Goal: Task Accomplishment & Management: Complete application form

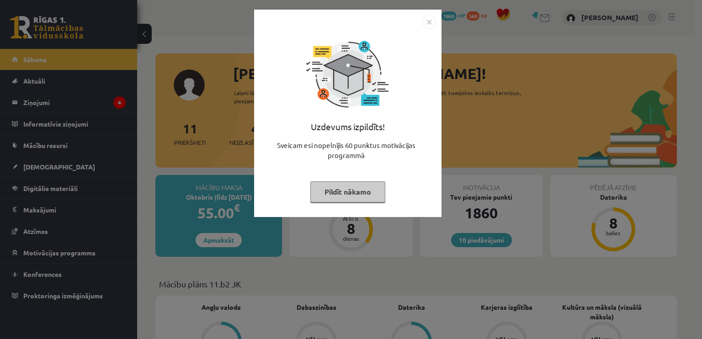
click at [363, 193] on button "Pildīt nākamo" at bounding box center [347, 191] width 75 height 21
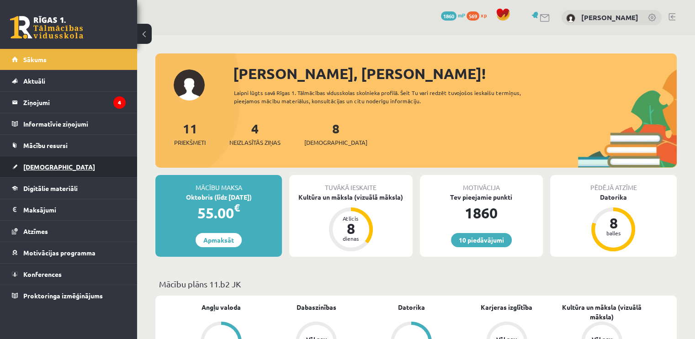
click at [40, 159] on link "[DEMOGRAPHIC_DATA]" at bounding box center [69, 166] width 114 height 21
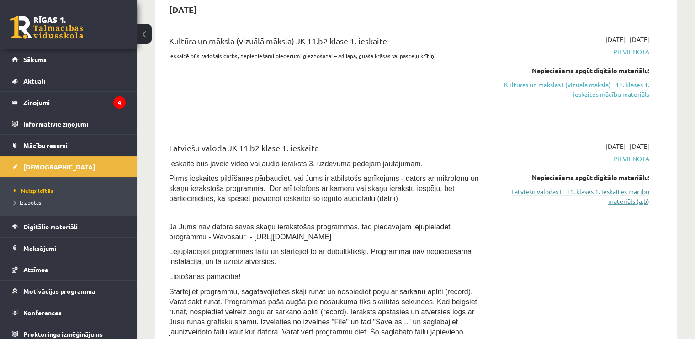
scroll to position [229, 0]
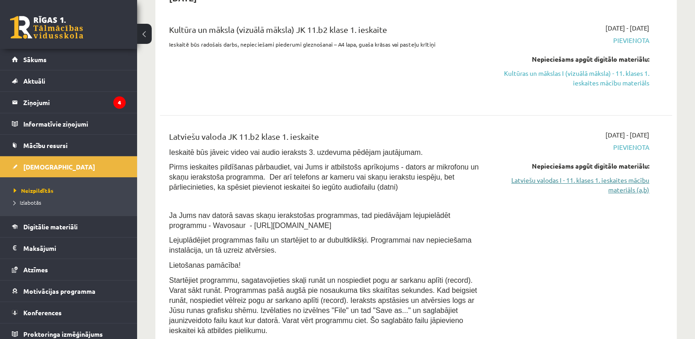
click at [622, 183] on link "Latviešu valodas I - 11. klases 1. ieskaites mācību materiāls (a,b)" at bounding box center [574, 185] width 151 height 19
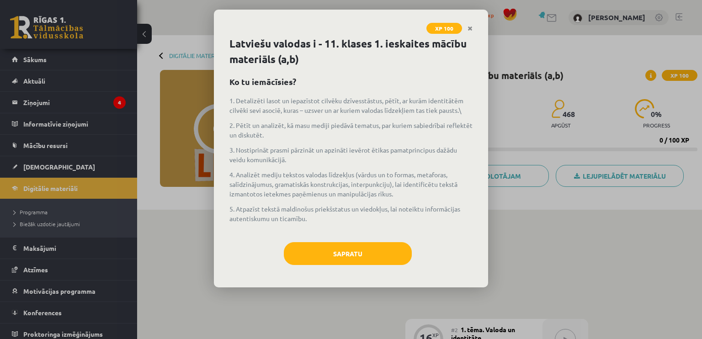
click at [352, 241] on div "Latviešu valodas i - 11. klases 1. ieskaites mācību materiāls (a,b) Ko tu iemāc…" at bounding box center [351, 161] width 274 height 251
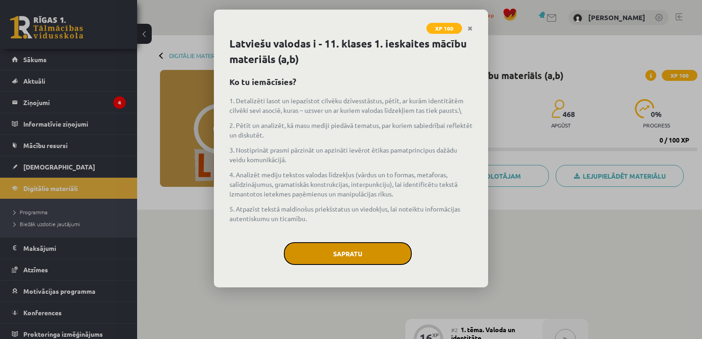
click at [352, 245] on button "Sapratu" at bounding box center [348, 253] width 128 height 23
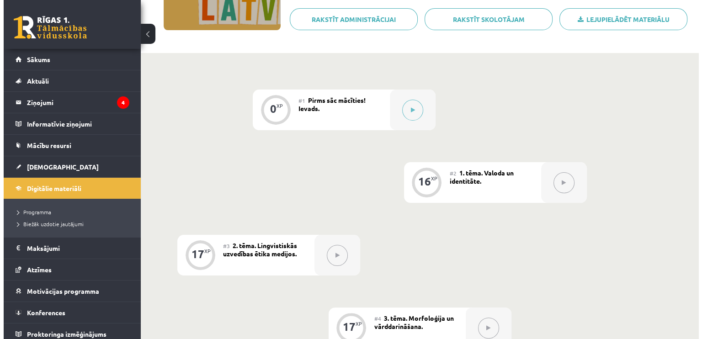
scroll to position [151, 0]
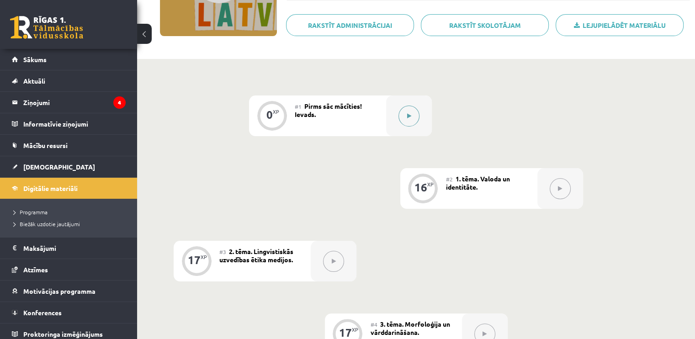
click at [409, 112] on button at bounding box center [409, 116] width 21 height 21
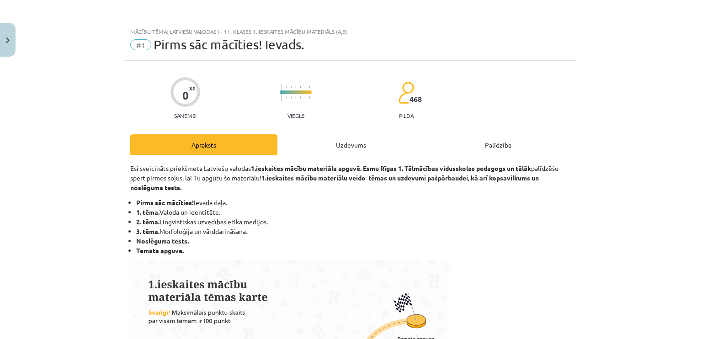
click at [353, 144] on div "Uzdevums" at bounding box center [350, 144] width 147 height 21
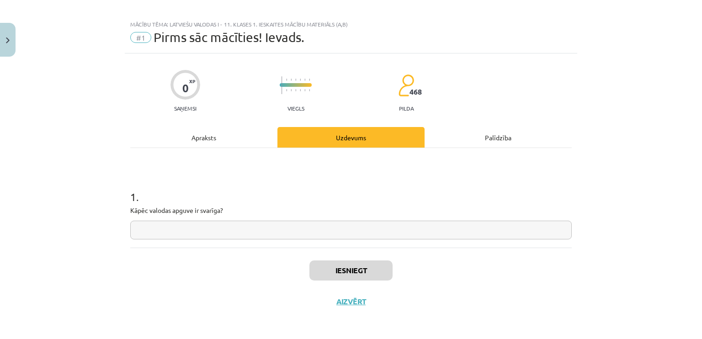
click at [239, 217] on div "1 . Kāpēc valodas apguve ir svarīga?" at bounding box center [351, 207] width 442 height 65
click at [234, 224] on input "text" at bounding box center [351, 230] width 442 height 19
type input "**********"
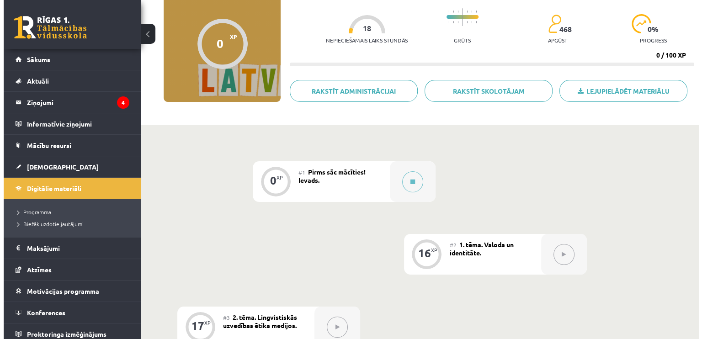
scroll to position [91, 0]
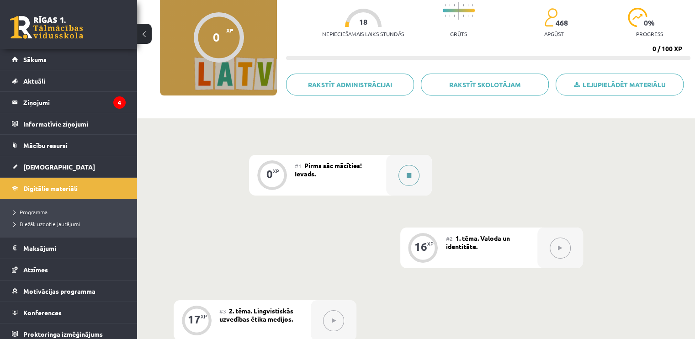
click at [412, 180] on button at bounding box center [409, 175] width 21 height 21
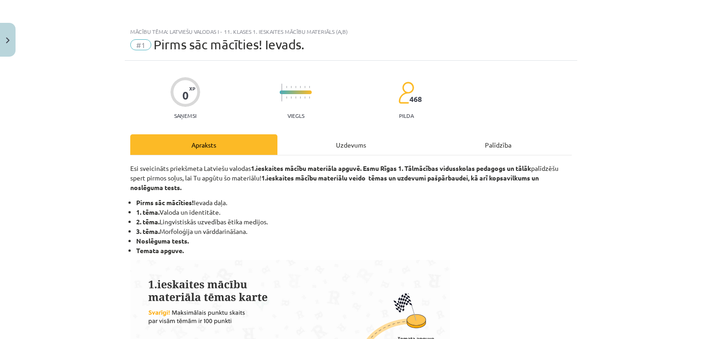
click at [316, 134] on div "Uzdevums" at bounding box center [350, 144] width 147 height 21
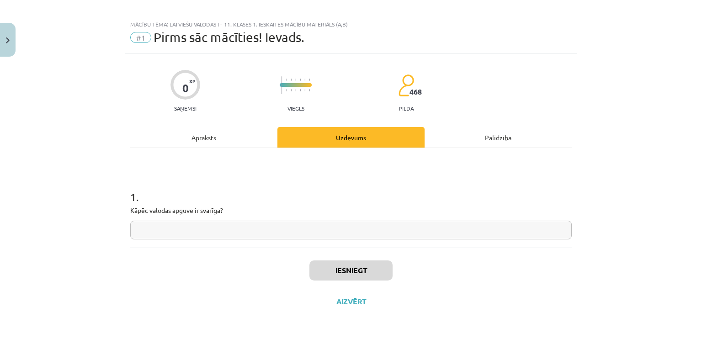
click at [213, 230] on input "text" at bounding box center [351, 230] width 442 height 19
drag, startPoint x: 234, startPoint y: 208, endPoint x: 91, endPoint y: 207, distance: 143.5
click at [91, 207] on div "Mācību tēma: Latviešu valodas i - 11. klases 1. ieskaites mācību materiāls (a,b…" at bounding box center [351, 169] width 702 height 339
drag, startPoint x: 138, startPoint y: 209, endPoint x: 168, endPoint y: 214, distance: 29.7
click at [168, 214] on p "Kāpēc valodas apguve ir svarīga?" at bounding box center [351, 211] width 442 height 10
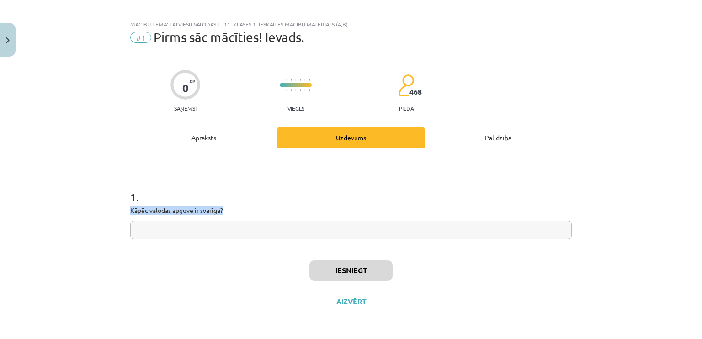
copy p "Kāpēc valodas apguve ir svarīga?"
click at [210, 228] on input "text" at bounding box center [351, 230] width 442 height 19
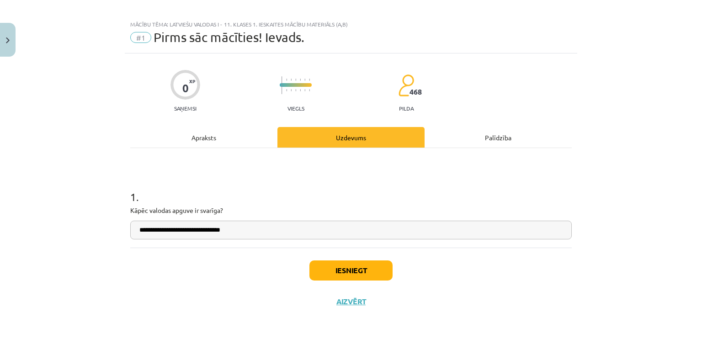
type input "**********"
click at [370, 273] on button "Iesniegt" at bounding box center [350, 271] width 83 height 20
click at [345, 266] on button "Iesniegt" at bounding box center [350, 271] width 83 height 20
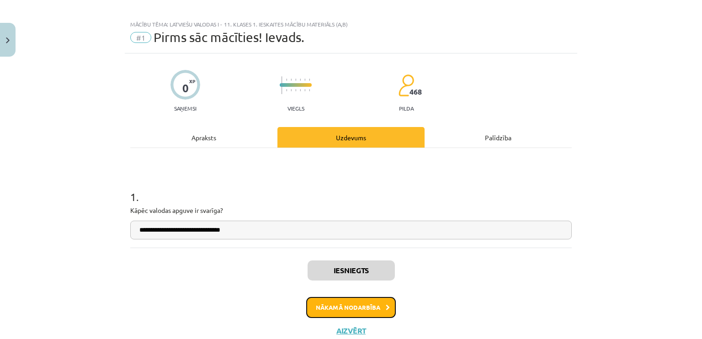
click at [342, 311] on button "Nākamā nodarbība" at bounding box center [351, 307] width 90 height 21
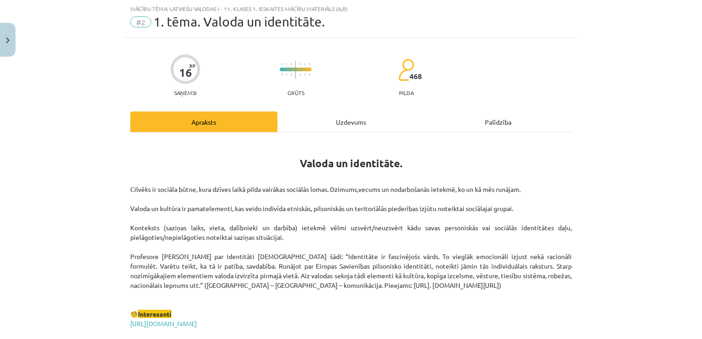
click at [325, 120] on div "Uzdevums" at bounding box center [350, 122] width 147 height 21
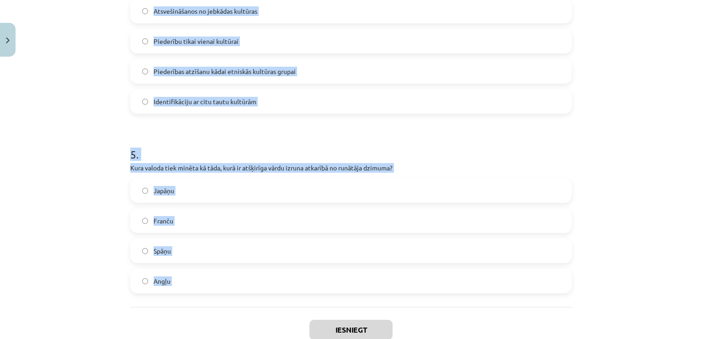
scroll to position [828, 0]
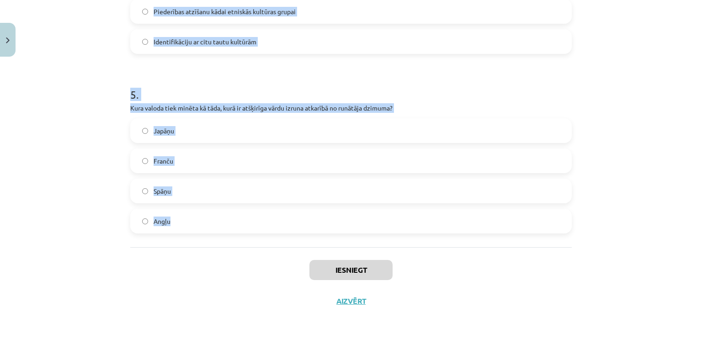
drag, startPoint x: 109, startPoint y: 82, endPoint x: 255, endPoint y: 230, distance: 207.8
click at [255, 230] on div "Mācību tēma: Latviešu valodas i - 11. klases 1. ieskaites mācību materiāls (a,b…" at bounding box center [351, 169] width 702 height 339
copy form "1 . Kas tiek uzskatīts par būtisku latviešu valodas identitātes elementu? Tās p…"
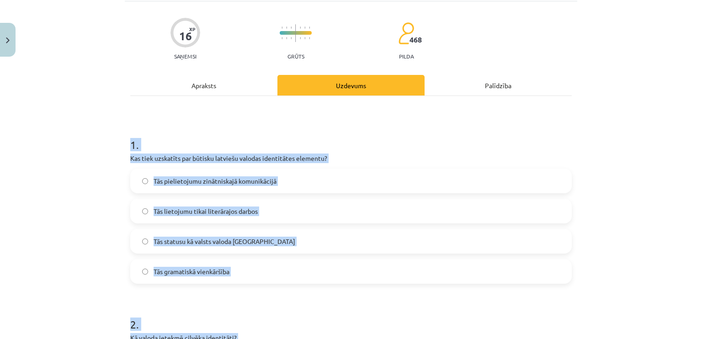
scroll to position [0, 0]
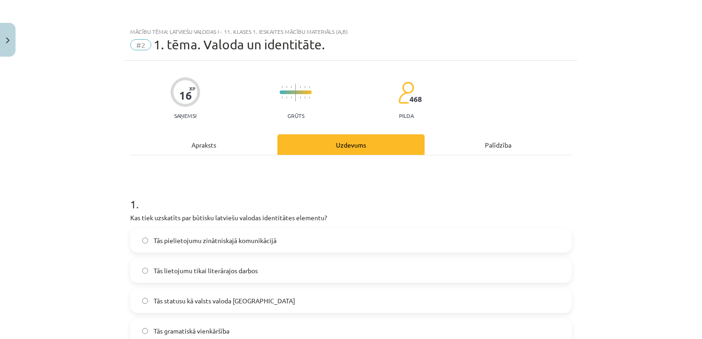
click at [204, 141] on div "Apraksts" at bounding box center [203, 144] width 147 height 21
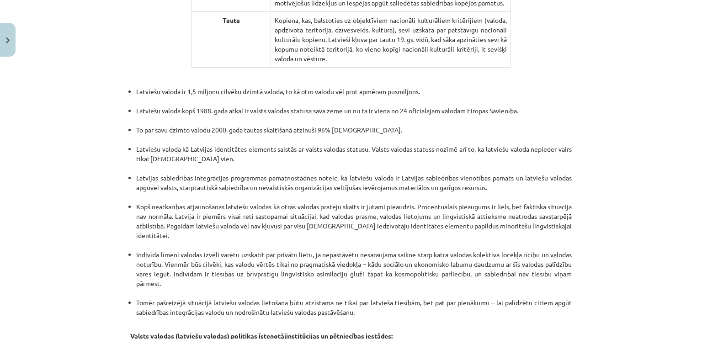
scroll to position [1918, 0]
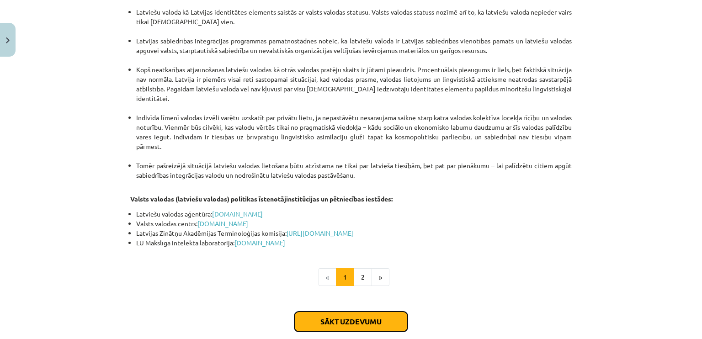
click at [357, 312] on button "Sākt uzdevumu" at bounding box center [350, 322] width 113 height 20
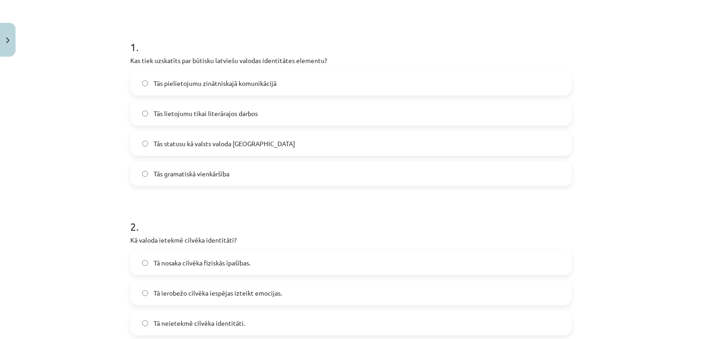
scroll to position [160, 0]
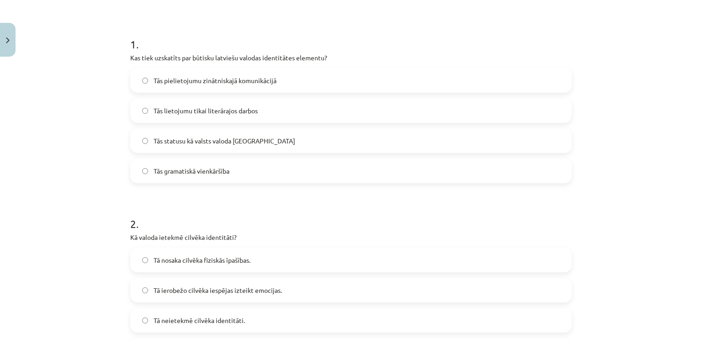
click at [182, 142] on span "Tās statusu kā valsts valoda Latvijā" at bounding box center [225, 141] width 142 height 10
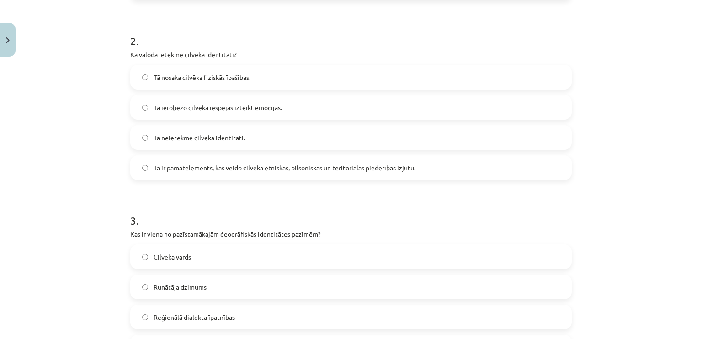
click at [183, 172] on label "Tā ir pamatelements, kas veido cilvēka etniskās, pilsoniskās un teritoriālās pi…" at bounding box center [351, 167] width 440 height 23
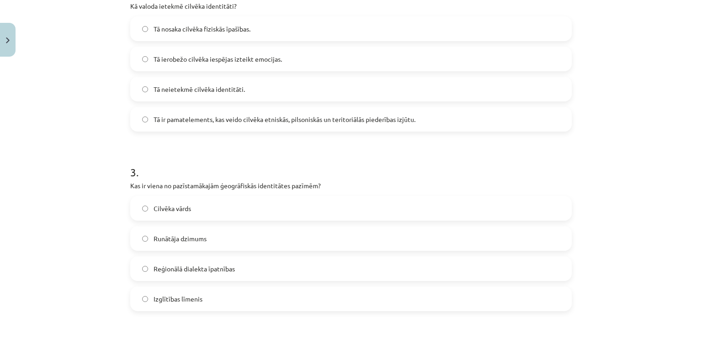
scroll to position [480, 0]
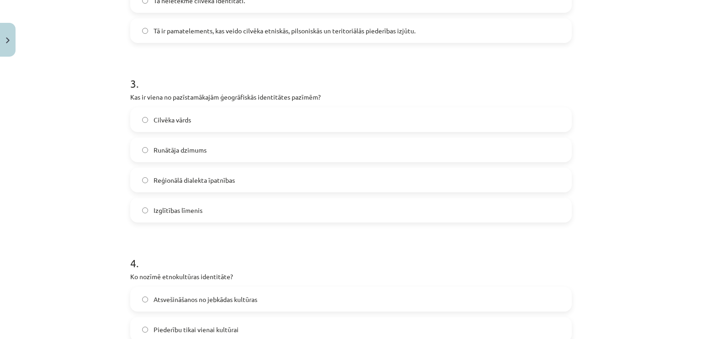
click at [176, 184] on label "Reģionālā dialekta īpatnības" at bounding box center [351, 180] width 440 height 23
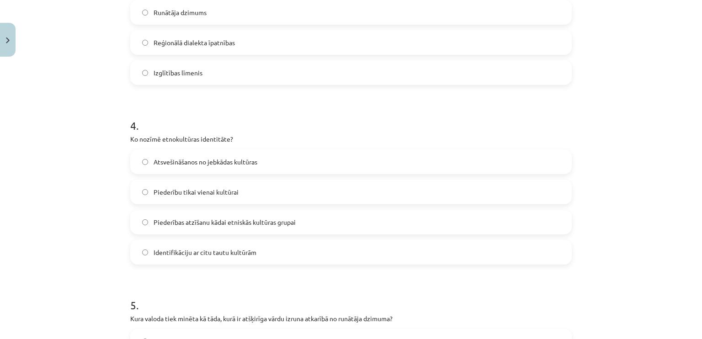
scroll to position [663, 0]
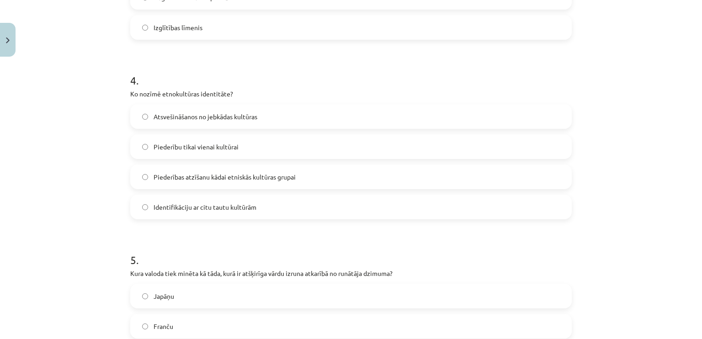
click at [174, 179] on span "Piederības atzīšanu kādai etniskās kultūras grupai" at bounding box center [225, 177] width 142 height 10
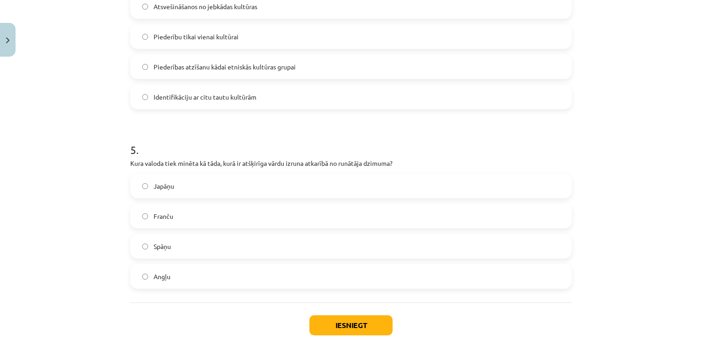
scroll to position [800, 0]
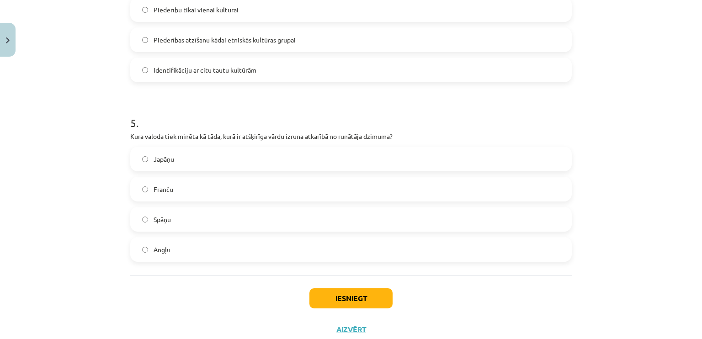
click at [168, 159] on span "Japāņu" at bounding box center [164, 159] width 21 height 10
click at [366, 298] on button "Iesniegt" at bounding box center [350, 298] width 83 height 20
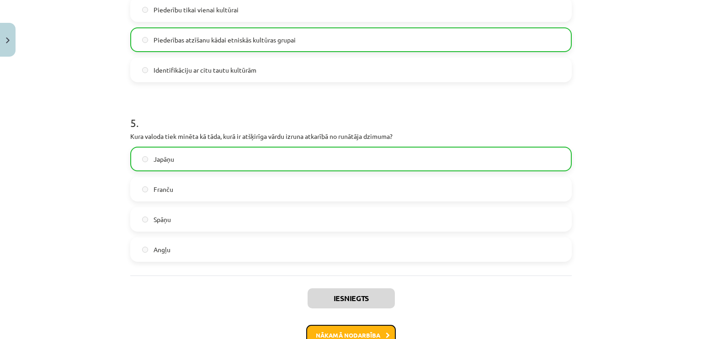
click at [358, 334] on button "Nākamā nodarbība" at bounding box center [351, 335] width 90 height 21
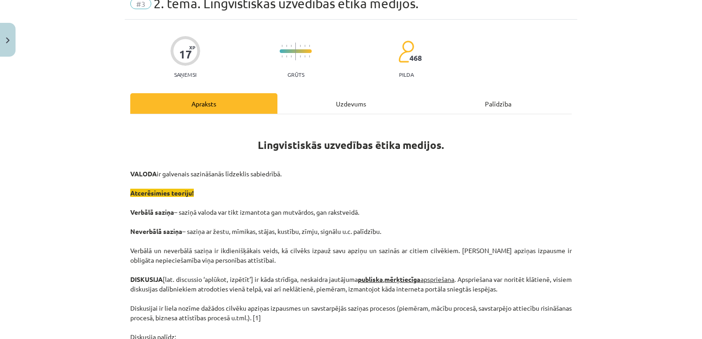
scroll to position [23, 0]
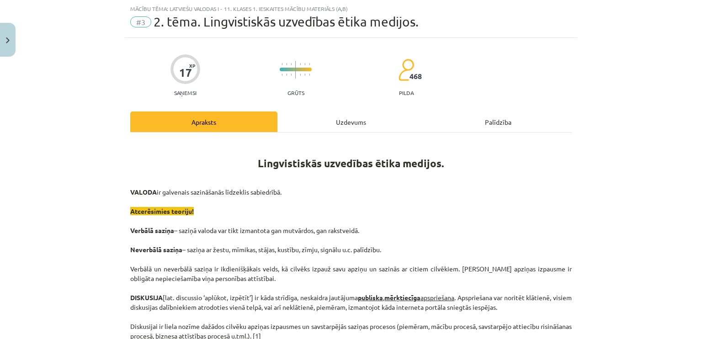
click at [331, 123] on div "Uzdevums" at bounding box center [350, 122] width 147 height 21
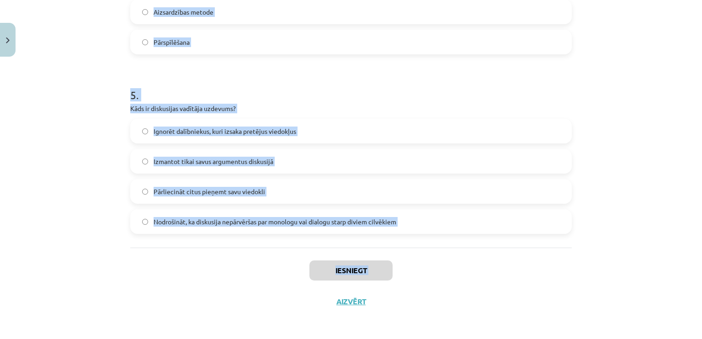
scroll to position [828, 0]
drag, startPoint x: 103, startPoint y: 174, endPoint x: 420, endPoint y: 207, distance: 319.3
click at [420, 207] on div "Mācību tēma: Latviešu valodas i - 11. klases 1. ieskaites mācību materiāls (a,b…" at bounding box center [351, 169] width 702 height 339
copy form "1 . Kura metode tiek izmantota, lai fiksētu pretrunas oponenta viedoklī un tās …"
click at [326, 109] on p "Kāds ir diskusijas vadītāja uzdevums?" at bounding box center [351, 108] width 442 height 10
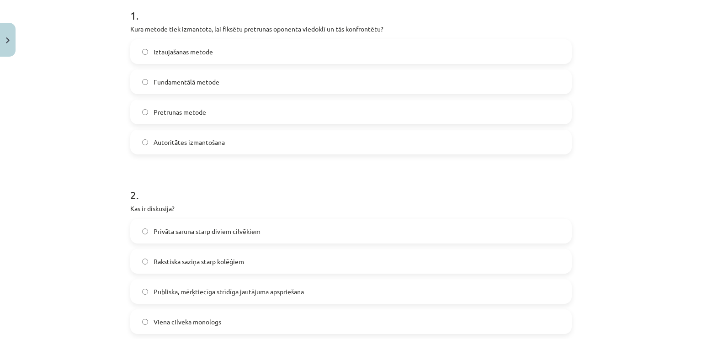
scroll to position [188, 0]
click at [178, 112] on span "Pretrunas metode" at bounding box center [180, 113] width 53 height 10
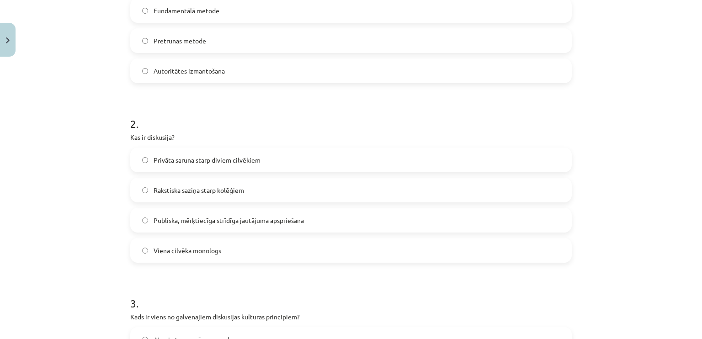
scroll to position [371, 0]
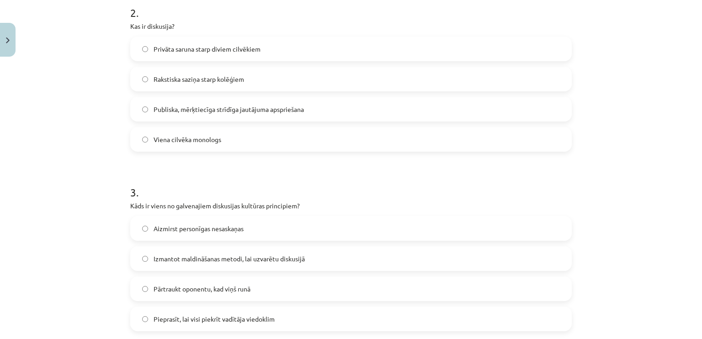
click at [173, 112] on span "Publiska, mērķtiecīga strīdīga jautājuma apspriešana" at bounding box center [229, 110] width 150 height 10
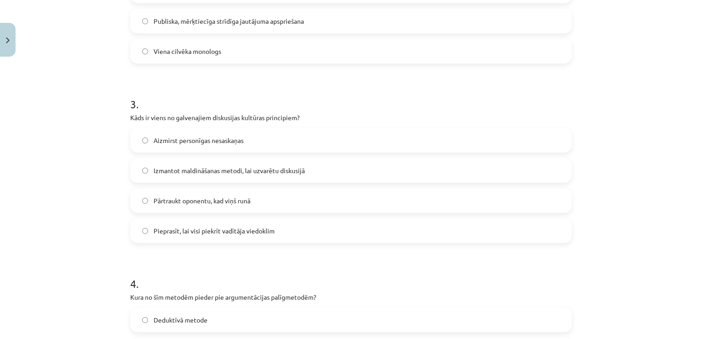
scroll to position [508, 0]
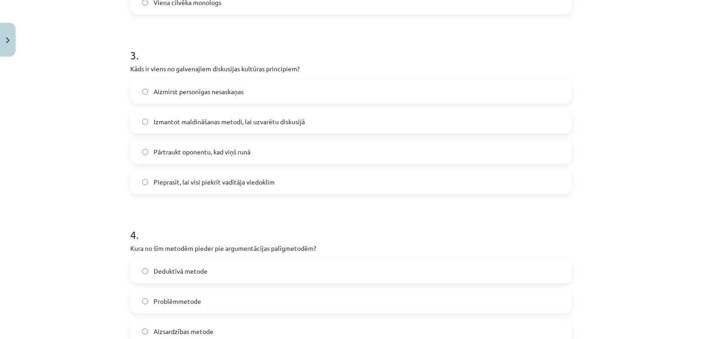
click at [174, 92] on span "Aizmirst personīgas nesaskaņas" at bounding box center [199, 92] width 90 height 10
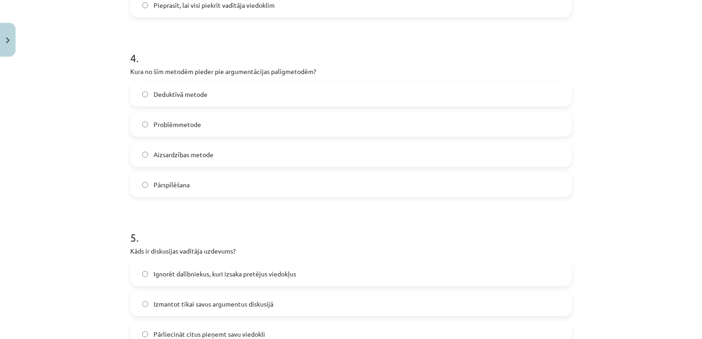
scroll to position [737, 0]
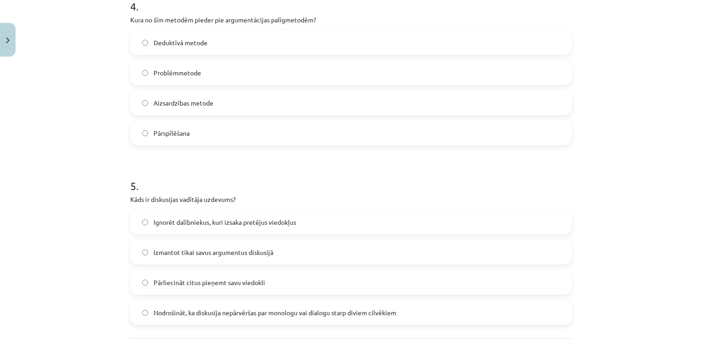
click at [168, 136] on span "Pārspīlēšana" at bounding box center [172, 133] width 36 height 10
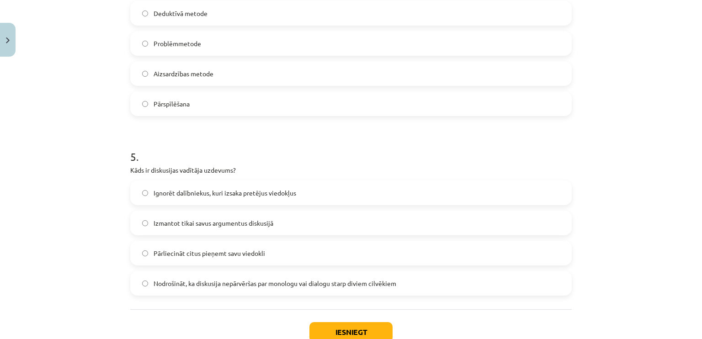
scroll to position [782, 0]
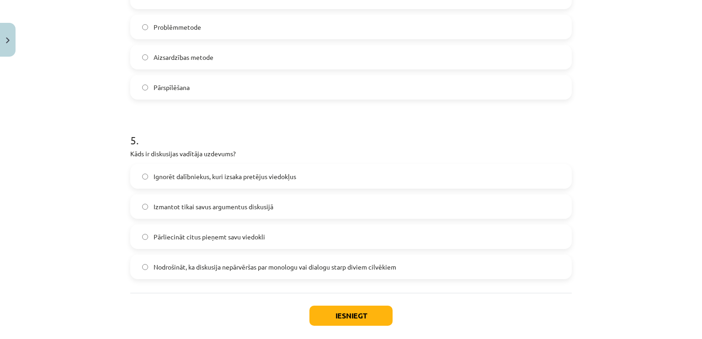
click at [178, 267] on span "Nodrošināt, ka diskusija nepārvēršas par monologu vai dialogu starp diviem cilv…" at bounding box center [275, 267] width 243 height 10
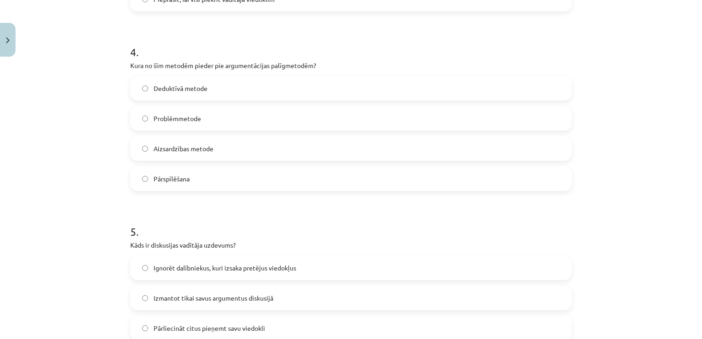
scroll to position [828, 0]
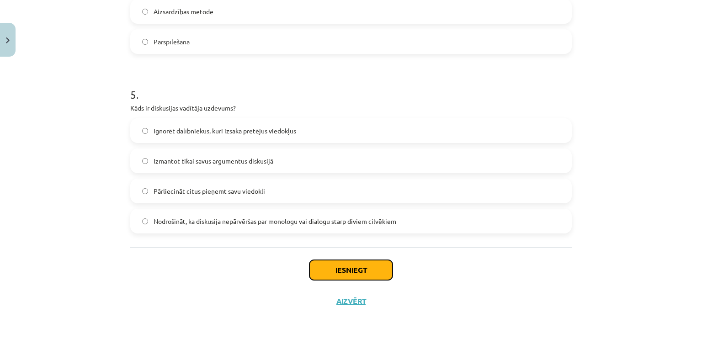
click at [350, 268] on button "Iesniegt" at bounding box center [350, 270] width 83 height 20
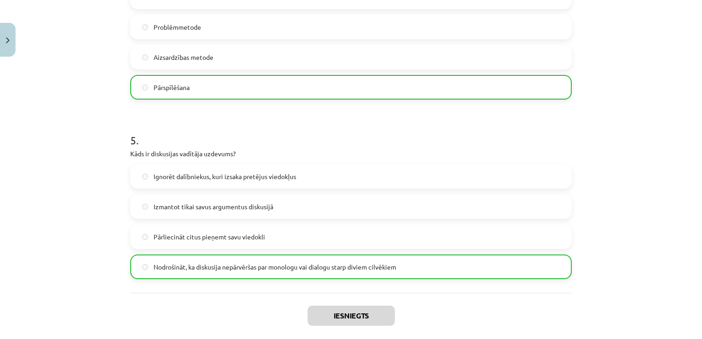
scroll to position [857, 0]
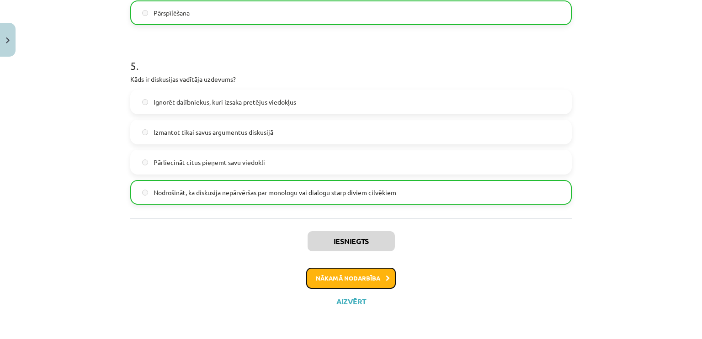
click at [348, 274] on button "Nākamā nodarbība" at bounding box center [351, 278] width 90 height 21
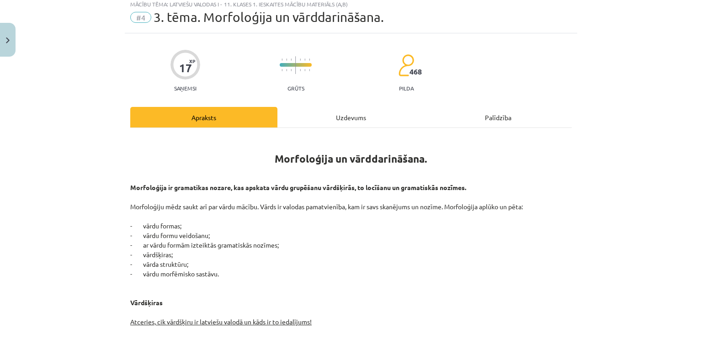
scroll to position [23, 0]
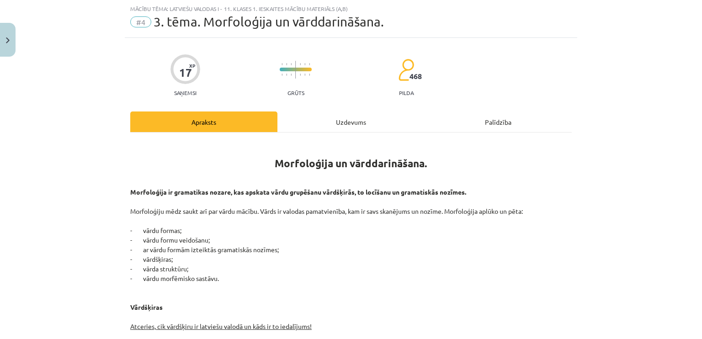
click at [347, 124] on div "Uzdevums" at bounding box center [350, 122] width 147 height 21
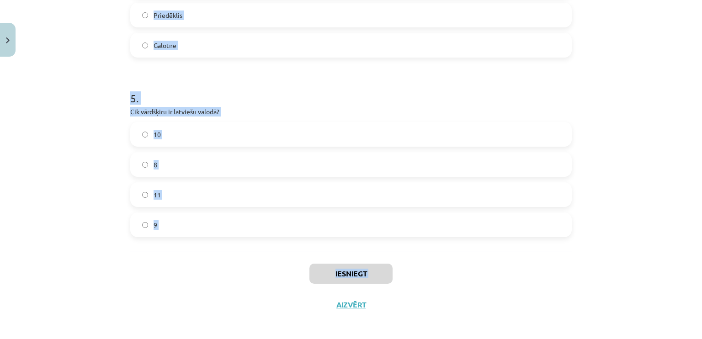
scroll to position [828, 0]
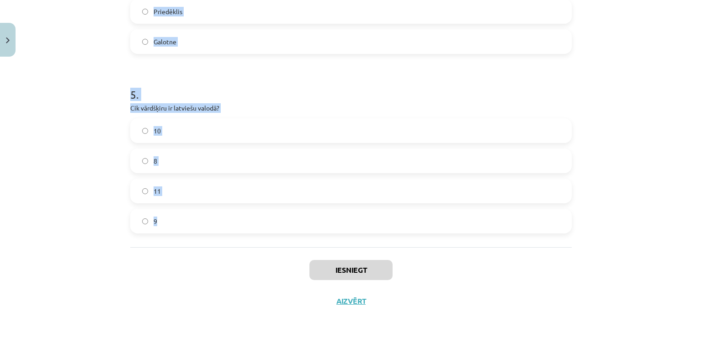
drag, startPoint x: 111, startPoint y: 168, endPoint x: 223, endPoint y: 239, distance: 133.4
click at [223, 239] on div "Mācību tēma: Latviešu valodas i - 11. klases 1. ieskaites mācību materiāls (a,b…" at bounding box center [351, 169] width 702 height 339
copy form "1 . Kurš no šiem vārdiem ir atvasināts vārds? Zem Māja Ūdens Pārskrējiens 2 . K…"
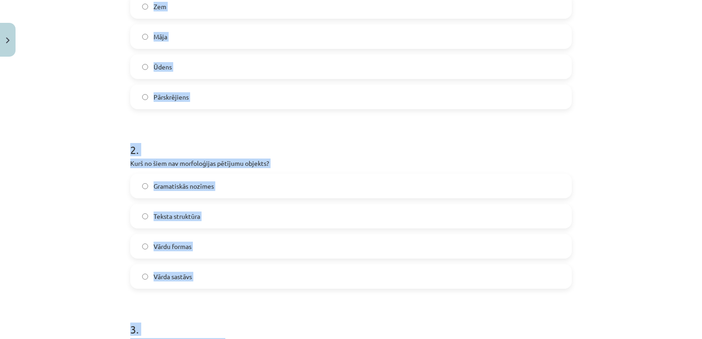
click at [55, 98] on div "Mācību tēma: Latviešu valodas i - 11. klases 1. ieskaites mācību materiāls (a,b…" at bounding box center [351, 169] width 702 height 339
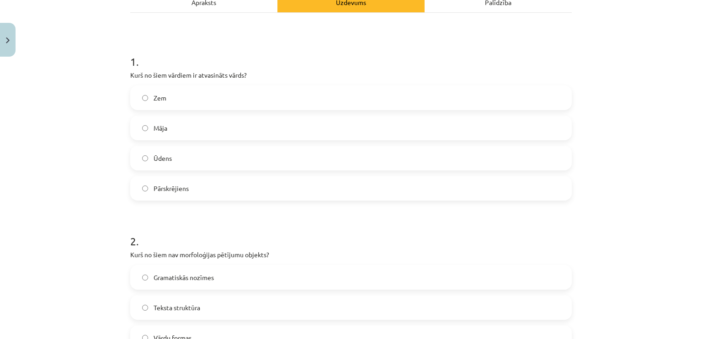
scroll to position [188, 0]
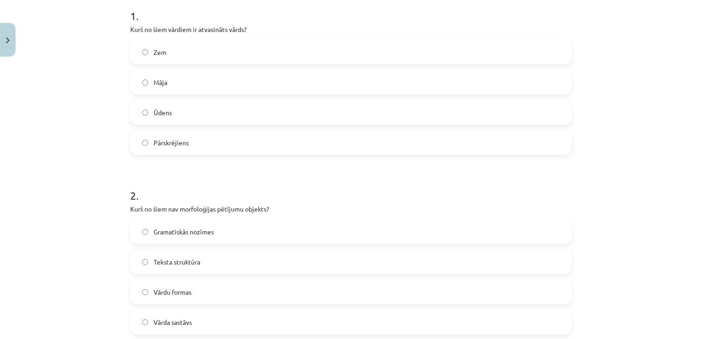
click at [188, 150] on label "Pārskrējiens" at bounding box center [351, 142] width 440 height 23
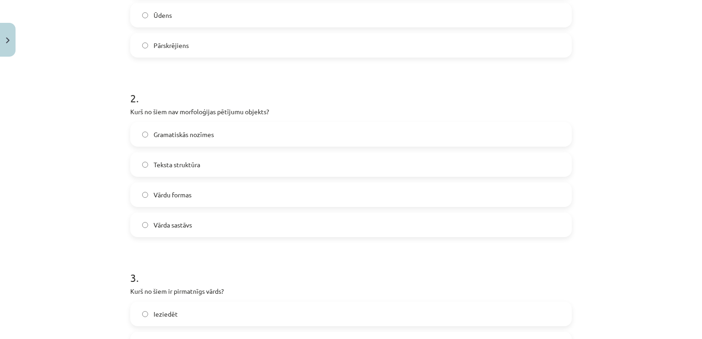
scroll to position [325, 0]
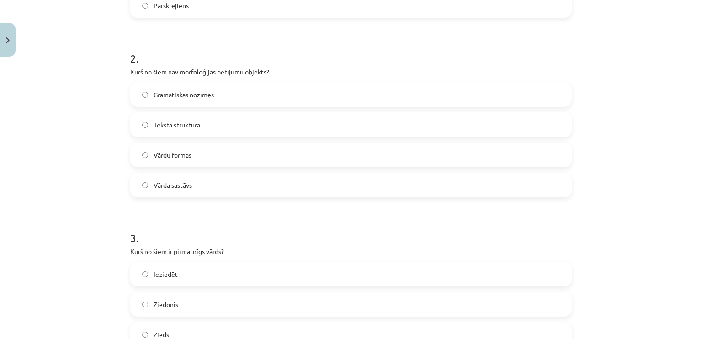
click at [177, 122] on span "Teksta struktūra" at bounding box center [177, 125] width 47 height 10
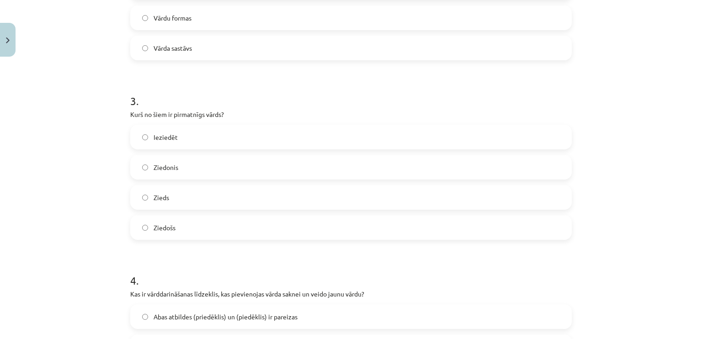
scroll to position [508, 0]
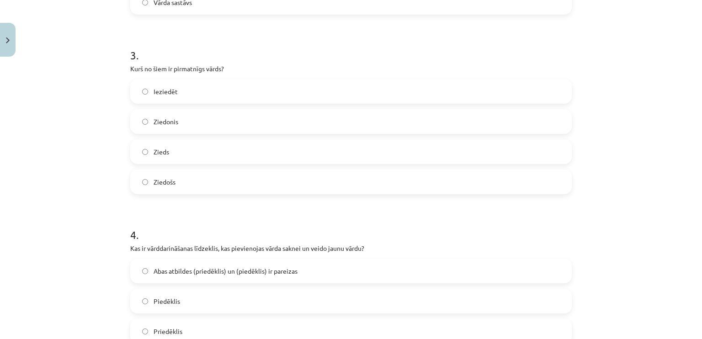
click at [157, 153] on span "Zieds" at bounding box center [162, 152] width 16 height 10
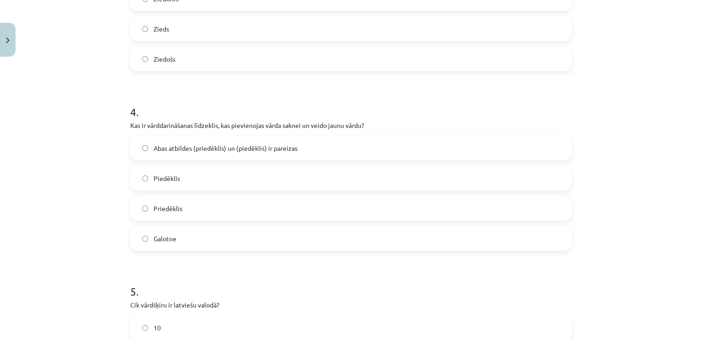
scroll to position [691, 0]
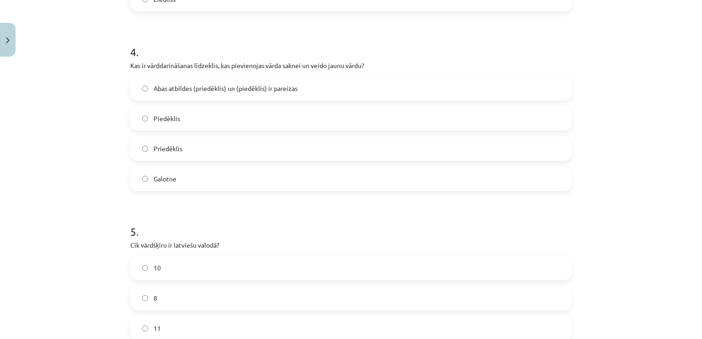
click at [161, 88] on span "Abas atbildes (priedēklis) un (piedēklis) ir pareizas" at bounding box center [226, 89] width 144 height 10
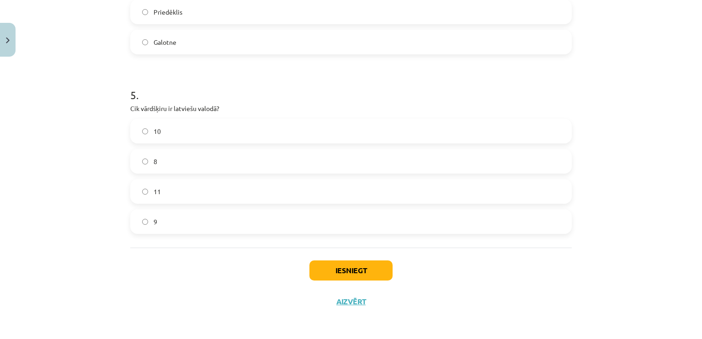
scroll to position [828, 0]
click at [173, 132] on label "10" at bounding box center [351, 130] width 440 height 23
click at [359, 264] on button "Iesniegt" at bounding box center [350, 270] width 83 height 20
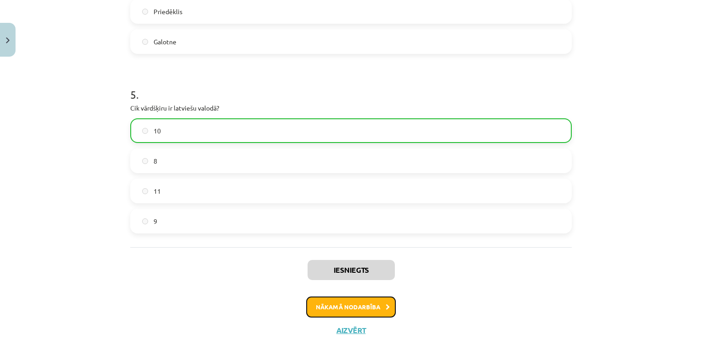
click at [370, 305] on button "Nākamā nodarbība" at bounding box center [351, 307] width 90 height 21
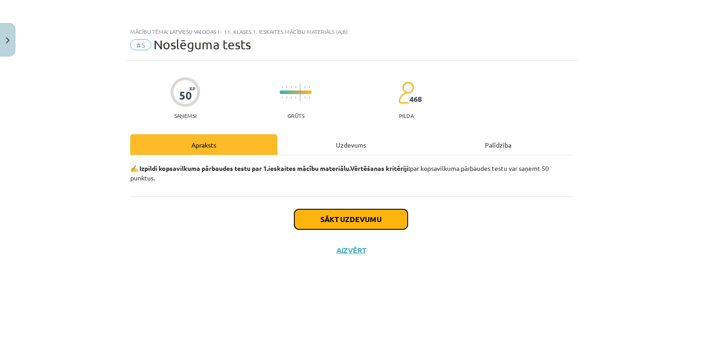
click at [353, 218] on button "Sākt uzdevumu" at bounding box center [350, 219] width 113 height 20
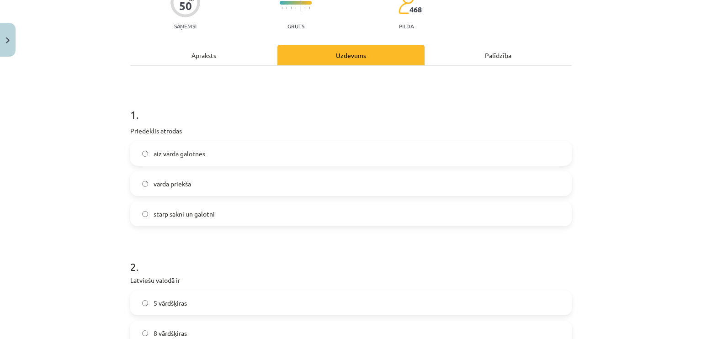
scroll to position [91, 0]
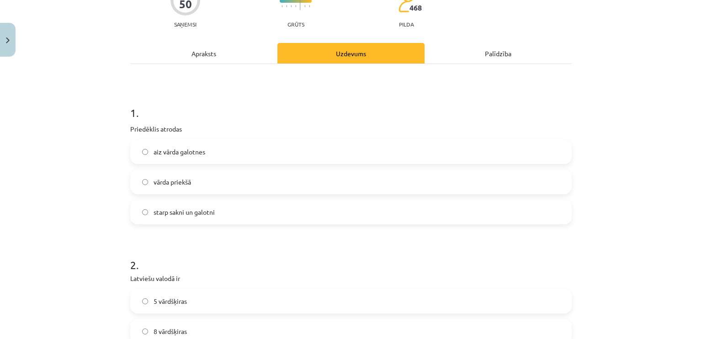
click at [176, 188] on label "vārda priekšā" at bounding box center [351, 181] width 440 height 23
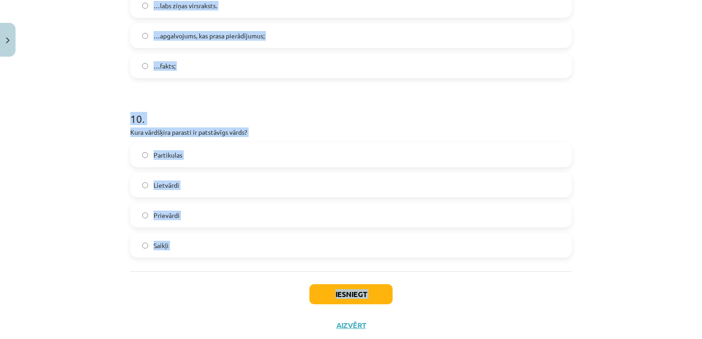
scroll to position [1583, 0]
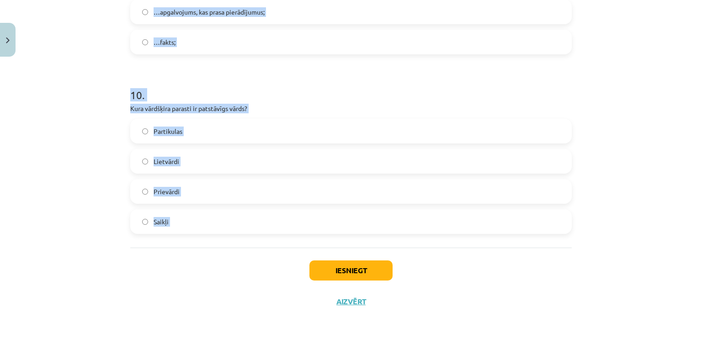
drag, startPoint x: 115, startPoint y: 106, endPoint x: 215, endPoint y: 250, distance: 174.6
click at [215, 250] on div "Mācību tēma: Latviešu valodas i - 11. klases 1. ieskaites mācību materiāls (a,b…" at bounding box center [351, 169] width 702 height 339
copy form "1 . Priedēklis atrodas aiz vārda galotnes vārda priekšā starp sakni un galotni …"
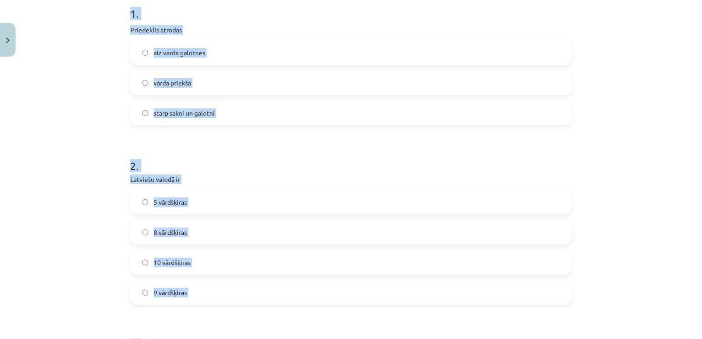
scroll to position [75, 0]
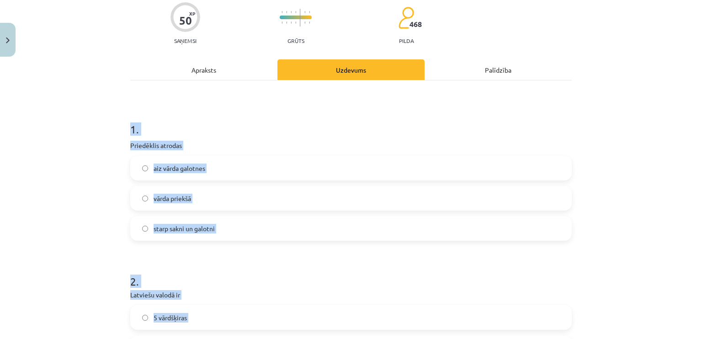
click at [68, 179] on div "Mācību tēma: Latviešu valodas i - 11. klases 1. ieskaites mācību materiāls (a,b…" at bounding box center [351, 169] width 702 height 339
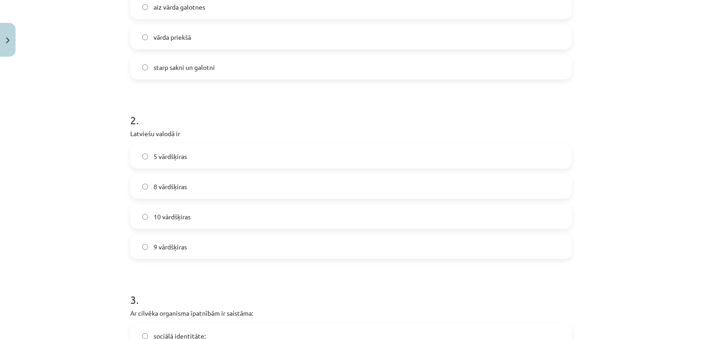
scroll to position [258, 0]
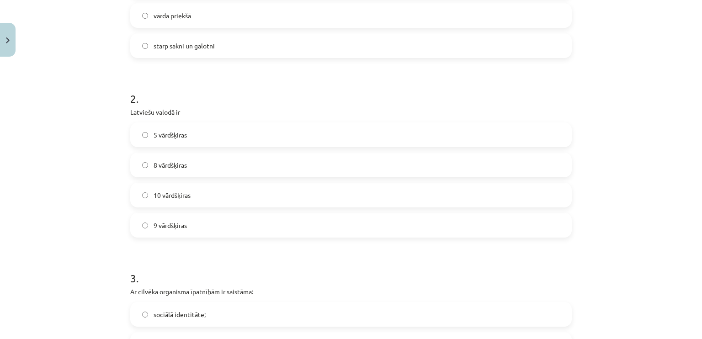
click at [168, 192] on span "10 vārdšķiras" at bounding box center [172, 196] width 37 height 10
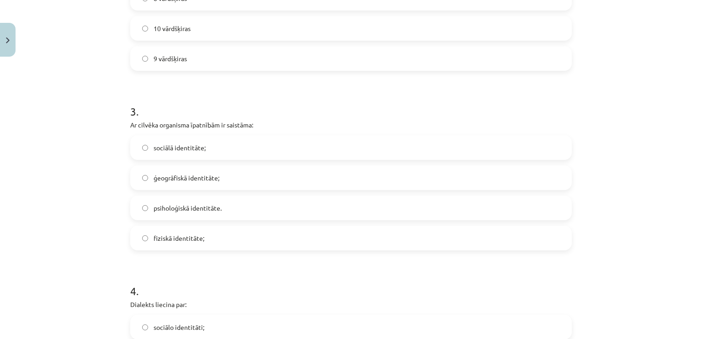
scroll to position [441, 0]
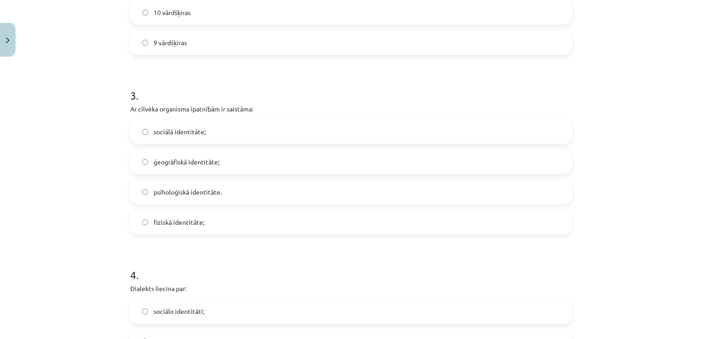
click at [176, 220] on span "fiziskā identitāte;" at bounding box center [179, 223] width 51 height 10
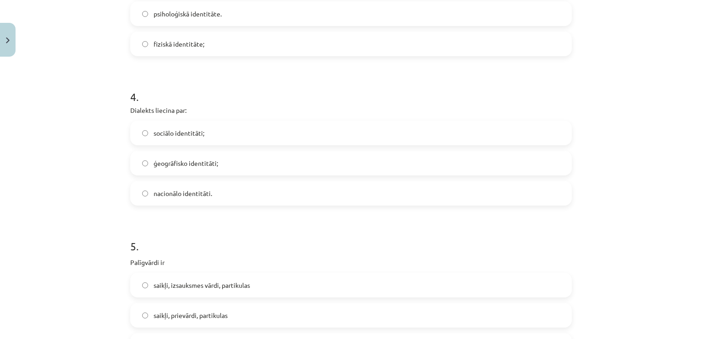
scroll to position [623, 0]
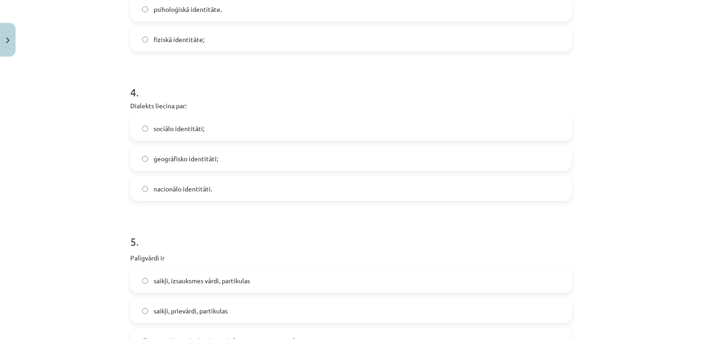
click at [192, 160] on span "ģeogrāfisko identitāti;" at bounding box center [186, 159] width 64 height 10
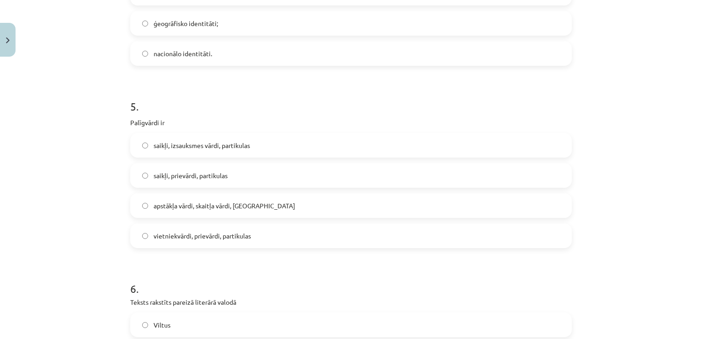
scroll to position [761, 0]
click at [193, 175] on span "saikļi, prievārdi, partikulas" at bounding box center [191, 174] width 74 height 10
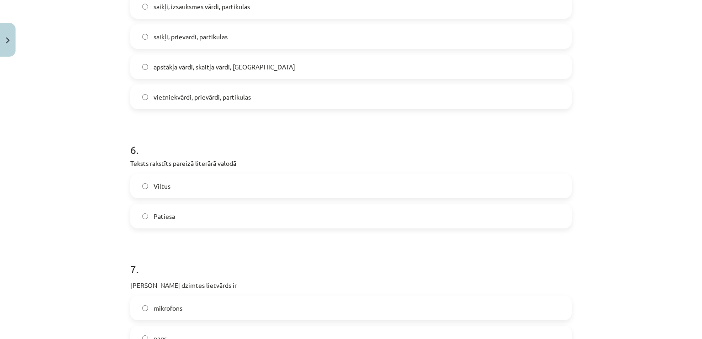
scroll to position [943, 0]
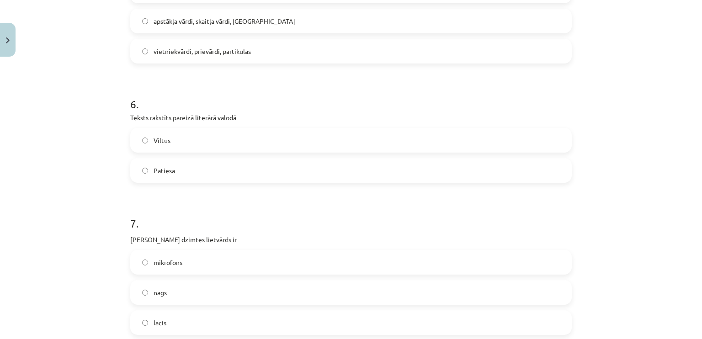
click at [168, 170] on span "Patiesa" at bounding box center [164, 171] width 21 height 10
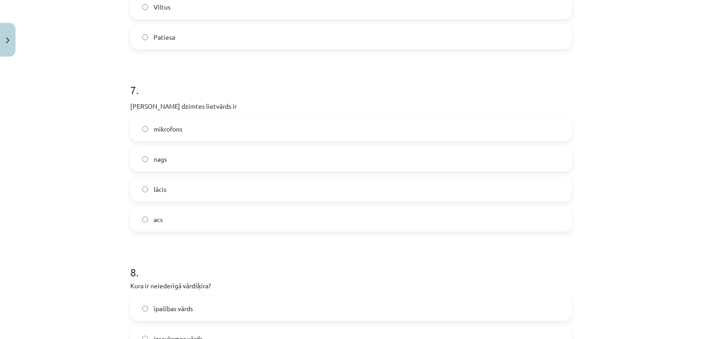
scroll to position [1080, 0]
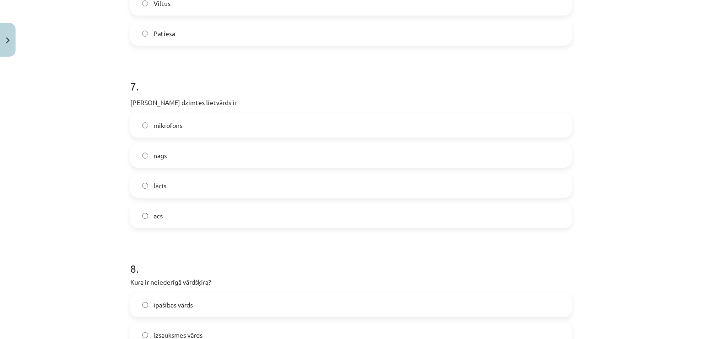
click at [172, 217] on label "acs" at bounding box center [351, 215] width 440 height 23
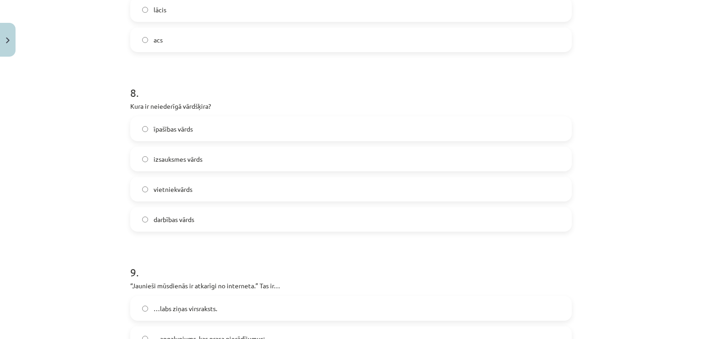
scroll to position [1309, 0]
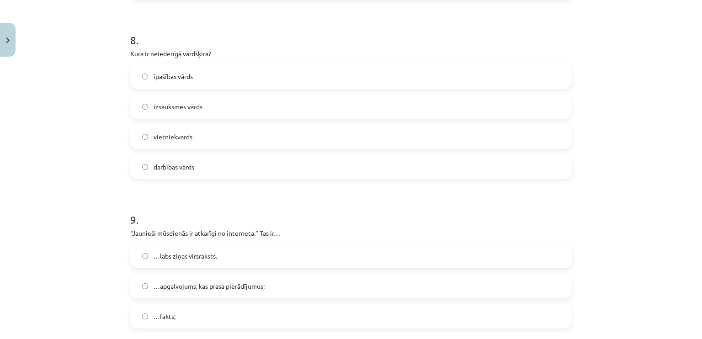
click at [167, 138] on span "vietniekvārds" at bounding box center [173, 137] width 39 height 10
click at [185, 105] on span "izsauksmes vārds" at bounding box center [178, 107] width 49 height 10
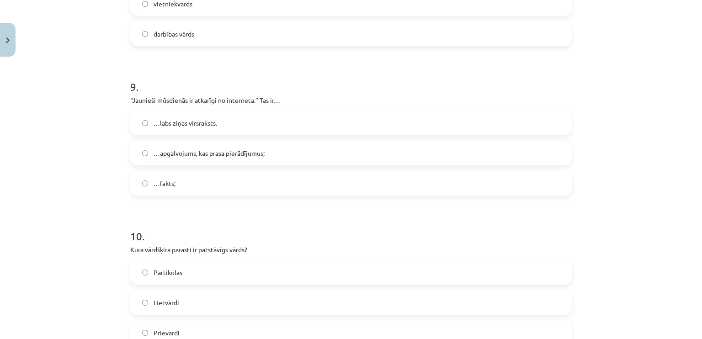
scroll to position [1446, 0]
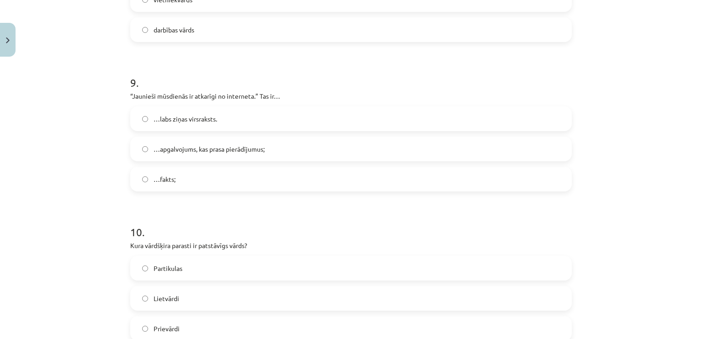
click at [179, 150] on span "…apgalvojums, kas prasa pierādījumus;" at bounding box center [209, 149] width 111 height 10
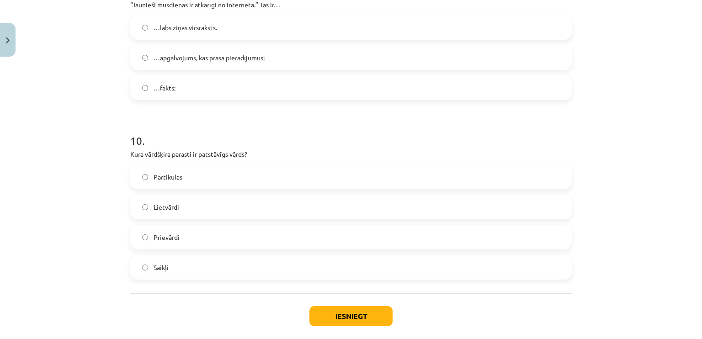
scroll to position [1583, 0]
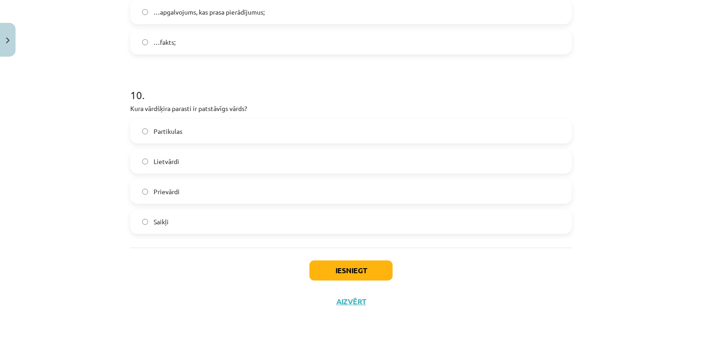
click at [172, 127] on span "Partikulas" at bounding box center [168, 132] width 29 height 10
click at [183, 160] on label "Lietvārdi" at bounding box center [351, 161] width 440 height 23
click at [377, 267] on button "Iesniegt" at bounding box center [350, 271] width 83 height 20
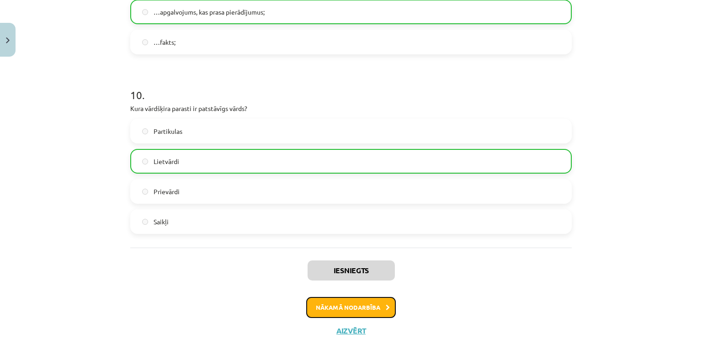
click at [377, 306] on button "Nākamā nodarbība" at bounding box center [351, 307] width 90 height 21
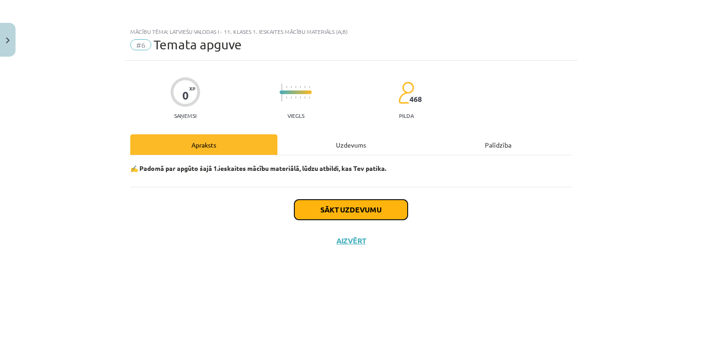
click at [336, 214] on button "Sākt uzdevumu" at bounding box center [350, 210] width 113 height 20
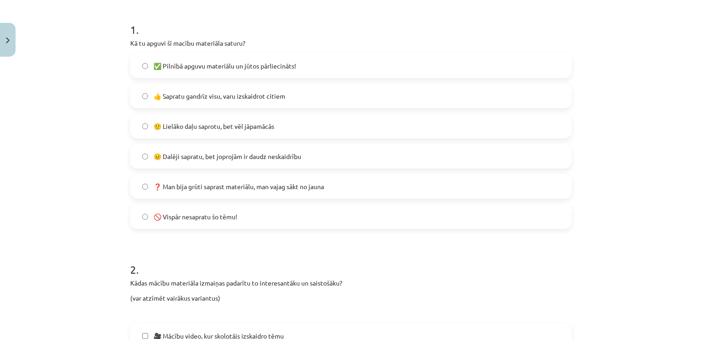
scroll to position [183, 0]
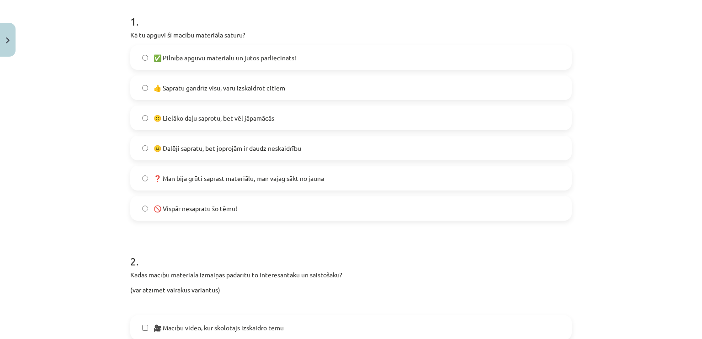
click at [149, 115] on label "🙂 Lielāko daļu saprotu, bet vēl jāpamācās" at bounding box center [351, 117] width 440 height 23
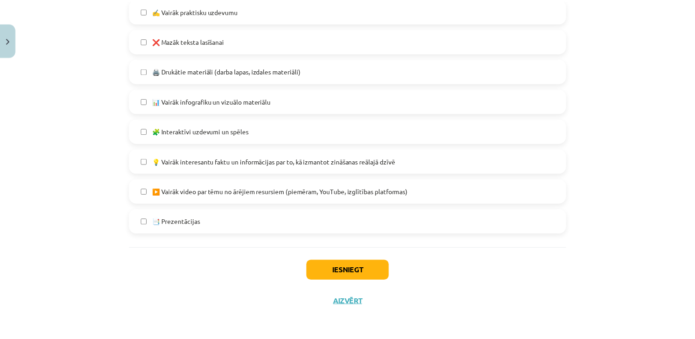
scroll to position [561, 0]
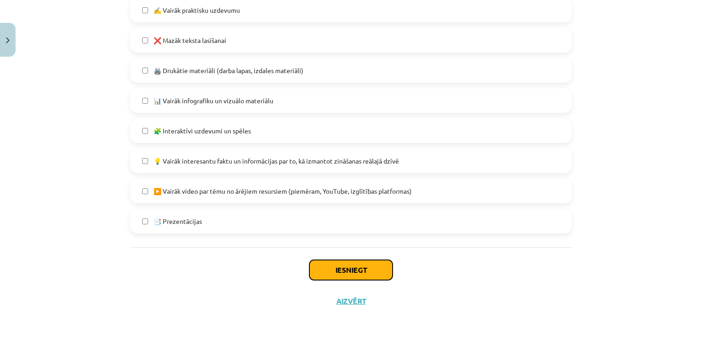
click at [337, 271] on button "Iesniegt" at bounding box center [350, 270] width 83 height 20
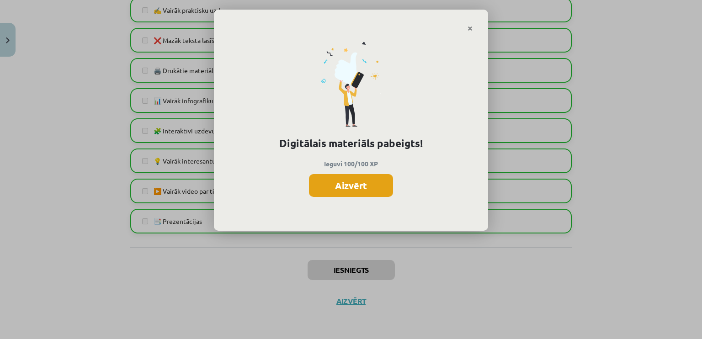
click at [362, 190] on button "Aizvērt" at bounding box center [351, 185] width 84 height 23
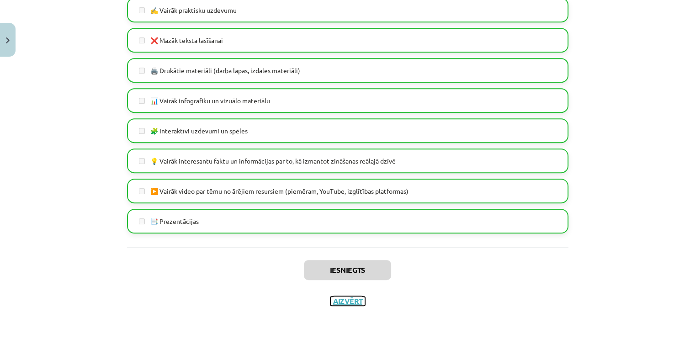
click at [352, 303] on button "Aizvērt" at bounding box center [347, 301] width 35 height 9
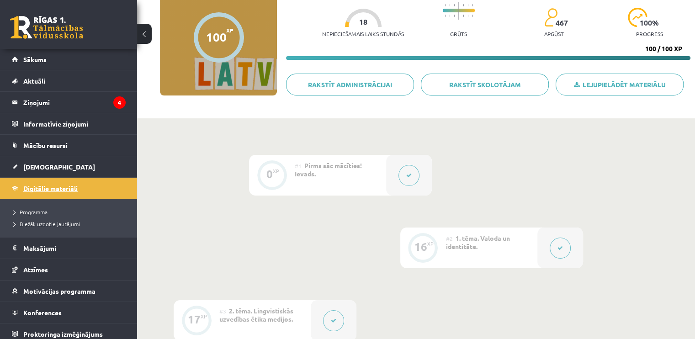
click at [45, 189] on span "Digitālie materiāli" at bounding box center [50, 188] width 54 height 8
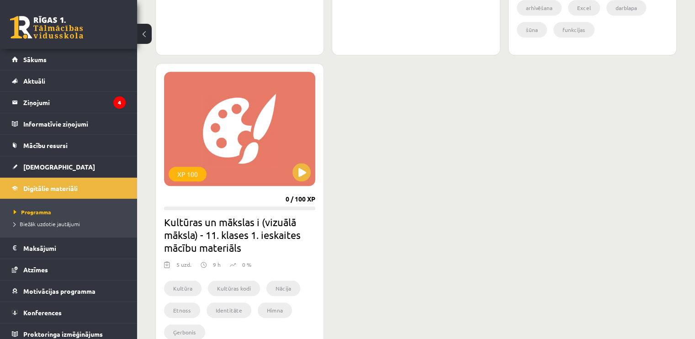
scroll to position [868, 0]
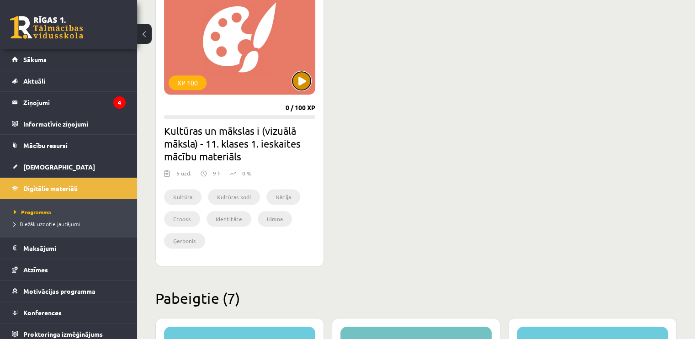
click at [303, 80] on button at bounding box center [302, 81] width 18 height 18
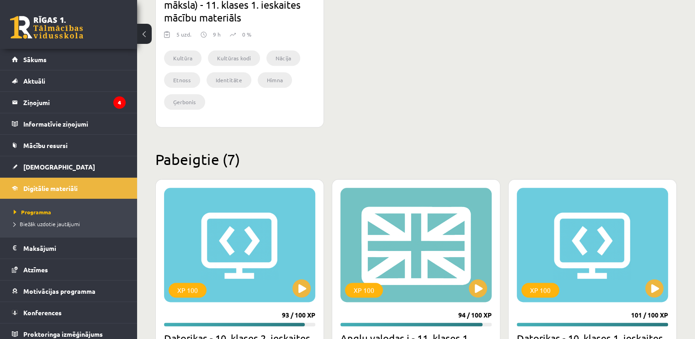
scroll to position [1143, 0]
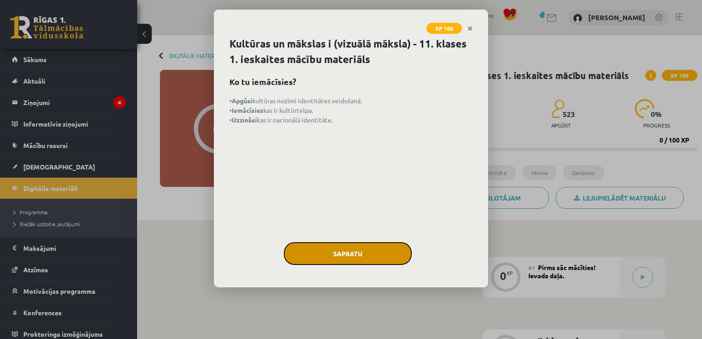
click at [359, 246] on button "Sapratu" at bounding box center [348, 253] width 128 height 23
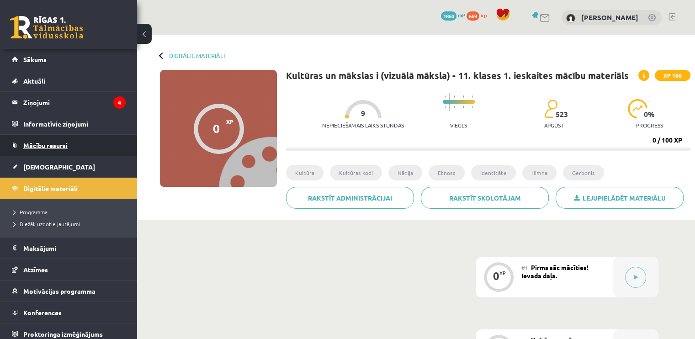
click at [59, 140] on link "Mācību resursi" at bounding box center [69, 145] width 114 height 21
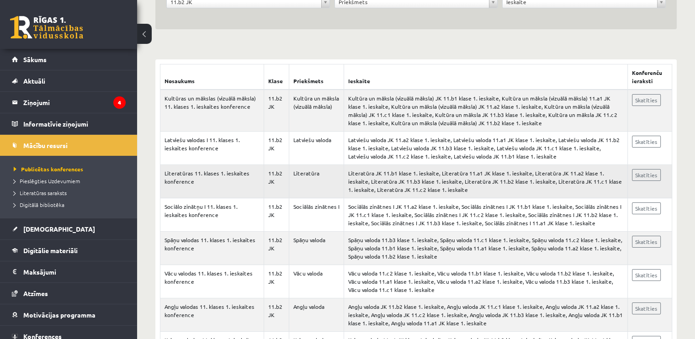
scroll to position [137, 0]
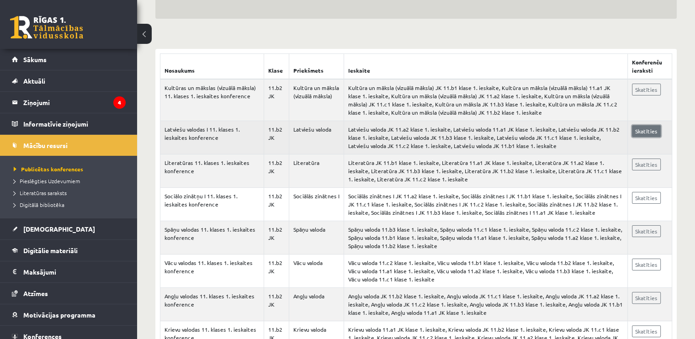
click at [644, 132] on link "Skatīties" at bounding box center [646, 131] width 29 height 12
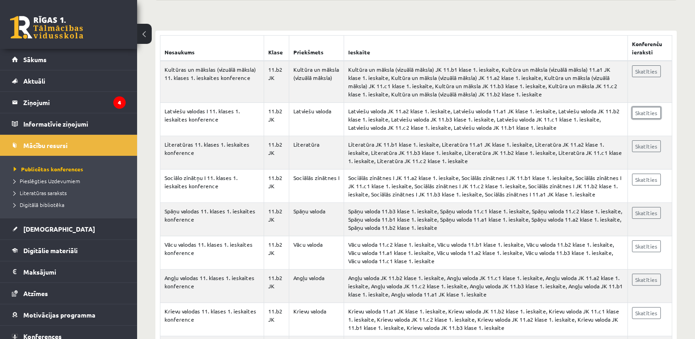
scroll to position [46, 0]
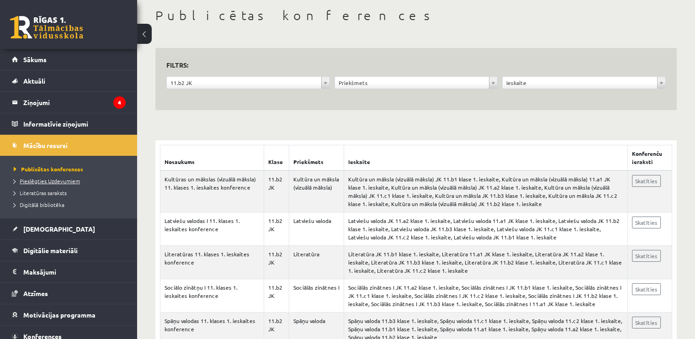
click at [30, 182] on span "Pieslēgties Uzdevumiem" at bounding box center [47, 180] width 66 height 7
click at [38, 224] on link "[DEMOGRAPHIC_DATA]" at bounding box center [69, 228] width 114 height 21
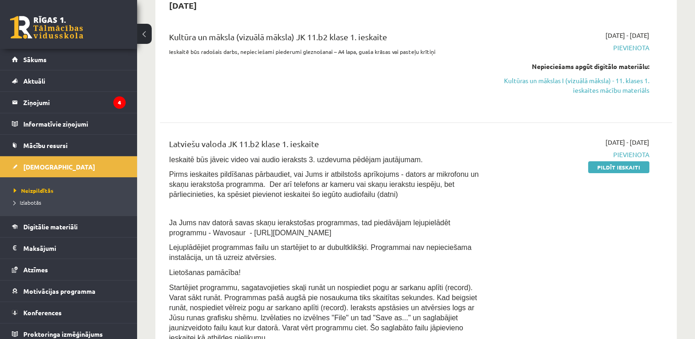
scroll to position [229, 0]
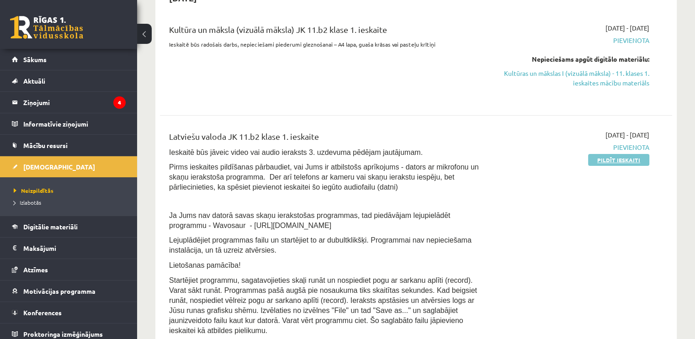
click at [617, 161] on link "Pildīt ieskaiti" at bounding box center [618, 160] width 61 height 12
click at [614, 79] on link "Kultūras un mākslas I (vizuālā māksla) - 11. klases 1. ieskaites mācību materiā…" at bounding box center [574, 78] width 151 height 19
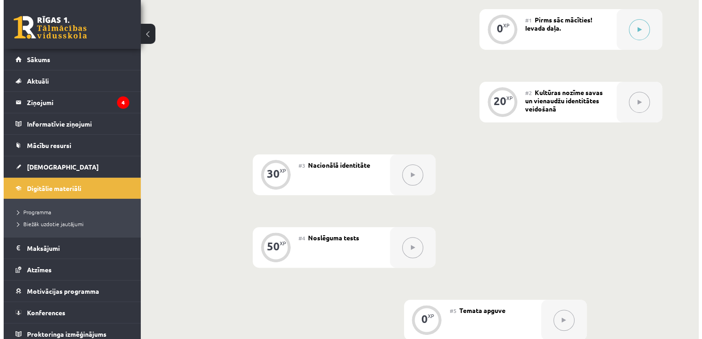
scroll to position [134, 0]
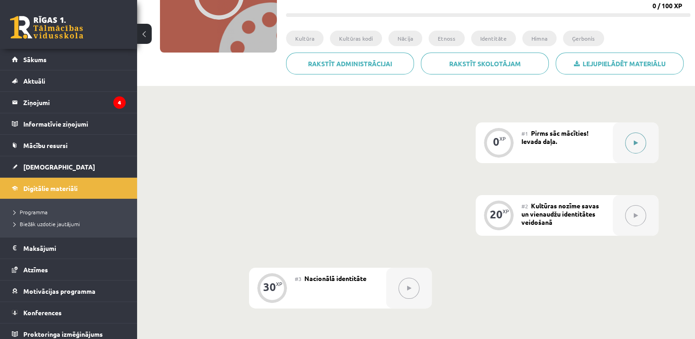
click at [634, 146] on button at bounding box center [635, 143] width 21 height 21
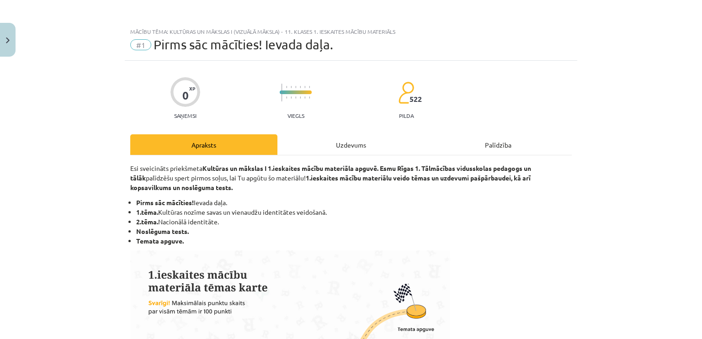
click at [329, 141] on div "Uzdevums" at bounding box center [350, 144] width 147 height 21
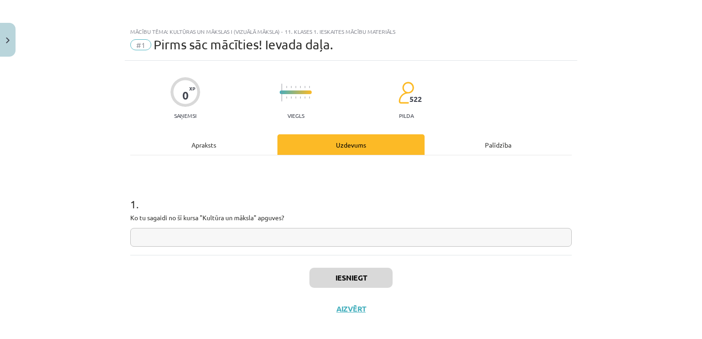
scroll to position [7, 0]
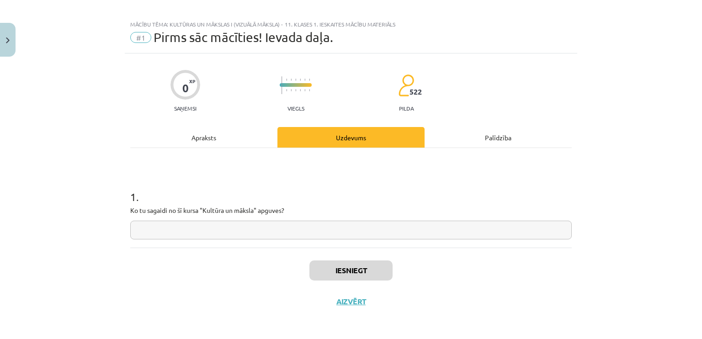
click at [224, 229] on input "text" at bounding box center [351, 230] width 442 height 19
type input "**********"
click at [359, 277] on button "Iesniegt" at bounding box center [350, 271] width 83 height 20
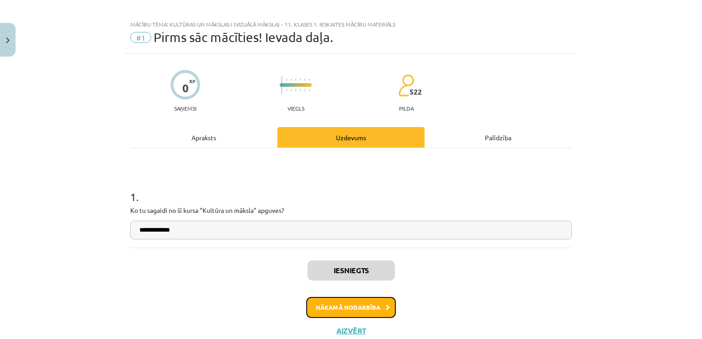
click at [357, 309] on button "Nākamā nodarbība" at bounding box center [351, 307] width 90 height 21
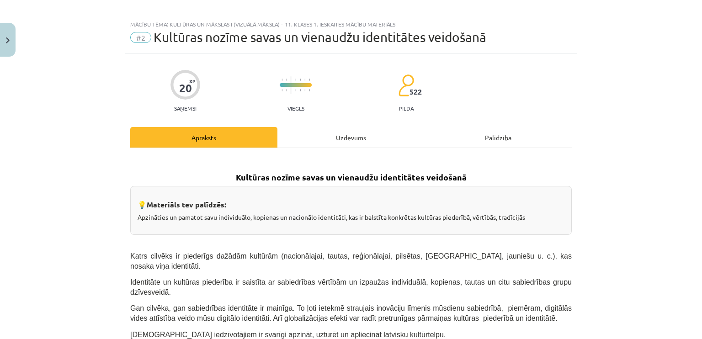
scroll to position [23, 0]
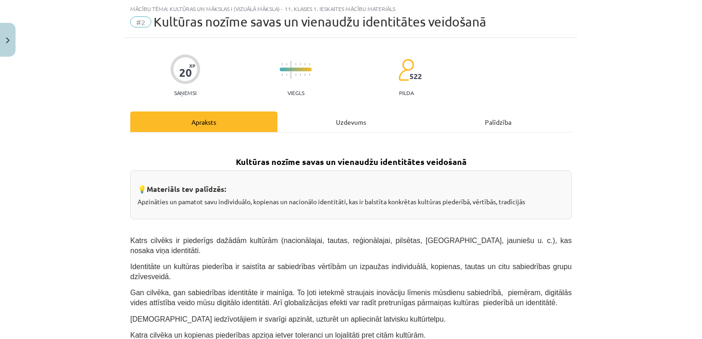
click at [338, 125] on div "Uzdevums" at bounding box center [350, 122] width 147 height 21
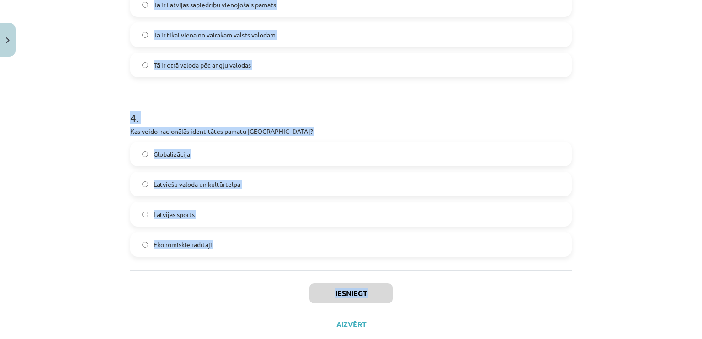
scroll to position [649, 0]
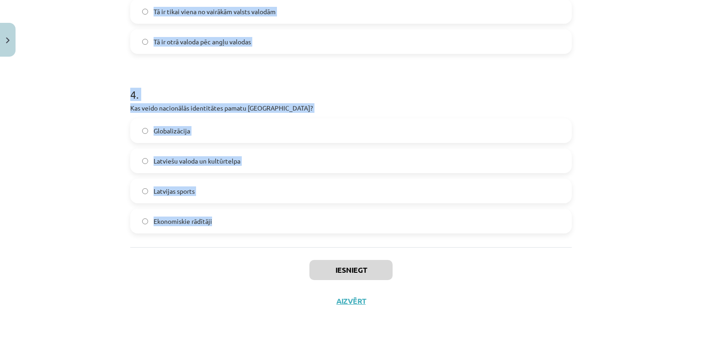
drag, startPoint x: 122, startPoint y: 179, endPoint x: 229, endPoint y: 225, distance: 116.5
copy form "1 . Kas ir kultūras kodi? Tehnoloģiju attīstības mērķi Literatūras kanoni Dzies…"
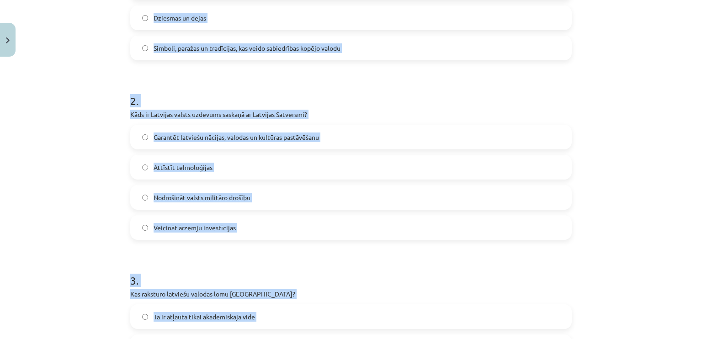
click at [87, 130] on div "Mācību tēma: Kultūras un mākslas i (vizuālā māksla) - 11. klases 1. ieskaites m…" at bounding box center [351, 169] width 702 height 339
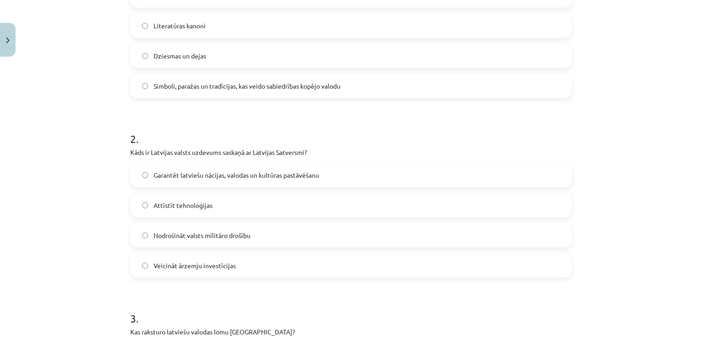
scroll to position [192, 0]
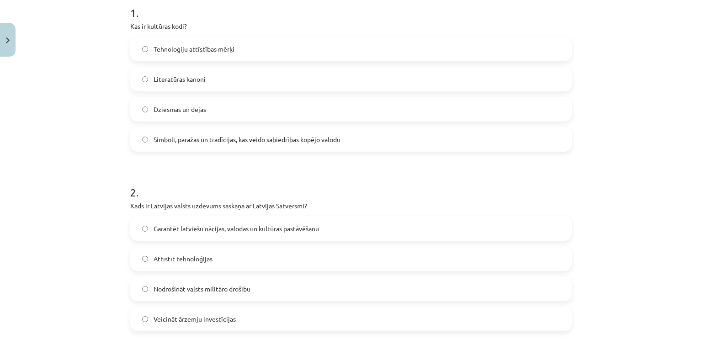
click at [194, 141] on span "Simboli, paražas un tradīcijas, kas veido sabiedrības kopējo valodu" at bounding box center [247, 140] width 187 height 10
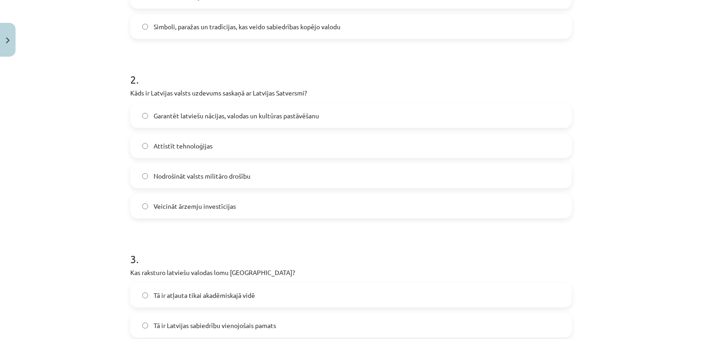
scroll to position [329, 0]
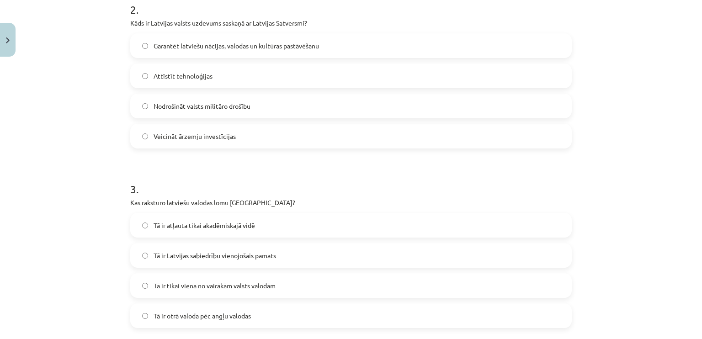
click at [174, 49] on span "Garantēt latviešu nācijas, valodas un kultūras pastāvēšanu" at bounding box center [236, 46] width 165 height 10
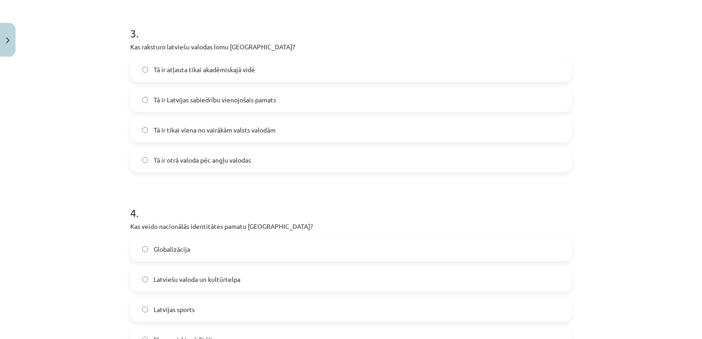
scroll to position [557, 0]
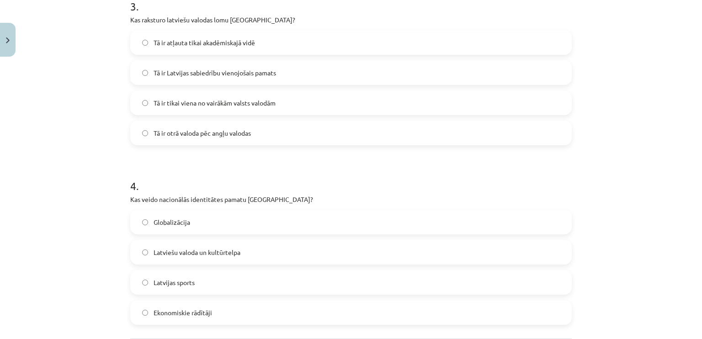
click at [186, 76] on span "Tā ir Latvijas sabiedrību vienojošais pamats" at bounding box center [215, 73] width 122 height 10
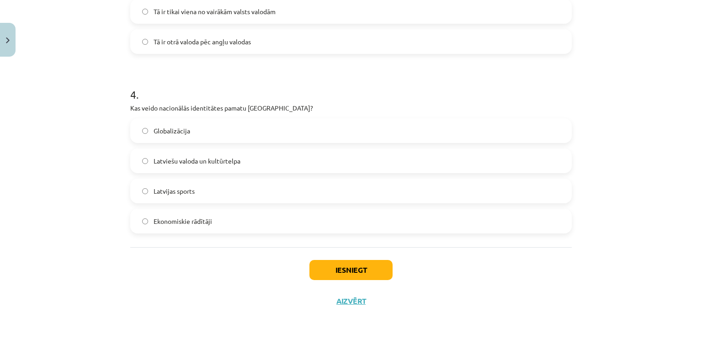
click at [203, 157] on span "Latviešu valoda un kultūrtelpa" at bounding box center [197, 161] width 87 height 10
click at [331, 271] on button "Iesniegt" at bounding box center [350, 270] width 83 height 20
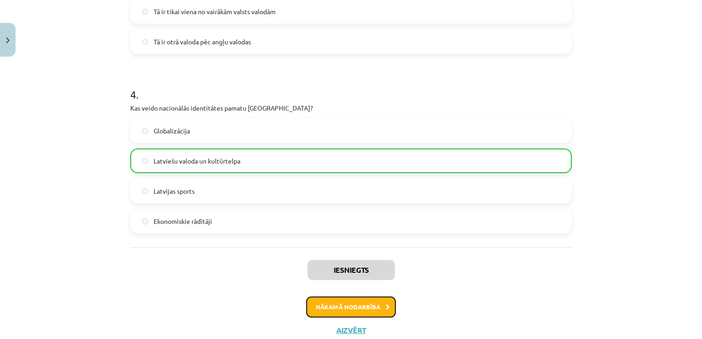
click at [356, 301] on button "Nākamā nodarbība" at bounding box center [351, 307] width 90 height 21
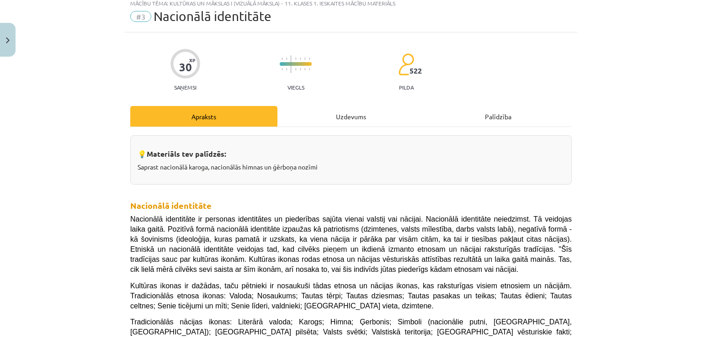
scroll to position [23, 0]
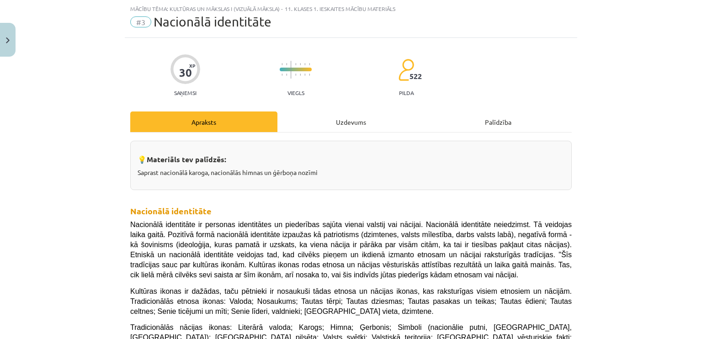
click at [331, 126] on div "Uzdevums" at bounding box center [350, 122] width 147 height 21
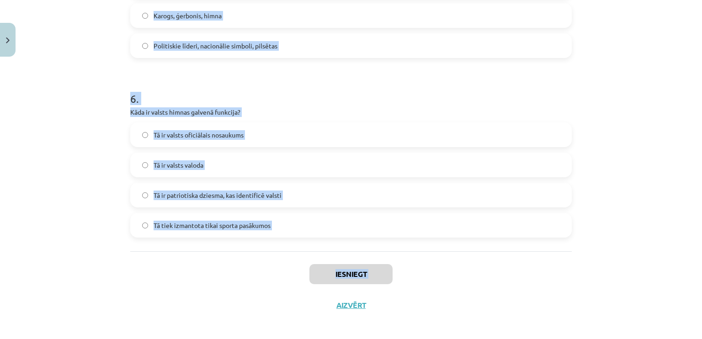
scroll to position [1007, 0]
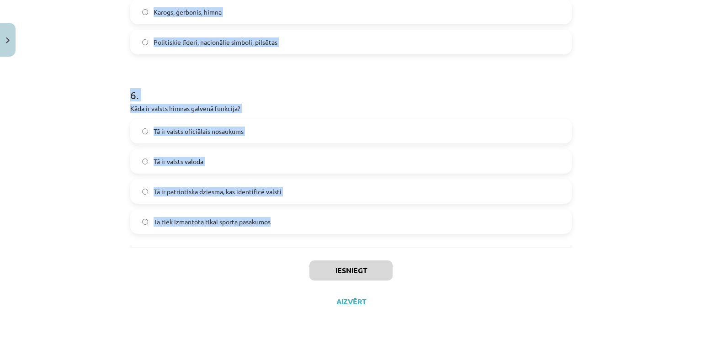
drag, startPoint x: 164, startPoint y: 180, endPoint x: 289, endPoint y: 241, distance: 139.0
copy form "Lore ipsu dolor Sitamet consec adipi? Elitsedd "Eiusmo Temp" Incidid "Utlaboree…"
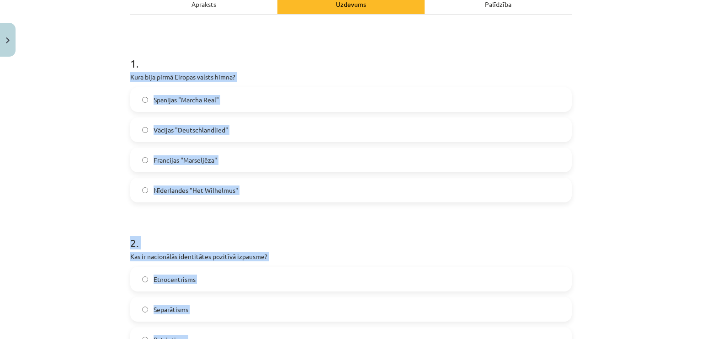
scroll to position [139, 0]
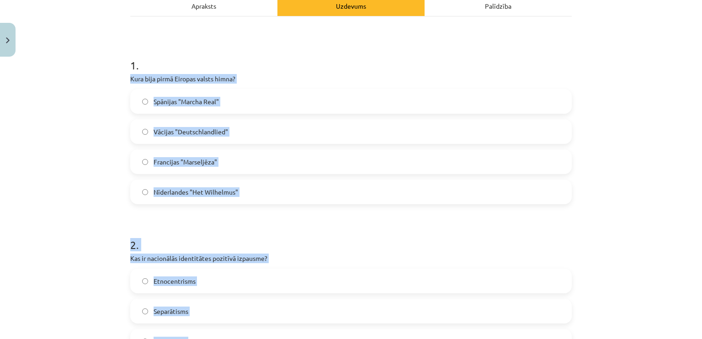
click at [103, 87] on div "Mācību tēma: Kultūras un mākslas i (vizuālā māksla) - 11. klases 1. ieskaites m…" at bounding box center [351, 169] width 702 height 339
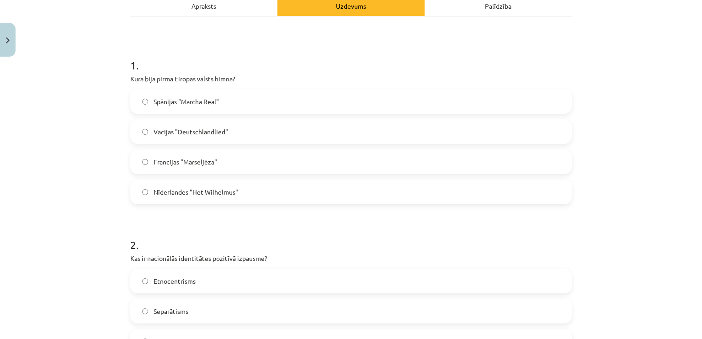
click at [176, 192] on span "Nīderlandes "Het Wilhelmus"" at bounding box center [196, 192] width 85 height 10
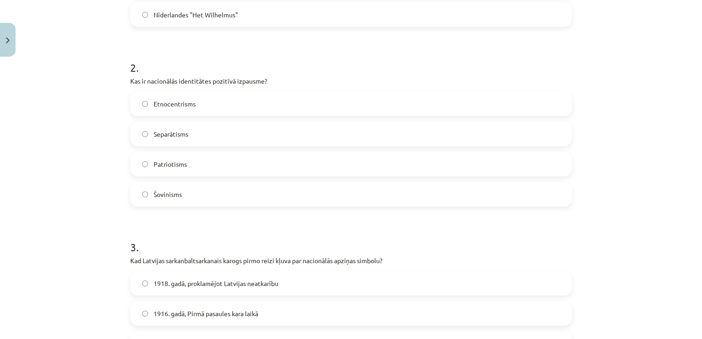
scroll to position [322, 0]
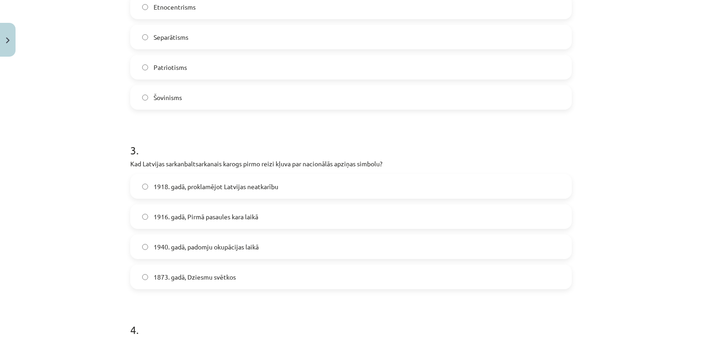
click at [163, 60] on label "Patriotisms" at bounding box center [351, 67] width 440 height 23
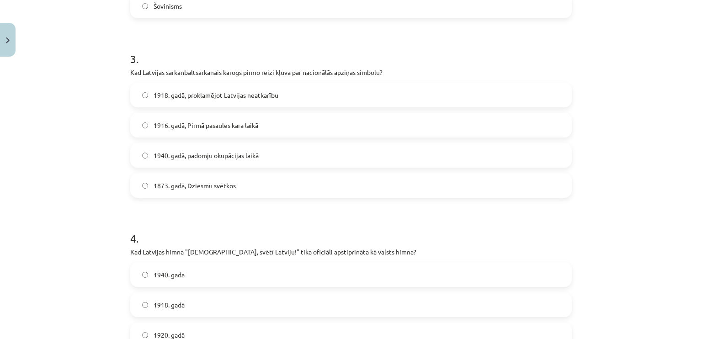
scroll to position [550, 0]
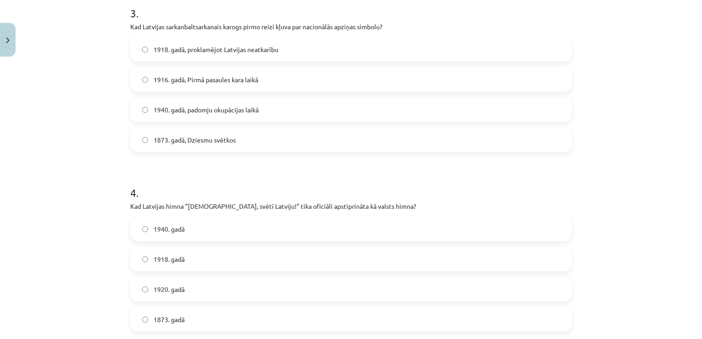
click at [168, 82] on span "1916. gadā, Pirmā pasaules kara laikā" at bounding box center [206, 80] width 105 height 10
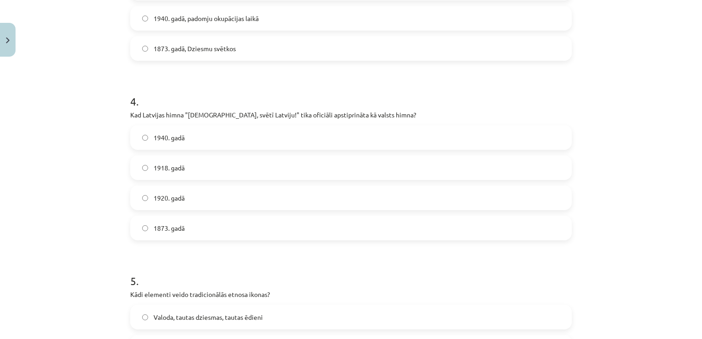
click at [177, 203] on label "1920. gadā" at bounding box center [351, 197] width 440 height 23
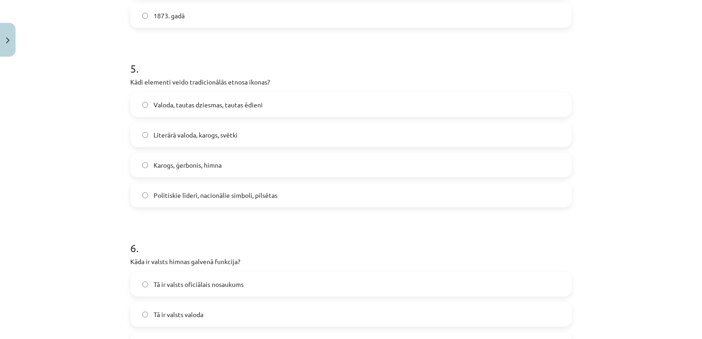
scroll to position [870, 0]
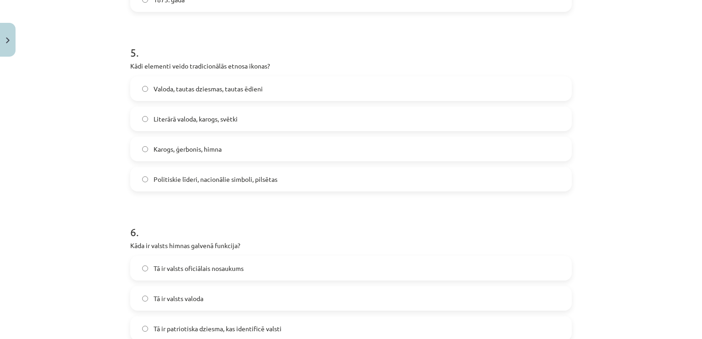
click at [188, 96] on label "Valoda, tautas dziesmas, tautas ēdieni" at bounding box center [351, 88] width 440 height 23
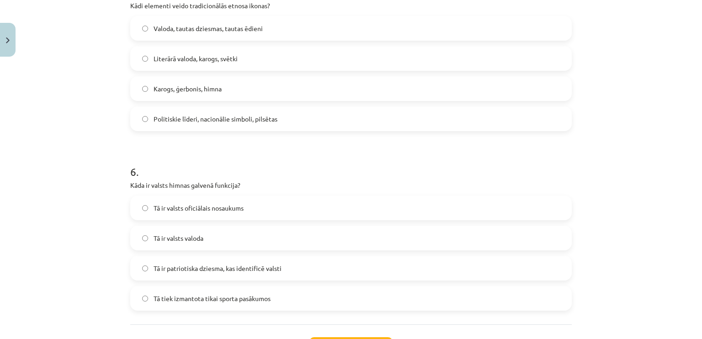
scroll to position [1007, 0]
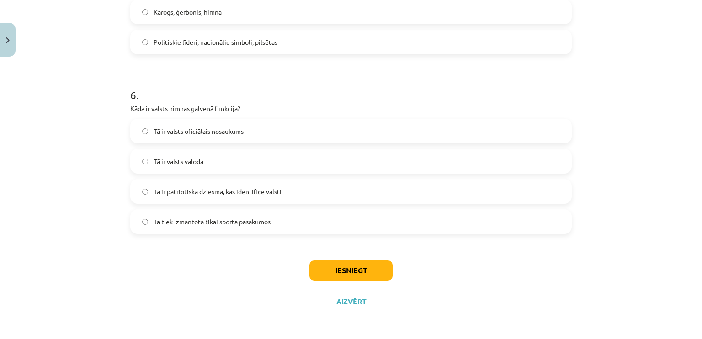
click at [171, 192] on span "Tā ir patriotiska dziesma, kas identificē valsti" at bounding box center [218, 192] width 128 height 10
click at [331, 274] on button "Iesniegt" at bounding box center [350, 271] width 83 height 20
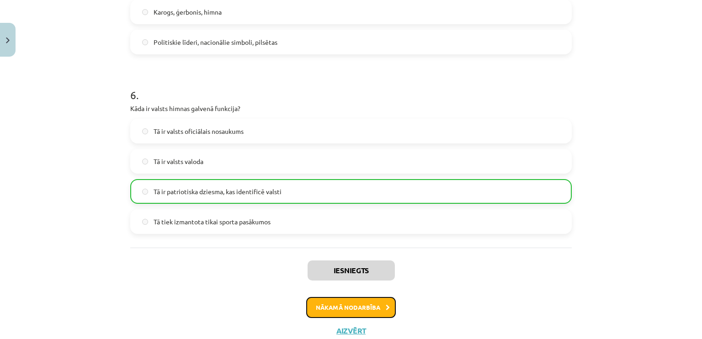
click at [352, 308] on button "Nākamā nodarbība" at bounding box center [351, 307] width 90 height 21
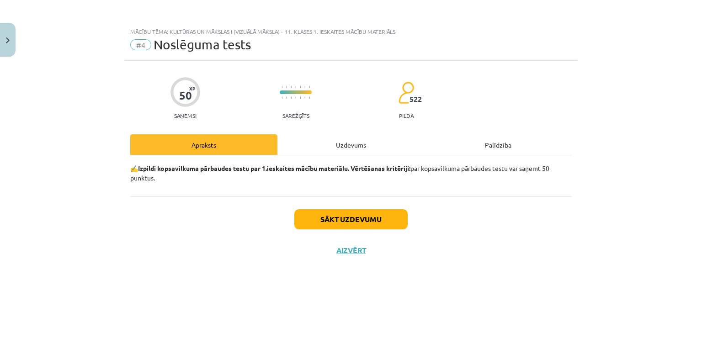
scroll to position [0, 0]
click at [335, 212] on button "Sākt uzdevumu" at bounding box center [350, 219] width 113 height 20
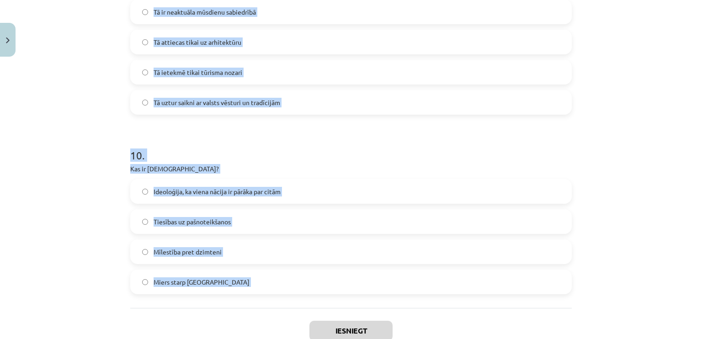
scroll to position [1726, 0]
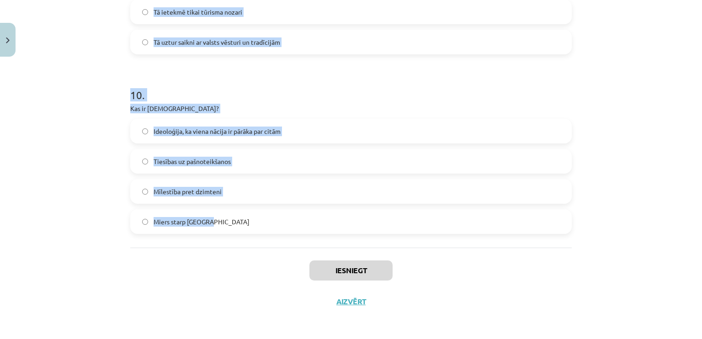
drag, startPoint x: 115, startPoint y: 199, endPoint x: 222, endPoint y: 237, distance: 113.6
click at [222, 237] on div "Mācību tēma: Kultūras un mākslas i (vizuālā māksla) - 11. klases 1. ieskaites m…" at bounding box center [351, 169] width 702 height 339
copy form "1 . Kas ir heraldika? Zinātne par karogiem Pētniecība par politiskajiem simboli…"
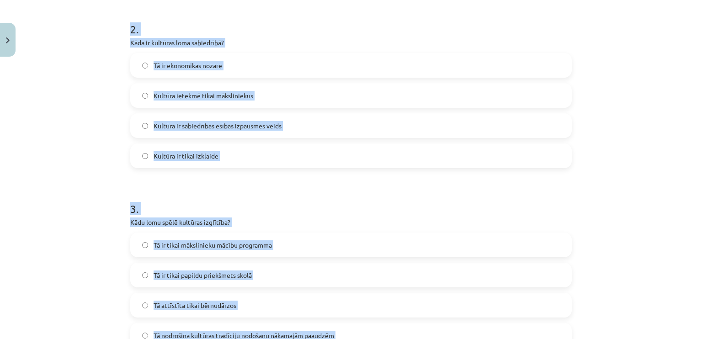
click at [89, 115] on div "Mācību tēma: Kultūras un mākslas i (vizuālā māksla) - 11. klases 1. ieskaites m…" at bounding box center [351, 169] width 702 height 339
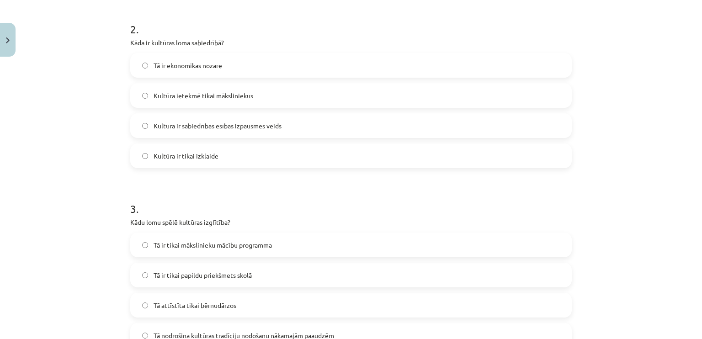
scroll to position [218, 0]
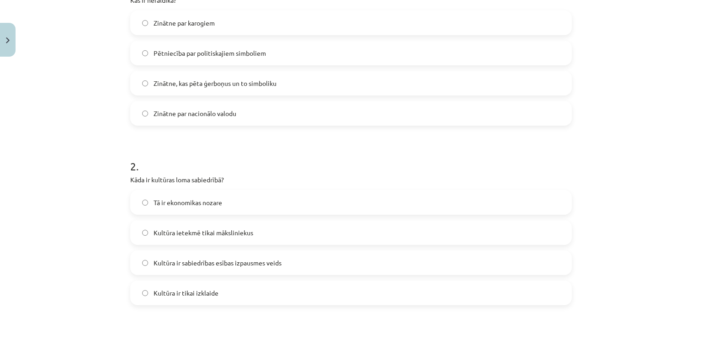
click at [198, 84] on span "Zinātne, kas pēta ģerboņus un to simboliku" at bounding box center [215, 84] width 123 height 10
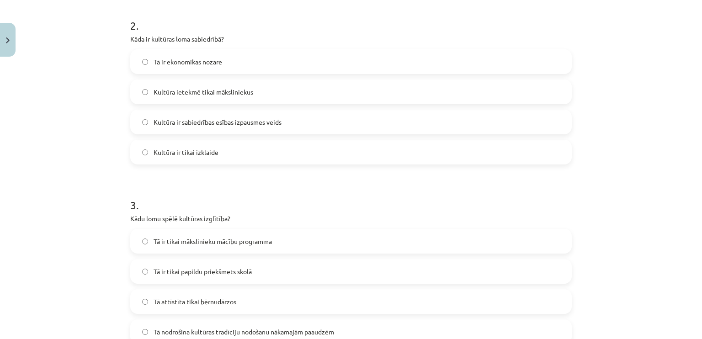
scroll to position [400, 0]
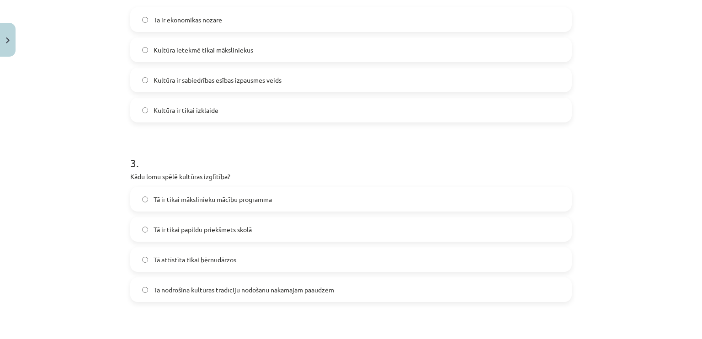
click at [198, 82] on span "Kultūra ir sabiedrības esības izpausmes veids" at bounding box center [218, 80] width 128 height 10
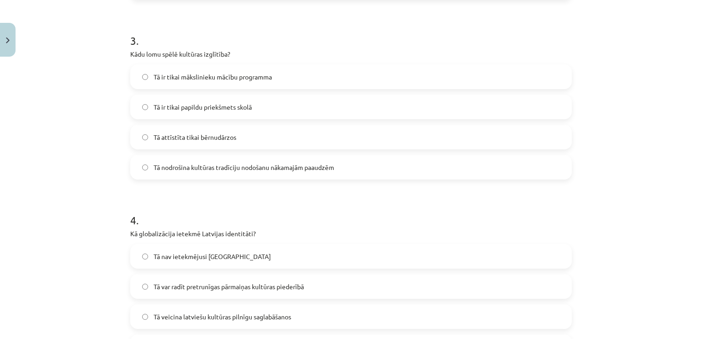
scroll to position [537, 0]
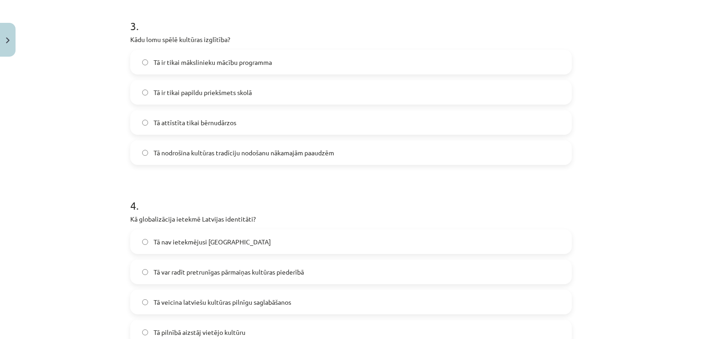
click at [181, 153] on span "Tā nodrošina kultūras tradīciju nodošanu nākamajām paaudzēm" at bounding box center [244, 153] width 181 height 10
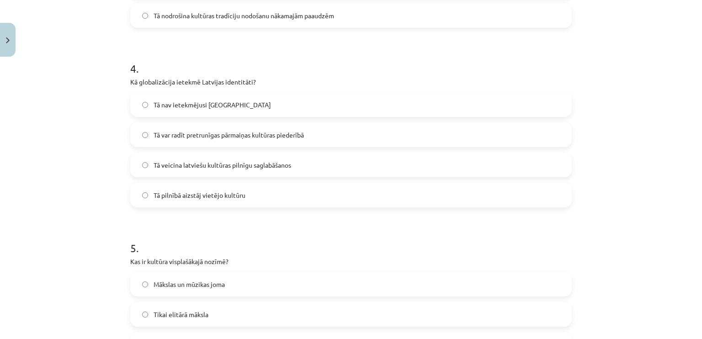
scroll to position [720, 0]
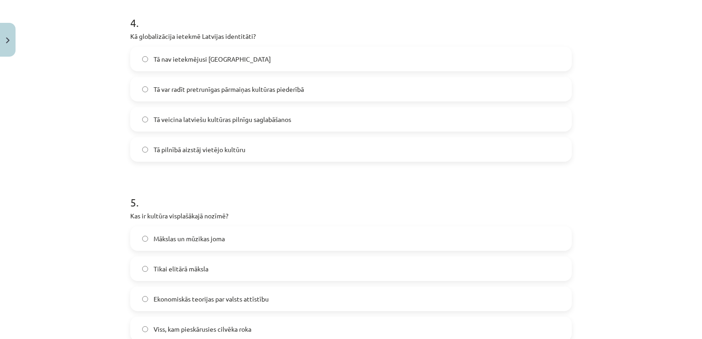
click at [181, 90] on span "Tā var radīt pretrunīgas pārmaiņas kultūras piederībā" at bounding box center [229, 90] width 150 height 10
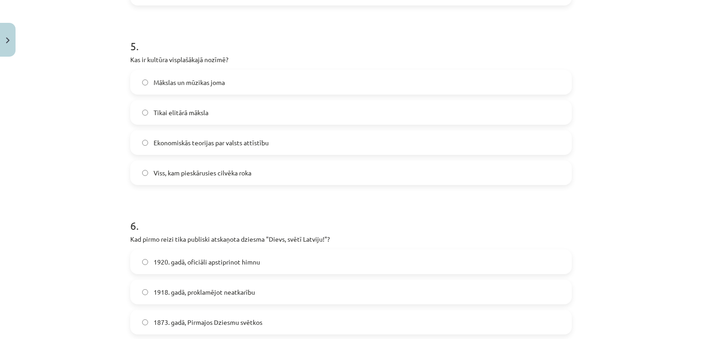
scroll to position [903, 0]
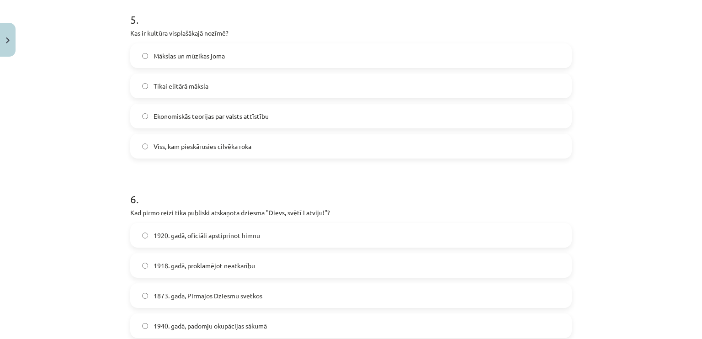
drag, startPoint x: 165, startPoint y: 104, endPoint x: 149, endPoint y: 149, distance: 47.7
click at [149, 149] on label "Viss, kam pieskārusies cilvēka roka" at bounding box center [351, 146] width 440 height 23
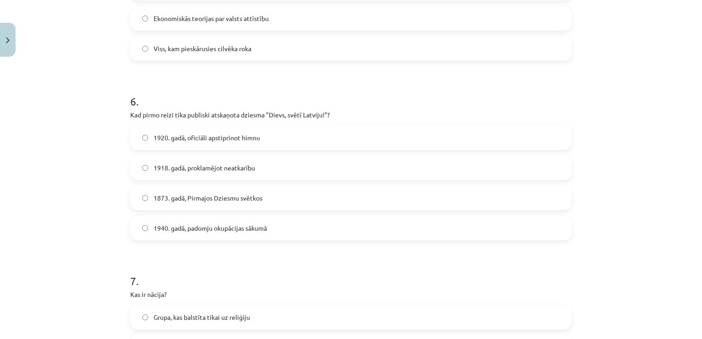
scroll to position [1040, 0]
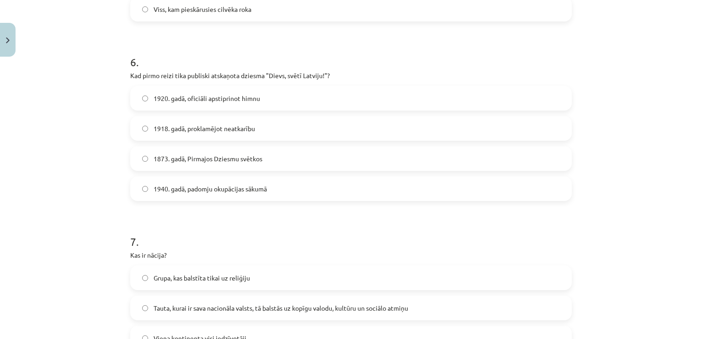
click at [165, 153] on label "1873. gadā, Pirmajos Dziesmu svētkos" at bounding box center [351, 158] width 440 height 23
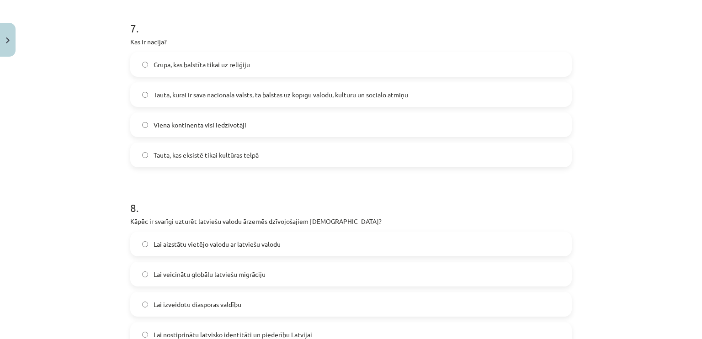
scroll to position [1269, 0]
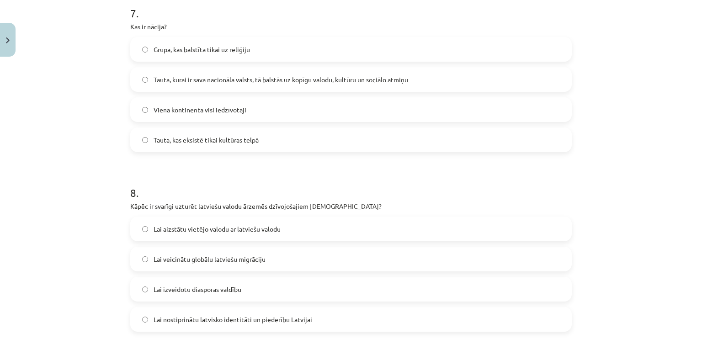
click at [179, 85] on label "Tauta, kurai ir sava nacionāla valsts, tā balstās uz kopīgu valodu, kultūru un …" at bounding box center [351, 79] width 440 height 23
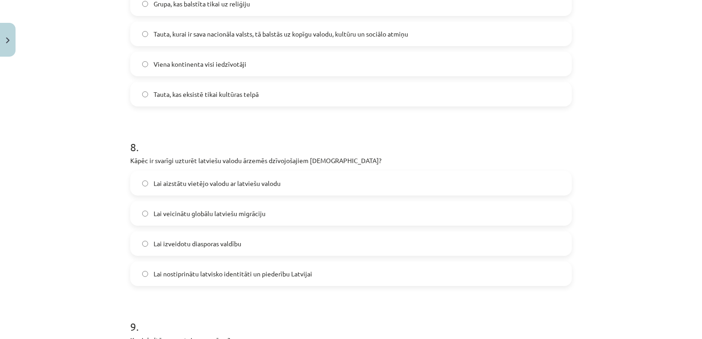
scroll to position [1360, 0]
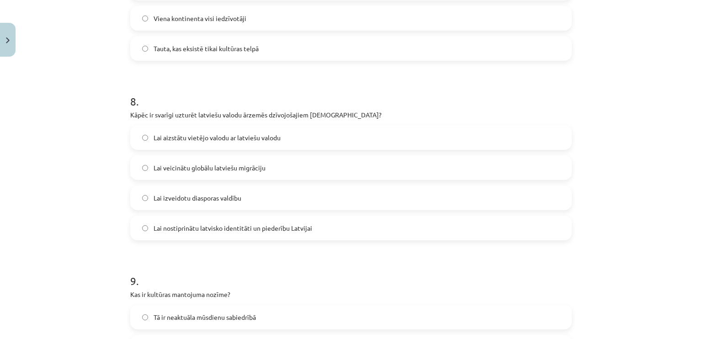
click at [177, 223] on span "Lai nostiprinātu latvisko identitāti un piederību Latvijai" at bounding box center [233, 228] width 159 height 10
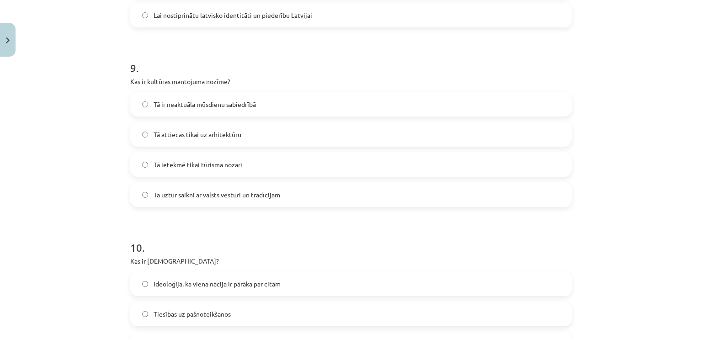
scroll to position [1589, 0]
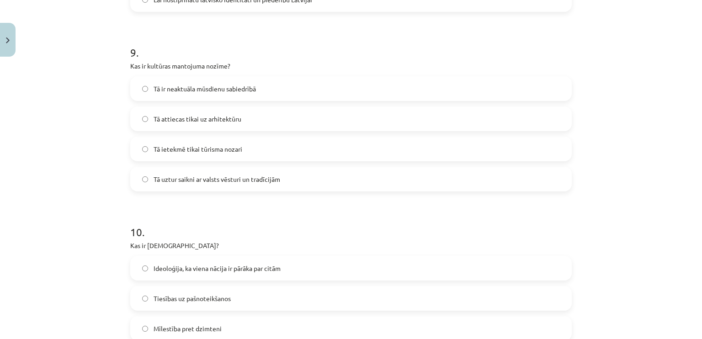
click at [177, 176] on span "Tā uztur saikni ar valsts vēsturi un tradīcijām" at bounding box center [217, 180] width 127 height 10
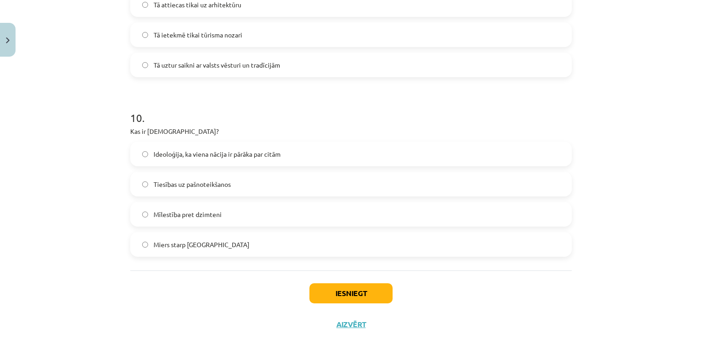
scroll to position [1726, 0]
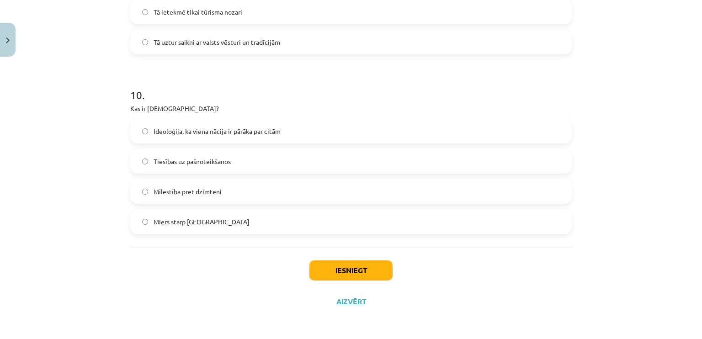
click at [203, 140] on label "Ideoloģija, ka viena nācija ir pārāka par citām" at bounding box center [351, 131] width 440 height 23
click at [353, 267] on button "Iesniegt" at bounding box center [350, 271] width 83 height 20
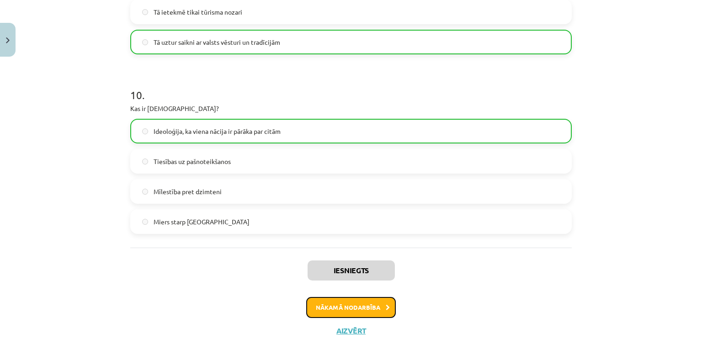
click at [363, 309] on button "Nākamā nodarbība" at bounding box center [351, 307] width 90 height 21
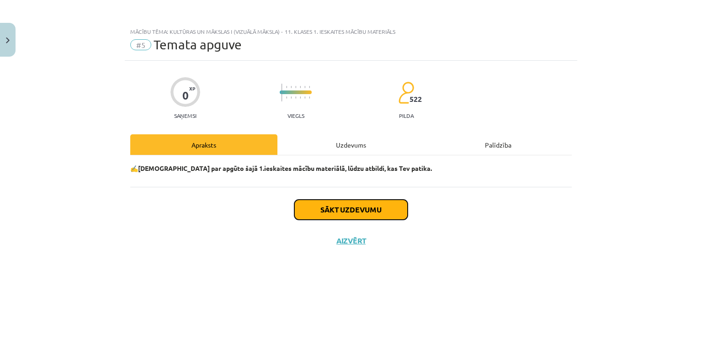
click at [362, 208] on button "Sākt uzdevumu" at bounding box center [350, 210] width 113 height 20
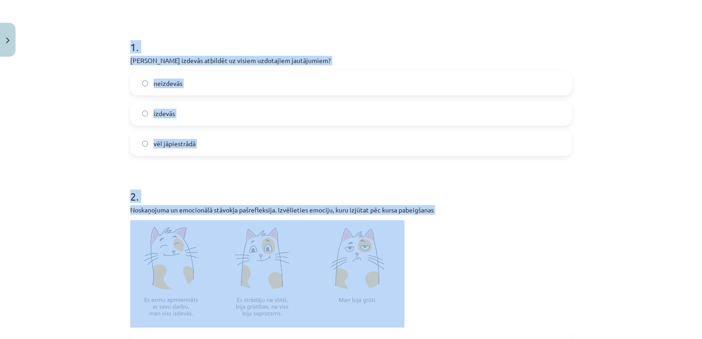
scroll to position [245, 0]
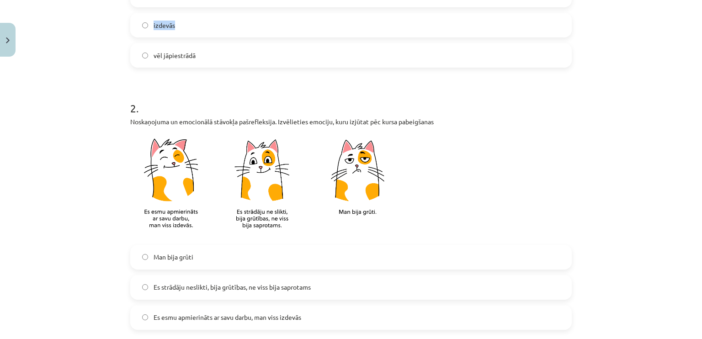
drag, startPoint x: 117, startPoint y: 188, endPoint x: 57, endPoint y: 49, distance: 151.7
click at [57, 49] on div "Mācību tēma: Kultūras un mākslas i (vizuālā māksla) - 11. klases 1. ieskaites m…" at bounding box center [351, 169] width 702 height 339
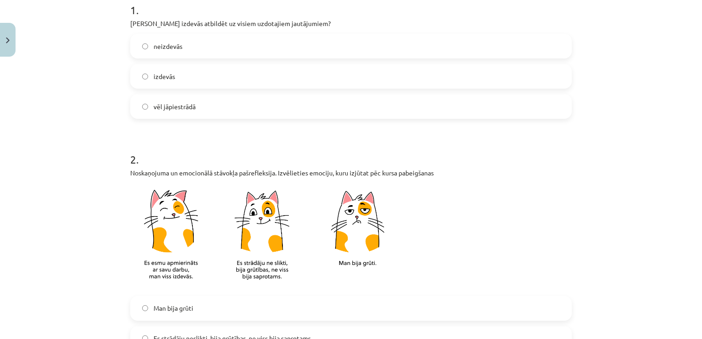
scroll to position [108, 0]
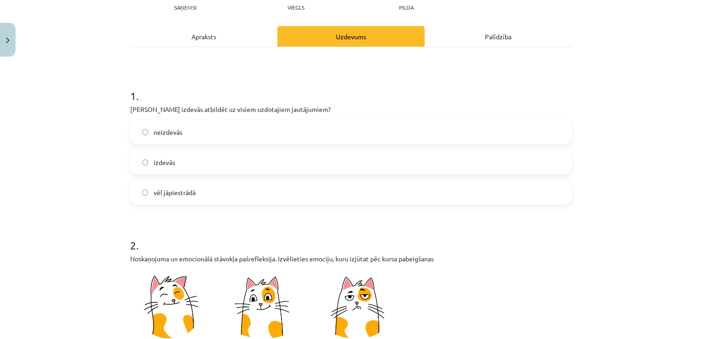
click at [174, 161] on label "izdevās" at bounding box center [351, 162] width 440 height 23
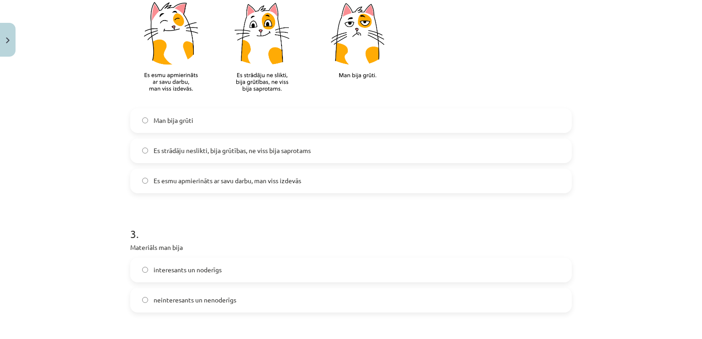
scroll to position [383, 0]
click at [235, 152] on span "Es strādāju neslikti, bija grūtības, ne viss bija saprotams" at bounding box center [232, 150] width 157 height 10
click at [191, 181] on span "Es esmu apmierināts ar savu darbu, man viss izdevās" at bounding box center [228, 181] width 148 height 10
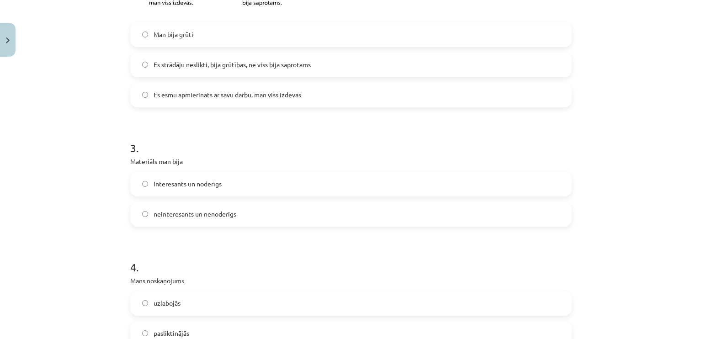
scroll to position [474, 0]
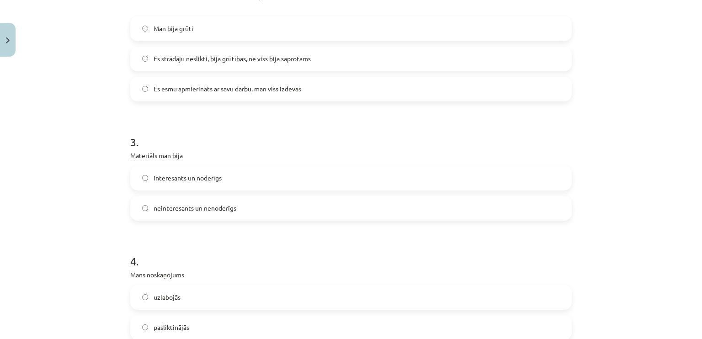
click at [205, 181] on span "interesants un noderīgs" at bounding box center [188, 178] width 68 height 10
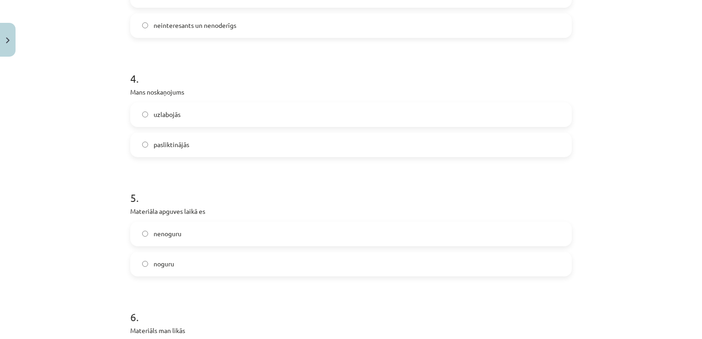
click at [174, 113] on span "uzlabojās" at bounding box center [167, 115] width 27 height 10
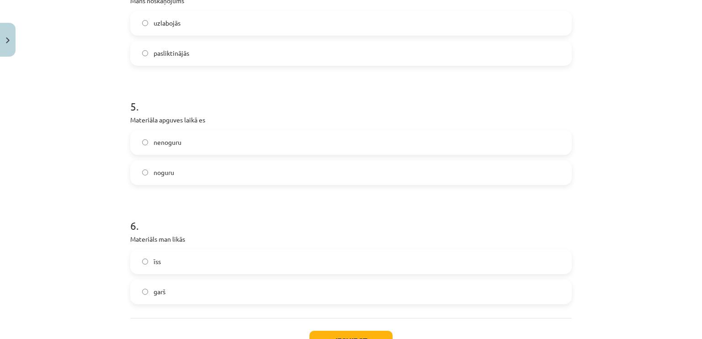
click at [179, 139] on label "nenoguru" at bounding box center [351, 142] width 440 height 23
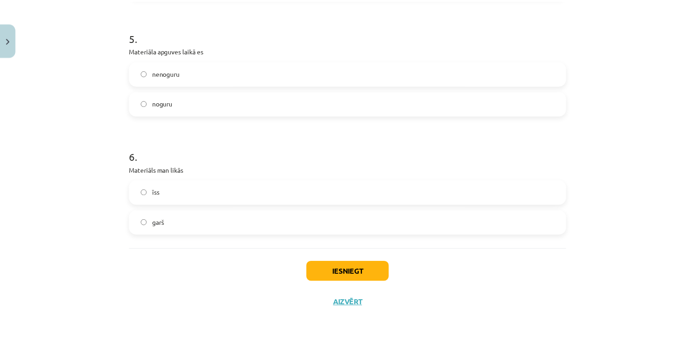
scroll to position [819, 0]
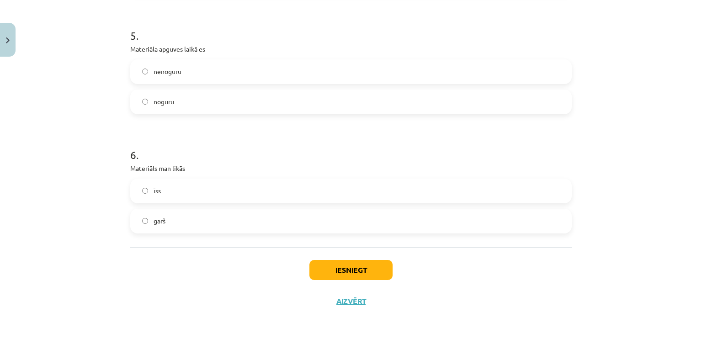
click at [157, 186] on label "īss" at bounding box center [351, 191] width 440 height 23
click at [349, 269] on button "Iesniegt" at bounding box center [350, 270] width 83 height 20
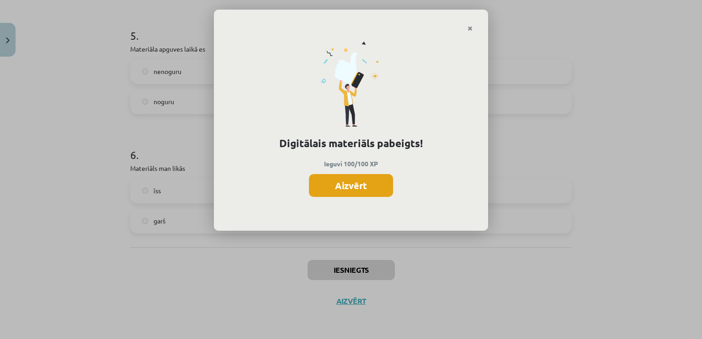
click at [358, 195] on button "Aizvērt" at bounding box center [351, 185] width 84 height 23
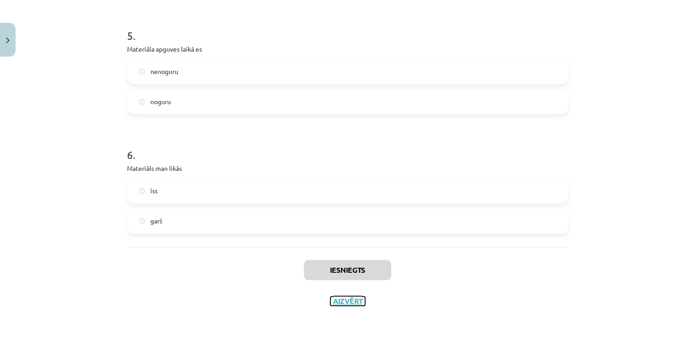
click at [342, 301] on button "Aizvērt" at bounding box center [347, 301] width 35 height 9
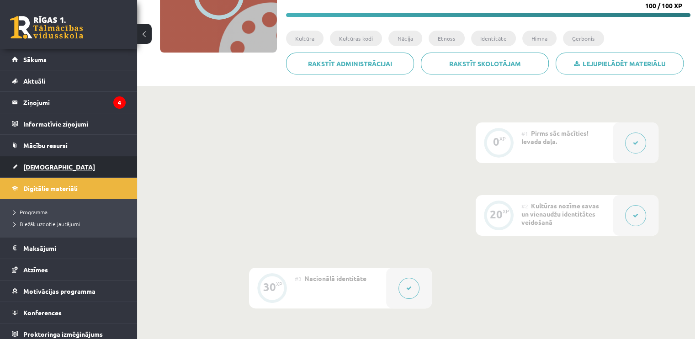
click at [38, 169] on span "[DEMOGRAPHIC_DATA]" at bounding box center [59, 167] width 72 height 8
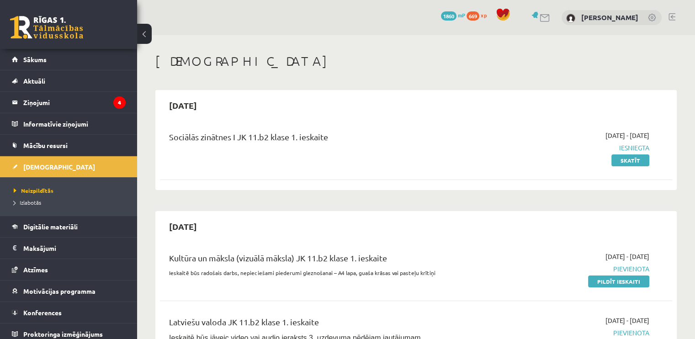
scroll to position [183, 0]
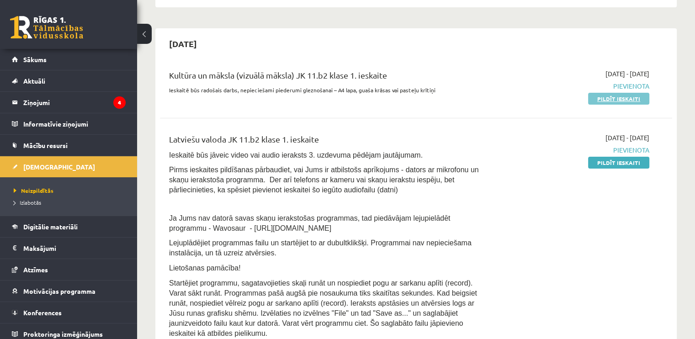
click at [616, 98] on link "Pildīt ieskaiti" at bounding box center [618, 99] width 61 height 12
click at [619, 162] on link "Pildīt ieskaiti" at bounding box center [618, 163] width 61 height 12
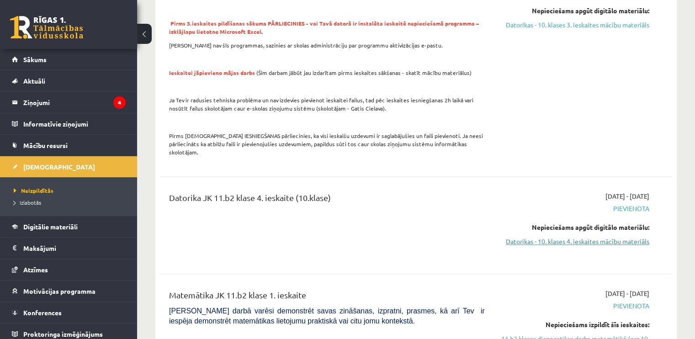
scroll to position [823, 0]
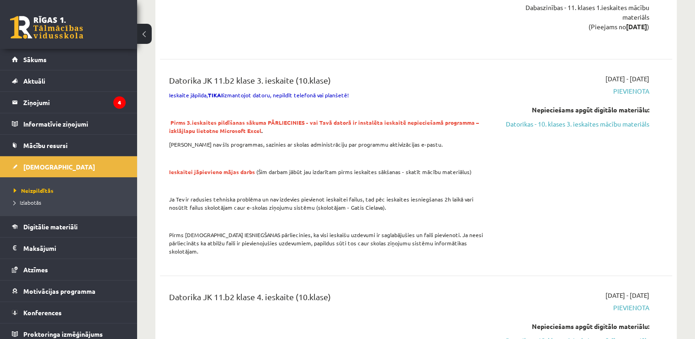
drag, startPoint x: 587, startPoint y: 113, endPoint x: 390, endPoint y: 30, distance: 213.4
click at [587, 119] on link "Datorikas - 10. klases 3. ieskaites mācību materiāls" at bounding box center [574, 124] width 151 height 10
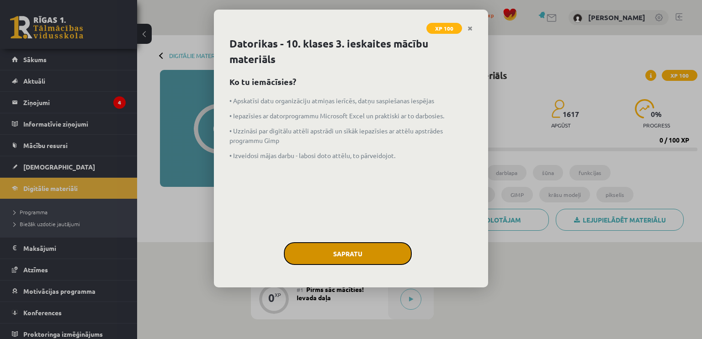
click at [362, 245] on button "Sapratu" at bounding box center [348, 253] width 128 height 23
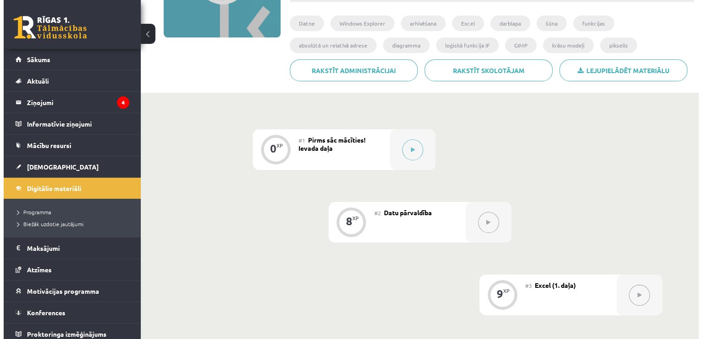
scroll to position [183, 0]
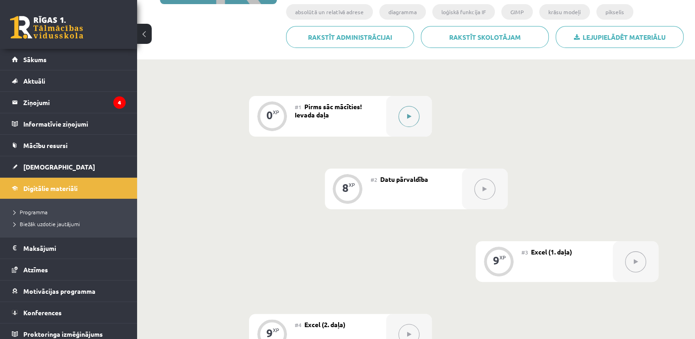
click at [405, 116] on button at bounding box center [409, 116] width 21 height 21
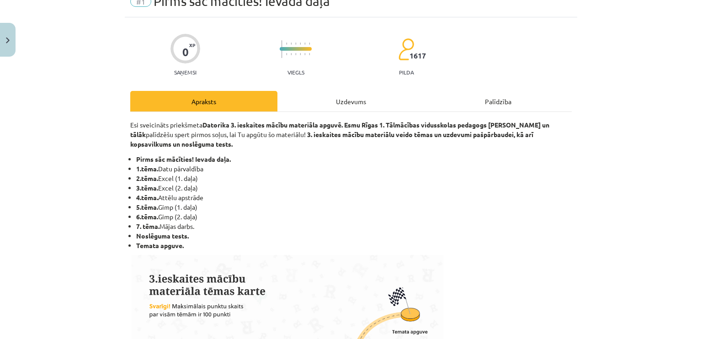
scroll to position [0, 0]
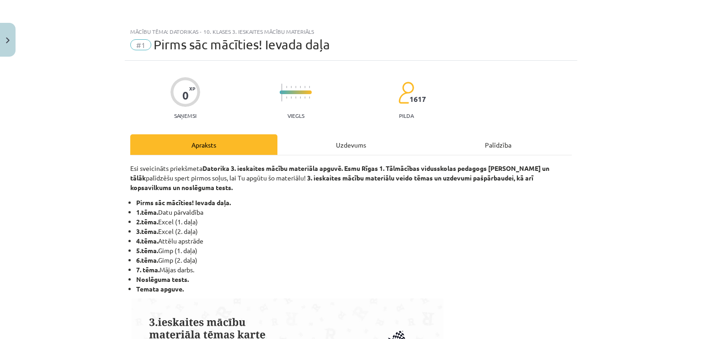
click at [330, 145] on div "Uzdevums" at bounding box center [350, 144] width 147 height 21
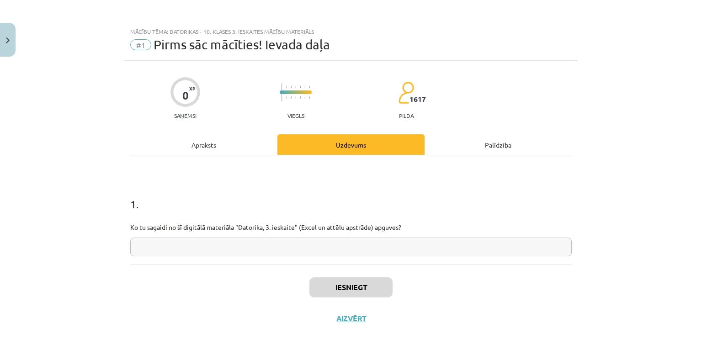
scroll to position [17, 0]
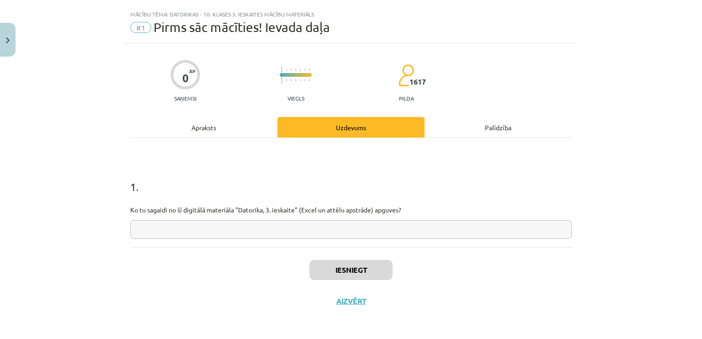
click at [309, 228] on input "text" at bounding box center [351, 229] width 442 height 19
type input "**********"
drag, startPoint x: 205, startPoint y: 232, endPoint x: 131, endPoint y: 234, distance: 74.5
click at [131, 234] on input "**********" at bounding box center [351, 229] width 442 height 19
click at [199, 266] on div "Iesniegt Aizvērt" at bounding box center [351, 279] width 442 height 64
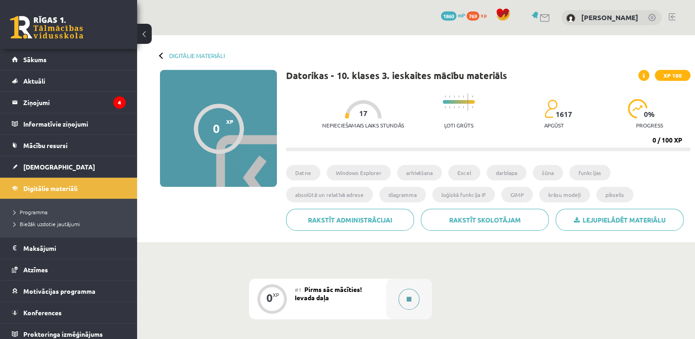
click at [413, 298] on button at bounding box center [409, 299] width 21 height 21
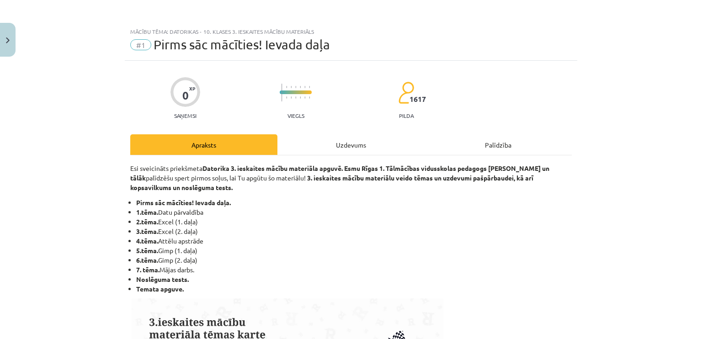
click at [319, 148] on div "Uzdevums" at bounding box center [350, 144] width 147 height 21
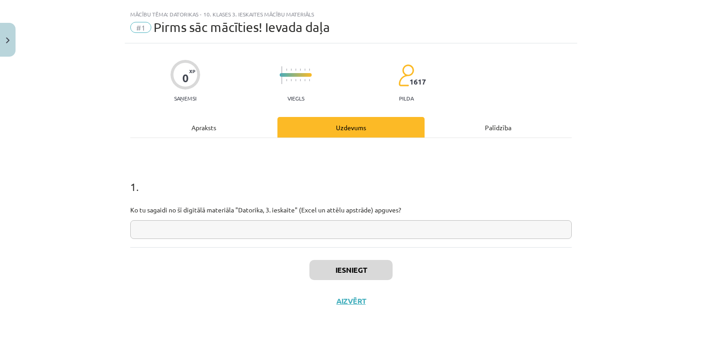
click at [277, 229] on input "text" at bounding box center [351, 229] width 442 height 19
paste input "**********"
type input "**********"
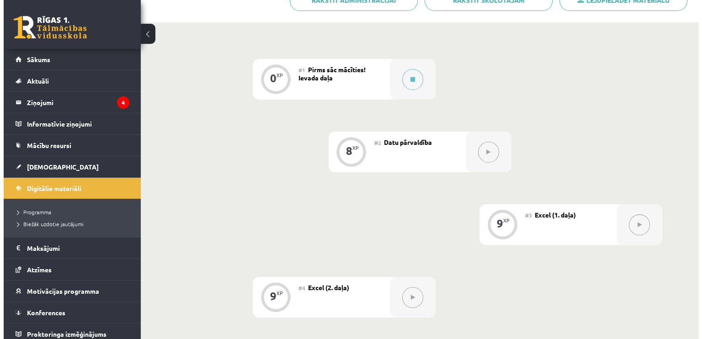
scroll to position [229, 0]
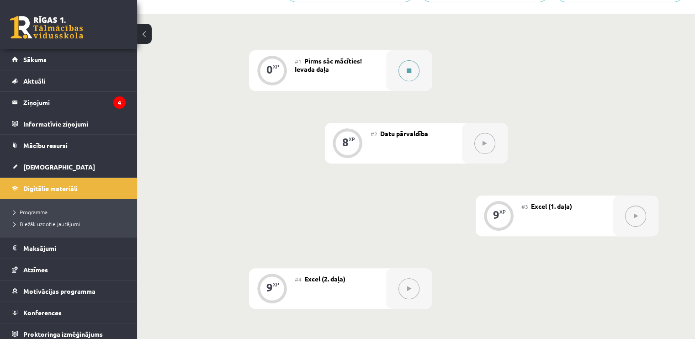
click at [412, 74] on button at bounding box center [409, 70] width 21 height 21
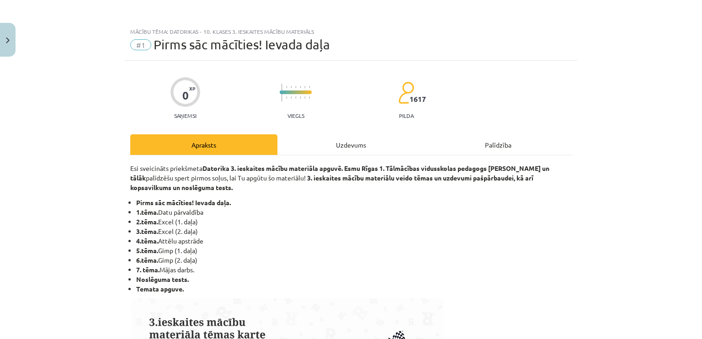
click at [331, 153] on div "Uzdevums" at bounding box center [350, 144] width 147 height 21
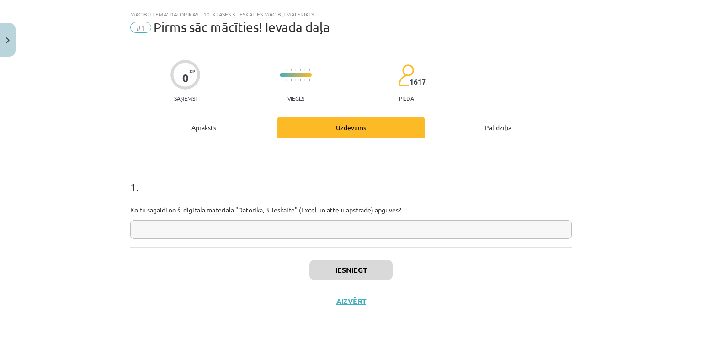
click at [307, 225] on input "text" at bounding box center [351, 229] width 442 height 19
paste input "**********"
type input "**********"
click at [337, 263] on button "Iesniegt" at bounding box center [350, 270] width 83 height 20
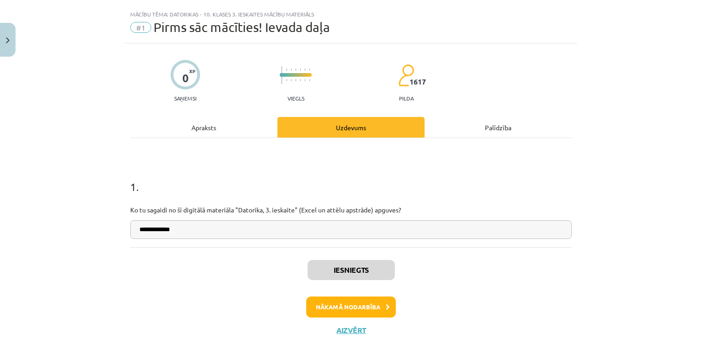
scroll to position [229, 0]
click at [347, 309] on button "Nākamā nodarbība" at bounding box center [351, 307] width 90 height 21
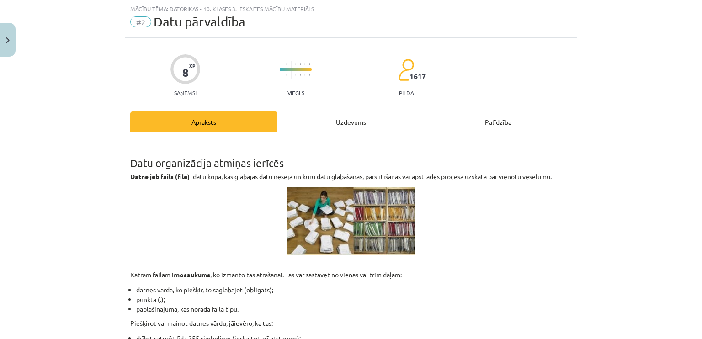
click at [343, 126] on div "Uzdevums" at bounding box center [350, 122] width 147 height 21
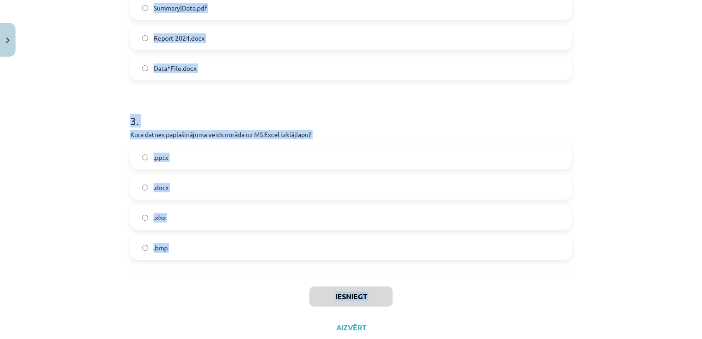
scroll to position [469, 0]
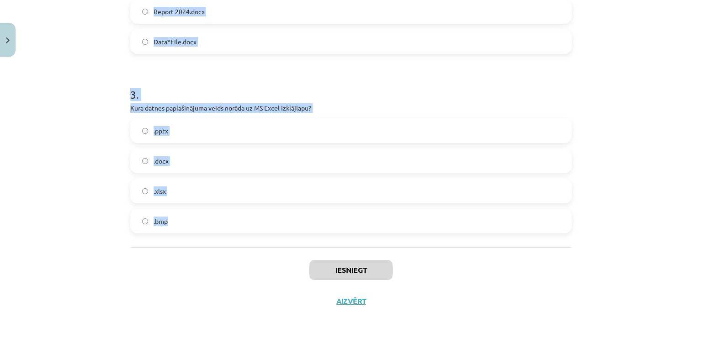
drag, startPoint x: 138, startPoint y: 192, endPoint x: 276, endPoint y: 239, distance: 146.1
click at [276, 239] on div "Mācību tēma: Datorikas - 10. klases 3. ieskaites mācību materiāls #2 Datu pārva…" at bounding box center [351, 169] width 702 height 339
copy form "1 . Kas ir datne? Programmas daļa, kas veic aprēķinus. Operētājsistēmas funkcij…"
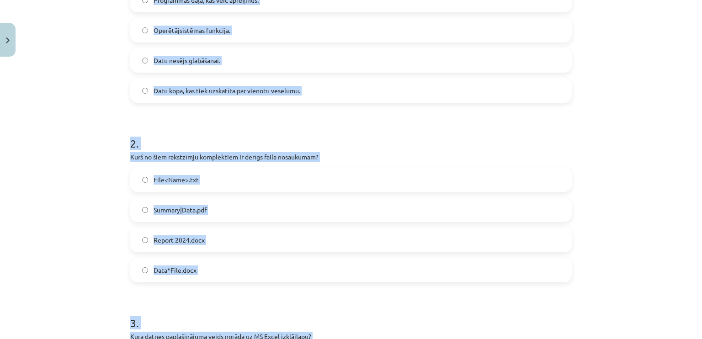
click at [91, 116] on div "Mācību tēma: Datorikas - 10. klases 3. ieskaites mācību materiāls #2 Datu pārva…" at bounding box center [351, 169] width 702 height 339
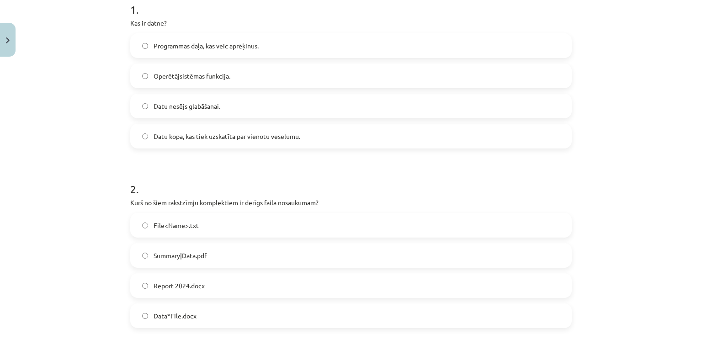
click at [186, 132] on span "Datu kopa, kas tiek uzskatīta par vienotu veselumu." at bounding box center [227, 137] width 147 height 10
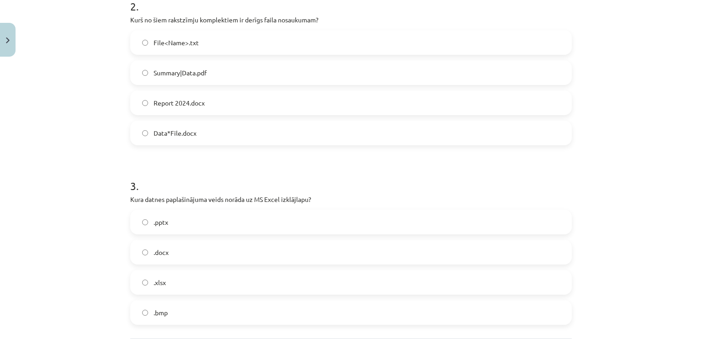
click at [179, 102] on span "Report 2024.docx" at bounding box center [179, 103] width 51 height 10
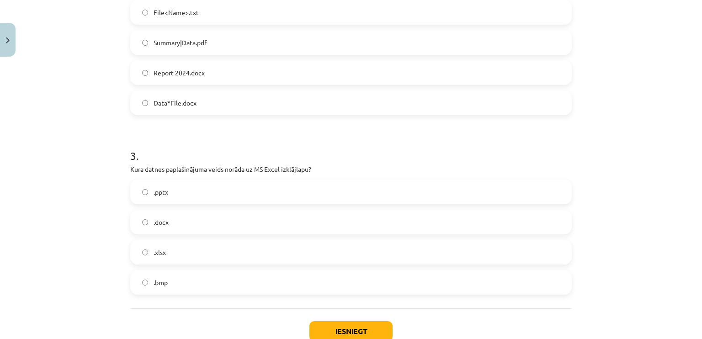
scroll to position [469, 0]
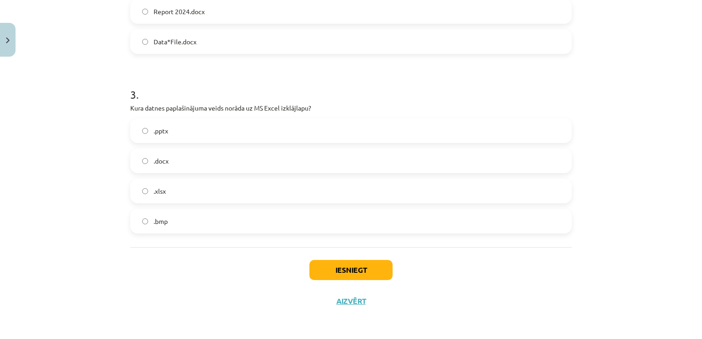
click at [171, 192] on label ".xlsx" at bounding box center [351, 191] width 440 height 23
click at [343, 271] on button "Iesniegt" at bounding box center [350, 270] width 83 height 20
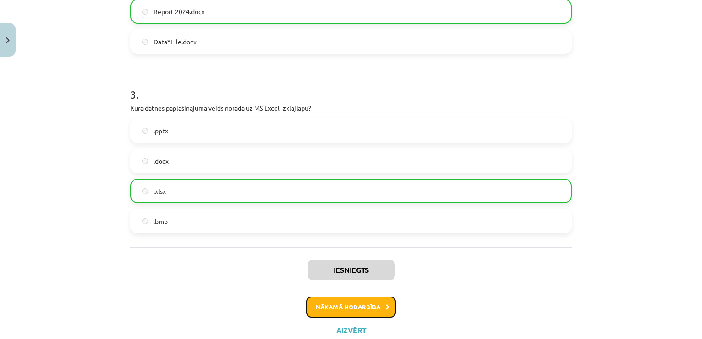
click at [355, 307] on button "Nākamā nodarbība" at bounding box center [351, 307] width 90 height 21
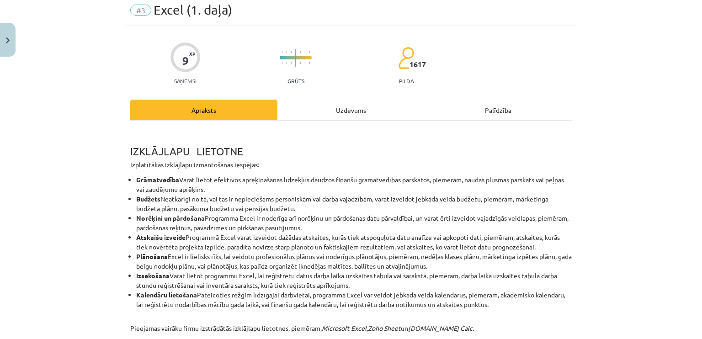
scroll to position [23, 0]
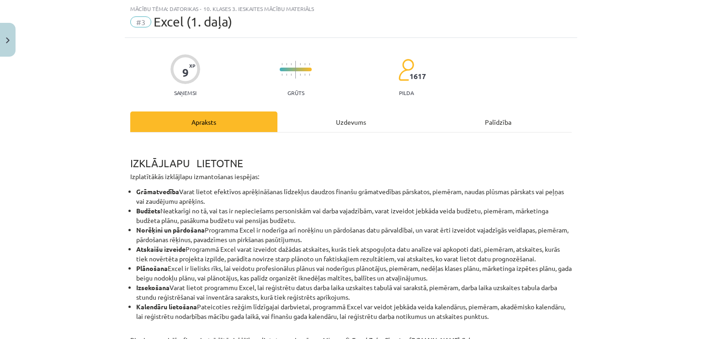
click at [346, 117] on div "Uzdevums" at bounding box center [350, 122] width 147 height 21
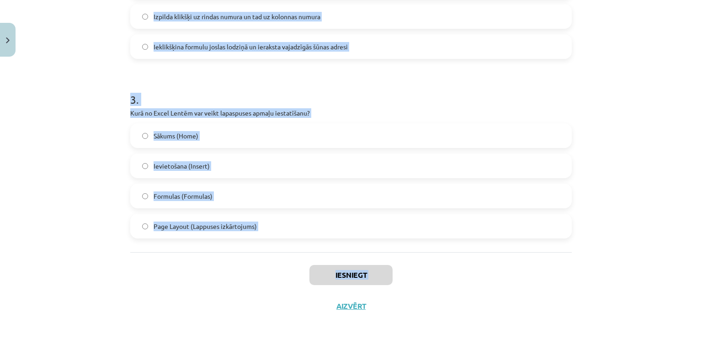
scroll to position [469, 0]
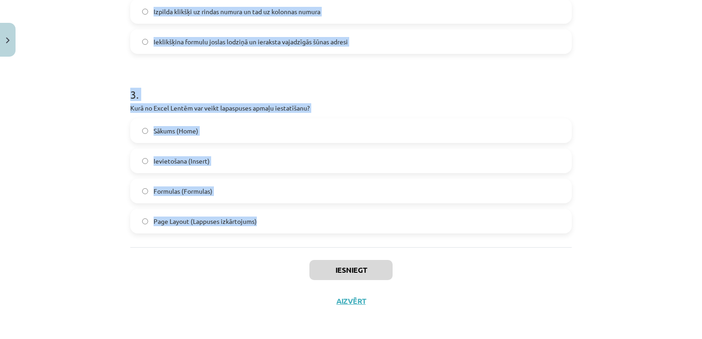
drag, startPoint x: 116, startPoint y: 175, endPoint x: 282, endPoint y: 234, distance: 175.8
click at [282, 234] on div "Mācību tēma: Datorikas - 10. klases 3. ieskaites mācību materiāls #3 Excel (1. …" at bounding box center [351, 169] width 702 height 339
copy form "1 . Kurš no šiem visticamāk ir Excel rindas apzīmējums? B13 12A ABC 123 2 . Kā …"
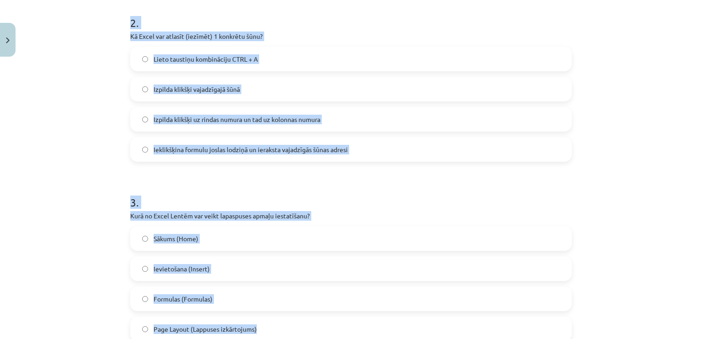
scroll to position [286, 0]
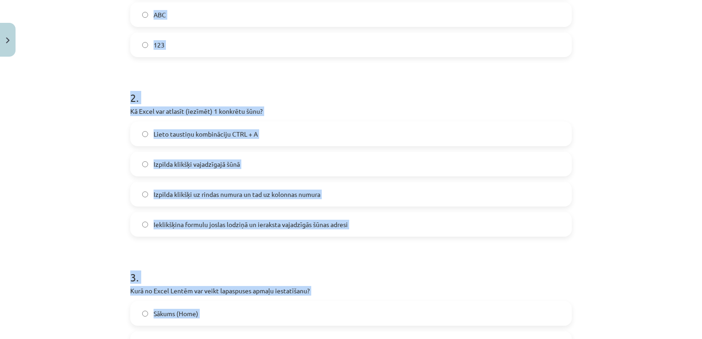
click at [102, 140] on div "Mācību tēma: Datorikas - 10. klases 3. ieskaites mācību materiāls #3 Excel (1. …" at bounding box center [351, 169] width 702 height 339
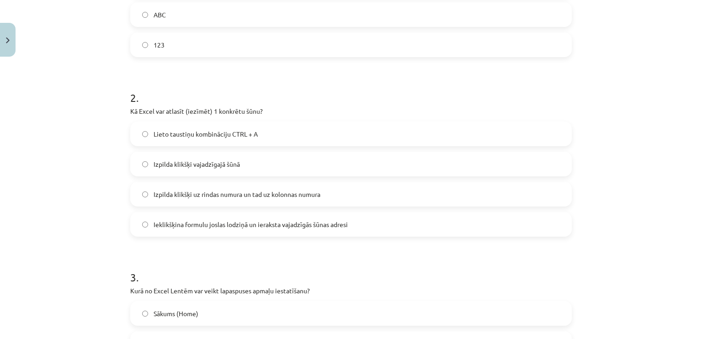
click at [167, 48] on label "123" at bounding box center [351, 44] width 440 height 23
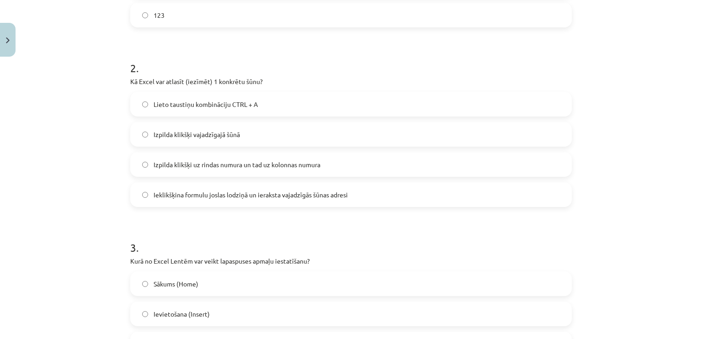
scroll to position [332, 0]
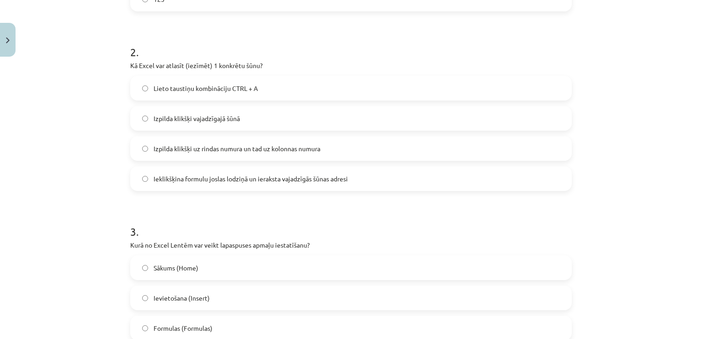
click at [196, 118] on span "Izpilda klikšķi vajadzīgajā šūnā" at bounding box center [197, 119] width 86 height 10
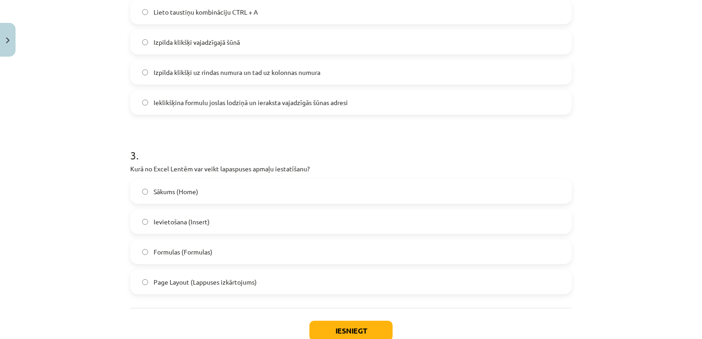
scroll to position [423, 0]
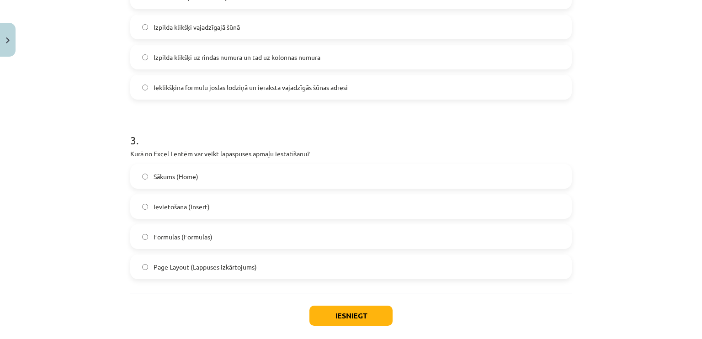
click at [181, 269] on span "Page Layout (Lappuses izkārtojums)" at bounding box center [205, 267] width 103 height 10
click at [360, 316] on button "Iesniegt" at bounding box center [350, 316] width 83 height 20
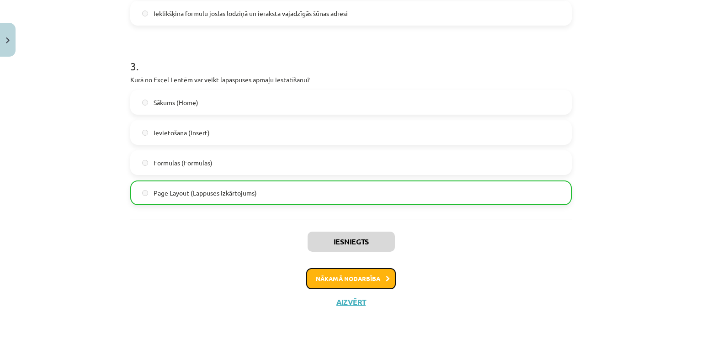
click at [362, 282] on button "Nākamā nodarbība" at bounding box center [351, 278] width 90 height 21
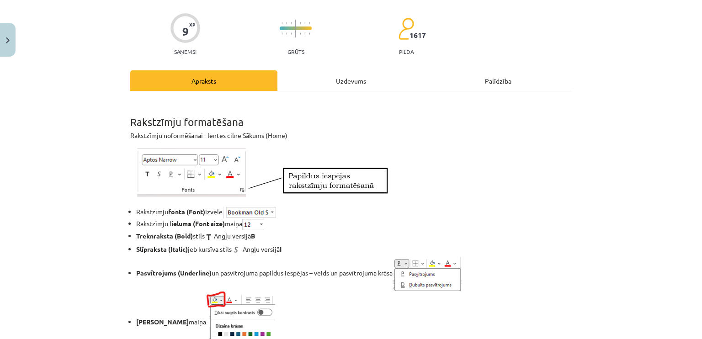
scroll to position [23, 0]
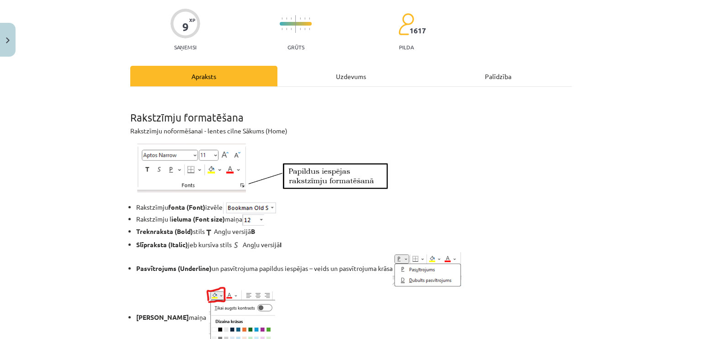
click at [354, 75] on div "Uzdevums" at bounding box center [350, 76] width 147 height 21
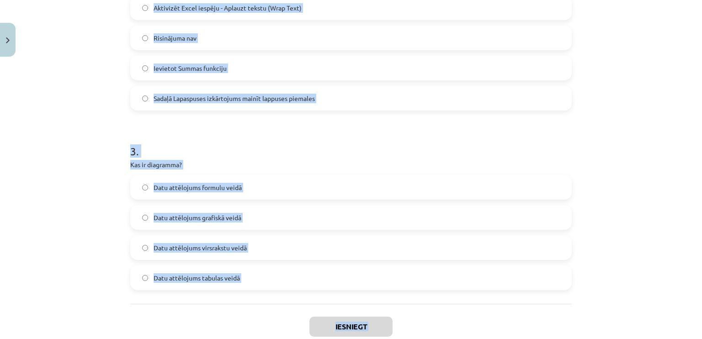
scroll to position [578, 0]
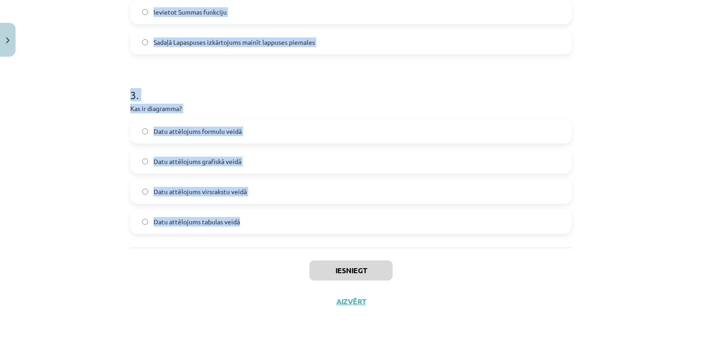
drag, startPoint x: 98, startPoint y: 166, endPoint x: 275, endPoint y: 213, distance: 183.2
click at [275, 213] on div "Mācību tēma: Datorikas - 10. klases 3. ieskaites mācību materiāls #4 Excel (2. …" at bounding box center [351, 169] width 702 height 339
copy form "1 . Ko norāda šis Excel kļūdas paziņojums? ### skaitliskai vērtībai šūnā nepiet…"
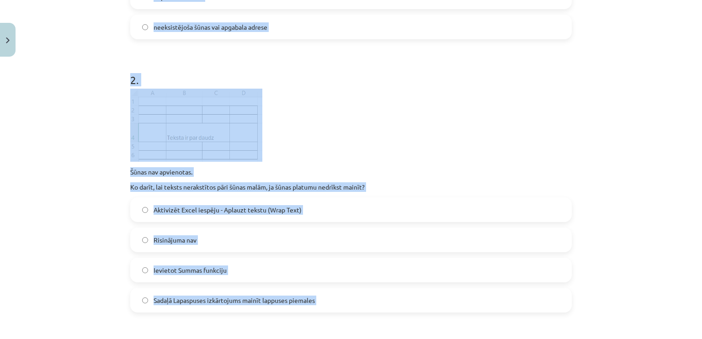
scroll to position [213, 0]
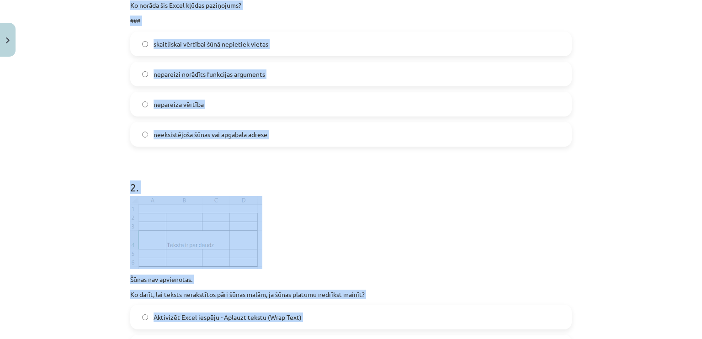
click at [73, 161] on div "Mācību tēma: Datorikas - 10. klases 3. ieskaites mācību materiāls #4 Excel (2. …" at bounding box center [351, 169] width 702 height 339
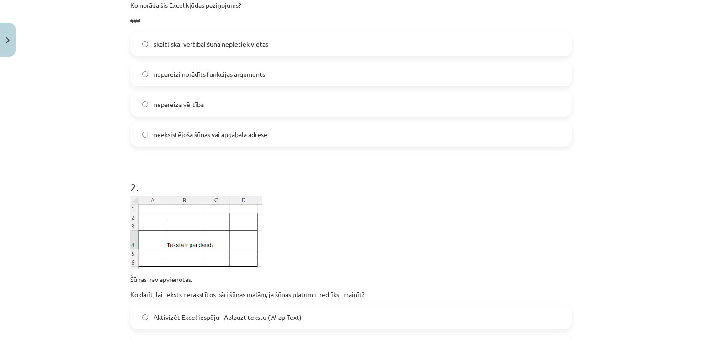
click at [207, 43] on span "skaitliskai vērtībai šūnā nepietiek vietas" at bounding box center [211, 44] width 115 height 10
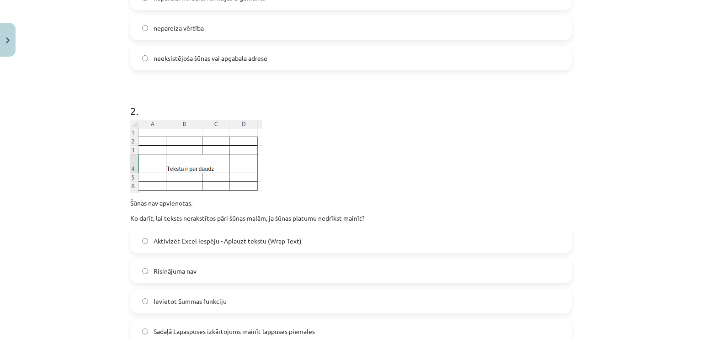
scroll to position [350, 0]
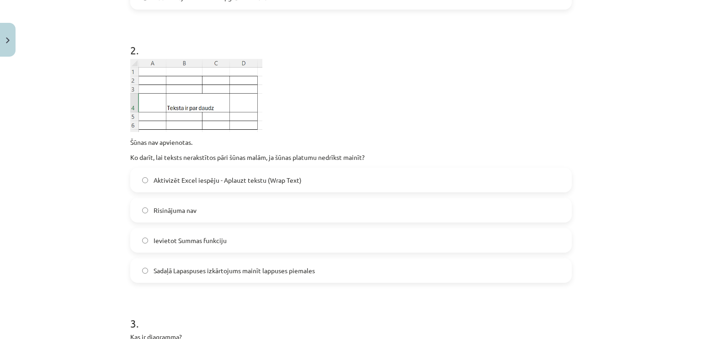
click at [194, 181] on span "Aktivizēt Excel iespēju - Aplauzt tekstu (Wrap Text)" at bounding box center [228, 181] width 148 height 10
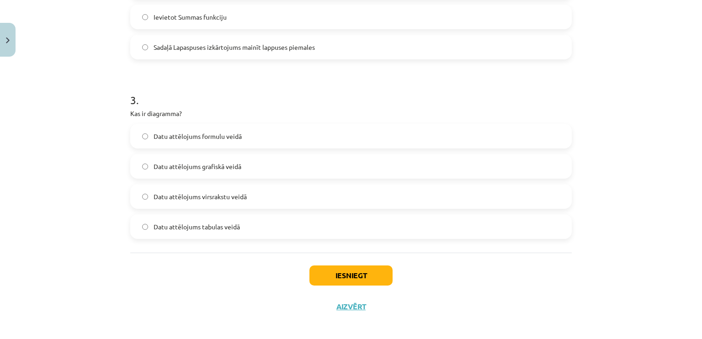
scroll to position [578, 0]
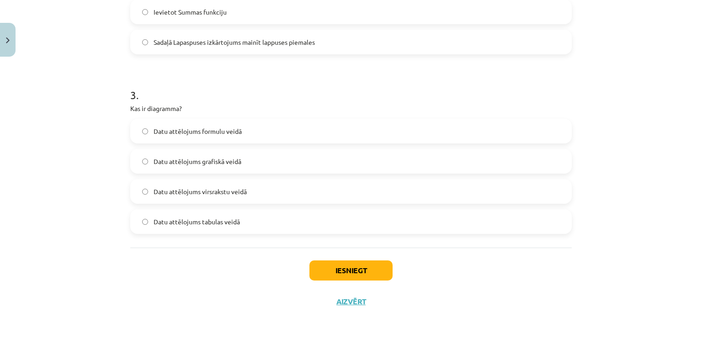
click at [200, 164] on span "Datu attēlojums grafiskā veidā" at bounding box center [198, 162] width 88 height 10
click at [333, 272] on button "Iesniegt" at bounding box center [350, 271] width 83 height 20
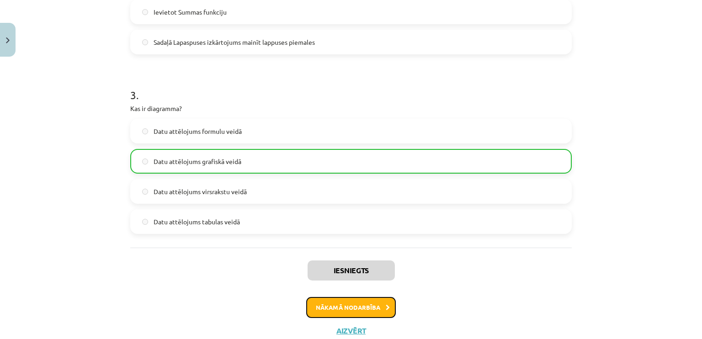
click at [366, 304] on button "Nākamā nodarbība" at bounding box center [351, 307] width 90 height 21
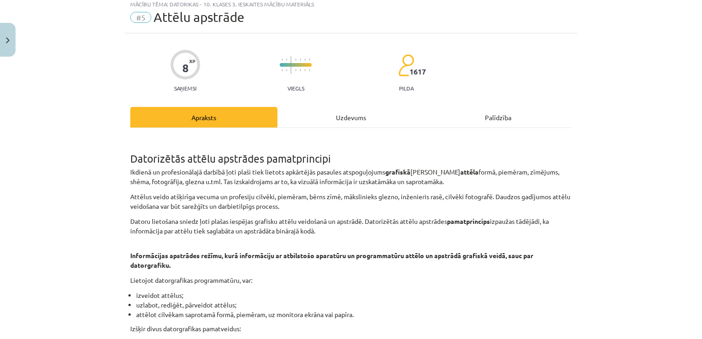
scroll to position [23, 0]
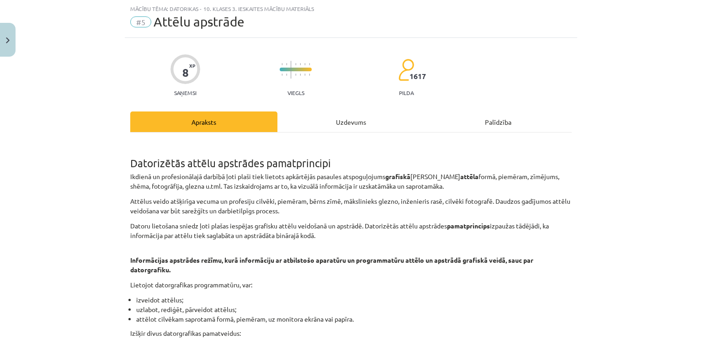
click at [346, 127] on div "Uzdevums" at bounding box center [350, 122] width 147 height 21
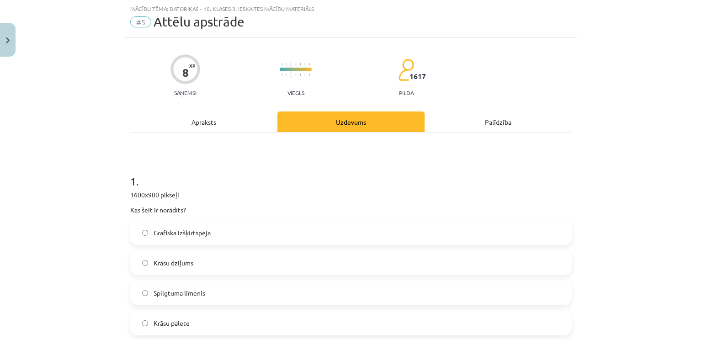
click at [196, 128] on div "Apraksts" at bounding box center [203, 122] width 147 height 21
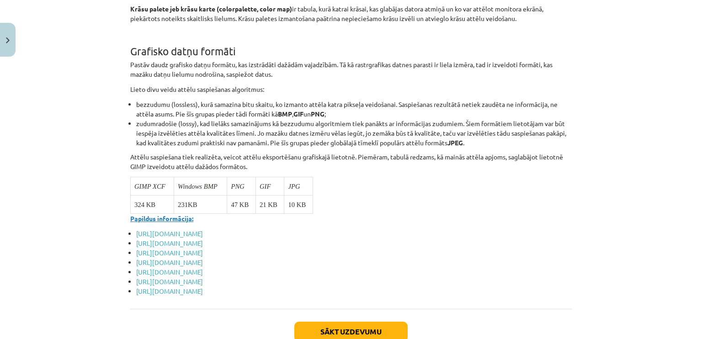
scroll to position [3511, 0]
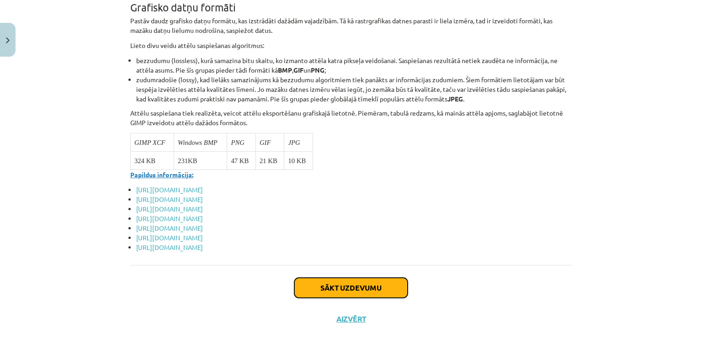
click at [323, 278] on button "Sākt uzdevumu" at bounding box center [350, 288] width 113 height 20
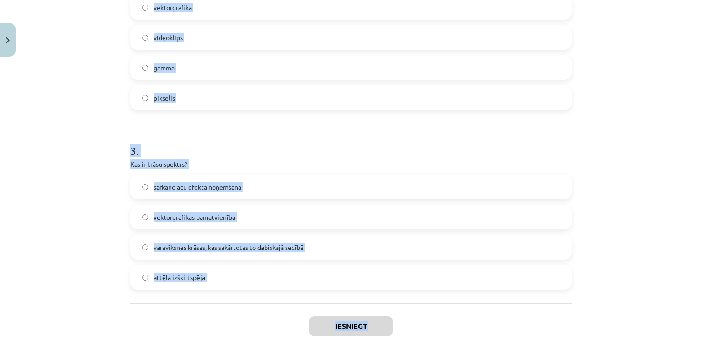
scroll to position [484, 0]
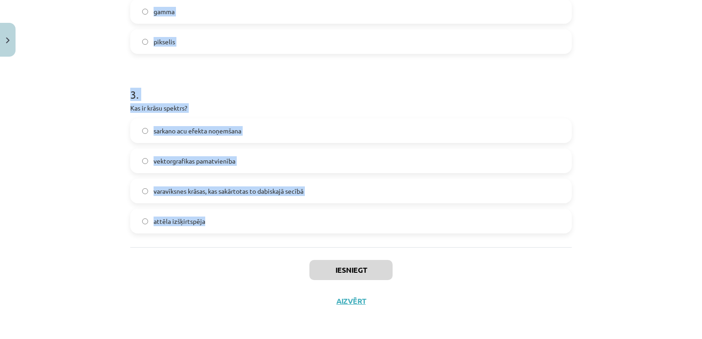
drag, startPoint x: 119, startPoint y: 171, endPoint x: 264, endPoint y: 214, distance: 151.4
click at [264, 214] on div "Mācību tēma: Datorikas - 10. klases 3. ieskaites mācību materiāls #5 Attēlu aps…" at bounding box center [351, 169] width 702 height 339
copy form "1 . 1600x900 pikseļi Kas šeit ir norādīts? Grafiskā izšķirtspēja Krāsu dziļums …"
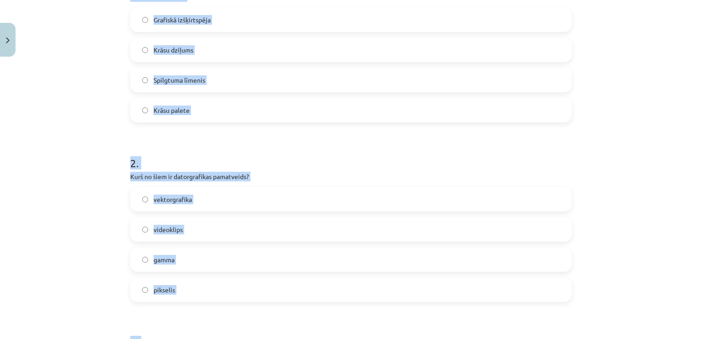
scroll to position [210, 0]
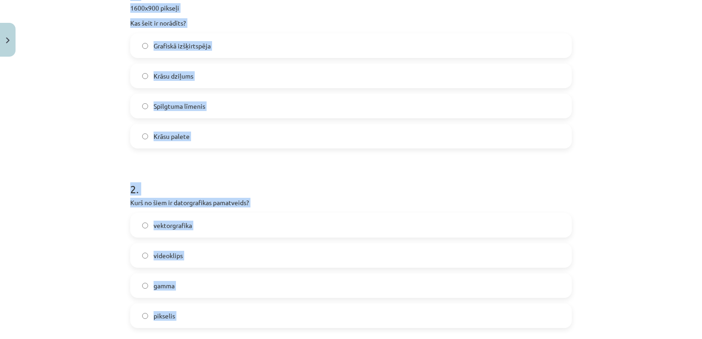
click at [105, 102] on div "Mācību tēma: Datorikas - 10. klases 3. ieskaites mācību materiāls #5 Attēlu aps…" at bounding box center [351, 169] width 702 height 339
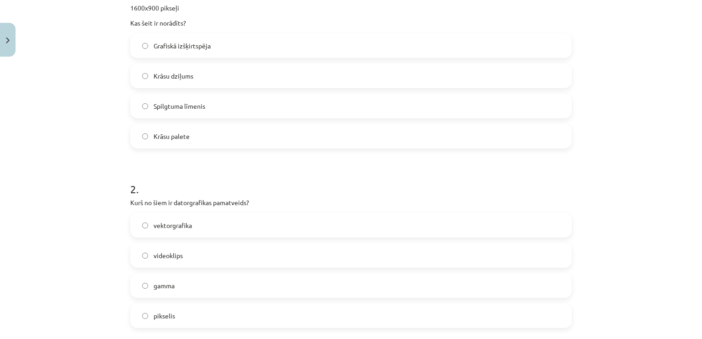
click at [192, 44] on span "Grafiskā izšķirtspēja" at bounding box center [182, 46] width 57 height 10
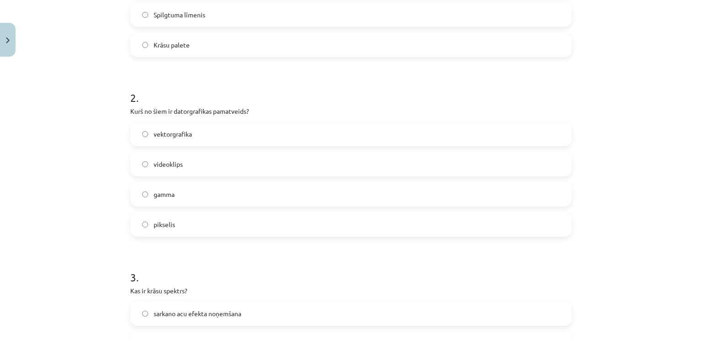
scroll to position [393, 0]
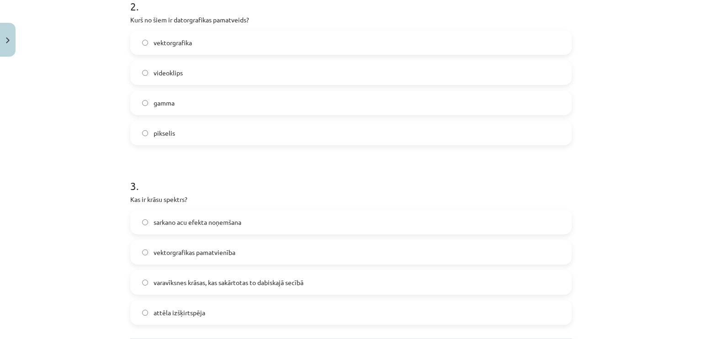
click at [172, 38] on span "vektorgrafika" at bounding box center [173, 43] width 38 height 10
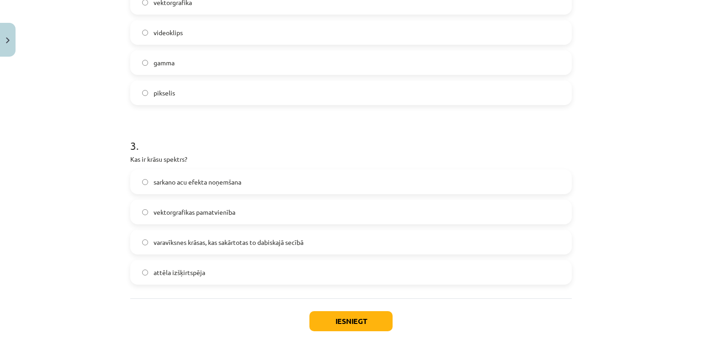
scroll to position [484, 0]
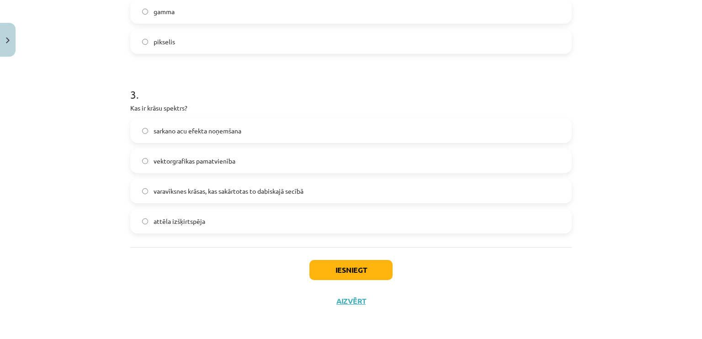
click at [192, 190] on span "varavīksnes krāsas, kas sakārtotas to dabiskajā secībā" at bounding box center [229, 191] width 150 height 10
click at [344, 269] on button "Iesniegt" at bounding box center [350, 270] width 83 height 20
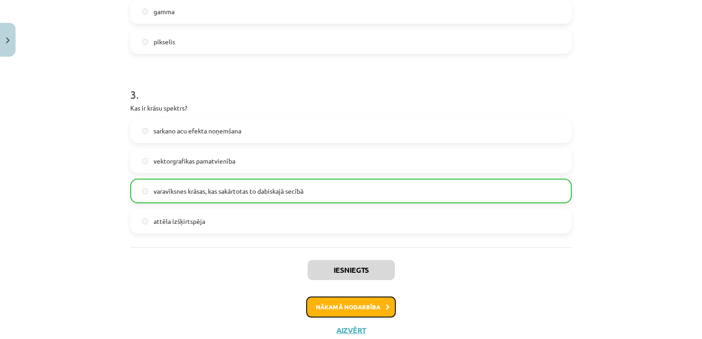
click at [362, 300] on button "Nākamā nodarbība" at bounding box center [351, 307] width 90 height 21
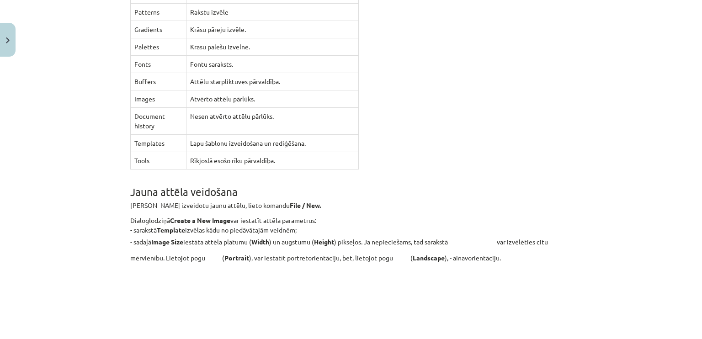
scroll to position [1805, 0]
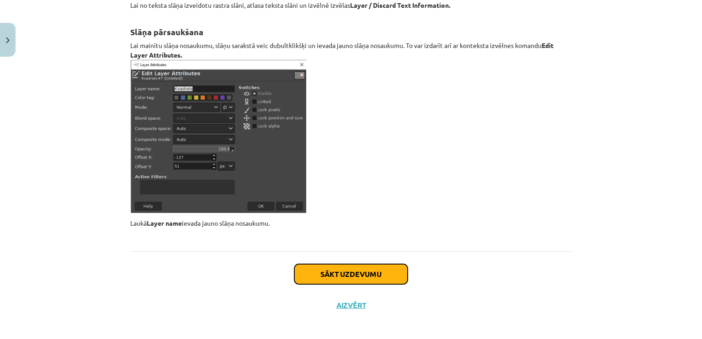
click at [367, 267] on button "Sākt uzdevumu" at bounding box center [350, 274] width 113 height 20
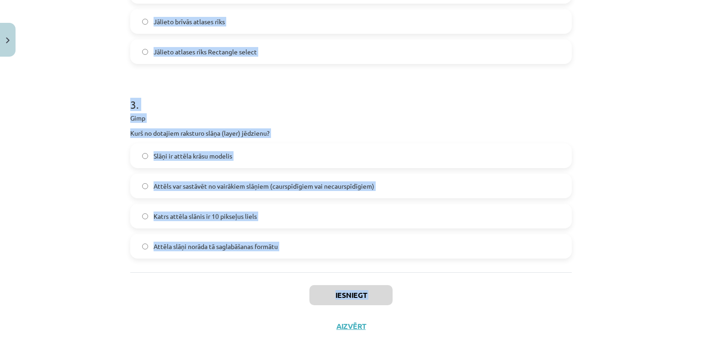
scroll to position [514, 0]
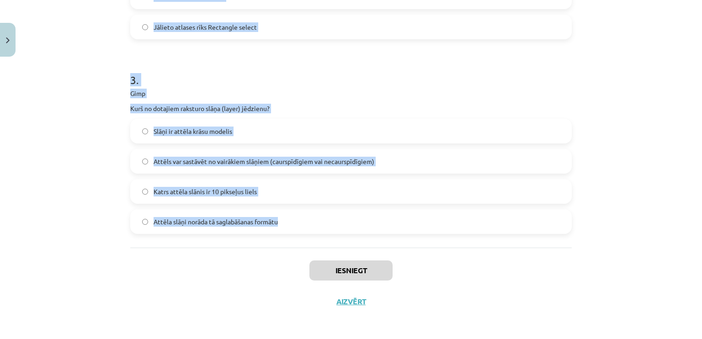
drag, startPoint x: 110, startPoint y: 171, endPoint x: 278, endPoint y: 223, distance: 176.4
click at [278, 223] on div "Mācību tēma: Datorikas - 10. klases 3. ieskaites mācību materiāls #6 Gimp (1. d…" at bounding box center [351, 169] width 702 height 339
copy form "1 . Gimp Vai ar Save as var attēlu saglabāt JPG formātā, ja tas pirms tam bija …"
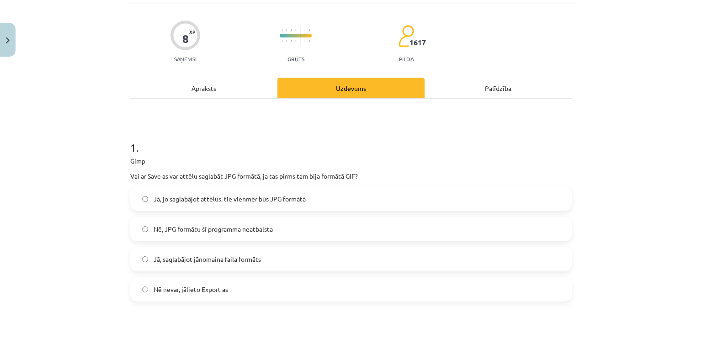
click at [133, 93] on div "Apraksts" at bounding box center [203, 88] width 147 height 21
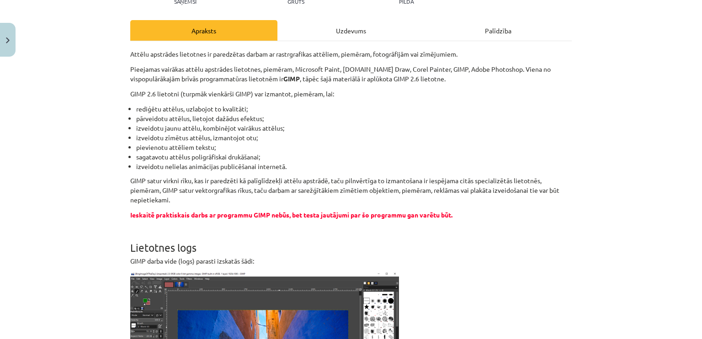
click at [329, 31] on div "Uzdevums" at bounding box center [350, 30] width 147 height 21
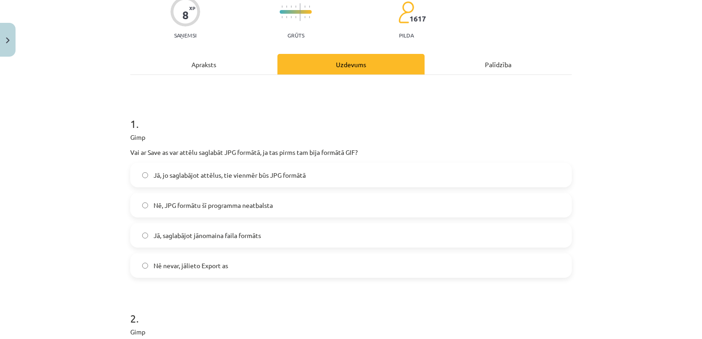
scroll to position [206, 0]
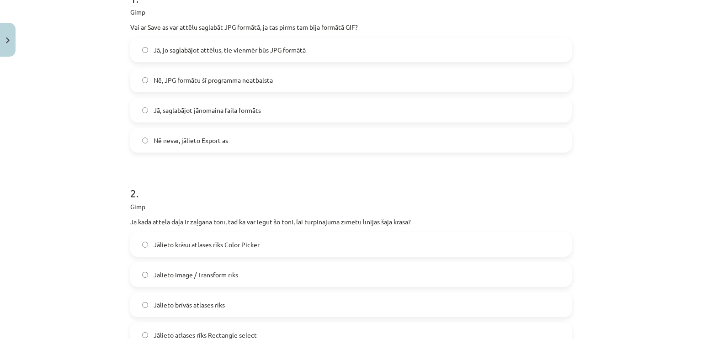
click at [190, 143] on span "Nē nevar, jālieto Export as" at bounding box center [191, 141] width 74 height 10
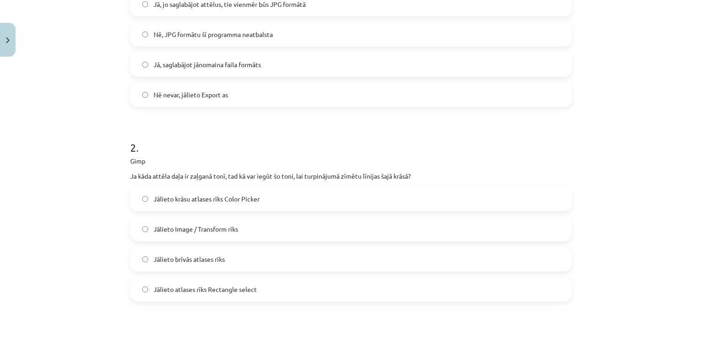
scroll to position [297, 0]
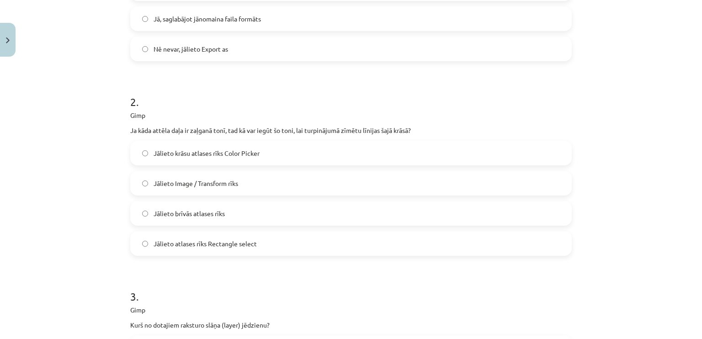
click at [208, 157] on span "Jālieto krāsu atlases rīks Color Picker" at bounding box center [207, 154] width 106 height 10
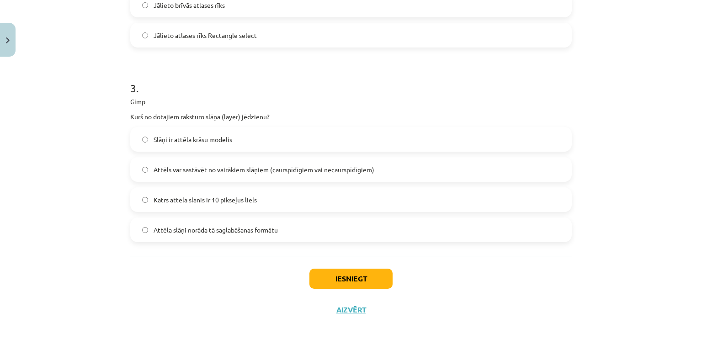
scroll to position [514, 0]
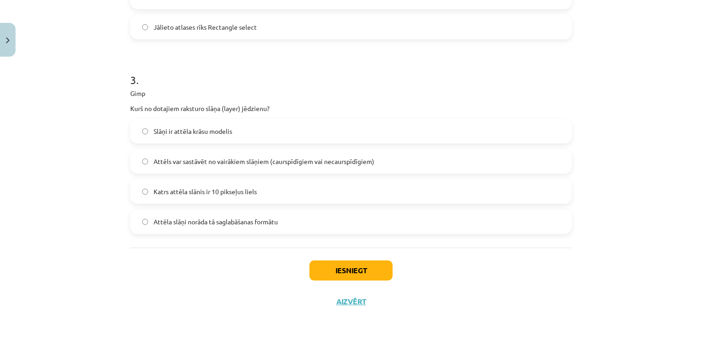
click at [196, 174] on div "Slāņi ir attēla krāsu modelis Attēls var sastāvēt no vairākiem slāņiem (caurspī…" at bounding box center [351, 176] width 442 height 115
click at [198, 165] on span "Attēls var sastāvēt no vairākiem slāņiem (caurspīdīgiem vai necaurspīdīgiem)" at bounding box center [264, 162] width 221 height 10
click at [357, 268] on button "Iesniegt" at bounding box center [350, 271] width 83 height 20
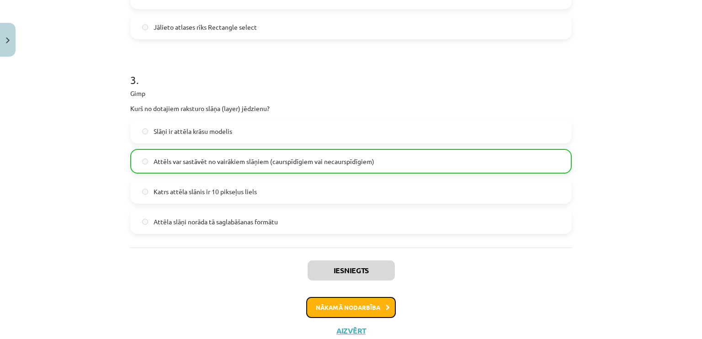
click at [374, 308] on button "Nākamā nodarbība" at bounding box center [351, 307] width 90 height 21
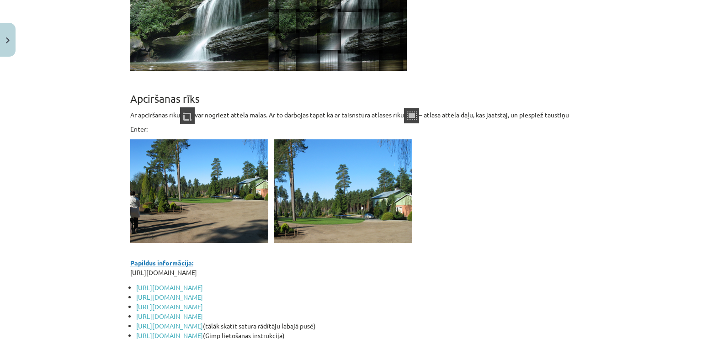
scroll to position [7988, 0]
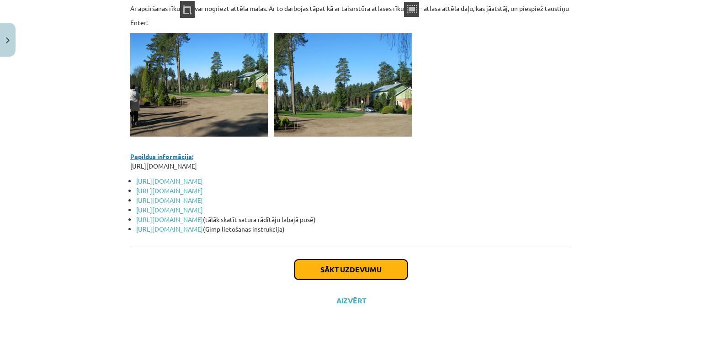
click at [379, 269] on button "Sākt uzdevumu" at bounding box center [350, 270] width 113 height 20
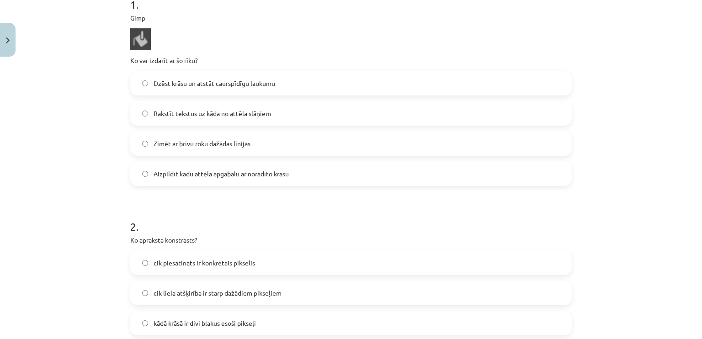
scroll to position [206, 0]
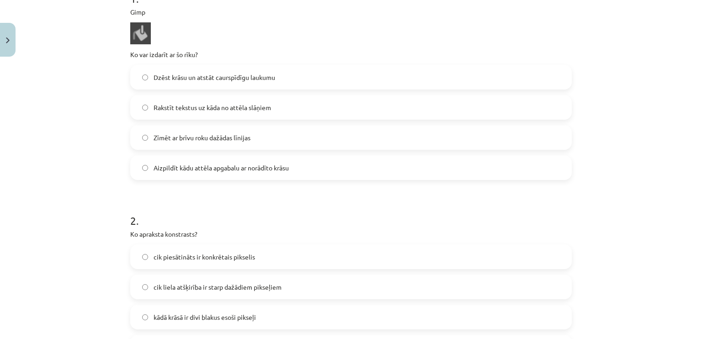
click at [207, 170] on span "Aizpildīt kādu attēla apgabalu ar norādīto krāsu" at bounding box center [221, 168] width 135 height 10
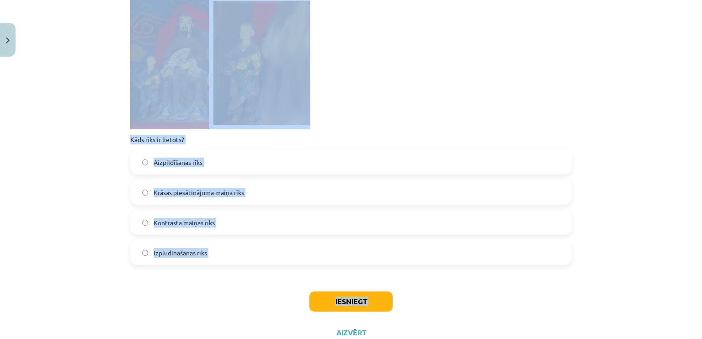
scroll to position [665, 0]
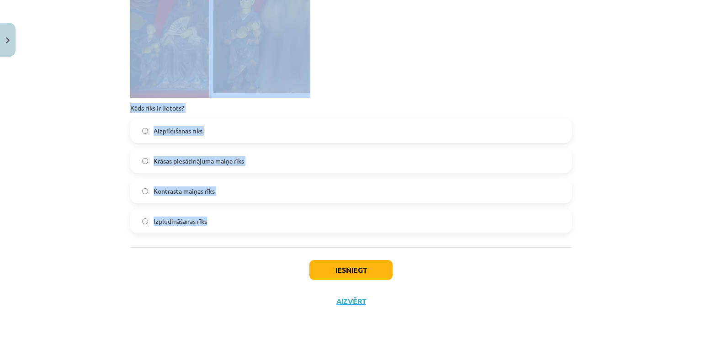
drag, startPoint x: 111, startPoint y: 125, endPoint x: 245, endPoint y: 226, distance: 167.8
click at [249, 246] on div "Mācību tēma: Datorikas - 10. klases 3. ieskaites mācību materiāls #7 Gimp (2. d…" at bounding box center [351, 169] width 702 height 339
copy form "2 . Ko apraksta konstrasts? cik piesātināts ir konkrētais pikselis cik liela at…"
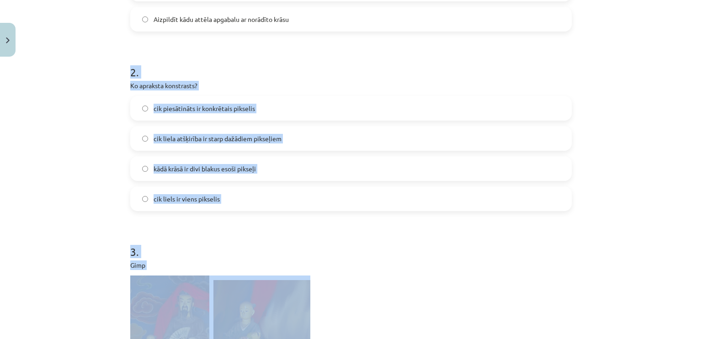
scroll to position [345, 0]
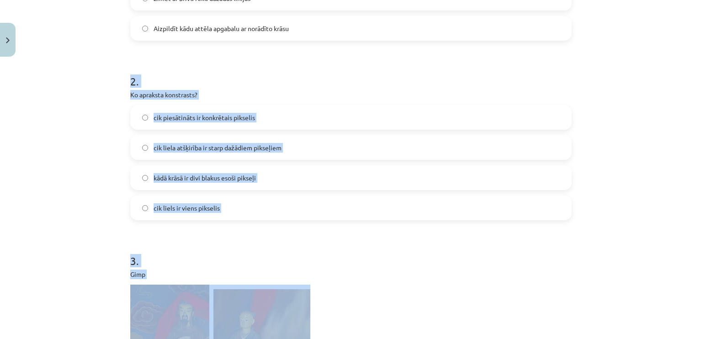
click at [102, 151] on div "Mācību tēma: Datorikas - 10. klases 3. ieskaites mācību materiāls #7 Gimp (2. d…" at bounding box center [351, 169] width 702 height 339
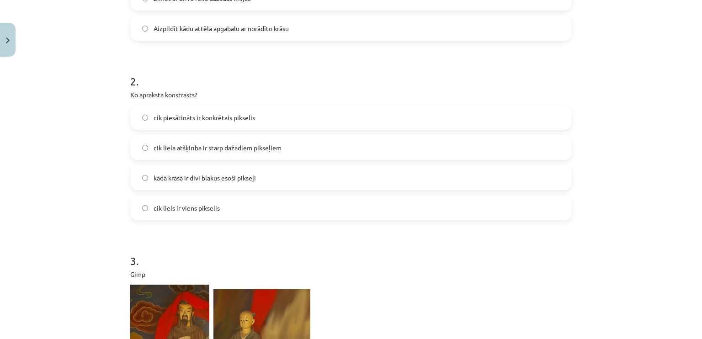
click at [217, 146] on span "cik liela atšķirība ir starp dažādiem pikseļiem" at bounding box center [218, 148] width 128 height 10
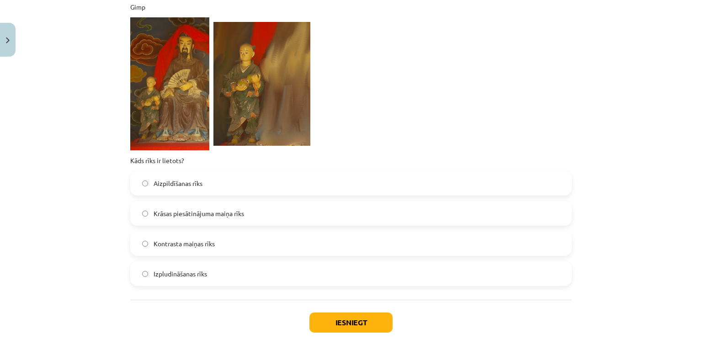
scroll to position [619, 0]
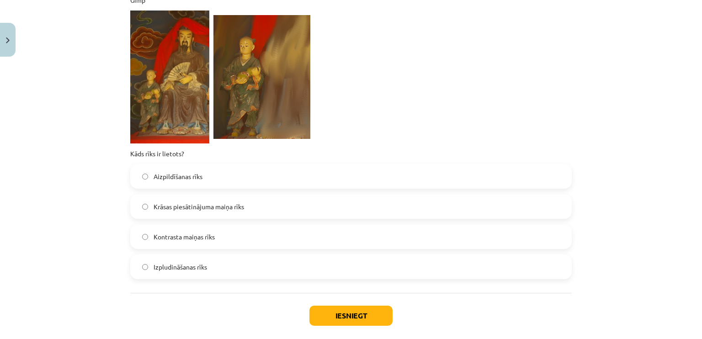
click at [191, 266] on span "Izpludināšanas rīks" at bounding box center [180, 267] width 53 height 10
click at [338, 314] on button "Iesniegt" at bounding box center [350, 316] width 83 height 20
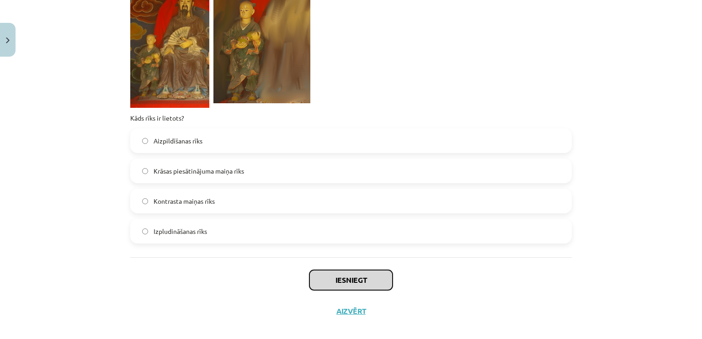
scroll to position [665, 0]
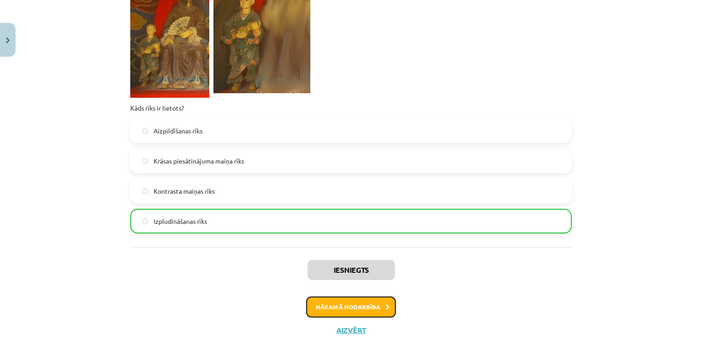
click at [366, 305] on button "Nākamā nodarbība" at bounding box center [351, 307] width 90 height 21
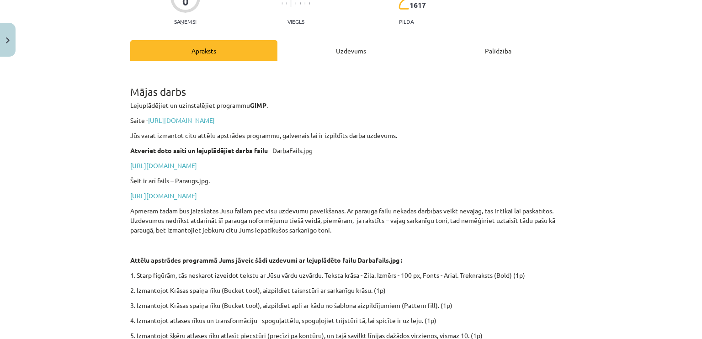
scroll to position [0, 0]
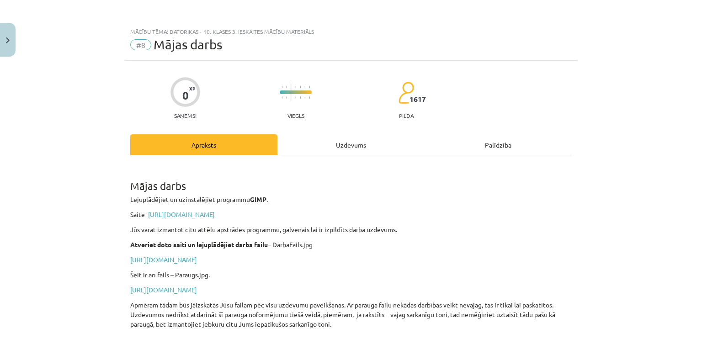
click at [340, 148] on div "Uzdevums" at bounding box center [350, 144] width 147 height 21
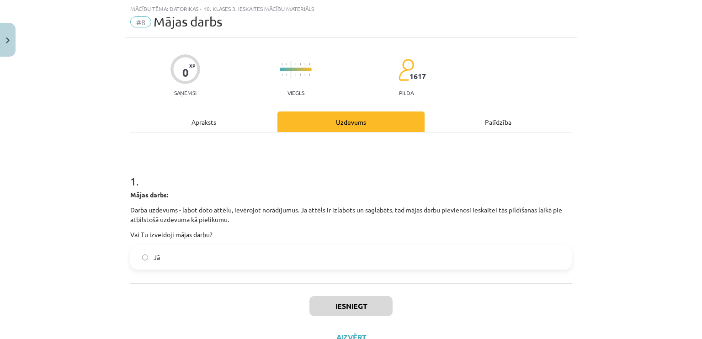
click at [194, 124] on div "Apraksts" at bounding box center [203, 122] width 147 height 21
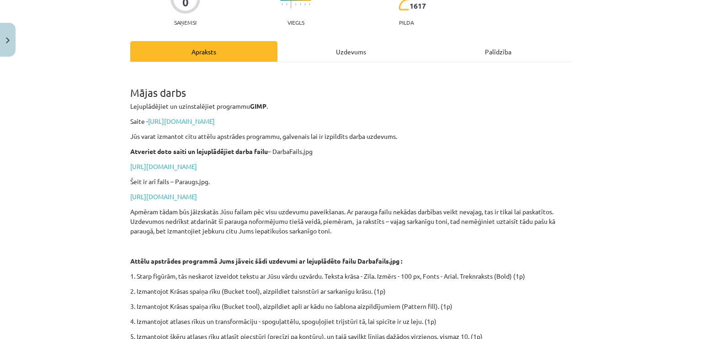
scroll to position [114, 0]
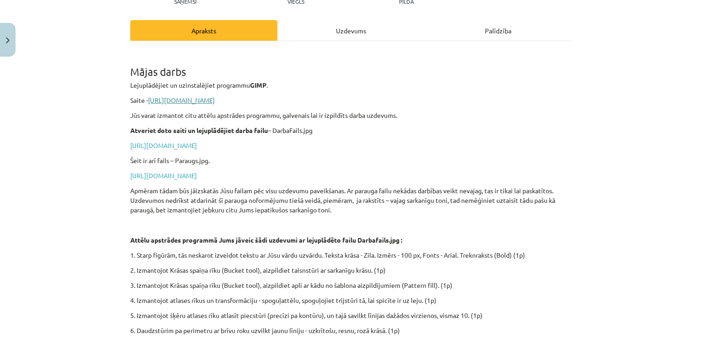
click at [190, 100] on link "https://www.gimp.org/downloads/" at bounding box center [181, 100] width 67 height 8
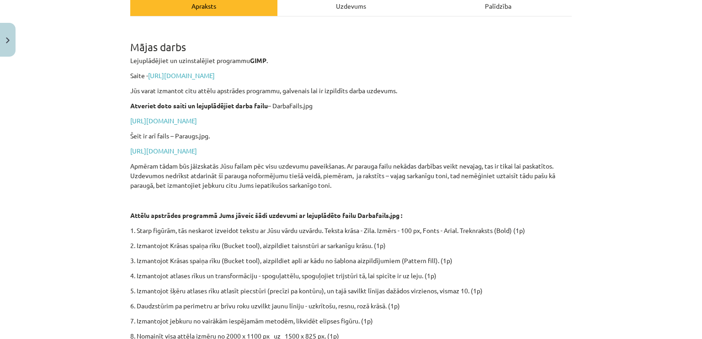
scroll to position [160, 0]
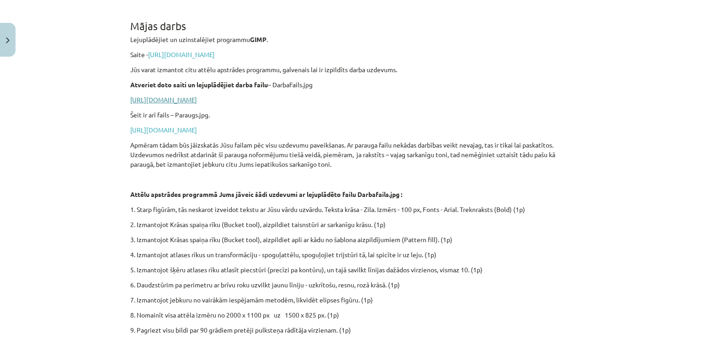
click at [165, 97] on link "https://drive.google.com/file/d/1-e3ZFwtKsam9WeRTFRWzJXElMnO8tnfS/view?usp=shar…" at bounding box center [163, 100] width 67 height 8
click at [197, 129] on link "https://drive.google.com/file/d/1tC7VuhplGfdY5VcI2eNKGUXRdEQ7OY1S/view?usp=shar…" at bounding box center [163, 130] width 67 height 8
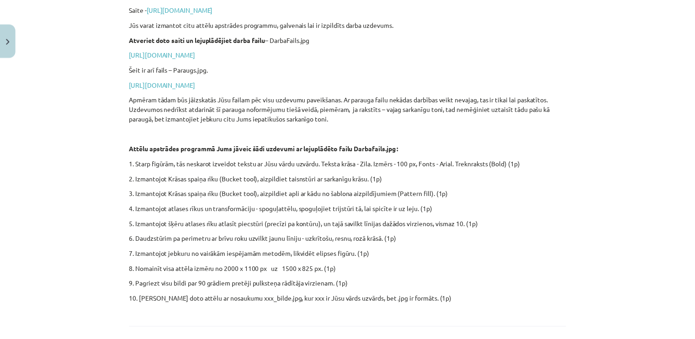
scroll to position [0, 0]
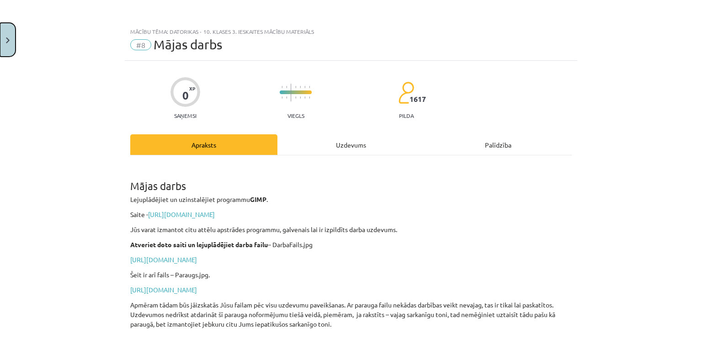
click at [7, 38] on img "Close" at bounding box center [8, 40] width 4 height 6
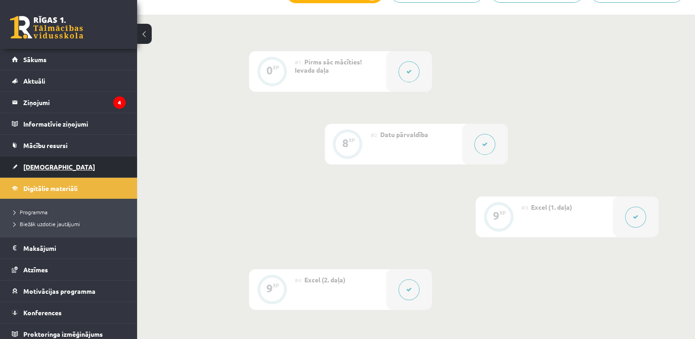
click at [42, 164] on span "[DEMOGRAPHIC_DATA]" at bounding box center [59, 167] width 72 height 8
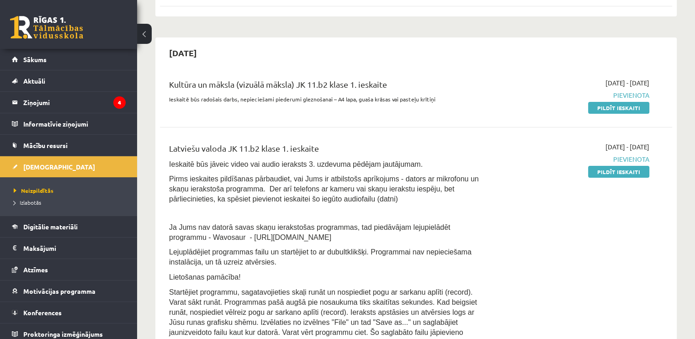
scroll to position [229, 0]
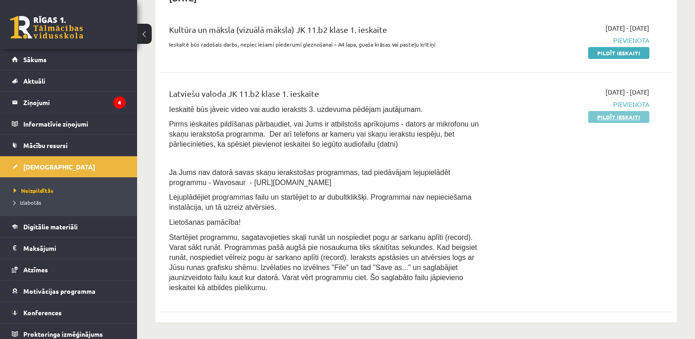
click at [596, 113] on link "Pildīt ieskaiti" at bounding box center [618, 117] width 61 height 12
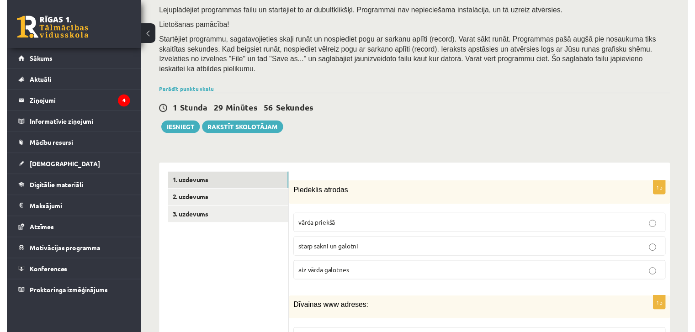
scroll to position [137, 0]
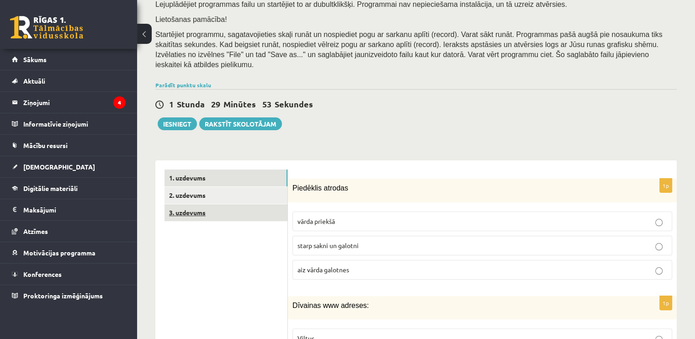
click at [179, 205] on link "3. uzdevums" at bounding box center [226, 212] width 123 height 17
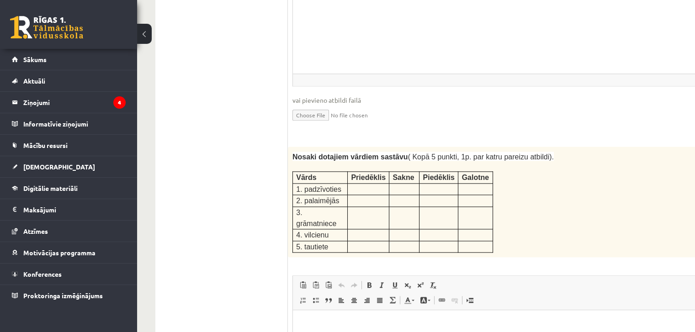
scroll to position [1484, 0]
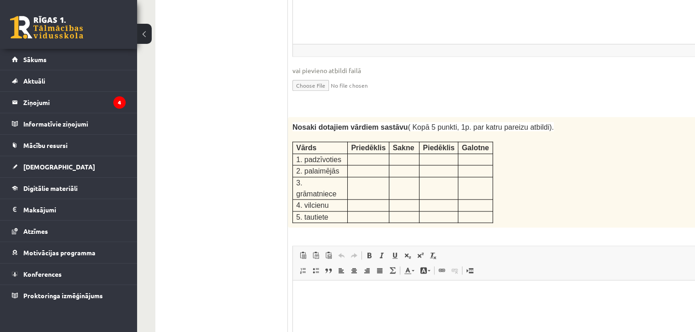
click at [410, 165] on td at bounding box center [404, 170] width 30 height 11
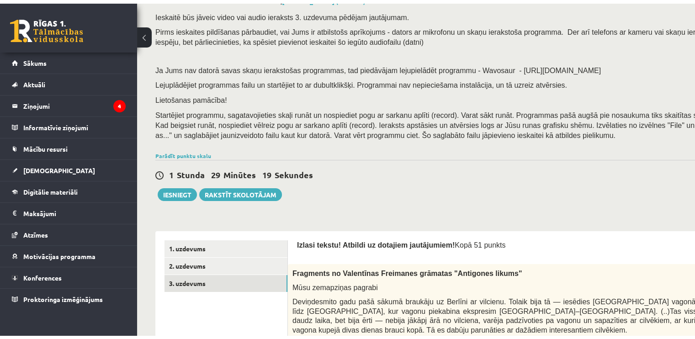
scroll to position [137, 0]
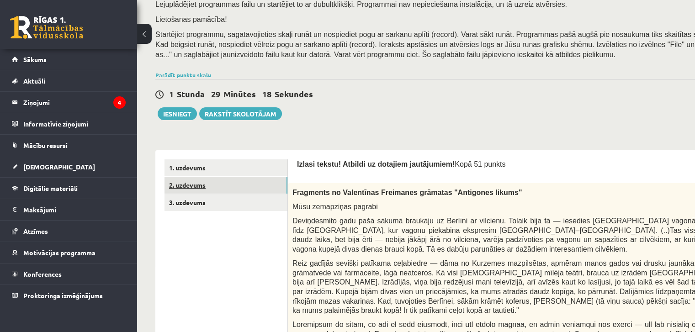
click at [197, 188] on link "2. uzdevums" at bounding box center [226, 185] width 123 height 17
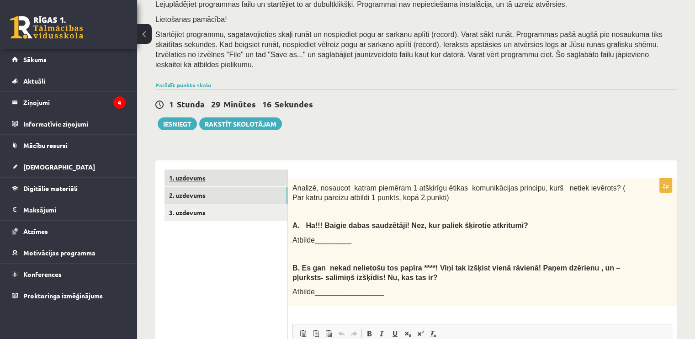
scroll to position [0, 0]
click at [199, 171] on link "1. uzdevums" at bounding box center [226, 178] width 123 height 17
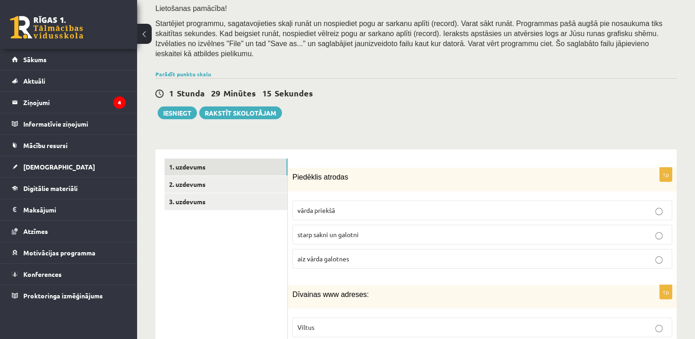
scroll to position [229, 0]
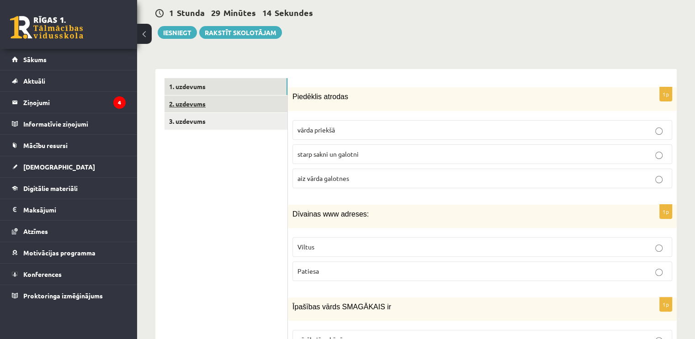
click at [197, 98] on link "2. uzdevums" at bounding box center [226, 104] width 123 height 17
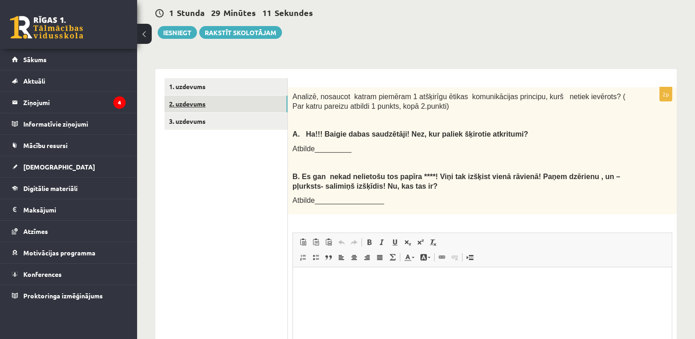
scroll to position [0, 0]
click at [190, 78] on link "1. uzdevums" at bounding box center [226, 86] width 123 height 17
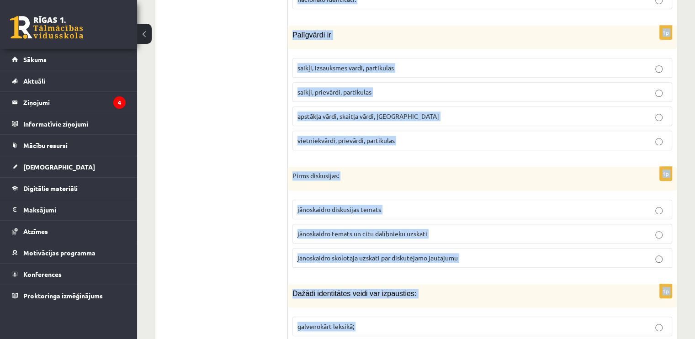
scroll to position [4383, 0]
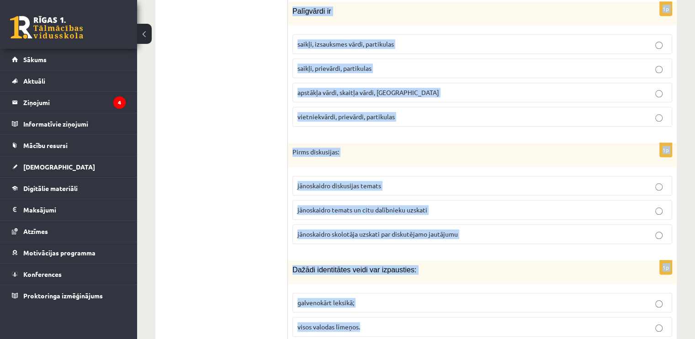
drag, startPoint x: 291, startPoint y: 85, endPoint x: 397, endPoint y: 277, distance: 219.1
copy form "Piedēklis atrodas vārda priekšā starp sakni un galotni aiz vārda galotnes 1p Dī…"
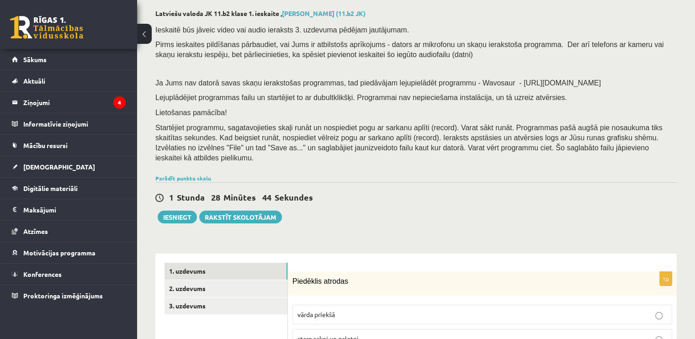
click at [444, 208] on div "1 Stunda 28 Minūtes 44 Sekundes Ieskaite saglabāta! Iesniegt Rakstīt skolotājam" at bounding box center [415, 202] width 521 height 41
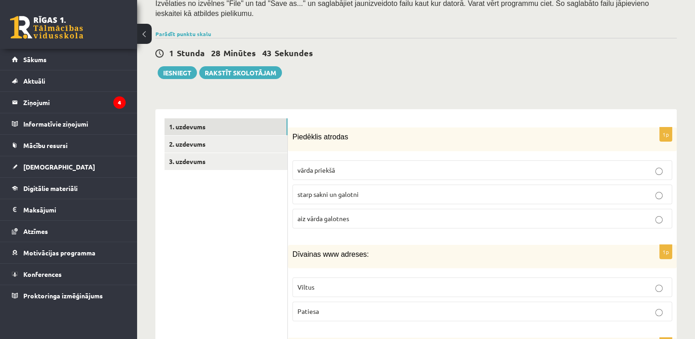
scroll to position [272, 0]
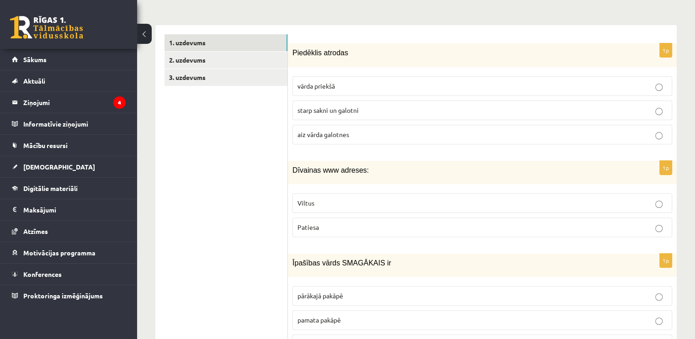
click at [320, 125] on label "aiz vārda galotnes" at bounding box center [483, 135] width 380 height 20
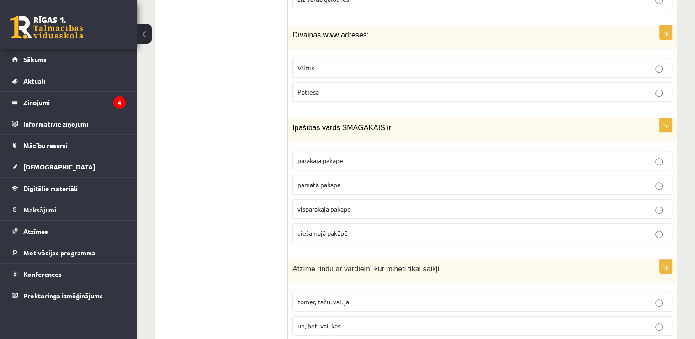
scroll to position [410, 0]
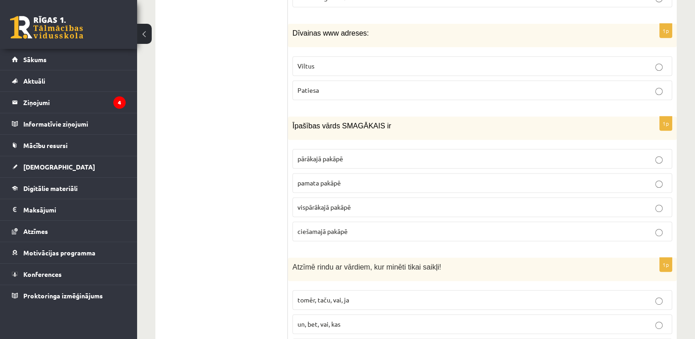
click at [318, 61] on p "Viltus" at bounding box center [483, 66] width 370 height 10
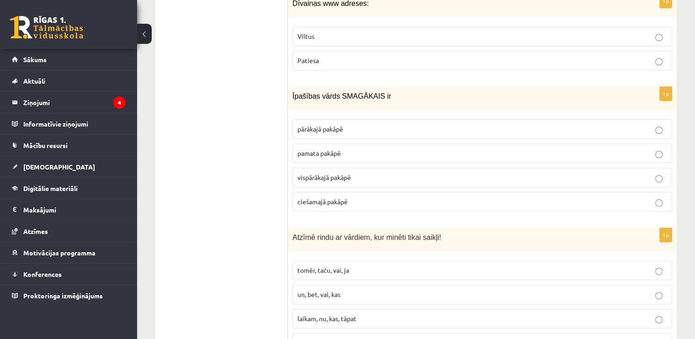
scroll to position [455, 0]
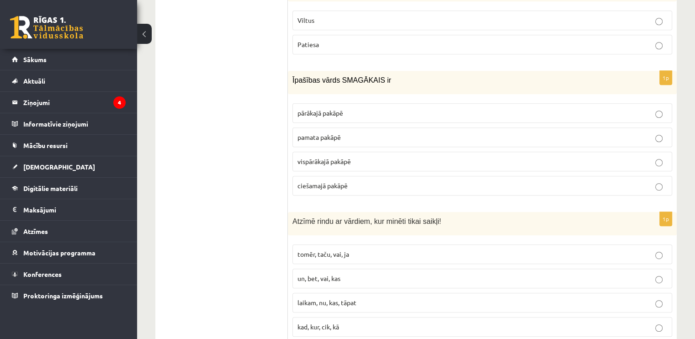
click at [335, 109] on span "pārākajā pakāpē" at bounding box center [321, 113] width 46 height 8
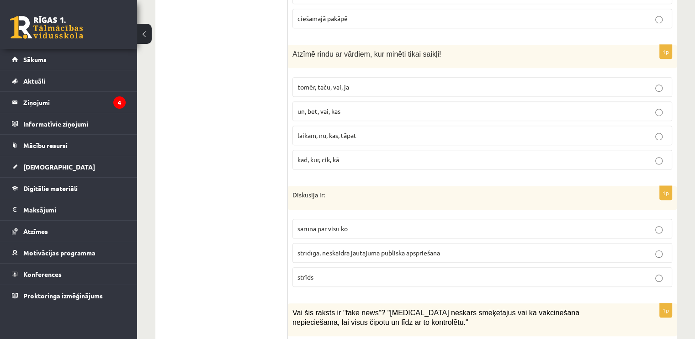
scroll to position [638, 0]
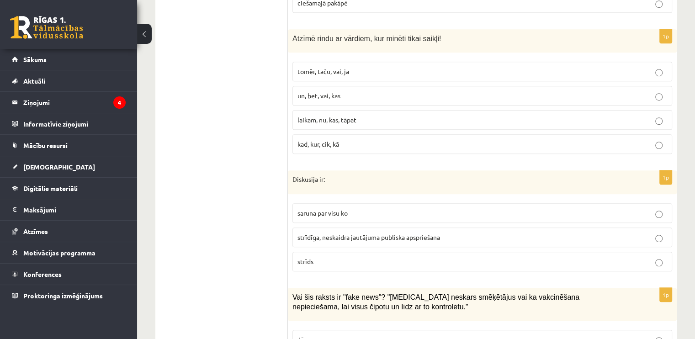
click at [329, 67] on span "tomēr, taču, vai, ja" at bounding box center [324, 71] width 52 height 8
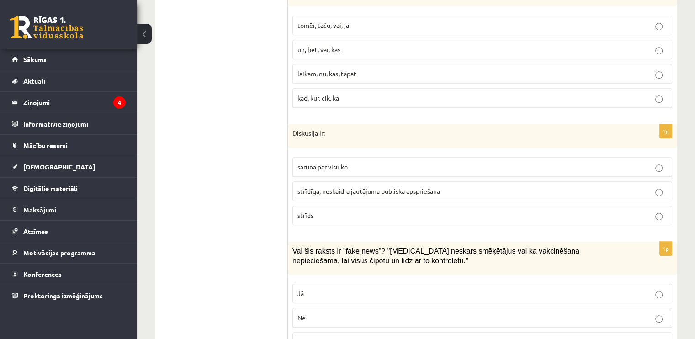
scroll to position [729, 0]
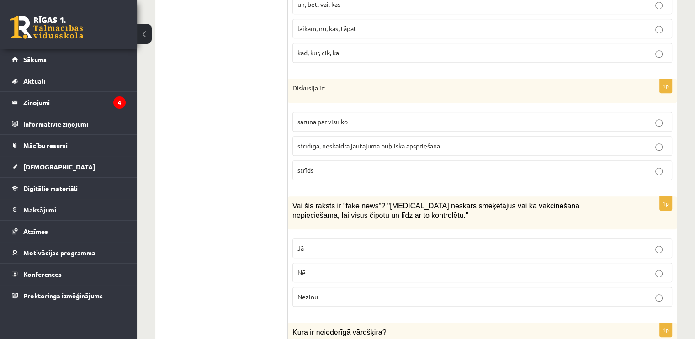
click at [330, 141] on p "strīdīga, neskaidra jautājuma publiska apspriešana" at bounding box center [483, 146] width 370 height 10
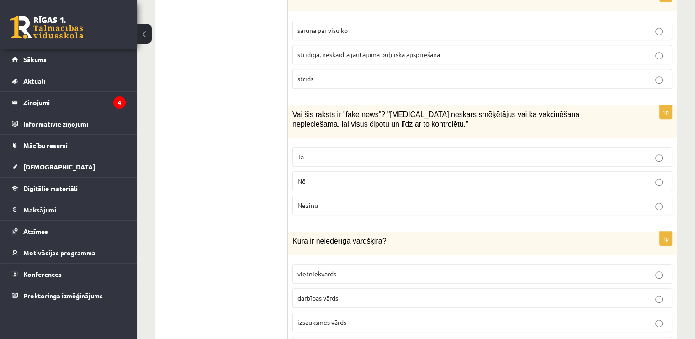
scroll to position [821, 0]
click at [296, 147] on label "Jā" at bounding box center [483, 157] width 380 height 20
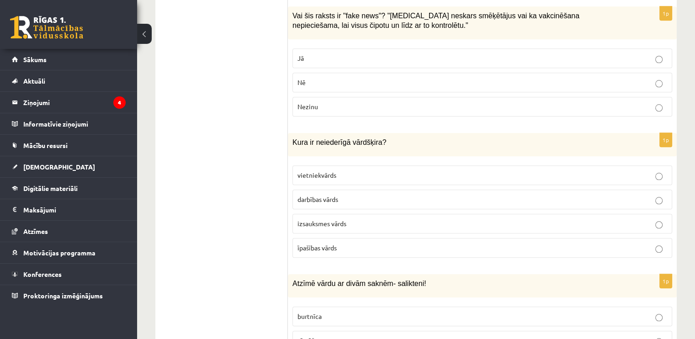
scroll to position [958, 0]
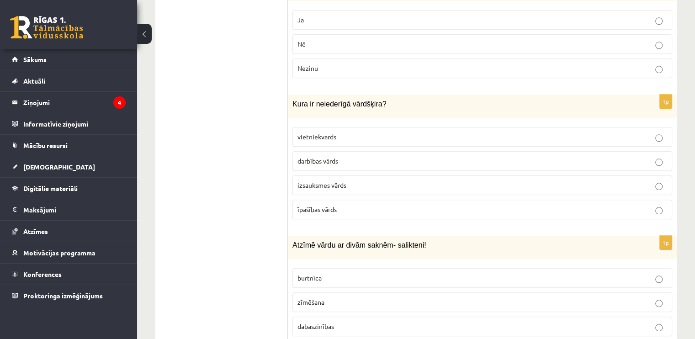
click at [330, 181] on p "izsauksmes vārds" at bounding box center [483, 186] width 370 height 10
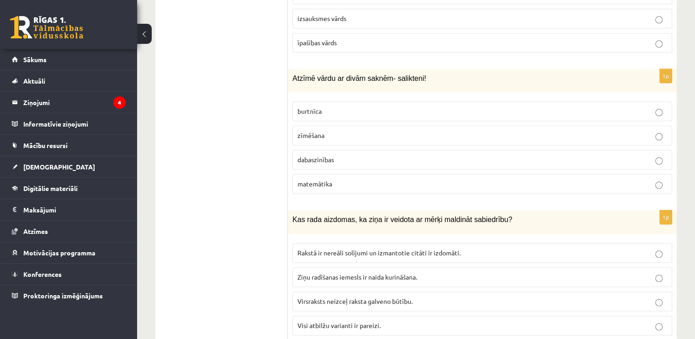
scroll to position [1141, 0]
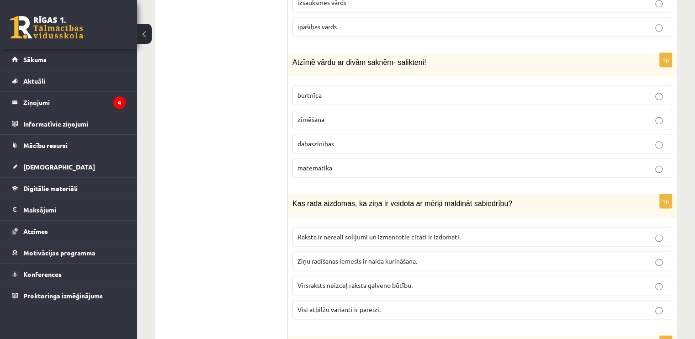
click at [334, 139] on span "dabaszinības" at bounding box center [316, 143] width 37 height 8
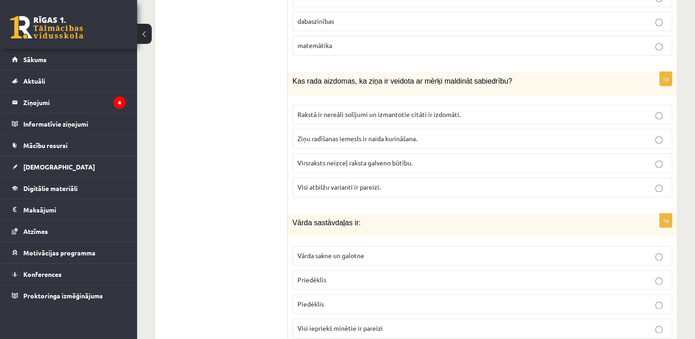
scroll to position [1278, 0]
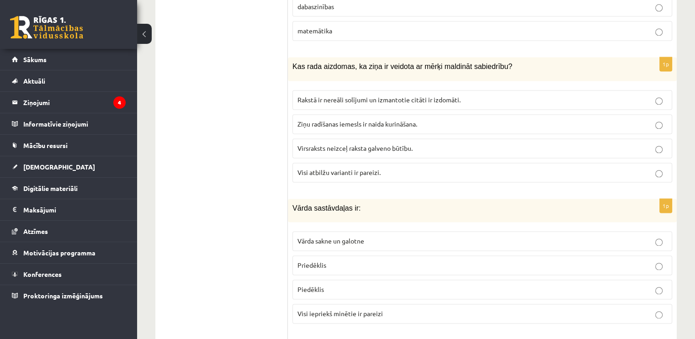
click at [326, 168] on span "Visi atbilžu varianti ir pareizi." at bounding box center [339, 172] width 83 height 8
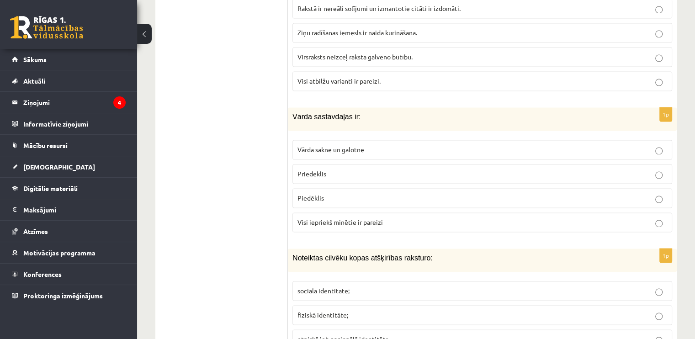
click at [335, 218] on span "Visi iepriekš minētie ir pareizi" at bounding box center [340, 222] width 85 height 8
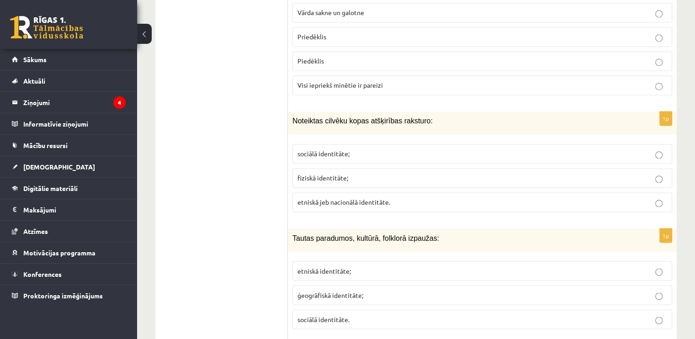
click at [327, 197] on p "etniskā jeb nacionālā identitāte." at bounding box center [483, 202] width 370 height 10
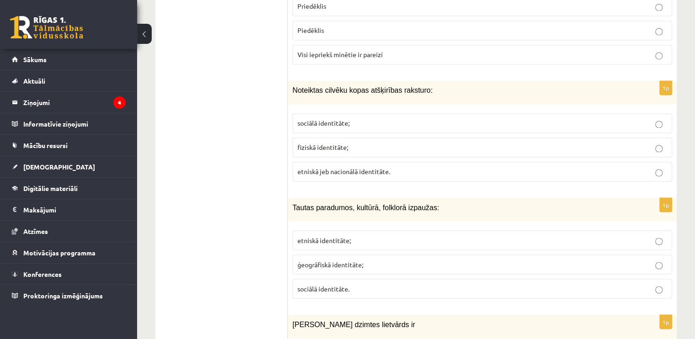
scroll to position [1598, 0]
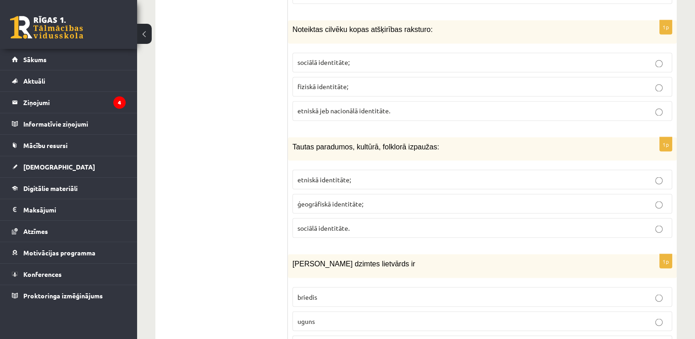
click at [349, 175] on span "etniskā identitāte;" at bounding box center [324, 179] width 53 height 8
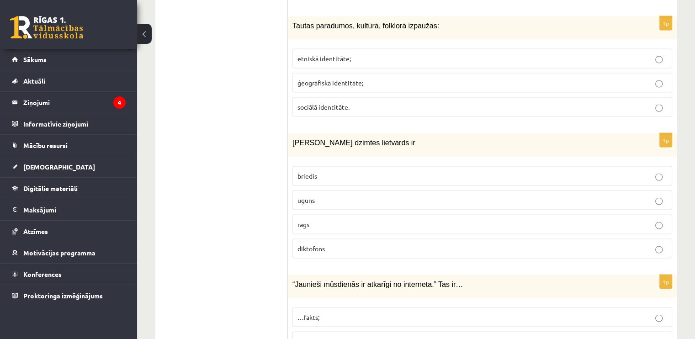
scroll to position [1735, 0]
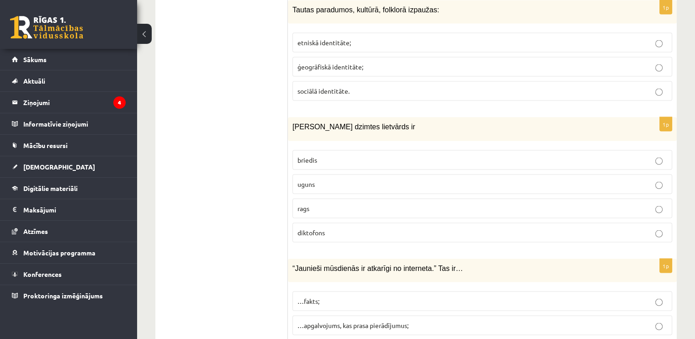
click at [309, 180] on span "uguns" at bounding box center [306, 184] width 17 height 8
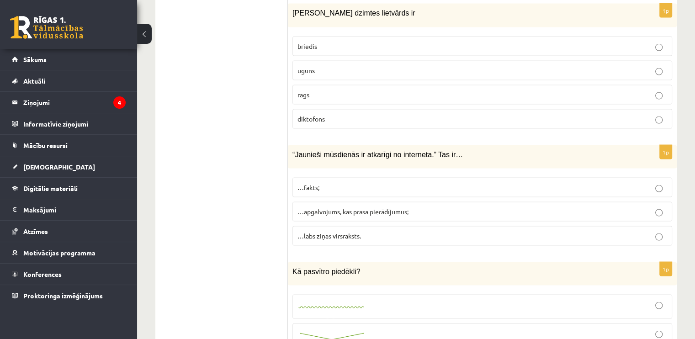
scroll to position [1872, 0]
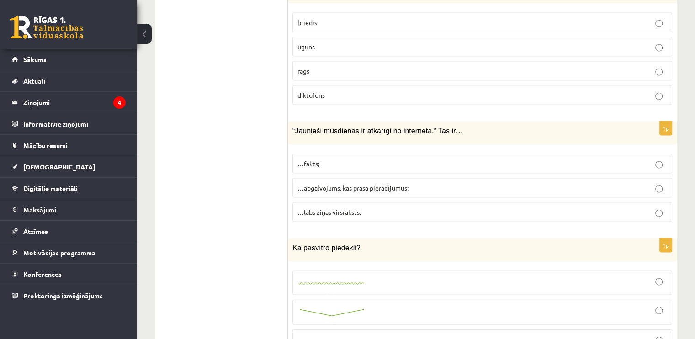
click at [333, 184] on span "…apgalvojums, kas prasa pierādījumus;" at bounding box center [353, 188] width 111 height 8
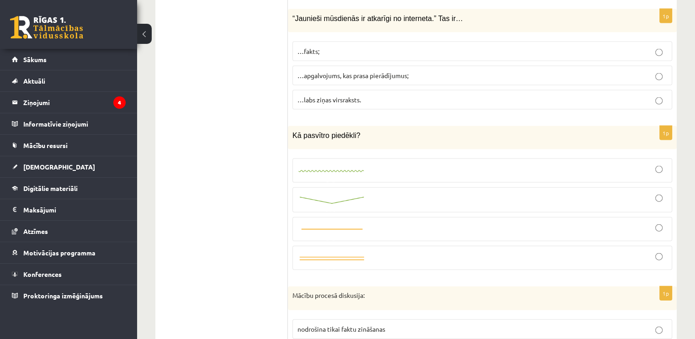
scroll to position [2009, 0]
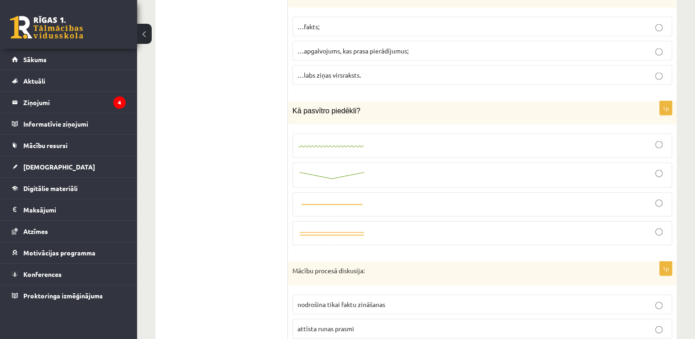
click at [368, 168] on div at bounding box center [483, 175] width 370 height 15
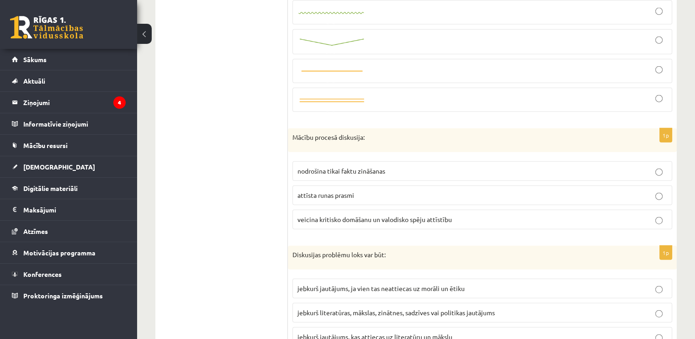
scroll to position [2192, 0]
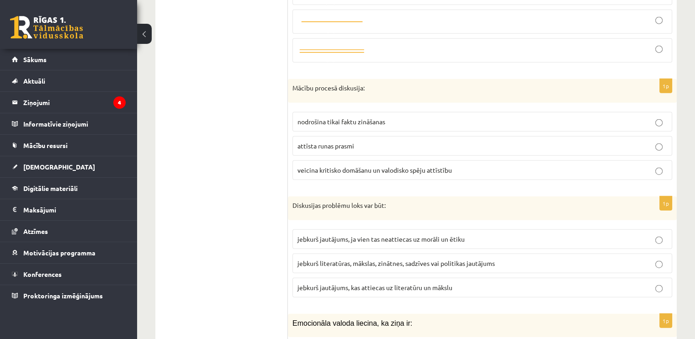
click at [343, 166] on span "veicina kritisko domāšanu un valodisko spēju attīstību" at bounding box center [375, 170] width 154 height 8
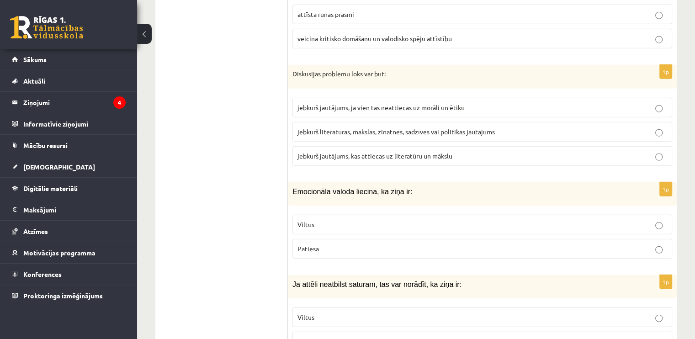
scroll to position [2329, 0]
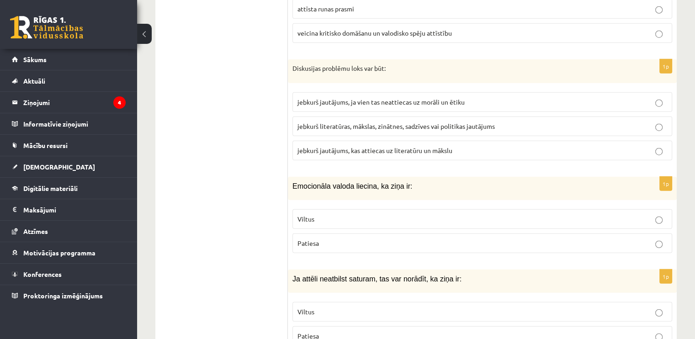
click at [323, 122] on span "jebkurš literatūras, mākslas, zinātnes, sadzīves vai politikas jautājums" at bounding box center [396, 126] width 197 height 8
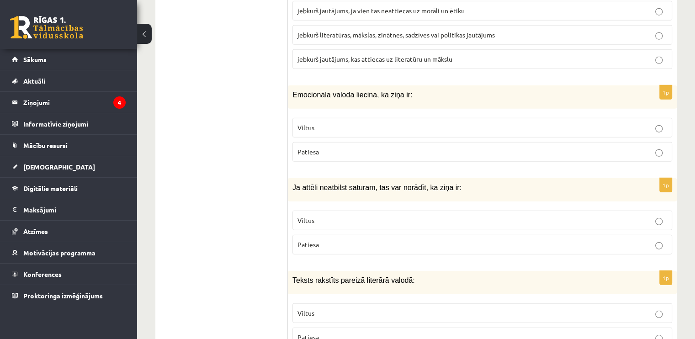
click at [322, 123] on p "Viltus" at bounding box center [483, 128] width 370 height 10
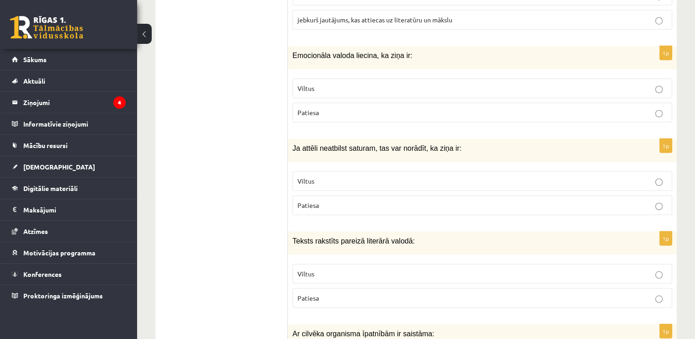
scroll to position [2558, 0]
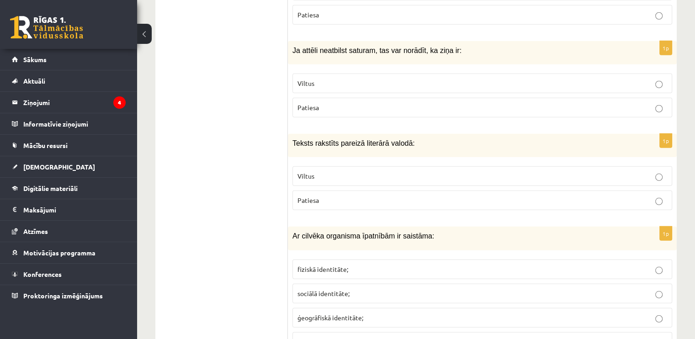
click at [313, 79] on span "Viltus" at bounding box center [306, 83] width 17 height 8
click at [316, 196] on span "Patiesa" at bounding box center [308, 200] width 21 height 8
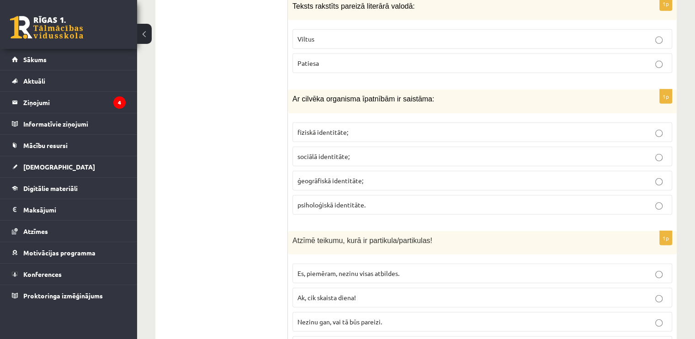
click at [358, 128] on p "fiziskā identitāte;" at bounding box center [483, 133] width 370 height 10
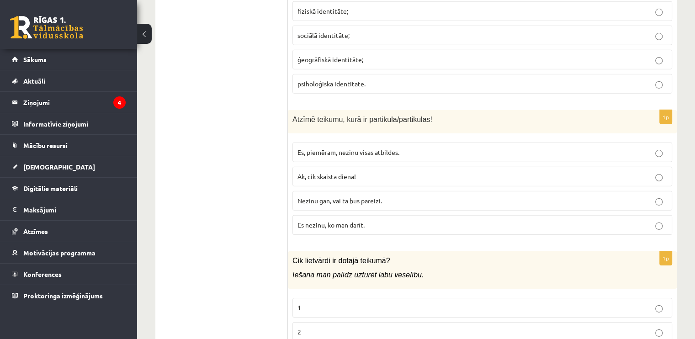
scroll to position [2878, 0]
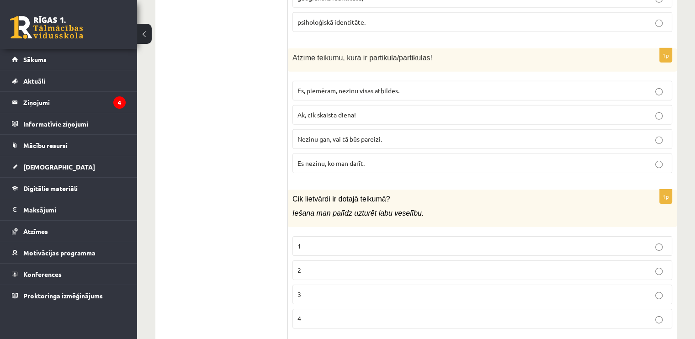
click at [334, 135] on span "Nezinu gan, vai tā būs pareizi." at bounding box center [340, 139] width 85 height 8
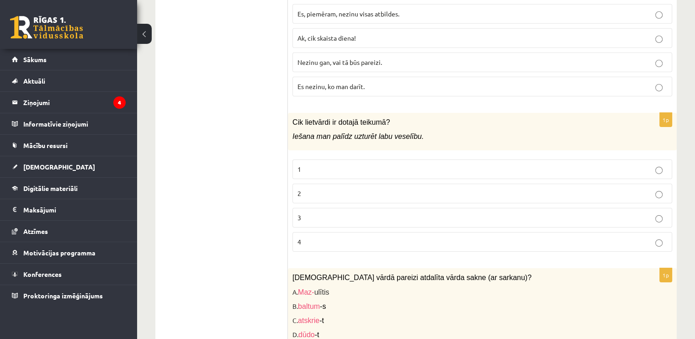
scroll to position [2969, 0]
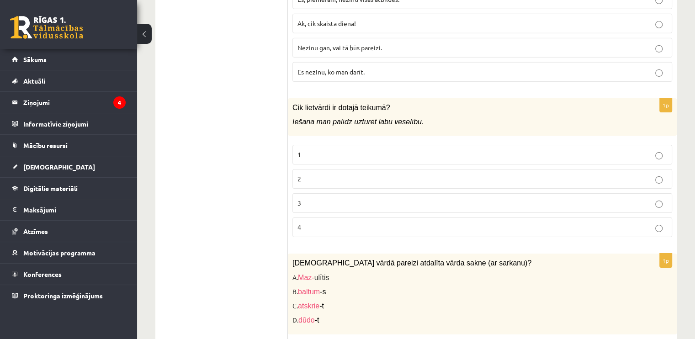
click at [301, 198] on p "3" at bounding box center [483, 203] width 370 height 10
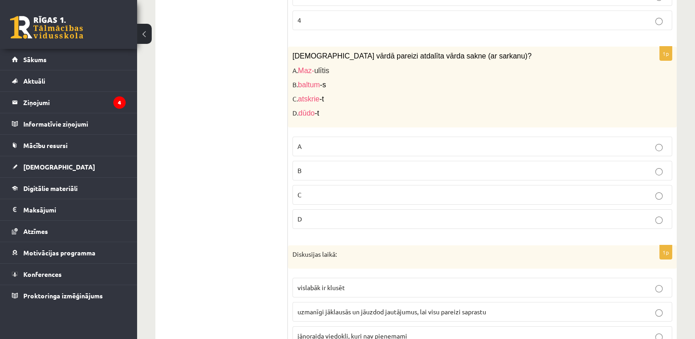
scroll to position [3197, 0]
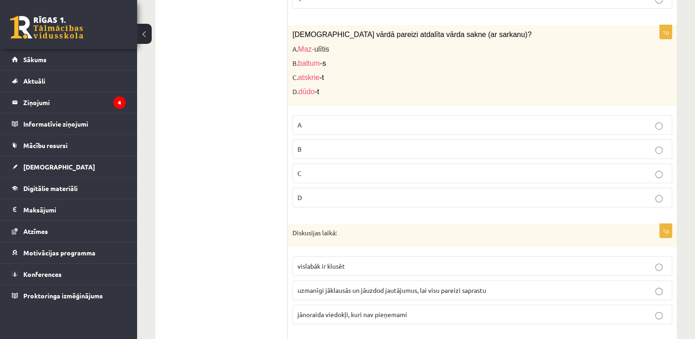
click at [311, 115] on label "A" at bounding box center [483, 125] width 380 height 20
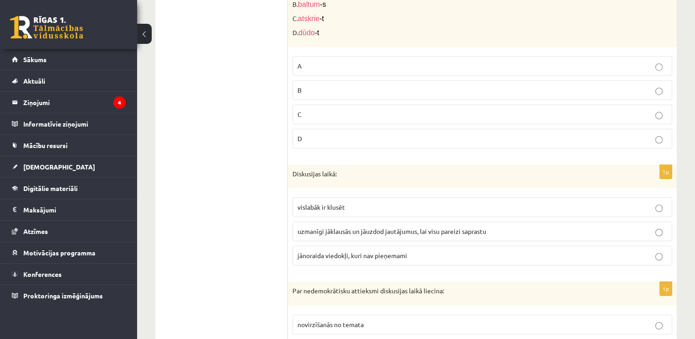
scroll to position [3289, 0]
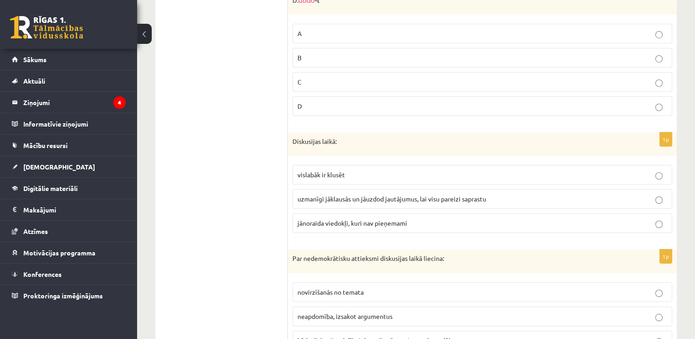
click at [354, 195] on span "uzmanīgi jāklausās un jāuzdod jautājumus, lai visu pareizi saprastu" at bounding box center [392, 199] width 189 height 8
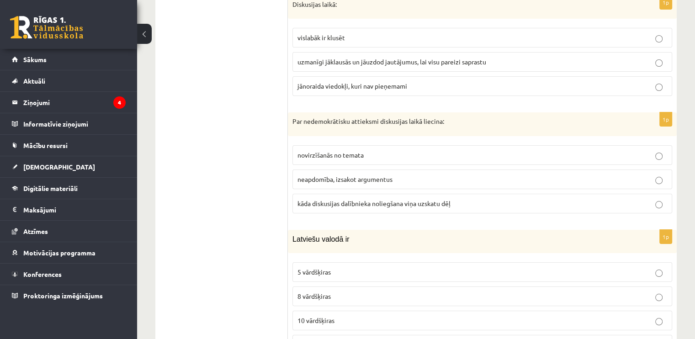
click at [358, 199] on p "kāda diskusijas dalībnieka noliegšana viņa uzskatu dēļ" at bounding box center [483, 204] width 370 height 10
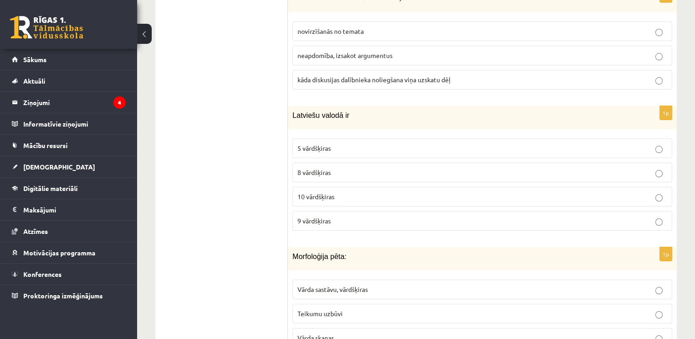
scroll to position [3609, 0]
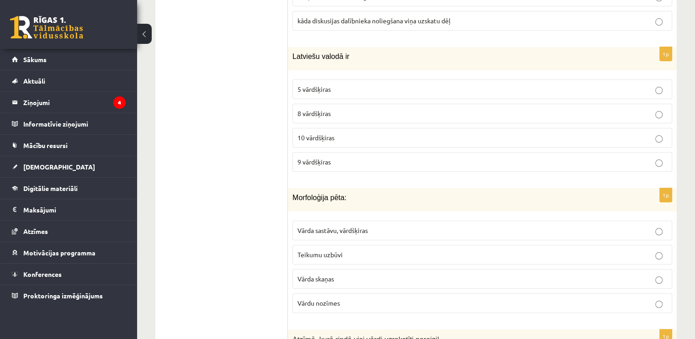
click at [345, 133] on p "10 vārdšķiras" at bounding box center [483, 138] width 370 height 10
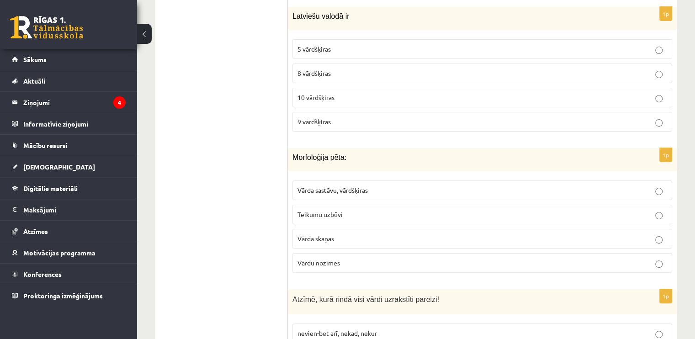
scroll to position [3700, 0]
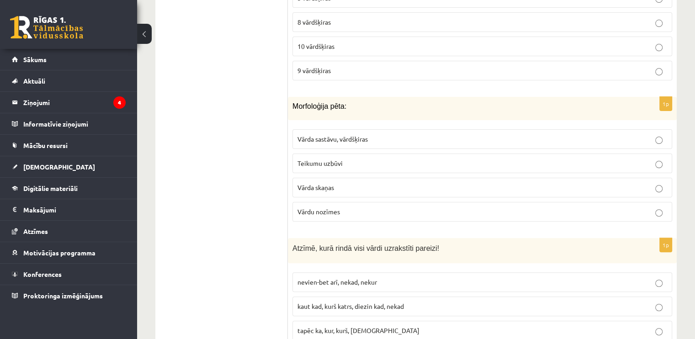
click at [342, 129] on label "Vārda sastāvu, vārdšķiras" at bounding box center [483, 139] width 380 height 20
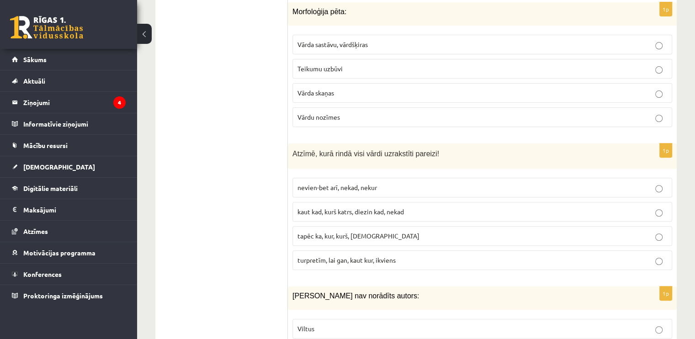
scroll to position [3837, 0]
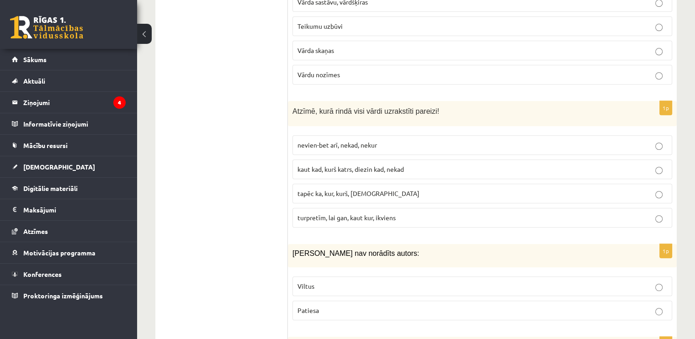
click at [334, 213] on span "turpretīm, lai gan, kaut kur, ikviens" at bounding box center [347, 217] width 98 height 8
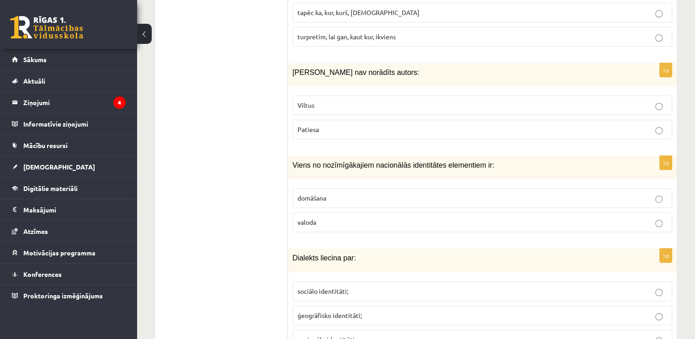
scroll to position [4020, 0]
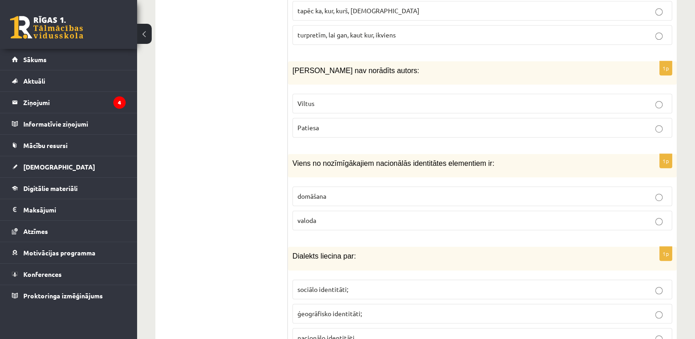
click at [307, 99] on span "Viltus" at bounding box center [306, 103] width 17 height 8
click at [313, 216] on p "valoda" at bounding box center [483, 221] width 370 height 10
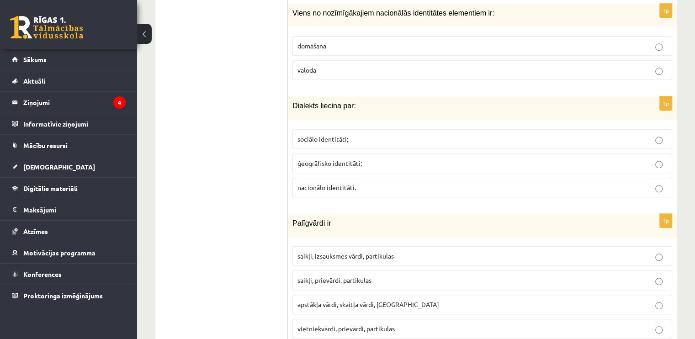
scroll to position [4203, 0]
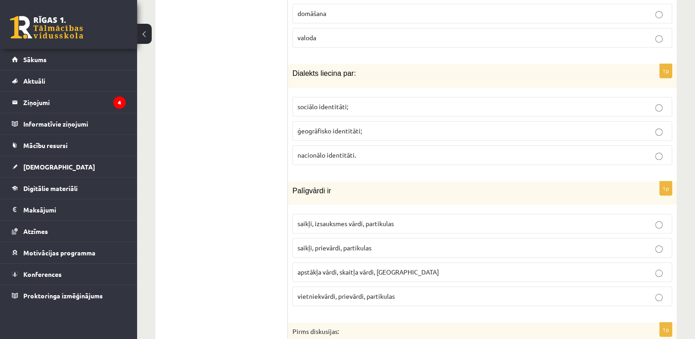
click at [351, 127] on span "ģeogrāfisko identitāti;" at bounding box center [330, 131] width 64 height 8
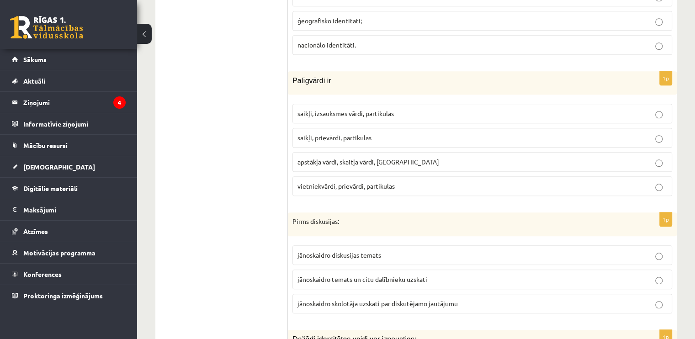
scroll to position [4340, 0]
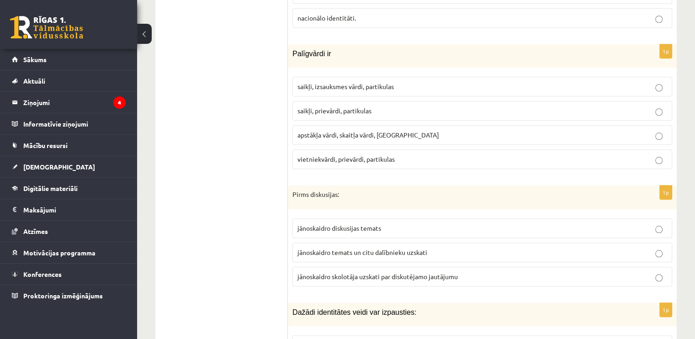
click at [339, 106] on span "saikļi, prievārdi, partikulas" at bounding box center [335, 110] width 74 height 8
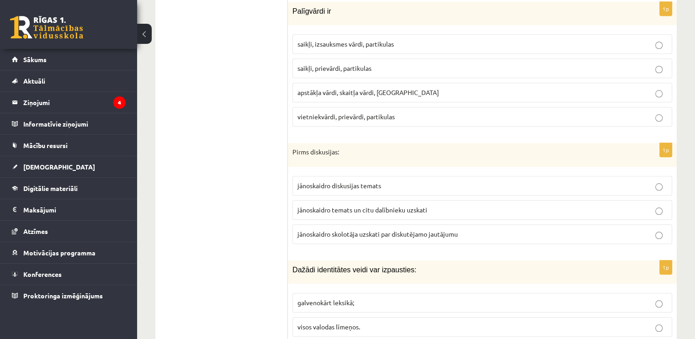
click at [348, 206] on span "jānoskaidro temats un citu dalībnieku uzskati" at bounding box center [363, 210] width 130 height 8
click at [349, 323] on span "visos valodas līmeņos." at bounding box center [329, 327] width 63 height 8
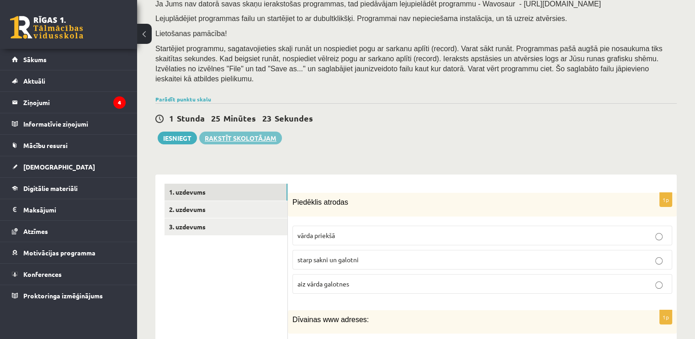
scroll to position [137, 0]
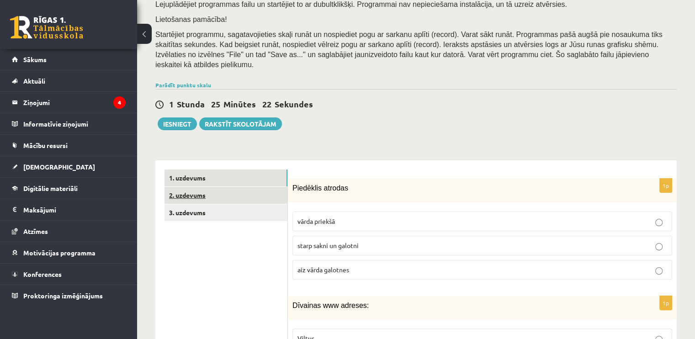
click at [196, 187] on link "2. uzdevums" at bounding box center [226, 195] width 123 height 17
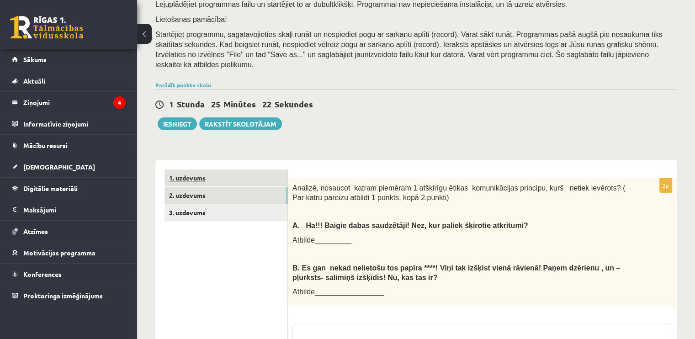
click at [191, 172] on link "1. uzdevums" at bounding box center [226, 178] width 123 height 17
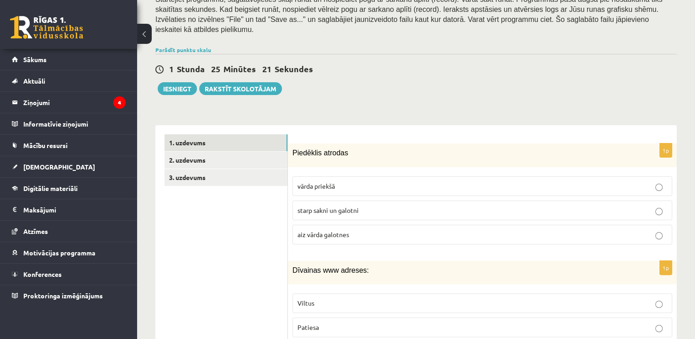
scroll to position [229, 0]
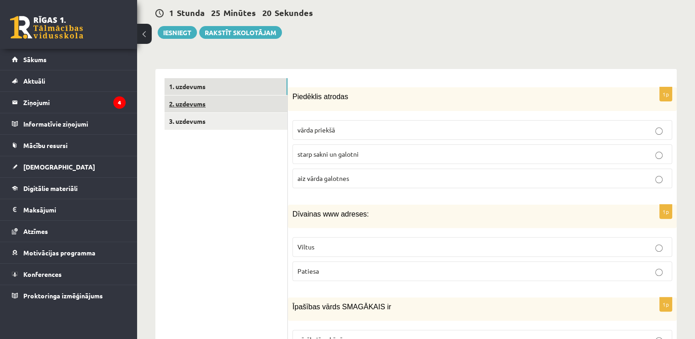
click at [192, 96] on link "2. uzdevums" at bounding box center [226, 104] width 123 height 17
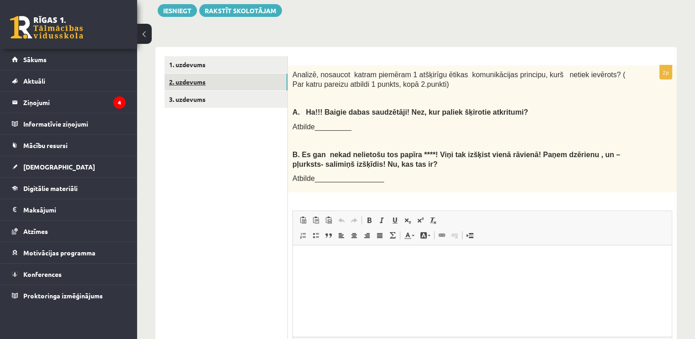
scroll to position [183, 0]
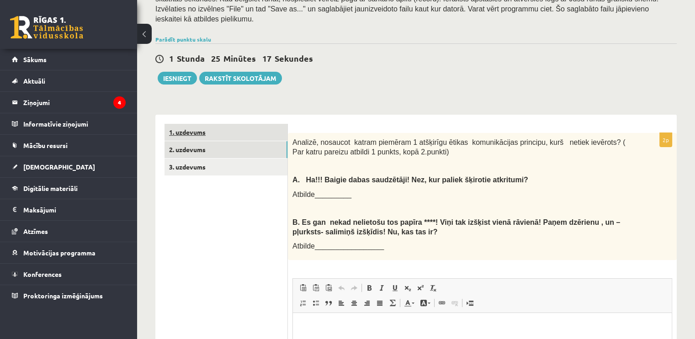
click at [201, 124] on link "1. uzdevums" at bounding box center [226, 132] width 123 height 17
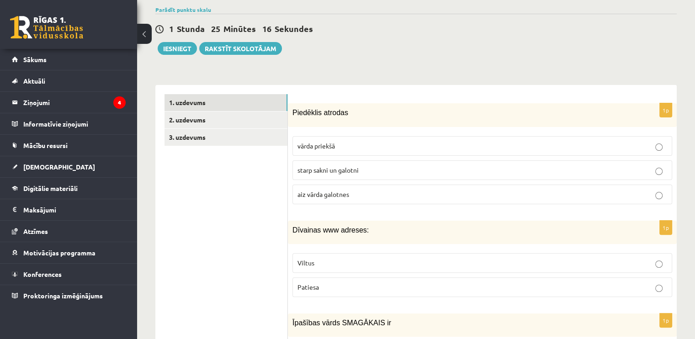
scroll to position [229, 0]
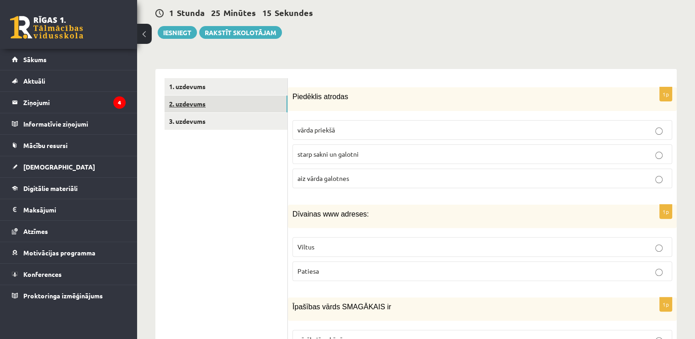
click at [188, 96] on link "2. uzdevums" at bounding box center [226, 104] width 123 height 17
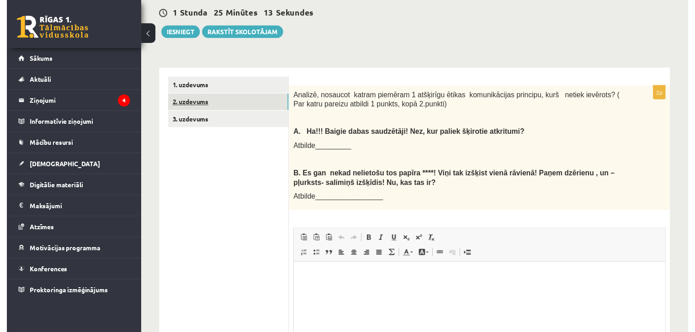
scroll to position [0, 0]
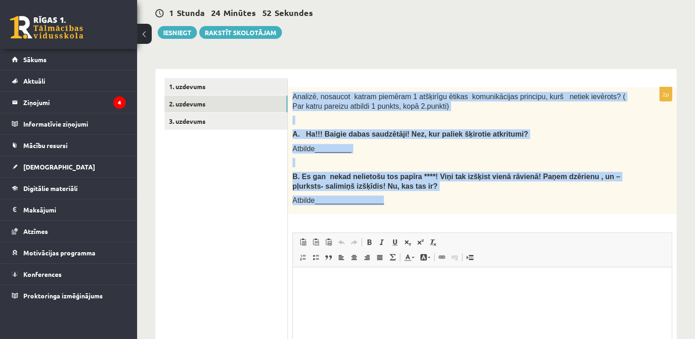
drag, startPoint x: 290, startPoint y: 84, endPoint x: 408, endPoint y: 185, distance: 155.2
click at [408, 185] on div "Analizē, nosaucot katram piemēram 1 atšķirīgu ētikas komunikācijas principu, ku…" at bounding box center [482, 150] width 389 height 127
copy div "Analizē, nosaucot katram piemēram 1 atšķirīgu ētikas komunikācijas principu, ku…"
click at [188, 113] on link "3. uzdevums" at bounding box center [226, 121] width 123 height 17
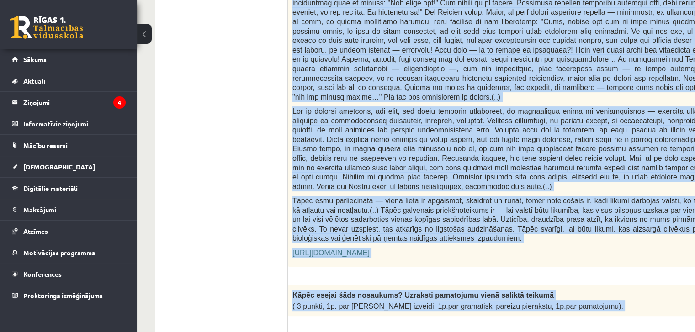
scroll to position [498, 0]
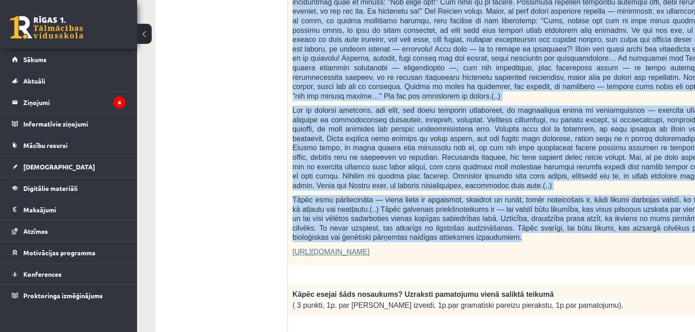
drag, startPoint x: 292, startPoint y: 69, endPoint x: 505, endPoint y: 214, distance: 257.6
click at [370, 248] on link "[URL][DOMAIN_NAME]" at bounding box center [331, 252] width 77 height 8
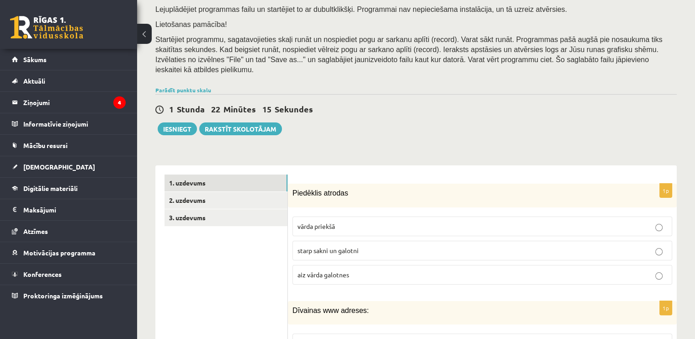
scroll to position [178, 0]
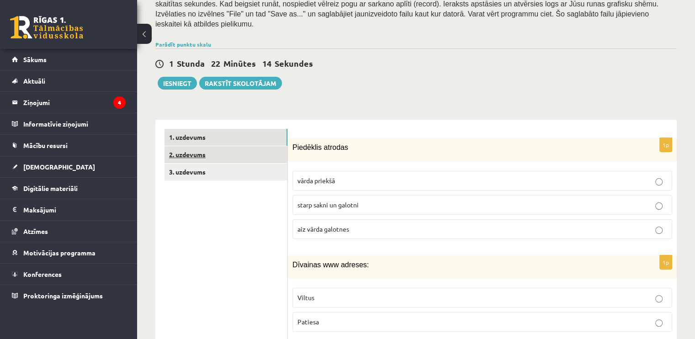
click at [181, 146] on link "2. uzdevums" at bounding box center [226, 154] width 123 height 17
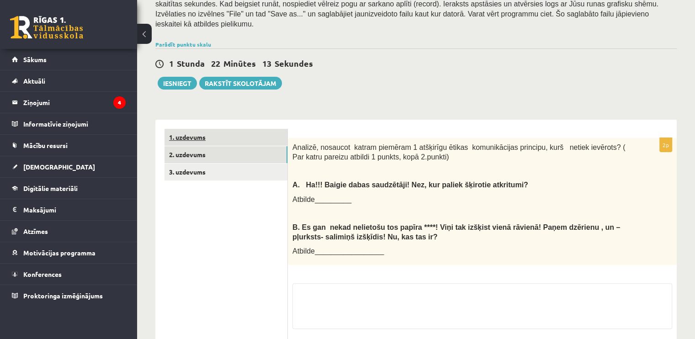
click at [184, 129] on link "1. uzdevums" at bounding box center [226, 137] width 123 height 17
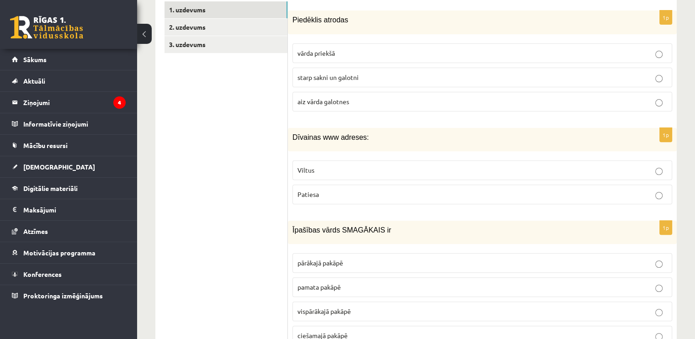
scroll to position [223, 0]
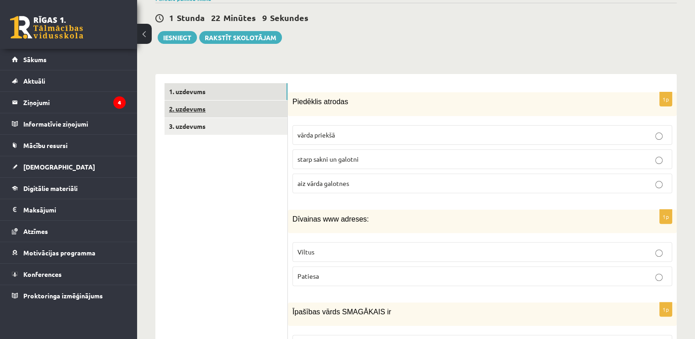
click at [185, 102] on link "2. uzdevums" at bounding box center [226, 109] width 123 height 17
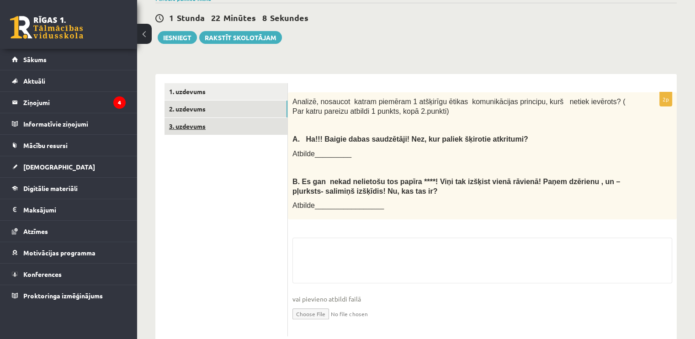
click at [192, 118] on link "3. uzdevums" at bounding box center [226, 126] width 123 height 17
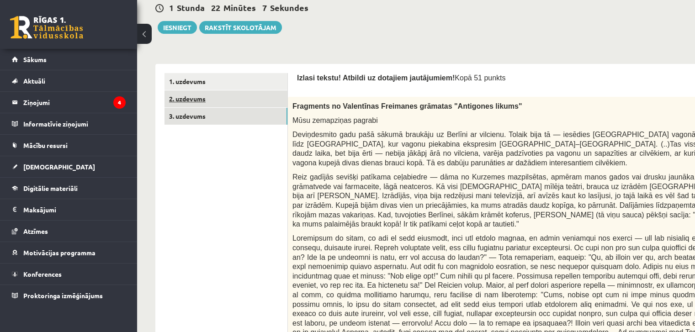
click at [194, 99] on link "2. uzdevums" at bounding box center [226, 98] width 123 height 17
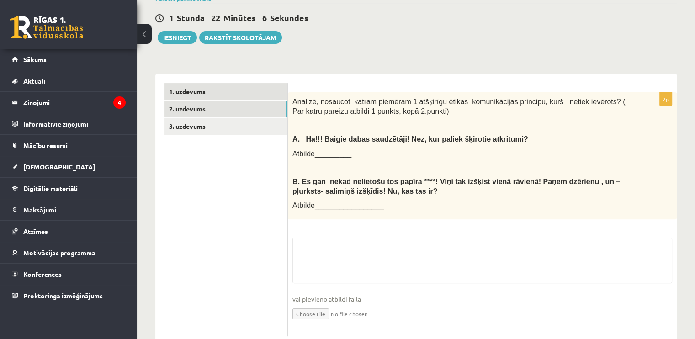
click at [192, 83] on link "1. uzdevums" at bounding box center [226, 91] width 123 height 17
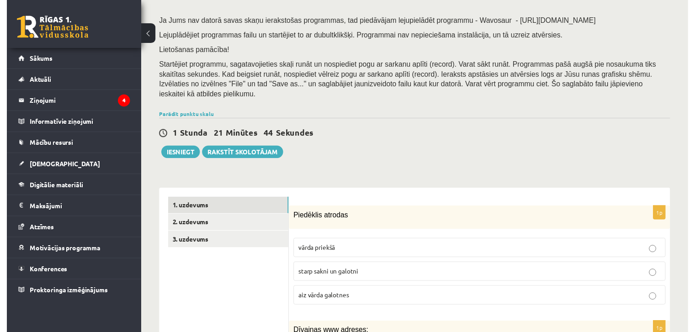
scroll to position [86, 0]
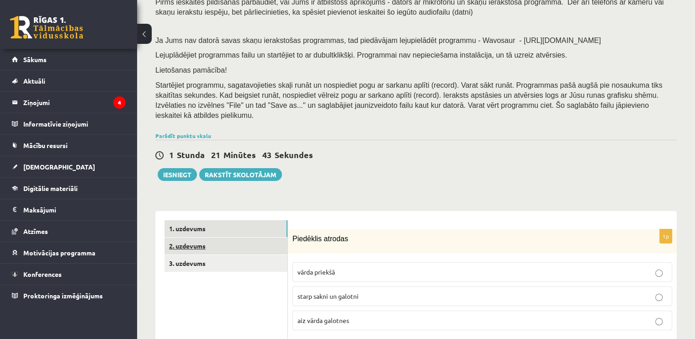
click at [186, 238] on link "2. uzdevums" at bounding box center [226, 246] width 123 height 17
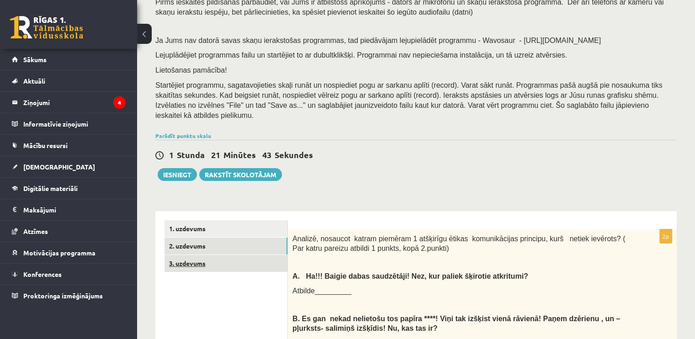
click at [189, 255] on link "3. uzdevums" at bounding box center [226, 263] width 123 height 17
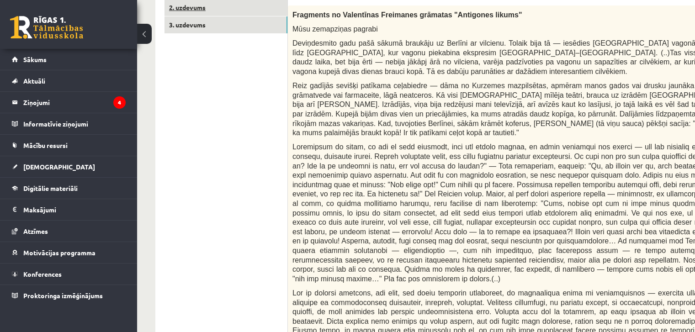
scroll to position [0, 0]
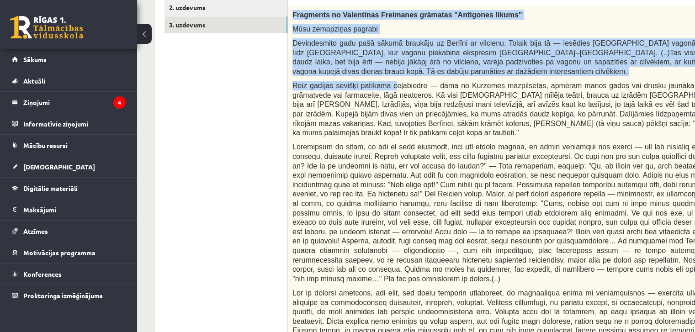
drag, startPoint x: 289, startPoint y: 14, endPoint x: 388, endPoint y: 85, distance: 122.1
click at [388, 85] on div "Fragments no Valentīnas Freimanes grāmatas "Antigones likums" Mūsu zemapziņas p…" at bounding box center [533, 226] width 490 height 443
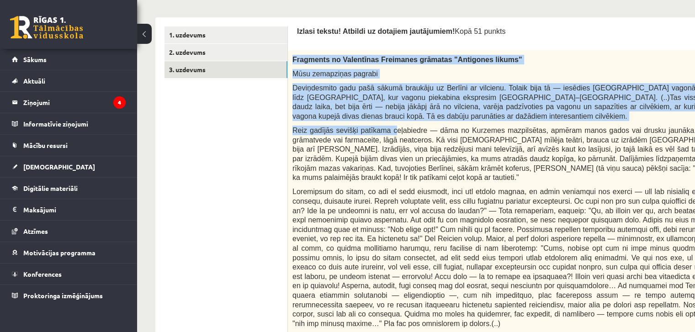
scroll to position [274, 0]
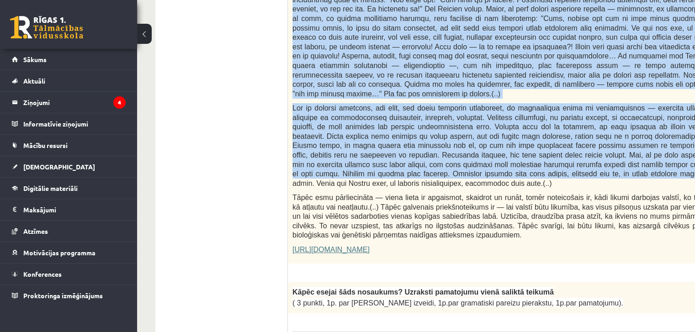
scroll to position [594, 0]
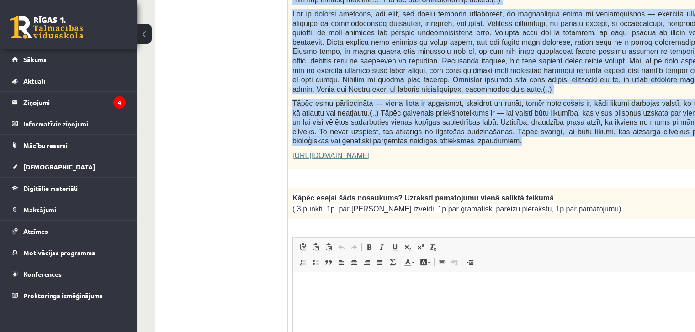
drag, startPoint x: 295, startPoint y: 26, endPoint x: 458, endPoint y: 118, distance: 187.5
copy form "Loremi dolors! Ametcon ad elitsedd eiusmodtemp! Inci 19 utlabo 3e Doloremag al …"
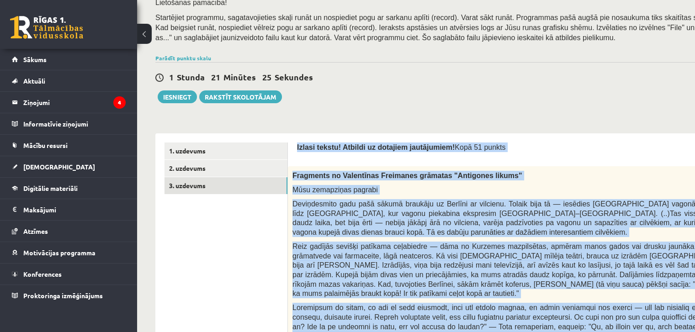
scroll to position [183, 0]
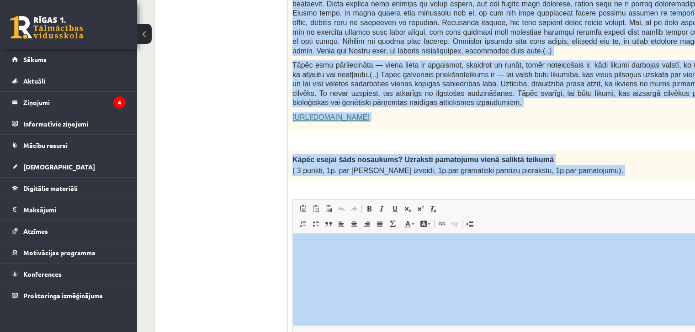
scroll to position [642, 0]
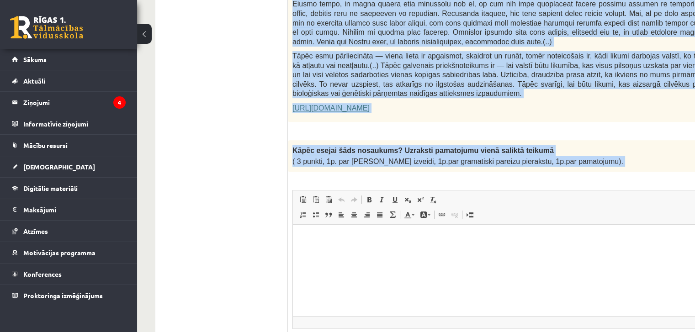
drag, startPoint x: 293, startPoint y: 116, endPoint x: 592, endPoint y: 139, distance: 300.2
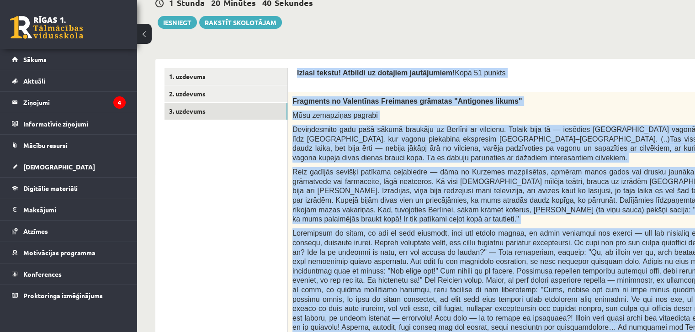
scroll to position [230, 0]
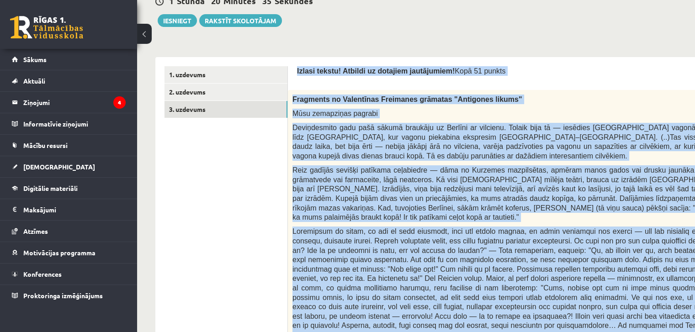
click at [493, 102] on p "Fragments no Valentīnas Freimanes grāmatas "Antigones likums"" at bounding box center [510, 100] width 435 height 10
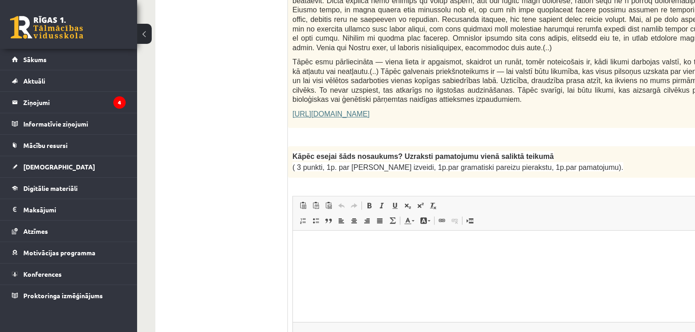
scroll to position [642, 0]
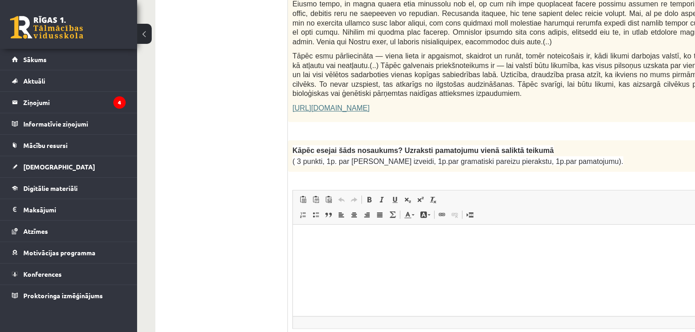
click at [356, 252] on html at bounding box center [533, 238] width 480 height 28
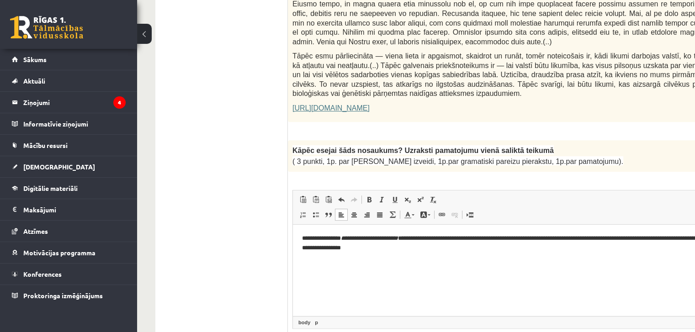
scroll to position [687, 0]
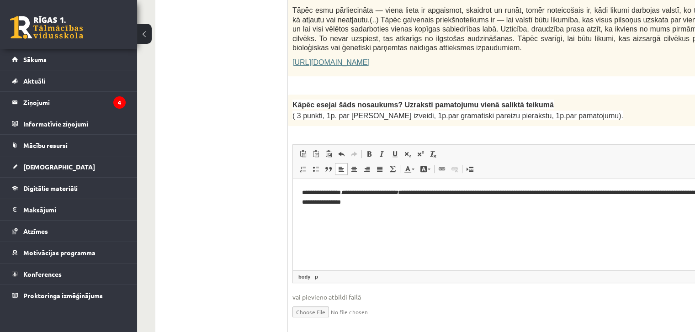
click at [321, 190] on p "**********" at bounding box center [520, 197] width 437 height 19
click at [440, 192] on p "**********" at bounding box center [520, 197] width 437 height 19
drag, startPoint x: 430, startPoint y: 194, endPoint x: 356, endPoint y: 189, distance: 73.8
click at [356, 189] on p "**********" at bounding box center [520, 197] width 437 height 19
drag, startPoint x: 431, startPoint y: 192, endPoint x: 357, endPoint y: 191, distance: 73.1
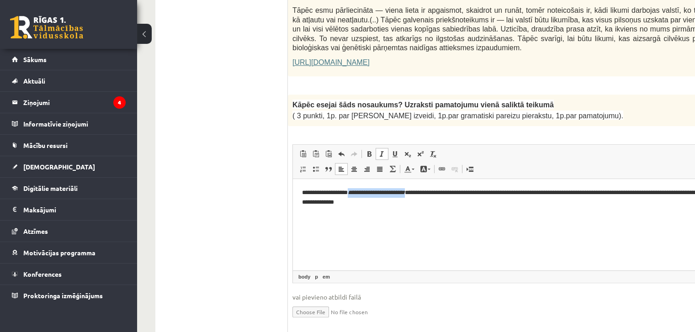
click at [357, 191] on p "**********" at bounding box center [520, 197] width 437 height 19
click at [380, 150] on span at bounding box center [381, 153] width 7 height 7
click at [371, 150] on span at bounding box center [369, 153] width 7 height 7
click at [382, 150] on span at bounding box center [381, 153] width 7 height 7
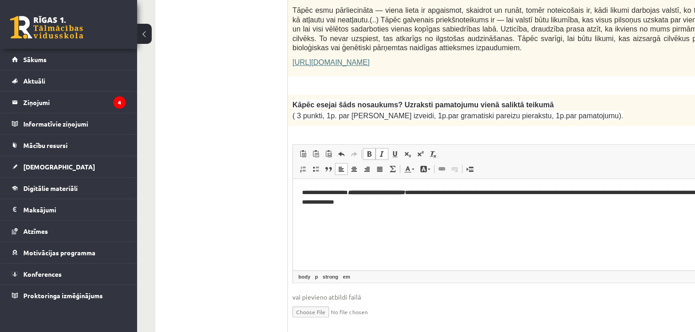
click at [371, 150] on span at bounding box center [369, 153] width 7 height 7
click at [378, 150] on span at bounding box center [381, 153] width 7 height 7
click at [380, 150] on span at bounding box center [381, 153] width 7 height 7
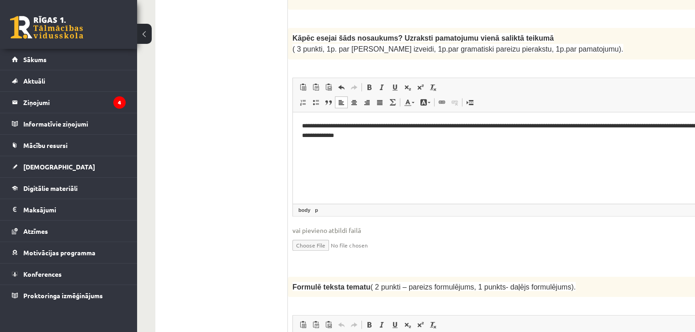
scroll to position [733, 0]
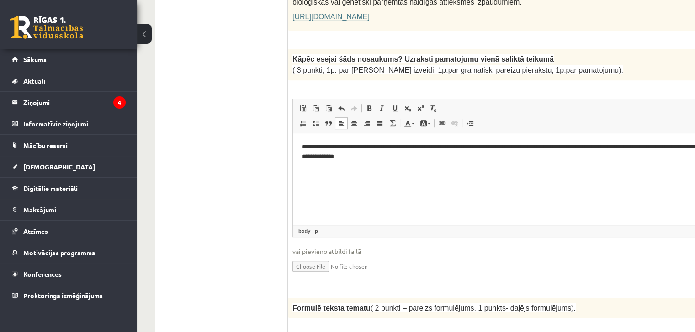
click at [432, 149] on p "**********" at bounding box center [520, 151] width 437 height 19
drag, startPoint x: 474, startPoint y: 146, endPoint x: 493, endPoint y: 149, distance: 19.4
click at [493, 149] on p "**********" at bounding box center [520, 151] width 437 height 19
click at [623, 147] on p "**********" at bounding box center [520, 151] width 437 height 19
drag, startPoint x: 624, startPoint y: 146, endPoint x: 521, endPoint y: 150, distance: 102.5
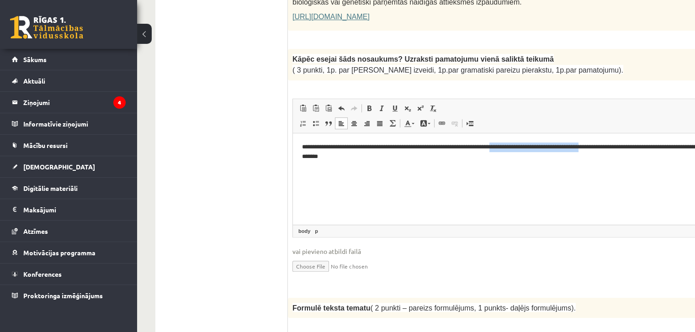
click at [521, 150] on p "**********" at bounding box center [520, 151] width 437 height 19
drag, startPoint x: 439, startPoint y: 329, endPoint x: 468, endPoint y: 325, distance: 29.9
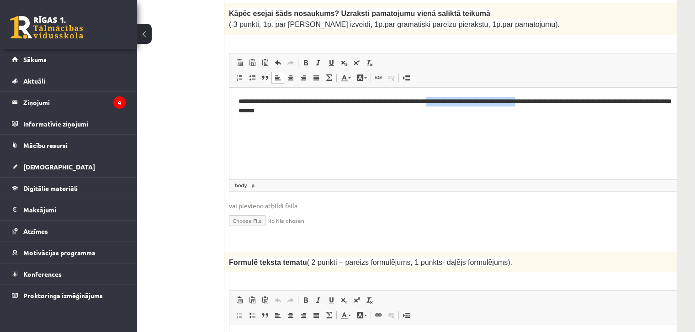
scroll to position [733, 64]
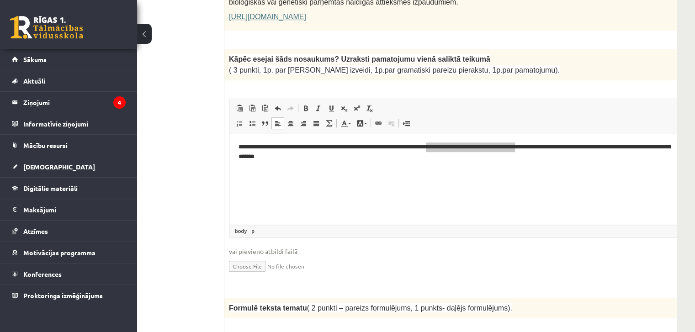
click at [541, 69] on div "**********" at bounding box center [469, 169] width 490 height 240
click at [543, 64] on p "( 3 punkti, 1p. par [PERSON_NAME] izveidi, 1p.par gramatiski pareizu pierakstu,…" at bounding box center [446, 69] width 435 height 11
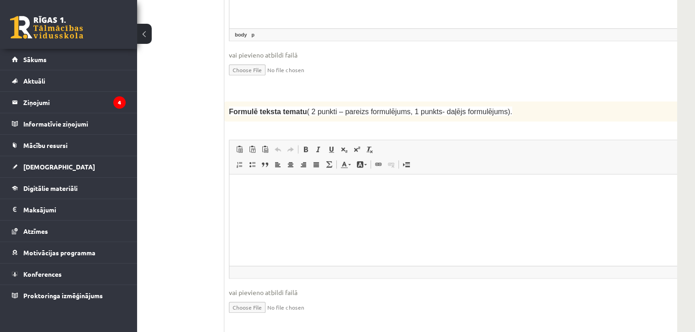
scroll to position [779, 64]
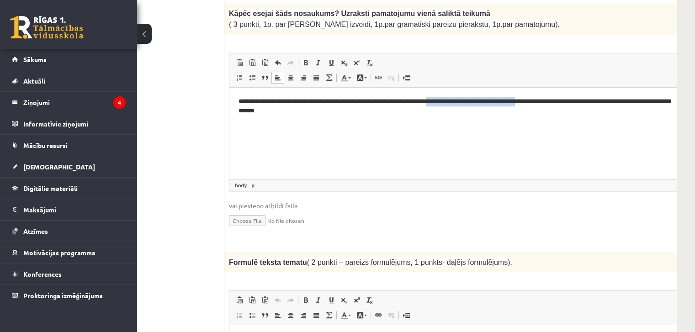
click at [558, 102] on p "**********" at bounding box center [457, 105] width 437 height 19
click at [559, 103] on p "**********" at bounding box center [457, 105] width 437 height 19
click at [561, 102] on p "**********" at bounding box center [457, 105] width 437 height 19
drag, startPoint x: 629, startPoint y: 102, endPoint x: 554, endPoint y: 99, distance: 74.6
click at [554, 99] on p "**********" at bounding box center [457, 105] width 437 height 19
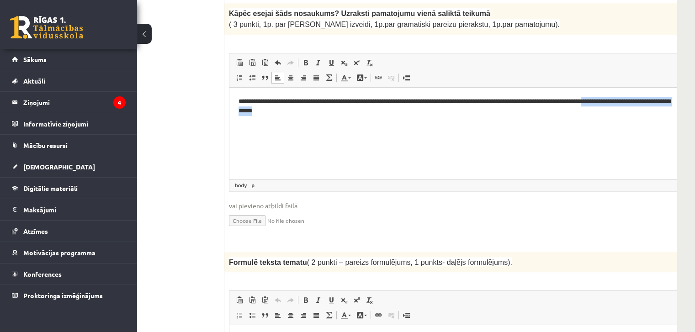
drag, startPoint x: 382, startPoint y: 113, endPoint x: 636, endPoint y: 104, distance: 253.8
click at [636, 104] on p "**********" at bounding box center [457, 105] width 437 height 19
click at [592, 109] on p "**********" at bounding box center [457, 105] width 437 height 19
drag, startPoint x: 586, startPoint y: 111, endPoint x: 553, endPoint y: 104, distance: 33.2
click at [553, 104] on p "**********" at bounding box center [457, 105] width 437 height 19
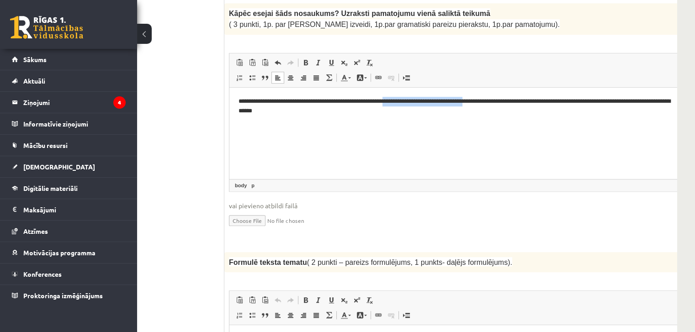
drag, startPoint x: 500, startPoint y: 101, endPoint x: 410, endPoint y: 102, distance: 90.5
click at [410, 102] on p "**********" at bounding box center [457, 105] width 437 height 19
click at [474, 104] on p "**********" at bounding box center [457, 105] width 437 height 19
click at [509, 102] on p "**********" at bounding box center [457, 105] width 437 height 19
click at [359, 114] on p "**********" at bounding box center [457, 105] width 437 height 19
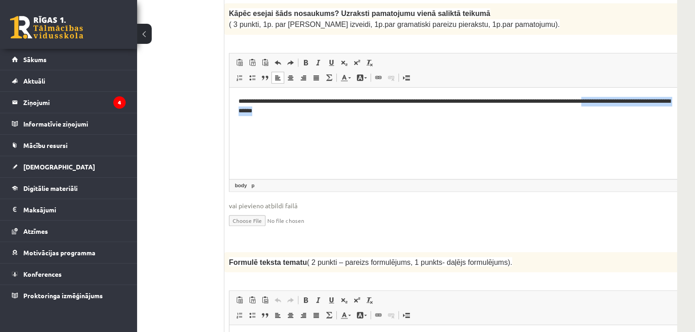
drag, startPoint x: 362, startPoint y: 113, endPoint x: 636, endPoint y: 100, distance: 274.5
click at [636, 100] on p "**********" at bounding box center [457, 105] width 437 height 19
click at [573, 102] on p "**********" at bounding box center [457, 101] width 437 height 10
click at [651, 100] on p "**********" at bounding box center [457, 101] width 437 height 10
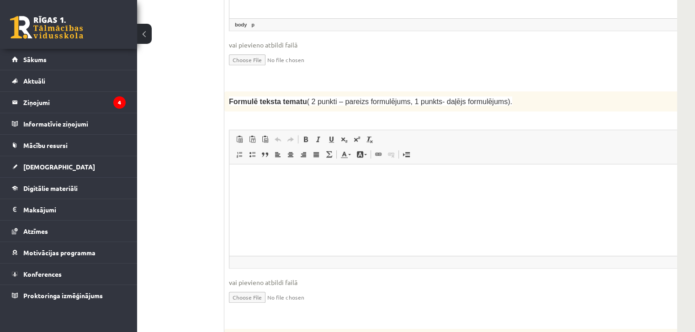
scroll to position [962, 64]
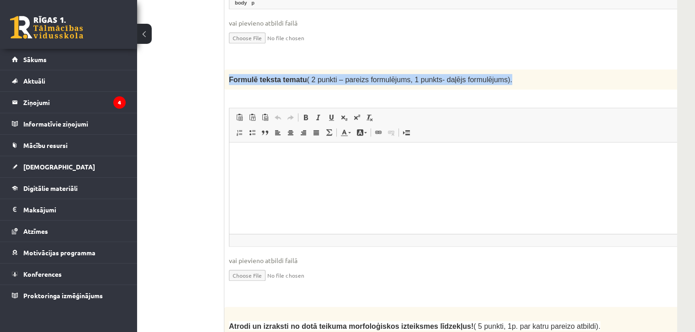
drag, startPoint x: 226, startPoint y: 54, endPoint x: 494, endPoint y: 55, distance: 267.4
click at [495, 69] on div "Formulē teksta tematu ( 2 punkti – pareizs formulējums, 1 punkts- daļējs formul…" at bounding box center [469, 79] width 490 height 20
copy span "Formulē teksta tematu ( 2 punkti – pareizs formulējums, 1 punkts- daļējs formul…"
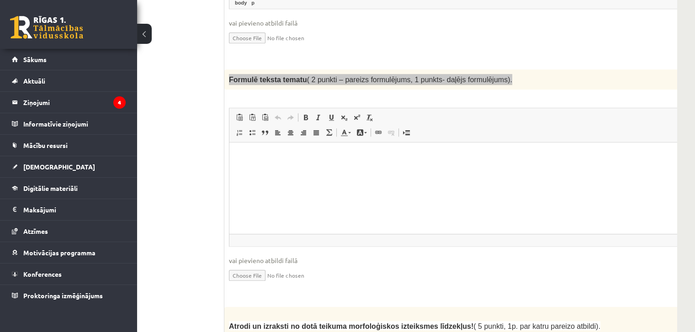
click at [263, 153] on p "Editor, wiswyg-editor-user-answer-47433803061920" at bounding box center [470, 157] width 462 height 10
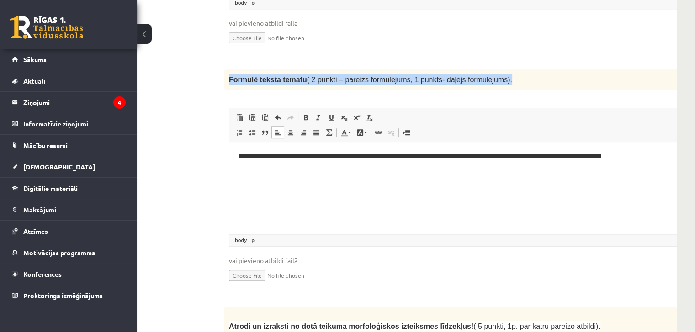
click at [411, 69] on div "Formulē teksta tematu ( 2 punkti – pareizs formulējums, 1 punkts- daļējs formul…" at bounding box center [469, 79] width 490 height 20
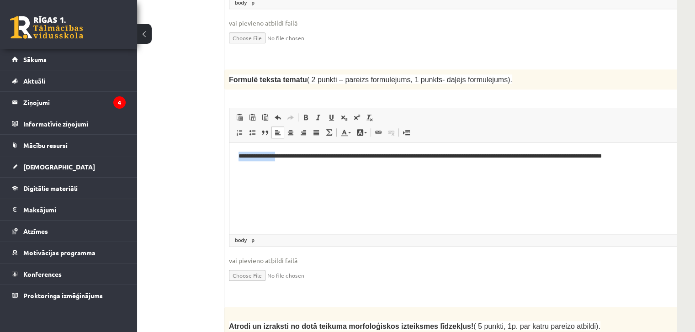
drag, startPoint x: 277, startPoint y: 157, endPoint x: 234, endPoint y: 155, distance: 42.1
click at [234, 155] on html "**********" at bounding box center [469, 157] width 480 height 28
click at [336, 170] on html "**********" at bounding box center [469, 157] width 480 height 28
click at [339, 167] on html "**********" at bounding box center [469, 157] width 480 height 28
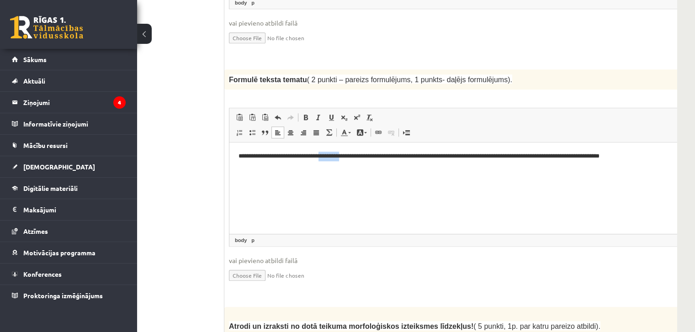
click at [339, 167] on html "**********" at bounding box center [469, 157] width 480 height 28
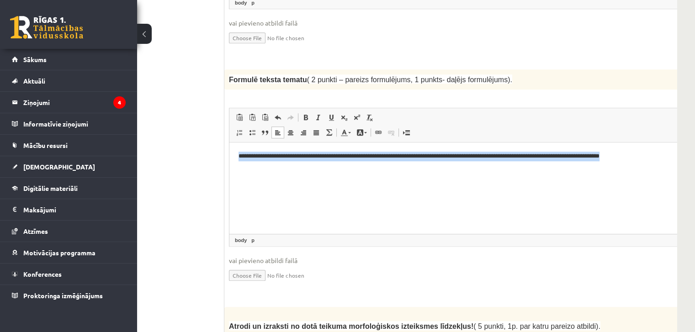
click at [339, 167] on html "**********" at bounding box center [469, 157] width 480 height 28
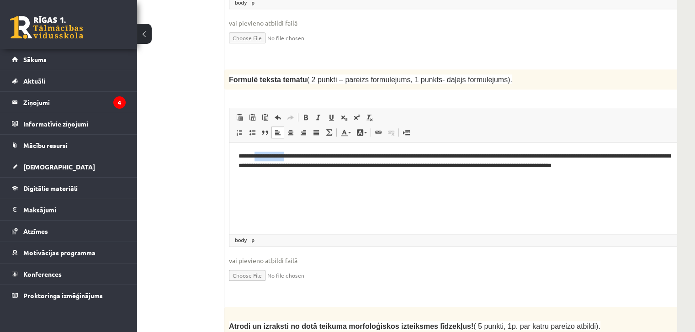
drag, startPoint x: 289, startPoint y: 157, endPoint x: 257, endPoint y: 159, distance: 31.6
click at [257, 159] on p "**********" at bounding box center [457, 161] width 437 height 19
drag, startPoint x: 362, startPoint y: 156, endPoint x: 325, endPoint y: 158, distance: 37.1
click at [325, 158] on p "**********" at bounding box center [457, 161] width 437 height 19
drag, startPoint x: 333, startPoint y: 157, endPoint x: 328, endPoint y: 158, distance: 5.5
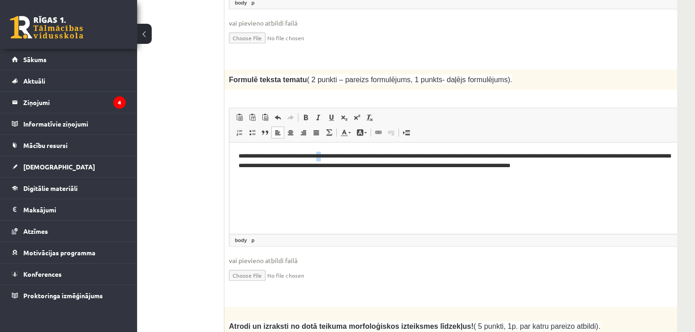
click at [326, 158] on p "**********" at bounding box center [457, 161] width 437 height 19
drag, startPoint x: 359, startPoint y: 155, endPoint x: 327, endPoint y: 158, distance: 32.6
click at [327, 158] on p "**********" at bounding box center [457, 161] width 437 height 19
drag, startPoint x: 432, startPoint y: 156, endPoint x: 395, endPoint y: 160, distance: 37.2
click at [395, 160] on p "**********" at bounding box center [457, 161] width 437 height 19
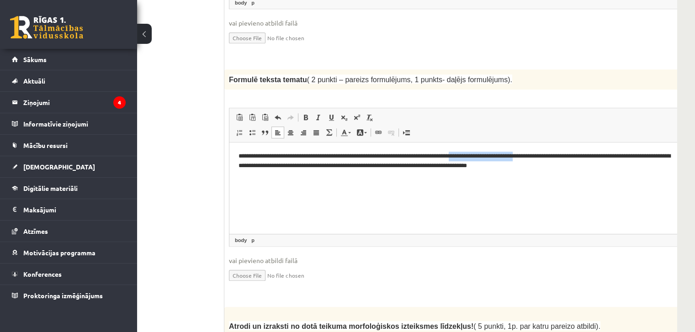
drag, startPoint x: 474, startPoint y: 157, endPoint x: 548, endPoint y: 160, distance: 74.5
click at [548, 160] on p "**********" at bounding box center [457, 161] width 437 height 19
click at [255, 154] on p "**********" at bounding box center [457, 161] width 437 height 19
click at [261, 157] on p "**********" at bounding box center [457, 161] width 437 height 19
drag, startPoint x: 474, startPoint y: 155, endPoint x: 578, endPoint y: 158, distance: 103.3
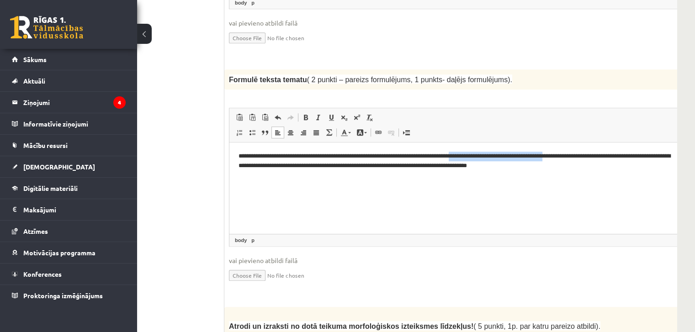
click at [578, 158] on p "**********" at bounding box center [457, 161] width 437 height 19
drag, startPoint x: 518, startPoint y: 158, endPoint x: 575, endPoint y: 160, distance: 57.7
click at [575, 160] on p "**********" at bounding box center [457, 161] width 437 height 19
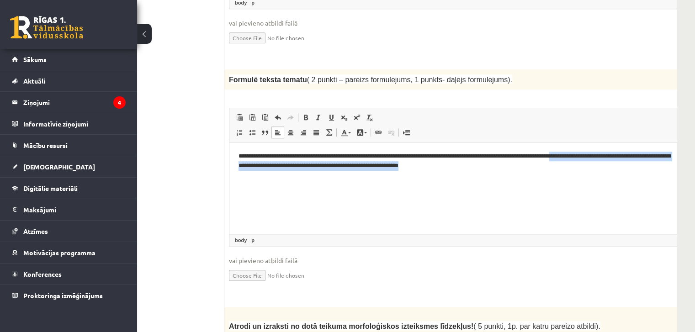
drag, startPoint x: 580, startPoint y: 156, endPoint x: 587, endPoint y: 167, distance: 13.2
click at [587, 167] on p "**********" at bounding box center [457, 161] width 437 height 19
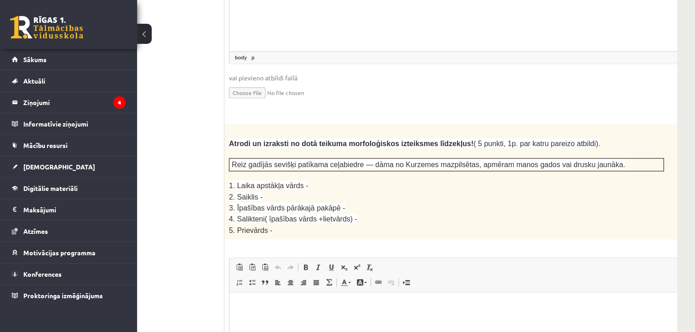
scroll to position [1190, 64]
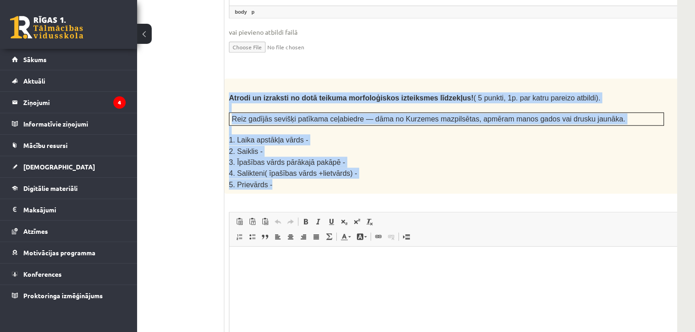
drag, startPoint x: 227, startPoint y: 72, endPoint x: 317, endPoint y: 155, distance: 122.6
click at [317, 155] on div "Atrodi un izraksti no dotā teikuma morfoloģiskos izteiksmes līdzekļus! ( 5 punk…" at bounding box center [469, 136] width 490 height 115
copy div "Atrodi un izraksti no dotā teikuma morfoloģiskos izteiksmes līdzekļus! ( 5 punk…"
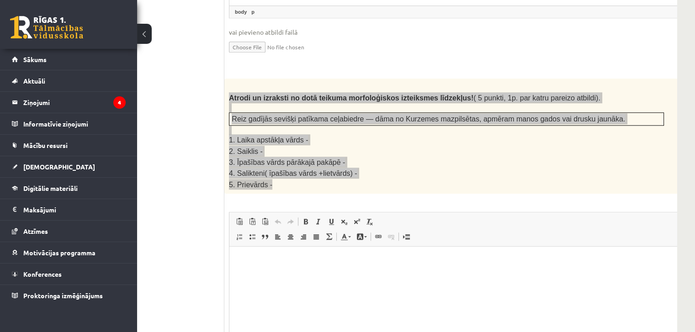
click at [260, 256] on p "Editor, wiswyg-editor-user-answer-47433802995960" at bounding box center [470, 261] width 462 height 10
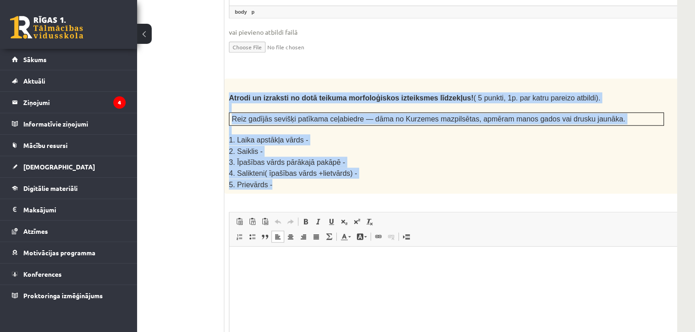
click at [383, 146] on p "2. Saiklis -" at bounding box center [446, 151] width 435 height 11
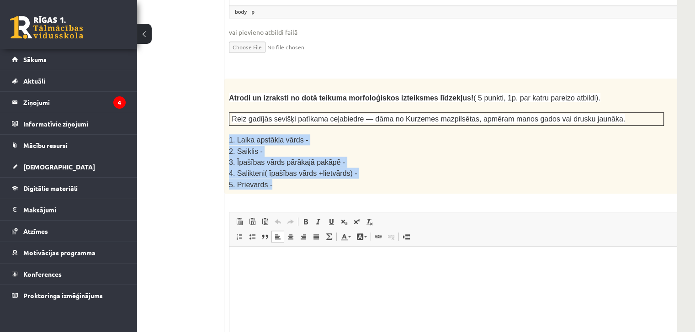
drag, startPoint x: 294, startPoint y: 156, endPoint x: 228, endPoint y: 116, distance: 77.3
click at [228, 116] on div "Atrodi un izraksti no dotā teikuma morfoloģiskos izteiksmes līdzekļus! ( 5 punk…" at bounding box center [469, 136] width 490 height 115
copy div "1. Laika apstākļa vārds - 2. Saiklis - 3. Īpašības vārds pārākajā pakāpē - 4. S…"
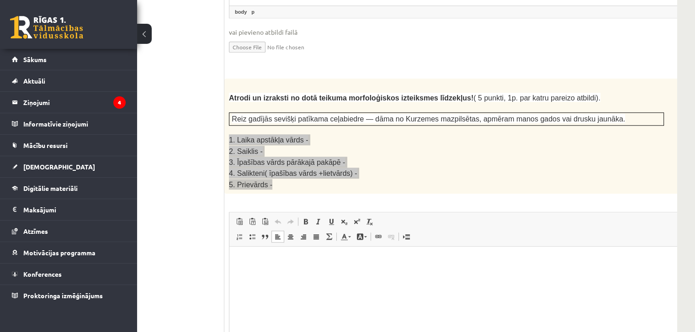
click at [282, 261] on p "Editor, wiswyg-editor-user-answer-47433802995960" at bounding box center [470, 261] width 462 height 10
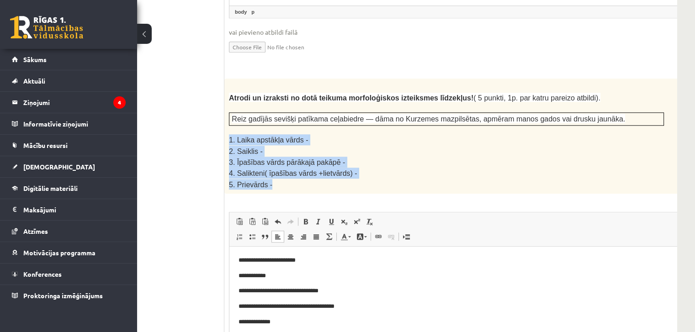
click at [393, 146] on p "2. Saiklis -" at bounding box center [446, 151] width 435 height 11
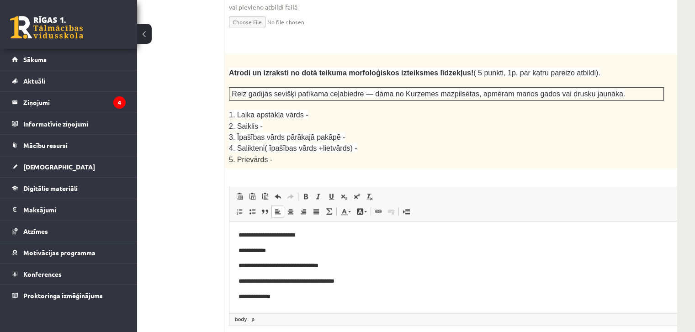
scroll to position [1236, 64]
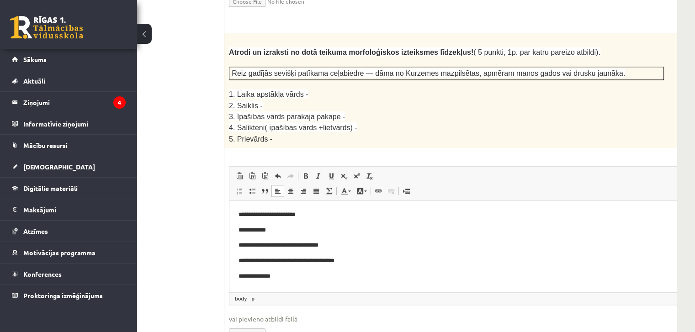
click at [319, 220] on body "**********" at bounding box center [470, 245] width 462 height 71
click at [239, 230] on p "**********" at bounding box center [457, 231] width 437 height 10
click at [313, 216] on p "**********" at bounding box center [457, 215] width 437 height 10
click at [284, 233] on p "**********" at bounding box center [457, 231] width 437 height 10
click at [365, 243] on p "**********" at bounding box center [457, 246] width 437 height 10
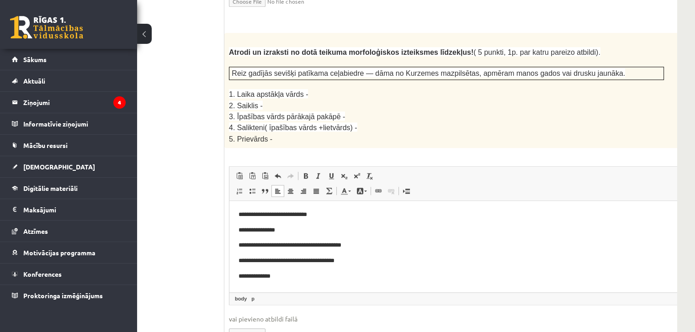
click at [354, 245] on p "**********" at bounding box center [457, 246] width 437 height 10
click at [352, 261] on p "**********" at bounding box center [457, 261] width 437 height 10
click at [309, 276] on p "**********" at bounding box center [457, 277] width 437 height 10
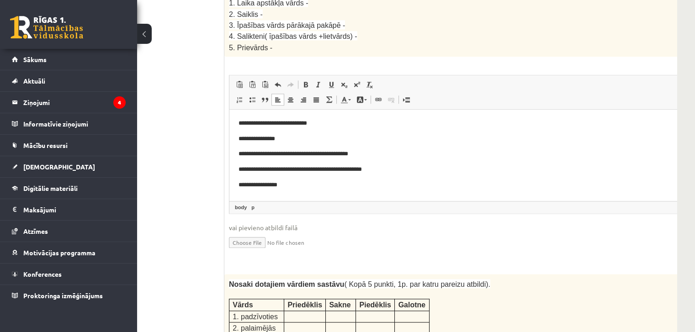
scroll to position [1373, 64]
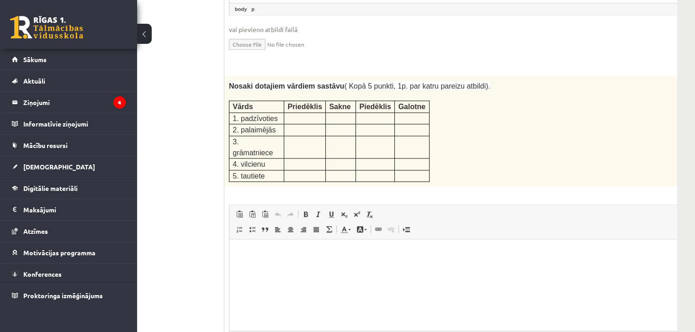
scroll to position [1510, 64]
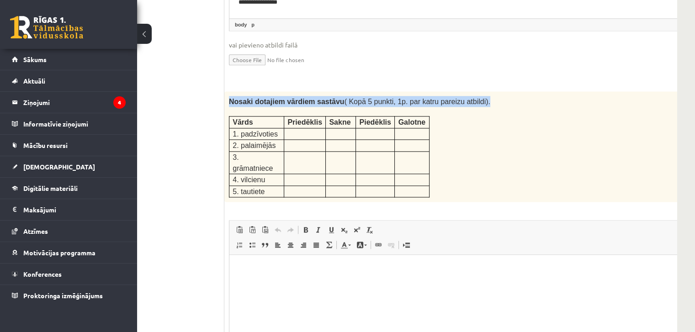
drag, startPoint x: 227, startPoint y: 70, endPoint x: 471, endPoint y: 67, distance: 244.5
click at [471, 91] on div "Nosaki dotajiem vārdiem sastāvu ( Kopā 5 punkti, 1p. par katru pareizu atbildi)…" at bounding box center [469, 146] width 490 height 111
copy span "Nosaki dotajiem vārdiem sastāvu ( Kopā 5 punkti, 1p. par katru pareizu atbildi)."
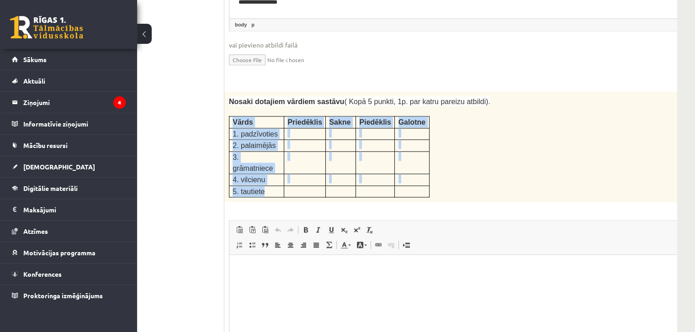
drag, startPoint x: 231, startPoint y: 89, endPoint x: 269, endPoint y: 127, distance: 53.0
click at [277, 143] on tbody "Vārds Priedēklis [GEOGRAPHIC_DATA] Piedēklis [GEOGRAPHIC_DATA] 1. padzīvoties 2…" at bounding box center [329, 157] width 200 height 81
copy tbody "Vārds Priedēklis Sakne Piedēklis Galotne 1. padzīvoties 2. palaimējās 3. grāmat…"
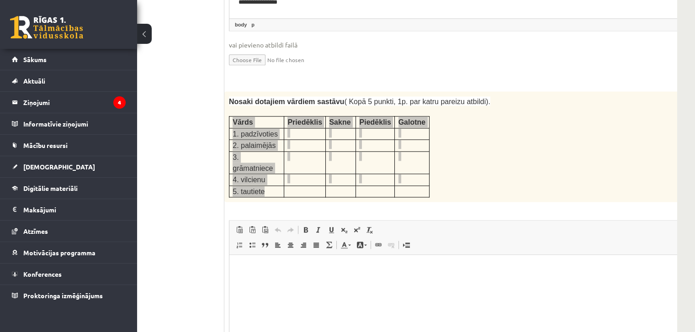
click at [273, 277] on html at bounding box center [469, 269] width 480 height 28
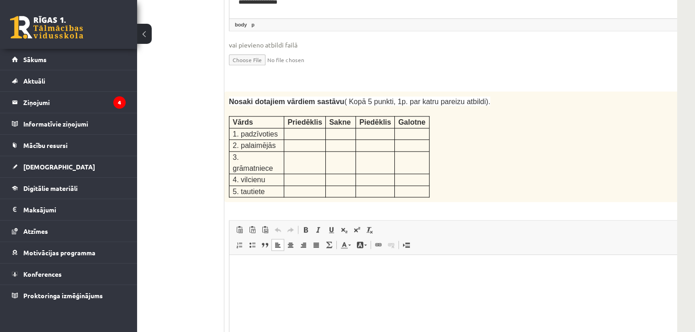
click at [494, 124] on div "Nosaki dotajiem vārdiem sastāvu ( Kopā 5 punkti, 1p. par katru pareizu atbildi)…" at bounding box center [469, 146] width 490 height 111
click at [269, 275] on html at bounding box center [469, 269] width 480 height 28
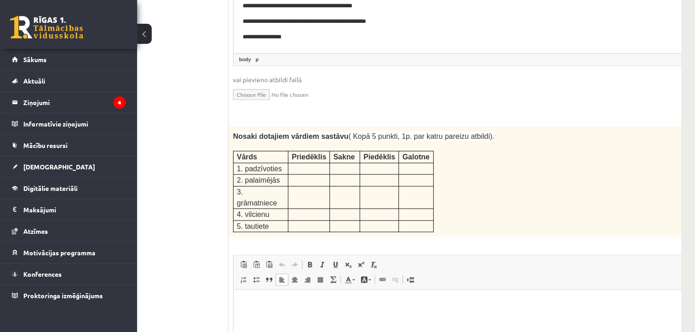
scroll to position [1567, 59]
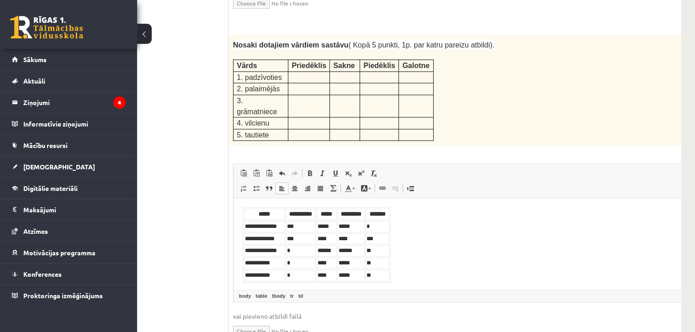
click at [244, 213] on th "*****" at bounding box center [264, 214] width 41 height 11
drag, startPoint x: 242, startPoint y: 212, endPoint x: 257, endPoint y: 216, distance: 16.1
click at [257, 216] on html "**********" at bounding box center [474, 245] width 480 height 94
click at [325, 225] on td "*****" at bounding box center [327, 226] width 20 height 11
click at [405, 246] on body "**********" at bounding box center [474, 244] width 462 height 75
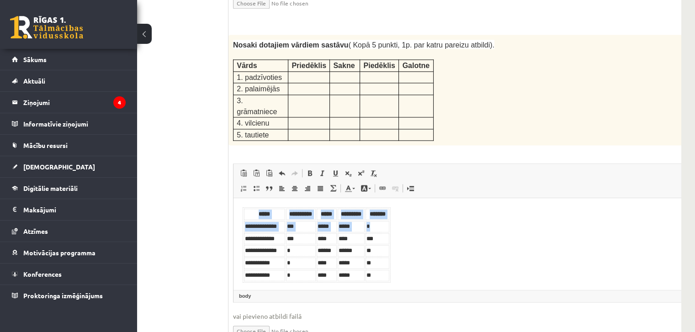
drag, startPoint x: 392, startPoint y: 218, endPoint x: 387, endPoint y: 220, distance: 5.7
click at [387, 220] on body "**********" at bounding box center [474, 244] width 462 height 75
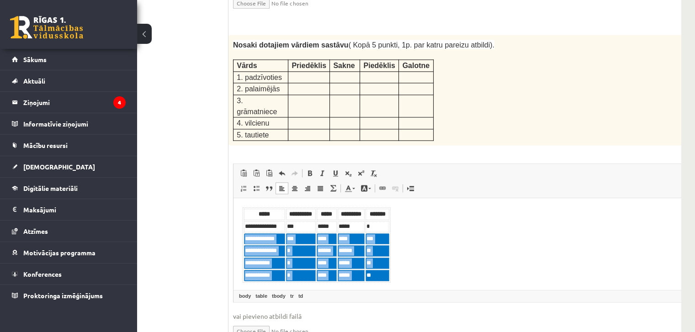
click at [386, 234] on td "***" at bounding box center [378, 239] width 24 height 11
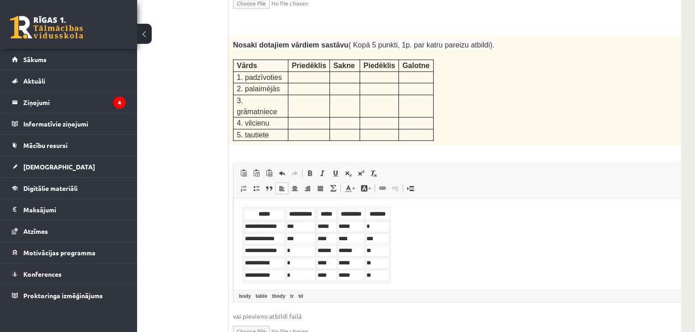
click at [387, 228] on td "*" at bounding box center [378, 226] width 24 height 11
click at [388, 228] on td "*" at bounding box center [378, 226] width 24 height 11
drag, startPoint x: 241, startPoint y: 207, endPoint x: 245, endPoint y: 210, distance: 4.9
click at [243, 208] on html "**********" at bounding box center [474, 245] width 480 height 94
click at [242, 207] on html "**********" at bounding box center [474, 245] width 480 height 94
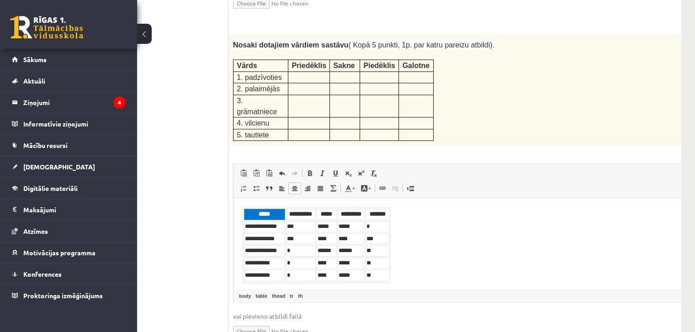
click at [241, 207] on html "**********" at bounding box center [474, 245] width 480 height 94
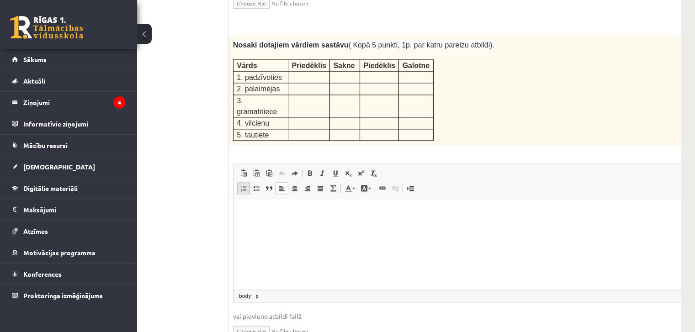
click at [242, 182] on link "Insert/Remove Numbered List" at bounding box center [243, 188] width 13 height 12
click at [245, 185] on span at bounding box center [243, 188] width 7 height 7
click at [253, 185] on span at bounding box center [256, 188] width 7 height 7
click at [241, 185] on span at bounding box center [243, 188] width 7 height 7
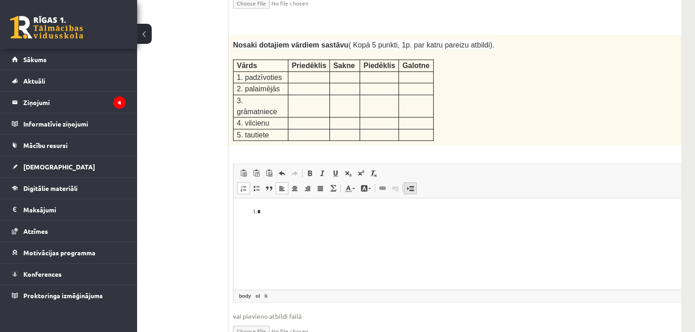
click at [410, 185] on span at bounding box center [410, 188] width 7 height 7
drag, startPoint x: 280, startPoint y: 43, endPoint x: 244, endPoint y: 44, distance: 36.1
click at [244, 72] on p "1. padzīvoties" at bounding box center [261, 77] width 48 height 11
copy span "padzīvoties"
click at [266, 211] on li "Editor, wiswyg-editor-user-answer-47433802934660" at bounding box center [473, 212] width 425 height 10
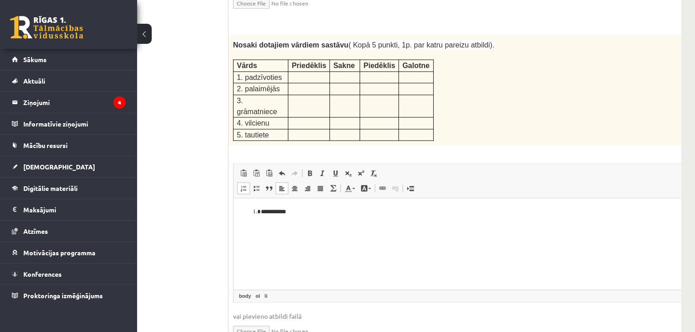
drag, startPoint x: 442, startPoint y: 90, endPoint x: 237, endPoint y: 36, distance: 211.9
click at [237, 36] on div "Nosaki dotajiem vārdiem sastāvu ( Kopā 5 punkti, 1p. par katru pareizu atbildi)…" at bounding box center [474, 90] width 490 height 111
copy table
drag, startPoint x: 309, startPoint y: 212, endPoint x: 212, endPoint y: 218, distance: 97.6
click at [234, 218] on html "**********" at bounding box center [474, 212] width 480 height 28
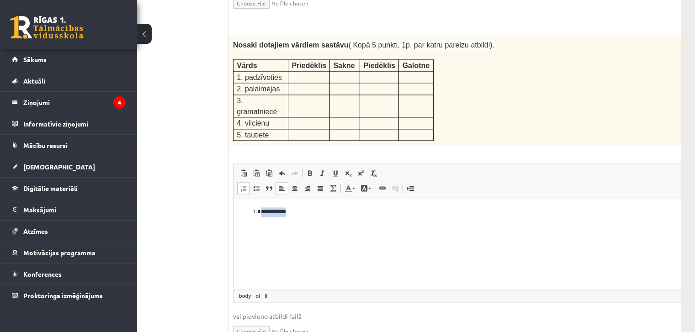
paste body "Editor, wiswyg-editor-user-answer-47433802934660"
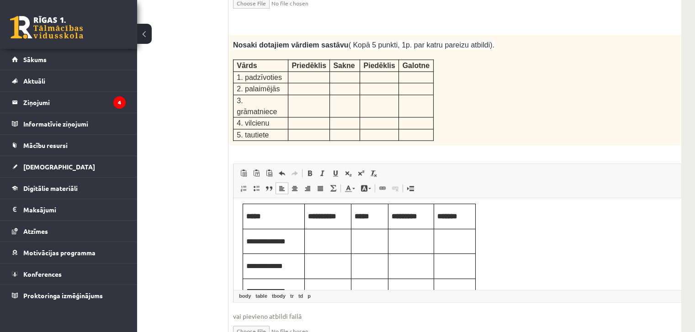
scroll to position [0, 0]
click at [323, 248] on p "Editor, wiswyg-editor-user-answer-47433802934660" at bounding box center [328, 244] width 40 height 10
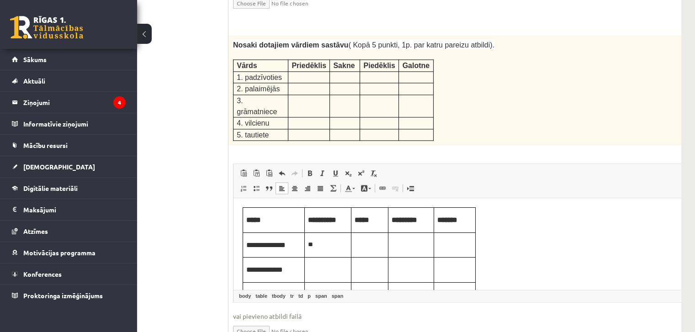
click at [322, 268] on p "Editor, wiswyg-editor-user-answer-47433802934660" at bounding box center [328, 269] width 40 height 10
click at [371, 242] on p "Editor, wiswyg-editor-user-answer-47433802934660" at bounding box center [370, 244] width 30 height 10
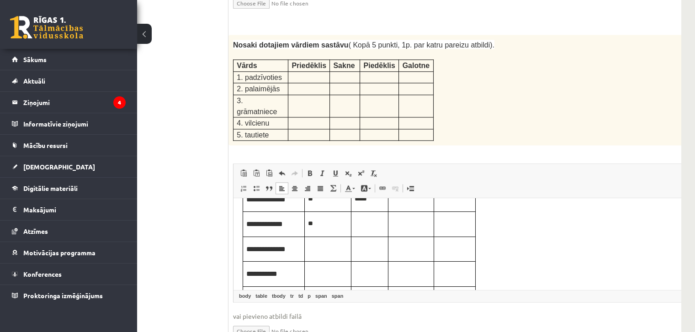
click at [359, 226] on p "Editor, wiswyg-editor-user-answer-47433802934660" at bounding box center [370, 223] width 30 height 10
click at [367, 247] on p "Editor, wiswyg-editor-user-answer-47433802934660" at bounding box center [370, 249] width 30 height 10
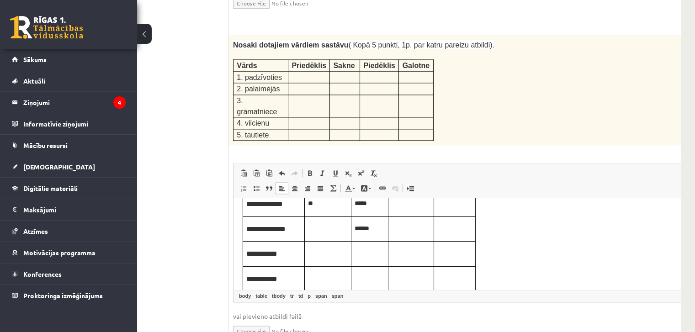
scroll to position [76, 0]
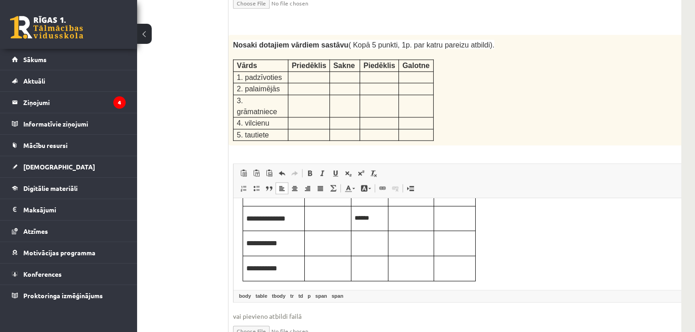
click at [364, 243] on p "Editor, wiswyg-editor-user-answer-47433802934660" at bounding box center [370, 243] width 30 height 10
click at [371, 263] on p "Editor, wiswyg-editor-user-answer-47433802934660" at bounding box center [370, 268] width 30 height 10
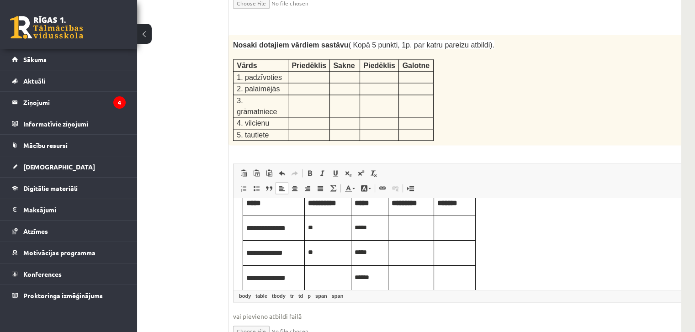
scroll to position [0, 0]
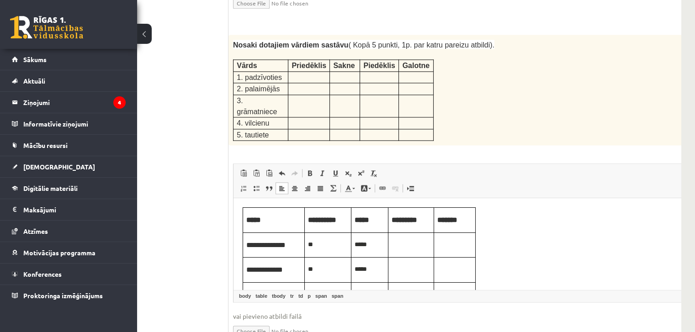
click at [408, 242] on p "Editor, wiswyg-editor-user-answer-47433802934660" at bounding box center [411, 244] width 39 height 10
click at [464, 248] on p "Editor, wiswyg-editor-user-answer-47433802934660" at bounding box center [454, 244] width 35 height 10
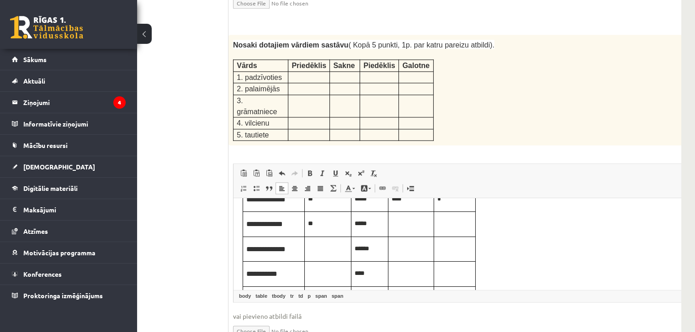
click at [411, 223] on p "Editor, wiswyg-editor-user-answer-47433802934660" at bounding box center [411, 223] width 39 height 10
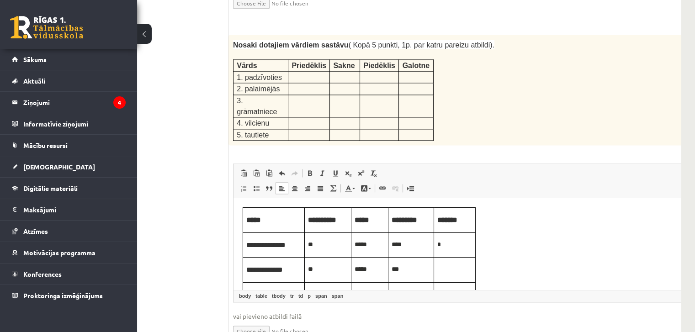
click at [458, 266] on p "Editor, wiswyg-editor-user-answer-47433802934660" at bounding box center [454, 269] width 35 height 10
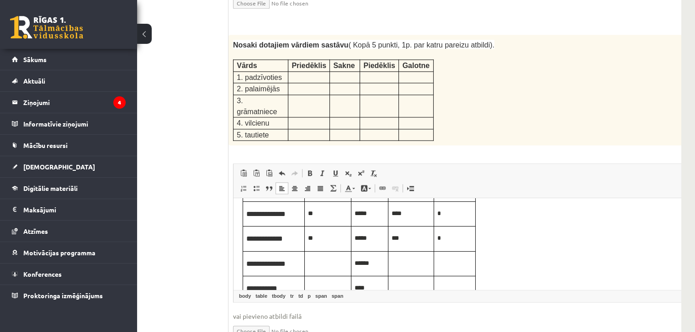
scroll to position [46, 0]
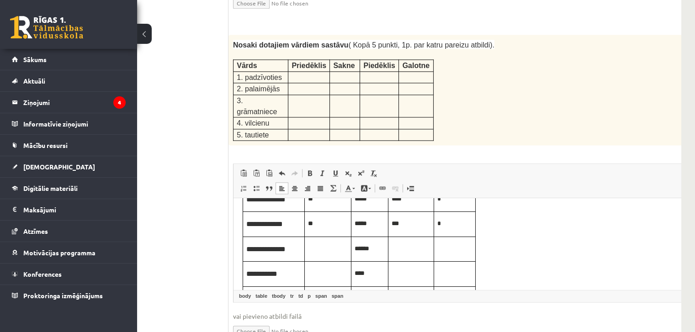
click at [447, 228] on p "*" at bounding box center [454, 223] width 35 height 10
click at [366, 62] on span "Piedēklis" at bounding box center [379, 66] width 32 height 8
click at [376, 229] on td "*****" at bounding box center [369, 224] width 37 height 25
click at [403, 251] on p "Editor, wiswyg-editor-user-answer-47433802934660" at bounding box center [411, 249] width 39 height 10
click at [374, 224] on p "****" at bounding box center [370, 223] width 30 height 10
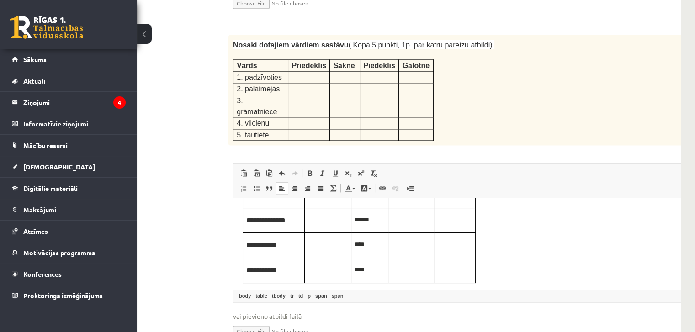
scroll to position [76, 0]
click at [408, 217] on p "Editor, wiswyg-editor-user-answer-47433802934660" at bounding box center [411, 218] width 39 height 10
click at [442, 218] on p "Editor, wiswyg-editor-user-answer-47433802934660" at bounding box center [454, 218] width 35 height 10
click at [447, 246] on p "Editor, wiswyg-editor-user-answer-47433802934660" at bounding box center [454, 243] width 35 height 10
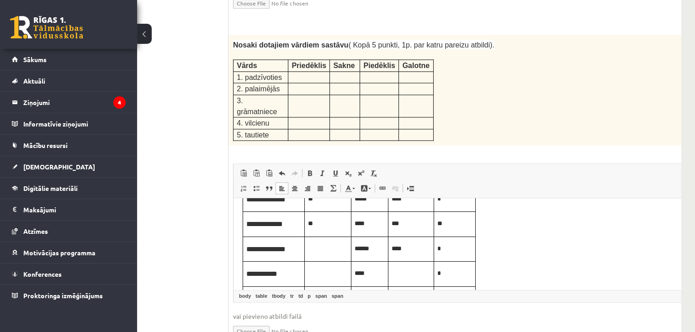
click at [407, 275] on p "Editor, wiswyg-editor-user-answer-47433802934660" at bounding box center [411, 273] width 39 height 10
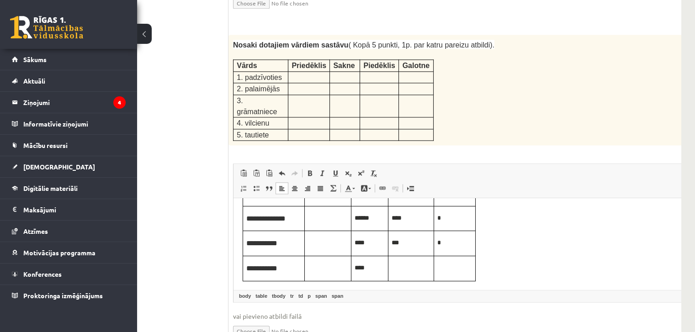
scroll to position [1612, 59]
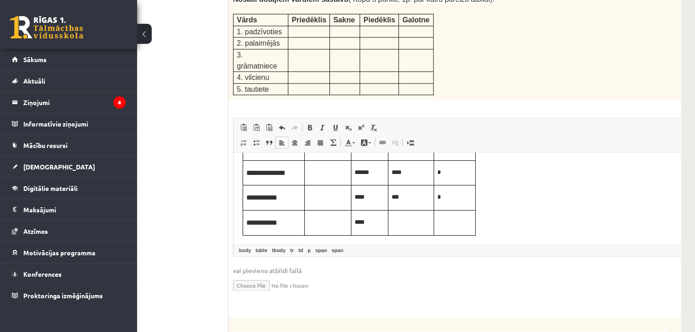
click at [409, 223] on p "Editor, wiswyg-editor-user-answer-47433802934660" at bounding box center [411, 222] width 39 height 10
click at [452, 228] on td "Editor, wiswyg-editor-user-answer-47433802934660" at bounding box center [455, 222] width 42 height 25
click at [181, 127] on ul "1. uzdevums 2. uzdevums 3. uzdevums" at bounding box center [166, 198] width 123 height 3029
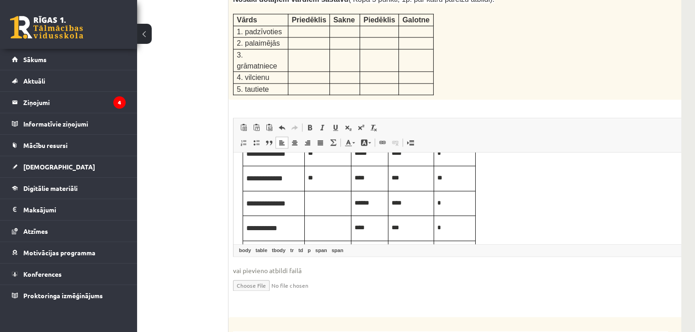
click at [406, 180] on p "***" at bounding box center [411, 178] width 39 height 10
click at [404, 179] on p "***" at bounding box center [411, 178] width 39 height 10
drag, startPoint x: 404, startPoint y: 179, endPoint x: 393, endPoint y: 180, distance: 11.1
click at [393, 180] on p "***" at bounding box center [411, 178] width 39 height 10
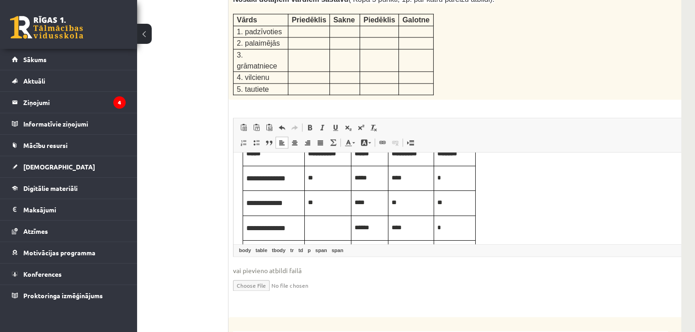
scroll to position [0, 0]
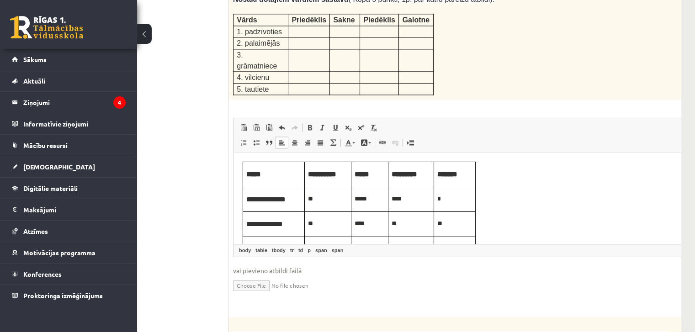
click at [373, 199] on p "*****" at bounding box center [370, 199] width 30 height 10
click at [412, 199] on p "****" at bounding box center [411, 199] width 39 height 10
click at [378, 198] on p "*****" at bounding box center [370, 199] width 30 height 10
click at [409, 200] on p "Editor, wiswyg-editor-user-answer-47433802934660" at bounding box center [411, 199] width 39 height 10
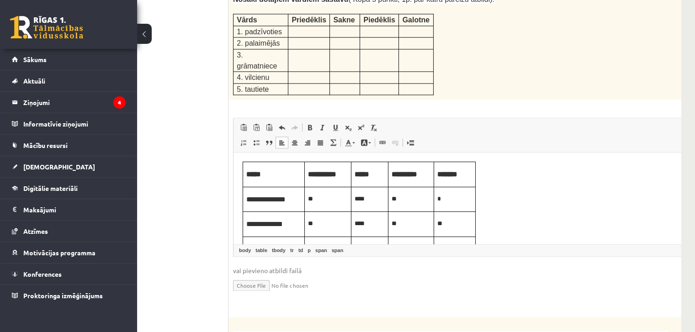
click at [448, 201] on p "*" at bounding box center [454, 199] width 35 height 10
click at [406, 200] on p "**" at bounding box center [411, 199] width 39 height 10
click at [456, 204] on td "Editor, wiswyg-editor-user-answer-47433802934660" at bounding box center [455, 199] width 42 height 25
click at [398, 199] on span "****" at bounding box center [397, 199] width 10 height 6
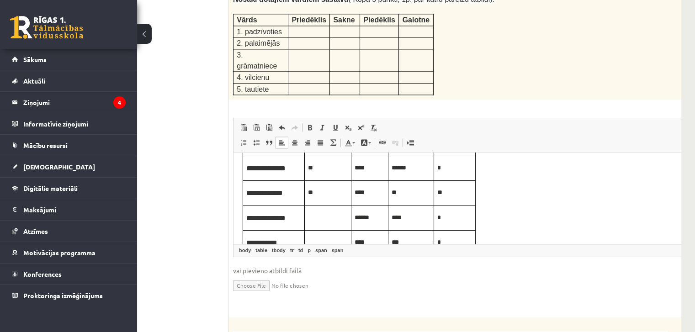
scroll to position [46, 0]
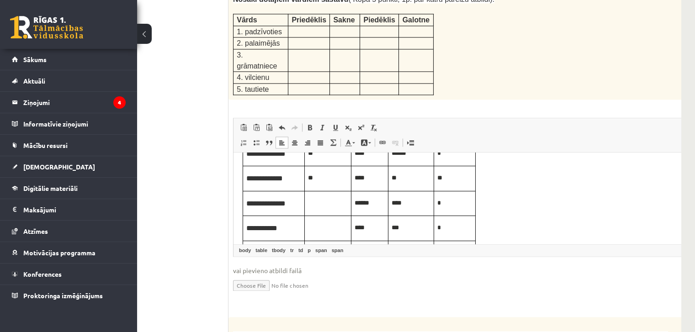
click at [441, 179] on span "**" at bounding box center [439, 178] width 5 height 6
click at [440, 177] on span "****" at bounding box center [442, 178] width 10 height 6
click at [447, 179] on span "****" at bounding box center [442, 178] width 10 height 6
click at [404, 180] on p "**" at bounding box center [411, 178] width 39 height 10
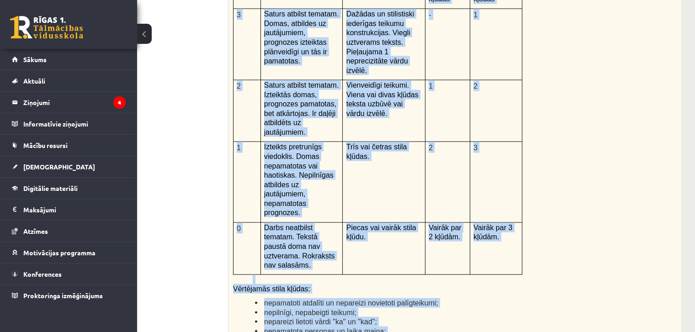
scroll to position [2029, 59]
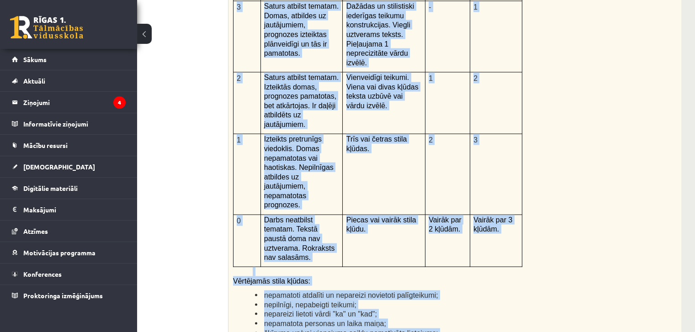
drag, startPoint x: 228, startPoint y: 13, endPoint x: 489, endPoint y: 263, distance: 361.7
click at [489, 263] on div "Kā doto citātu var attiecināt uz Tavu dzīvi? Uzraksti savu atbildi, nosaucot un…" at bounding box center [474, 138] width 490 height 475
copy div "Kā doto citātu var attiecināt uz Tavu dzīvi? Uzraksti savu atbildi, nosaucot un…"
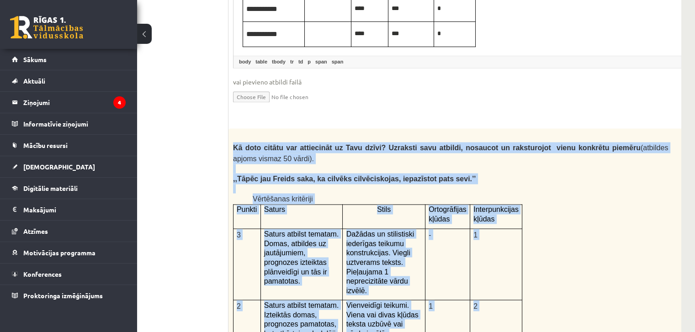
scroll to position [1800, 59]
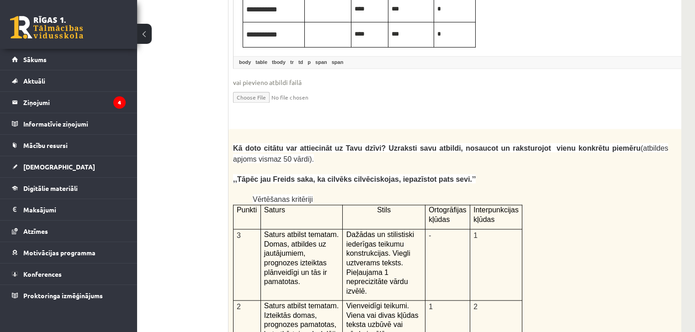
click at [391, 72] on form "Izlasi tekstu! Atbildi uz dotajiem jautājumiem! Kopā 51 punkts 0p Fragments no …" at bounding box center [474, 10] width 472 height 3029
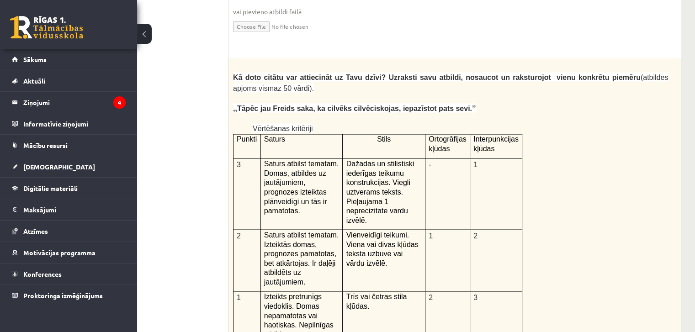
scroll to position [1892, 59]
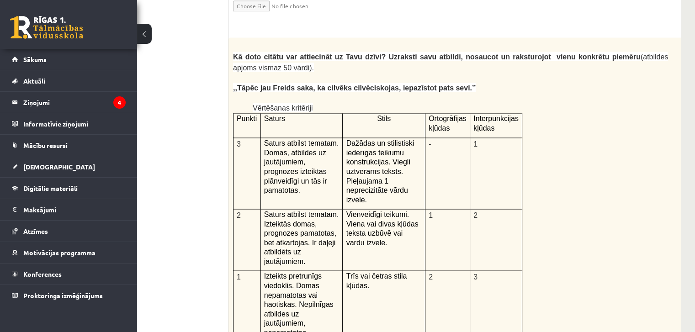
drag, startPoint x: 504, startPoint y: 48, endPoint x: 223, endPoint y: 10, distance: 283.7
click at [458, 83] on p ",,Tāpēc jau Freids saka, ka cilvēks cilvēciskojas, iepazīstot pats sevi.’’" at bounding box center [450, 88] width 435 height 11
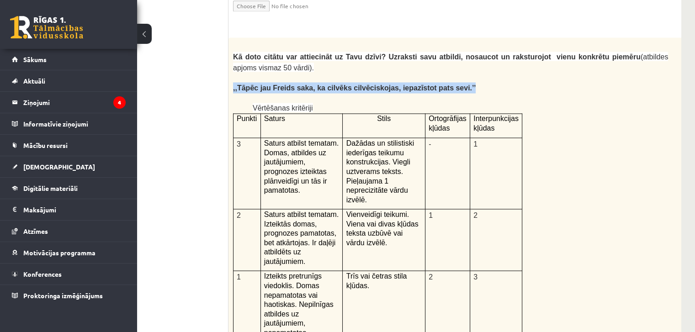
drag, startPoint x: 457, startPoint y: 38, endPoint x: 233, endPoint y: 38, distance: 224.4
click at [233, 83] on p ",,Tāpēc jau Freids saka, ka cilvēks cilvēciskojas, iepazīstot pats sevi.’’" at bounding box center [450, 88] width 435 height 11
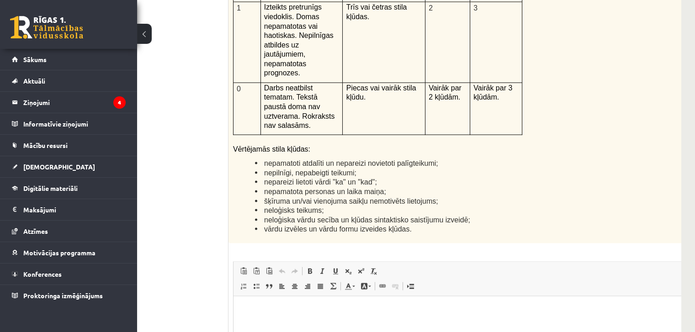
scroll to position [2257, 59]
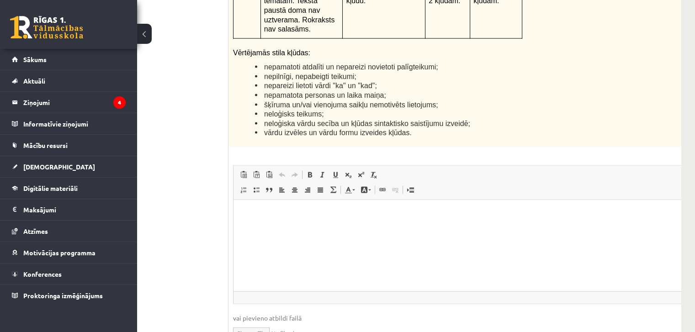
click at [273, 227] on html at bounding box center [474, 214] width 480 height 28
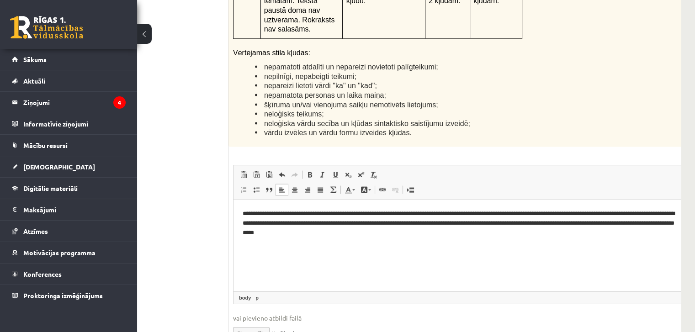
click at [500, 214] on p "**********" at bounding box center [461, 223] width 437 height 28
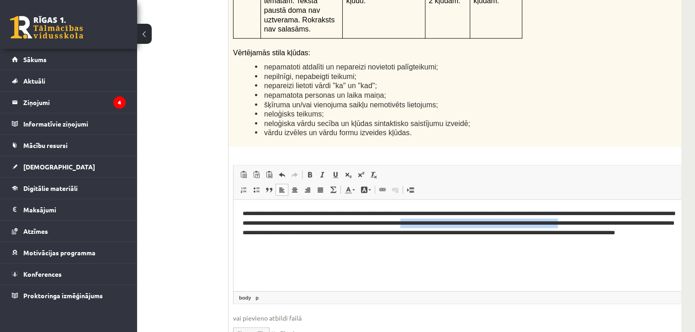
drag, startPoint x: 478, startPoint y: 225, endPoint x: 661, endPoint y: 227, distance: 183.3
click at [661, 227] on p "**********" at bounding box center [461, 228] width 437 height 38
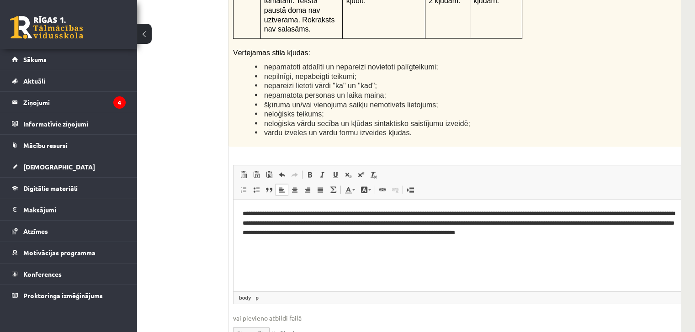
click at [447, 226] on p "**********" at bounding box center [461, 223] width 437 height 28
click at [446, 225] on p "**********" at bounding box center [461, 223] width 437 height 28
drag, startPoint x: 478, startPoint y: 224, endPoint x: 488, endPoint y: 224, distance: 10.1
click at [488, 224] on p "**********" at bounding box center [461, 223] width 437 height 28
click at [479, 220] on p "**********" at bounding box center [461, 223] width 437 height 28
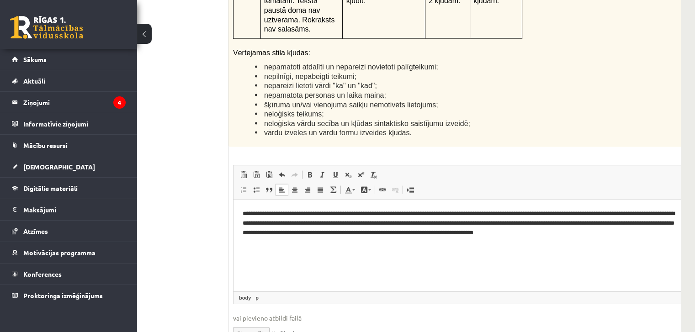
click at [484, 220] on p "**********" at bounding box center [461, 223] width 437 height 28
click at [560, 225] on p "**********" at bounding box center [461, 223] width 437 height 28
click at [644, 214] on p "**********" at bounding box center [461, 223] width 437 height 28
click at [560, 221] on p "**********" at bounding box center [461, 223] width 437 height 28
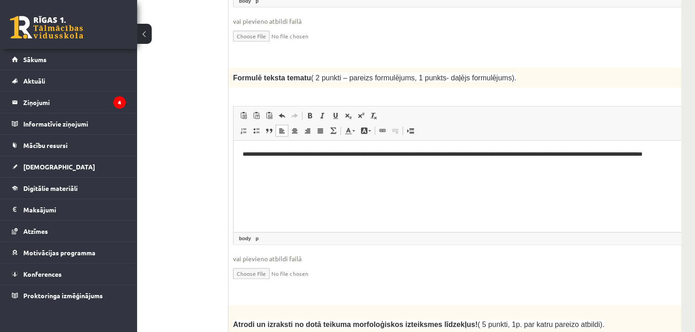
scroll to position [974, 59]
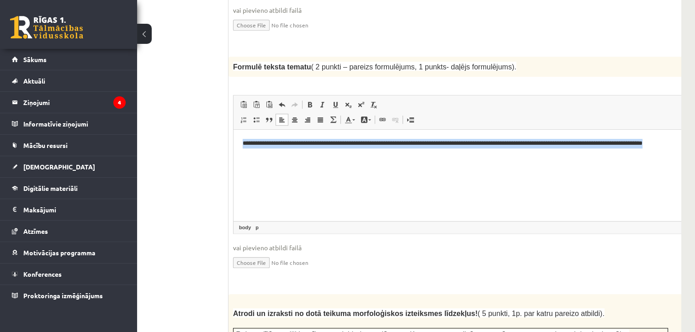
drag, startPoint x: 240, startPoint y: 140, endPoint x: 282, endPoint y: 154, distance: 44.2
click at [282, 154] on html "**********" at bounding box center [474, 148] width 480 height 37
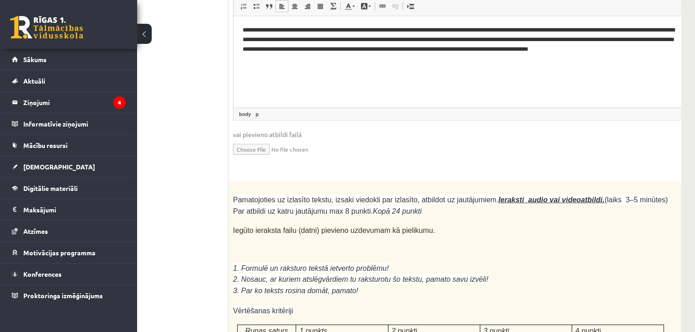
scroll to position [2479, 59]
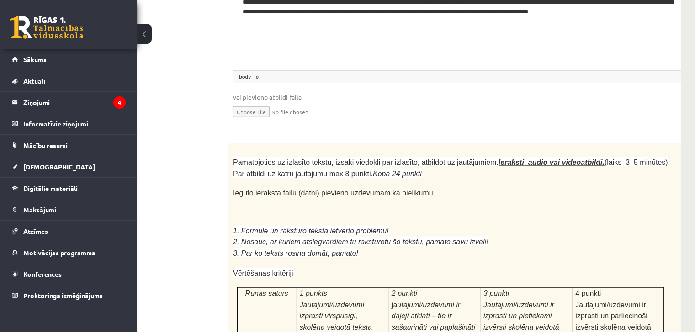
click at [569, 236] on p "2. Nosauc, ar kuriem atslēgvārdiem tu raksturotu šo tekstu, pamato savu izvēli!" at bounding box center [450, 241] width 435 height 11
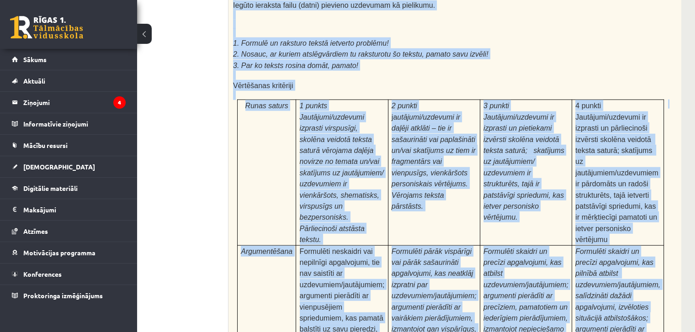
scroll to position [2844, 59]
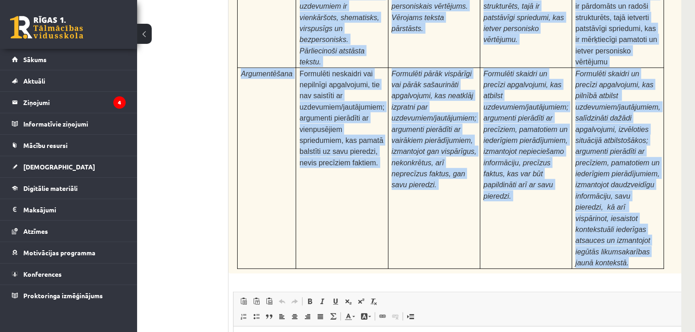
drag, startPoint x: 232, startPoint y: 56, endPoint x: 623, endPoint y: 108, distance: 394.6
click at [625, 109] on div "Pamatojoties uz izlasīto tekstu, izsaki viedokli par izlasīto, atbildot uz jaut…" at bounding box center [474, 26] width 490 height 496
copy div "Pamatojoties uz izlasīto tekstu, izsaki viedokli par izlasīto, atbildot uz jaut…"
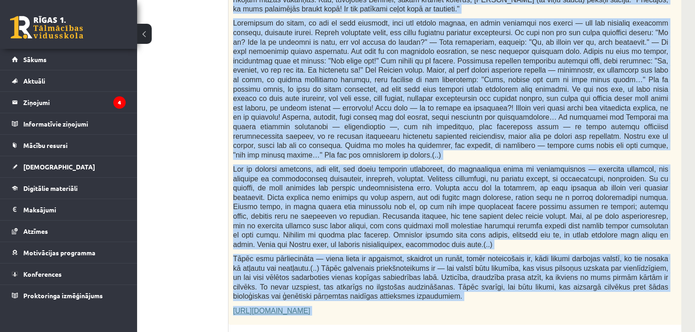
scroll to position [485, 59]
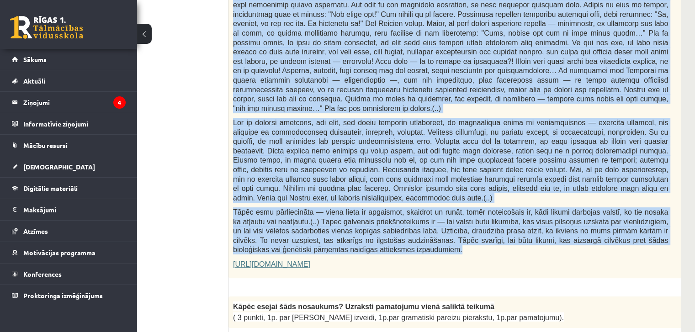
drag, startPoint x: 230, startPoint y: 56, endPoint x: 394, endPoint y: 188, distance: 210.0
click at [452, 232] on div "Fragments no Valentīnas Freimanes grāmatas "Antigones likums" Mūsu zemapziņas p…" at bounding box center [474, 56] width 490 height 443
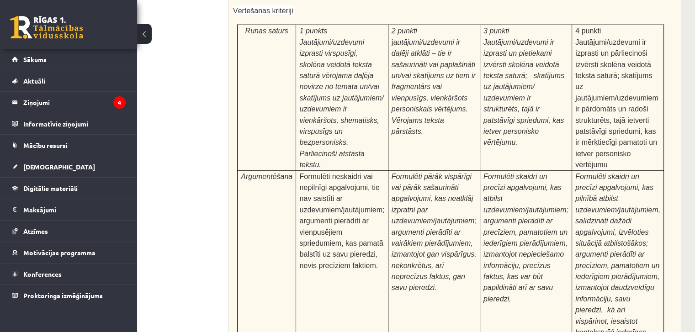
scroll to position [2871, 59]
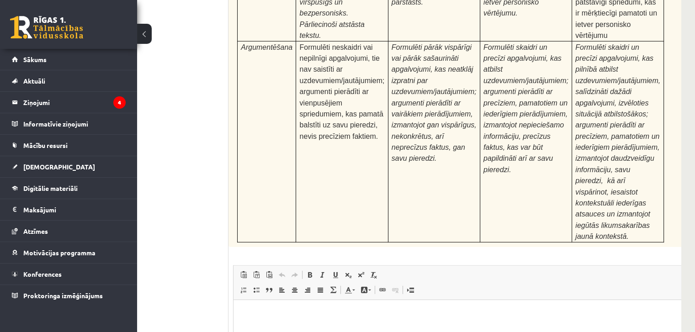
click at [332, 328] on html at bounding box center [474, 314] width 480 height 28
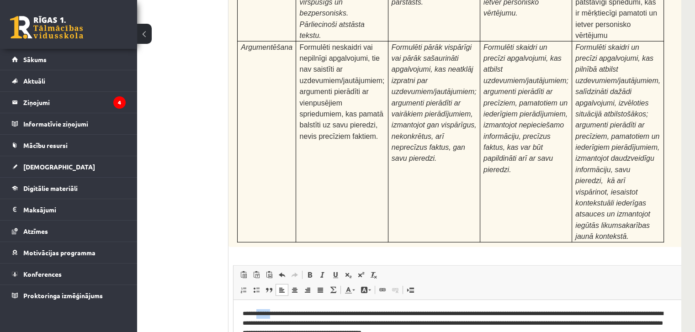
drag, startPoint x: 275, startPoint y: 313, endPoint x: 259, endPoint y: 313, distance: 16.5
click at [259, 313] on p "**********" at bounding box center [458, 323] width 431 height 28
drag, startPoint x: 409, startPoint y: 317, endPoint x: 304, endPoint y: 313, distance: 104.7
click at [304, 313] on p "**********" at bounding box center [458, 323] width 431 height 28
click at [365, 312] on p "**********" at bounding box center [458, 323] width 431 height 28
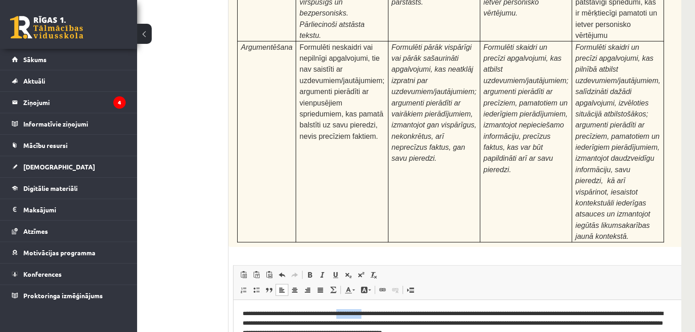
click at [365, 312] on p "**********" at bounding box center [458, 323] width 431 height 28
click at [440, 314] on p "**********" at bounding box center [458, 323] width 431 height 28
drag, startPoint x: 443, startPoint y: 313, endPoint x: 499, endPoint y: 317, distance: 55.9
click at [499, 317] on p "**********" at bounding box center [458, 323] width 431 height 28
click at [468, 312] on p "**********" at bounding box center [458, 323] width 431 height 28
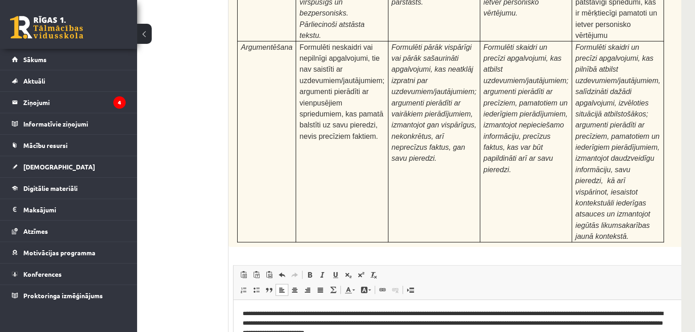
click at [468, 312] on p "**********" at bounding box center [458, 323] width 431 height 28
drag, startPoint x: 442, startPoint y: 313, endPoint x: 474, endPoint y: 314, distance: 32.5
click at [474, 314] on p "**********" at bounding box center [458, 323] width 431 height 28
click at [449, 311] on p "**********" at bounding box center [458, 323] width 431 height 28
click at [469, 315] on p "**********" at bounding box center [458, 323] width 431 height 28
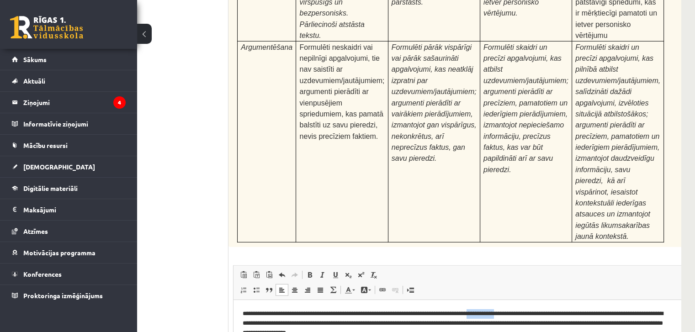
drag, startPoint x: 491, startPoint y: 314, endPoint x: 522, endPoint y: 314, distance: 31.1
click at [522, 314] on p "**********" at bounding box center [458, 323] width 431 height 28
drag, startPoint x: 506, startPoint y: 313, endPoint x: 589, endPoint y: 314, distance: 82.7
click at [589, 314] on p "**********" at bounding box center [458, 323] width 431 height 28
drag, startPoint x: 643, startPoint y: 314, endPoint x: 362, endPoint y: 324, distance: 280.3
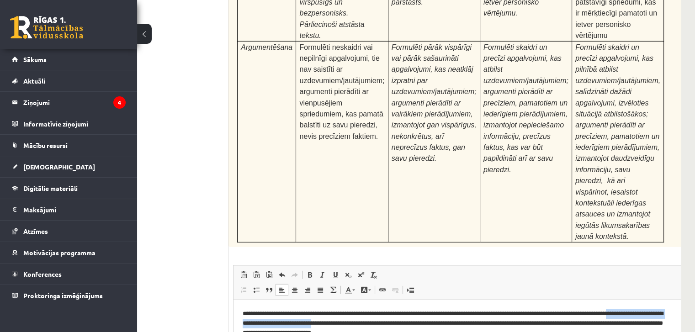
click at [362, 324] on p "**********" at bounding box center [458, 323] width 431 height 28
click at [275, 323] on p "**********" at bounding box center [458, 323] width 431 height 28
click at [325, 324] on p "**********" at bounding box center [458, 323] width 431 height 28
click at [525, 323] on p "**********" at bounding box center [458, 323] width 431 height 28
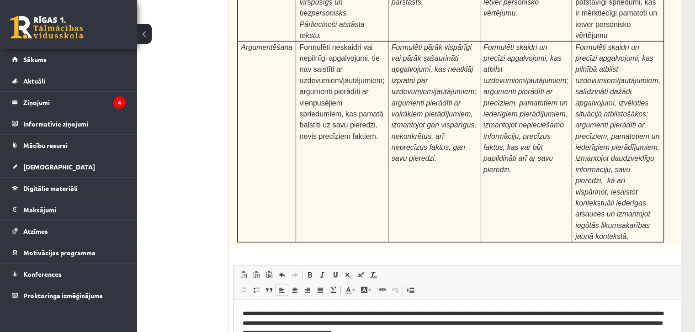
click at [519, 325] on p "**********" at bounding box center [458, 323] width 431 height 28
drag, startPoint x: 559, startPoint y: 324, endPoint x: 296, endPoint y: 333, distance: 263.4
click at [296, 333] on p "**********" at bounding box center [458, 323] width 431 height 28
drag, startPoint x: 566, startPoint y: 326, endPoint x: 560, endPoint y: 326, distance: 5.9
click at [560, 326] on p "**********" at bounding box center [458, 323] width 431 height 28
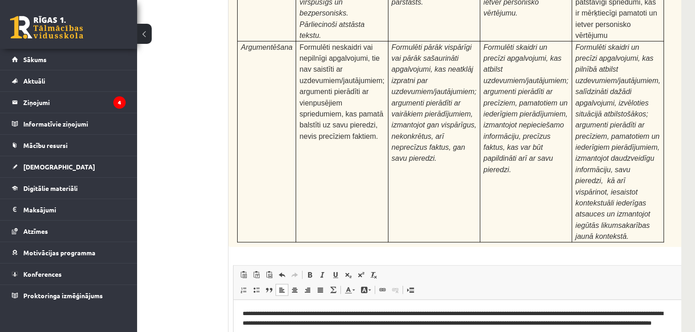
click at [669, 324] on p "**********" at bounding box center [458, 323] width 431 height 28
drag, startPoint x: 338, startPoint y: 336, endPoint x: 667, endPoint y: 325, distance: 328.8
click at [667, 325] on p "**********" at bounding box center [458, 323] width 431 height 28
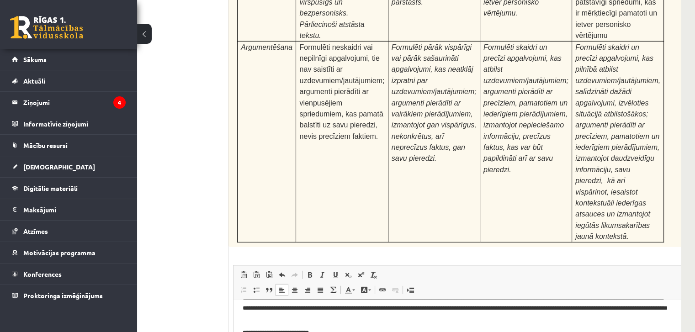
scroll to position [0, 0]
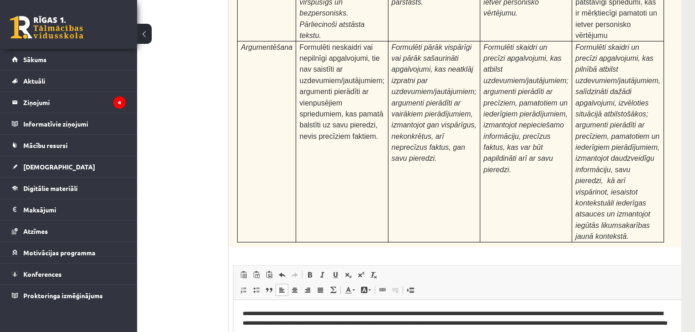
drag, startPoint x: 323, startPoint y: 348, endPoint x: 241, endPoint y: 348, distance: 82.3
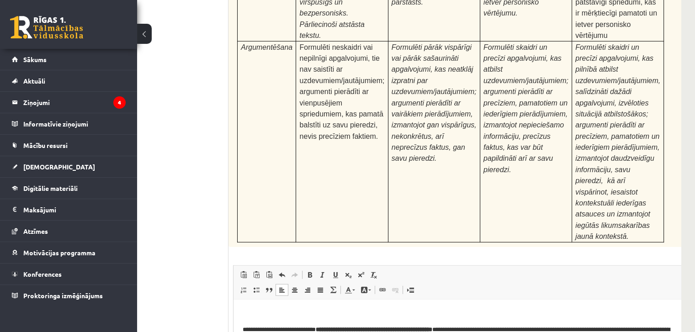
scroll to position [43, 0]
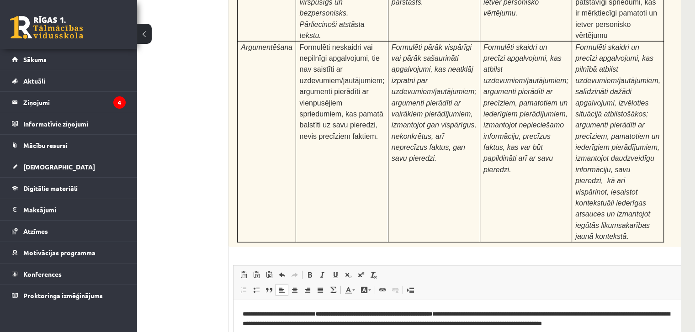
click at [243, 311] on p "**********" at bounding box center [458, 314] width 431 height 28
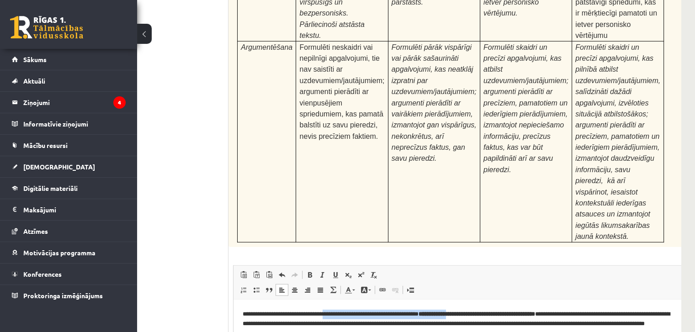
drag, startPoint x: 481, startPoint y: 314, endPoint x: 343, endPoint y: 312, distance: 138.0
click at [343, 312] on p "**********" at bounding box center [458, 319] width 431 height 38
drag, startPoint x: 423, startPoint y: 314, endPoint x: 372, endPoint y: 315, distance: 51.2
click at [372, 315] on strong "**********" at bounding box center [367, 314] width 89 height 6
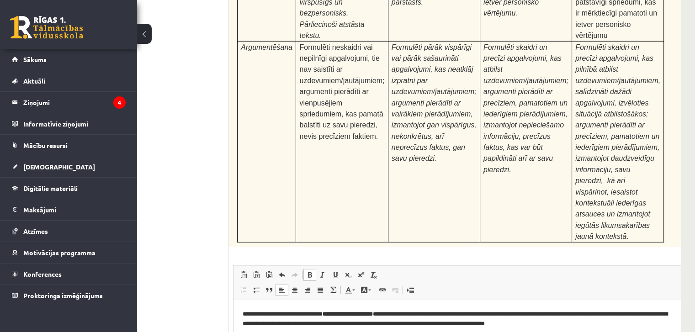
click at [414, 316] on p "**********" at bounding box center [458, 314] width 431 height 28
drag, startPoint x: 330, startPoint y: 342, endPoint x: 237, endPoint y: 337, distance: 93.4
click at [237, 337] on html "**********" at bounding box center [474, 323] width 480 height 135
drag, startPoint x: 447, startPoint y: 313, endPoint x: 412, endPoint y: 316, distance: 34.8
click at [412, 316] on p "**********" at bounding box center [458, 314] width 431 height 28
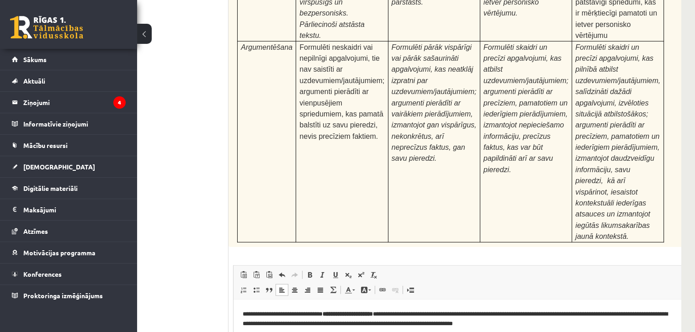
click at [434, 313] on p "**********" at bounding box center [458, 314] width 431 height 28
click at [534, 315] on p "**********" at bounding box center [458, 314] width 431 height 28
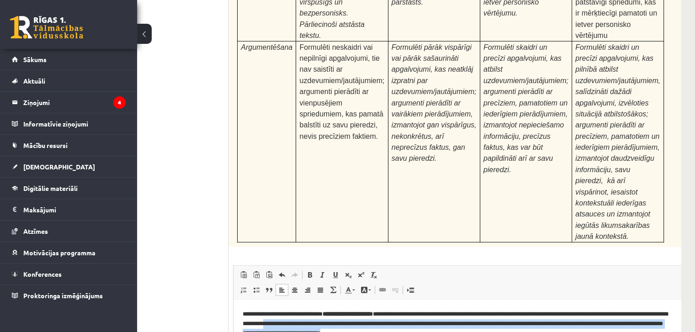
drag, startPoint x: 334, startPoint y: 324, endPoint x: 575, endPoint y: 334, distance: 241.1
click at [575, 334] on p "**********" at bounding box center [458, 319] width 431 height 38
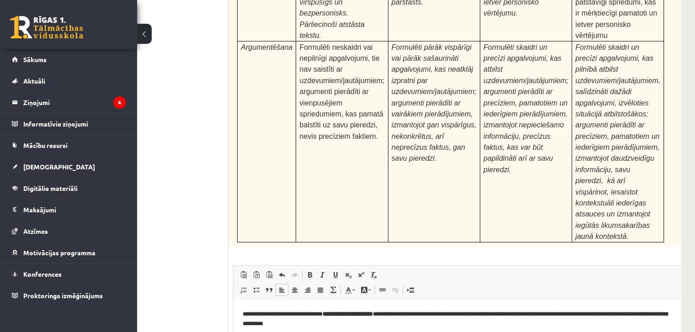
click at [452, 313] on p "**********" at bounding box center [458, 314] width 431 height 28
click at [485, 317] on p "**********" at bounding box center [458, 314] width 431 height 28
click at [359, 325] on p "**********" at bounding box center [458, 314] width 431 height 28
drag, startPoint x: 399, startPoint y: 324, endPoint x: 405, endPoint y: 364, distance: 41.1
click at [398, 323] on p "**********" at bounding box center [458, 314] width 431 height 28
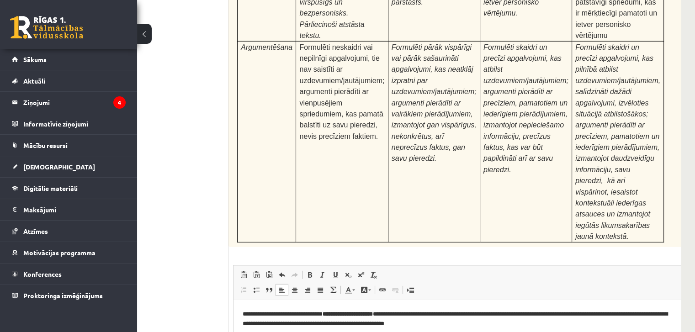
click at [412, 322] on p "**********" at bounding box center [458, 314] width 431 height 28
click at [473, 327] on p "**********" at bounding box center [458, 314] width 431 height 28
click at [413, 324] on p "**********" at bounding box center [458, 314] width 431 height 28
click at [479, 320] on p "**********" at bounding box center [458, 314] width 431 height 28
click at [405, 325] on p "**********" at bounding box center [458, 314] width 431 height 28
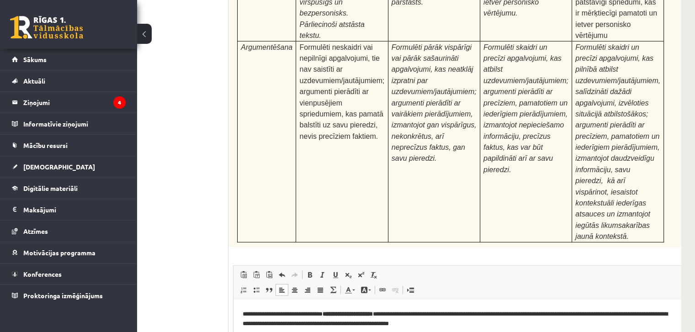
click at [486, 326] on p "**********" at bounding box center [458, 314] width 431 height 28
drag, startPoint x: 362, startPoint y: 349, endPoint x: 316, endPoint y: 352, distance: 46.7
drag, startPoint x: 333, startPoint y: 348, endPoint x: 316, endPoint y: 349, distance: 16.9
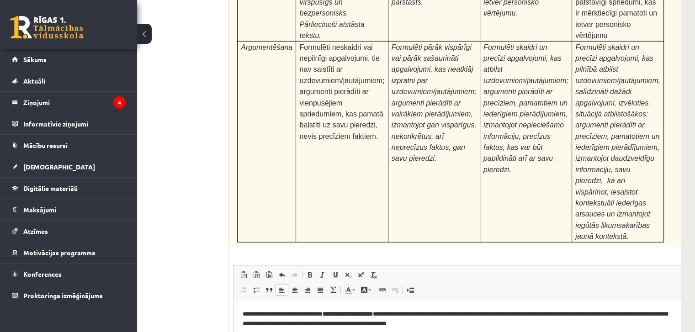
drag, startPoint x: 462, startPoint y: 348, endPoint x: 428, endPoint y: 350, distance: 33.4
drag, startPoint x: 525, startPoint y: 349, endPoint x: 550, endPoint y: 351, distance: 25.2
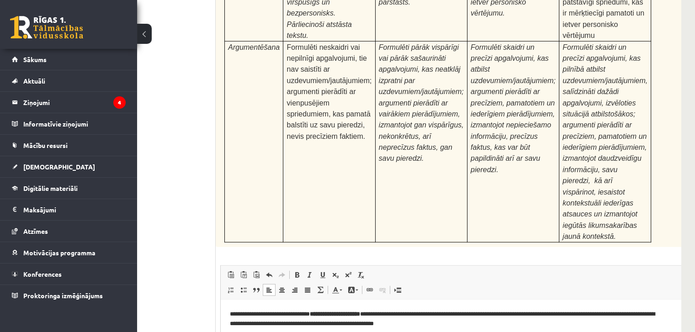
drag, startPoint x: 244, startPoint y: 359, endPoint x: 636, endPoint y: 350, distance: 392.2
drag, startPoint x: 229, startPoint y: 359, endPoint x: 240, endPoint y: 362, distance: 11.3
click at [240, 339] on html "**********" at bounding box center [461, 323] width 480 height 135
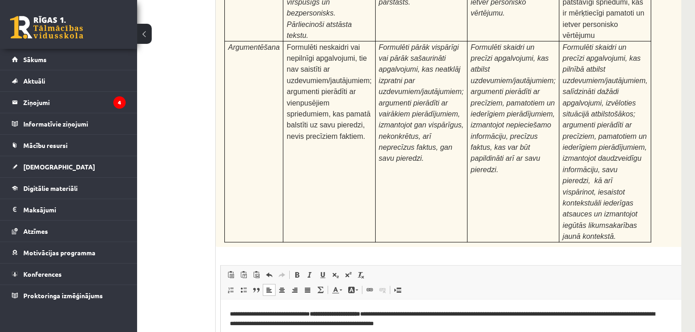
drag, startPoint x: 515, startPoint y: 358, endPoint x: 306, endPoint y: 366, distance: 209.5
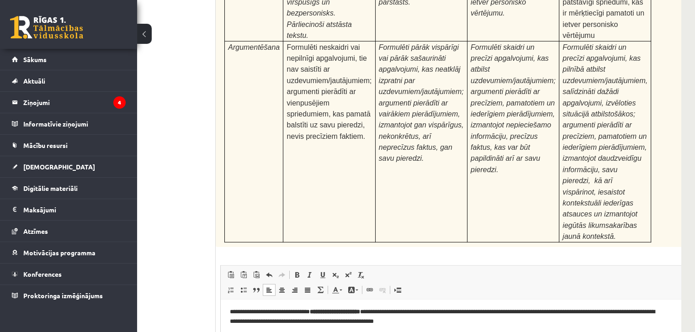
scroll to position [49, 0]
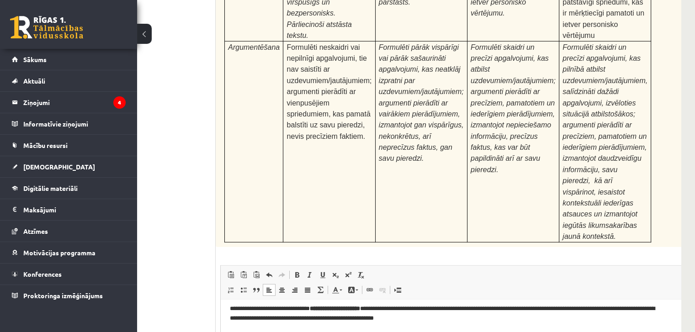
drag, startPoint x: 238, startPoint y: 384, endPoint x: 228, endPoint y: 383, distance: 9.6
click at [228, 339] on html "**********" at bounding box center [461, 321] width 480 height 140
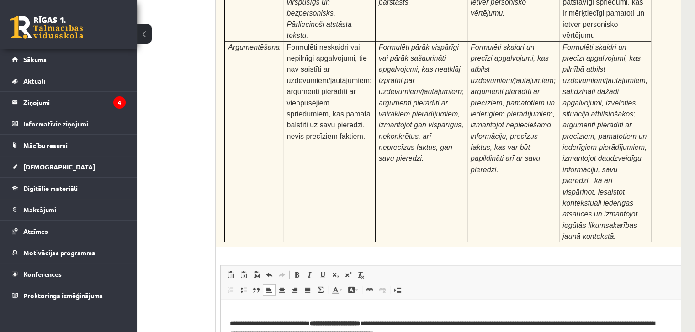
scroll to position [43, 0]
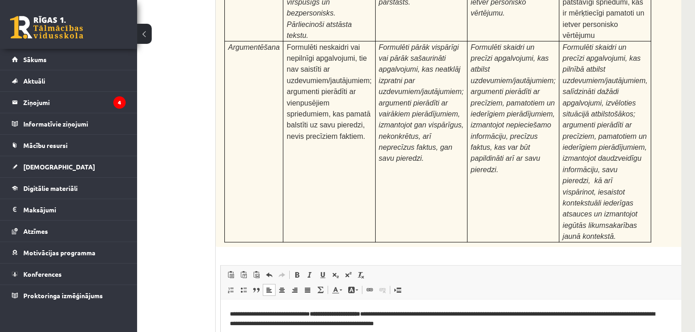
drag, startPoint x: 634, startPoint y: 375, endPoint x: 391, endPoint y: 388, distance: 243.9
click at [391, 339] on html "**********" at bounding box center [461, 323] width 480 height 135
drag, startPoint x: 336, startPoint y: 380, endPoint x: 639, endPoint y: 367, distance: 303.3
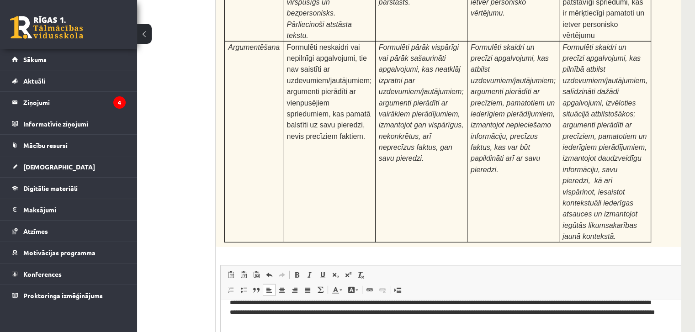
scroll to position [0, 0]
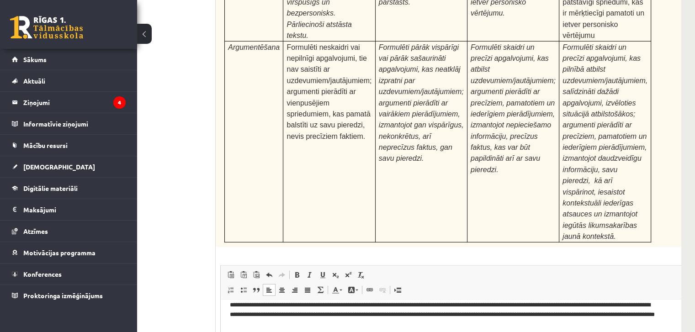
drag, startPoint x: 673, startPoint y: 327, endPoint x: 902, endPoint y: 476, distance: 273.2
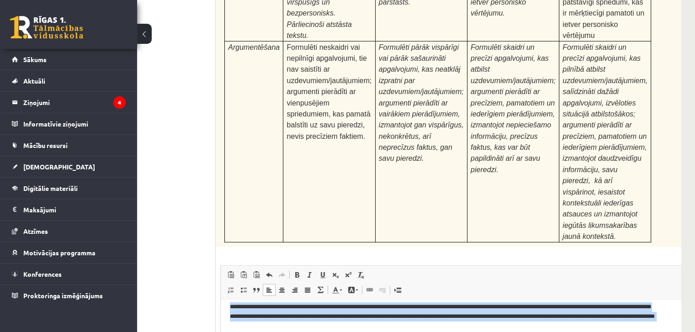
scroll to position [15, 0]
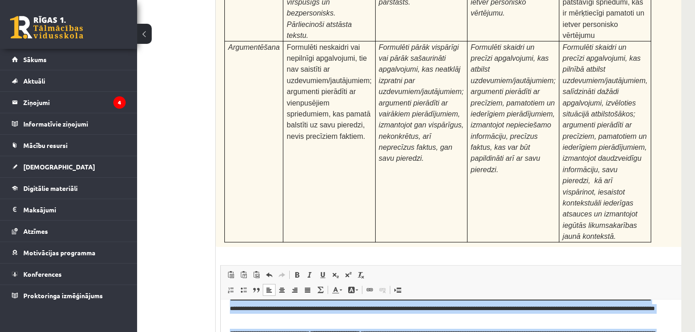
drag, startPoint x: 228, startPoint y: 305, endPoint x: 649, endPoint y: 374, distance: 426.1
click at [649, 339] on html "**********" at bounding box center [461, 338] width 480 height 106
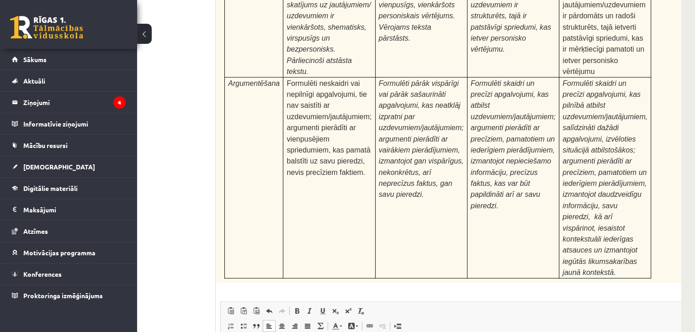
scroll to position [2871, 59]
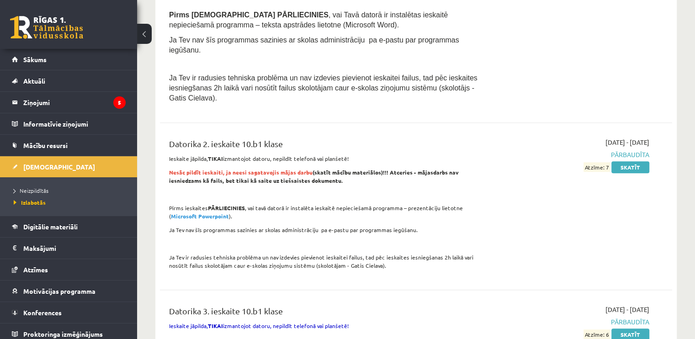
scroll to position [823, 0]
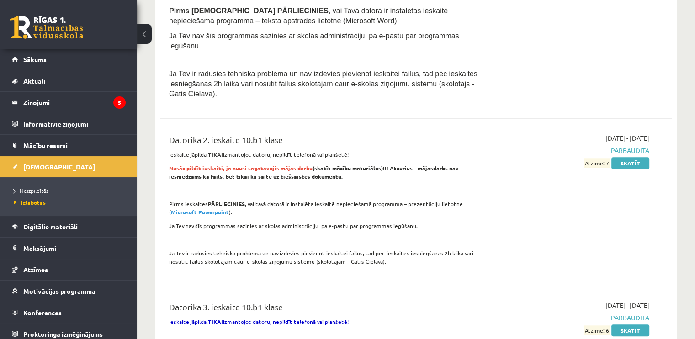
drag, startPoint x: 446, startPoint y: 209, endPoint x: 439, endPoint y: 256, distance: 47.6
click at [439, 256] on div "Datorika 2. ieskaite 10.b1 klase Ieskaite jāpilda, TIKAI izmantojot datoru, nep…" at bounding box center [416, 202] width 512 height 156
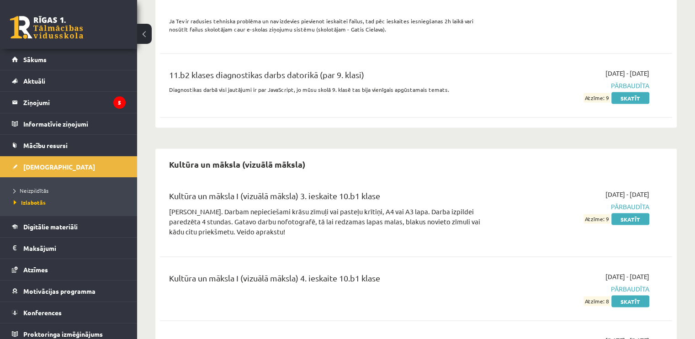
scroll to position [1828, 0]
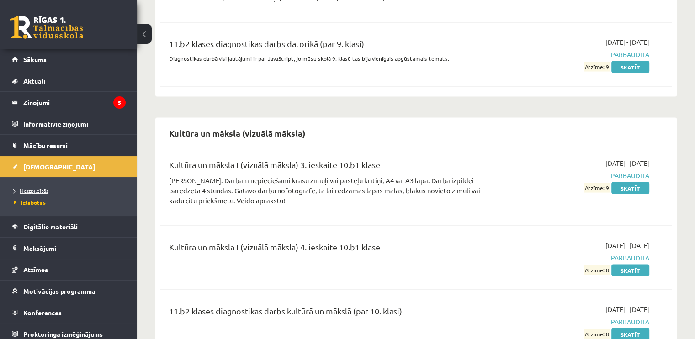
click at [32, 192] on span "Neizpildītās" at bounding box center [31, 190] width 35 height 7
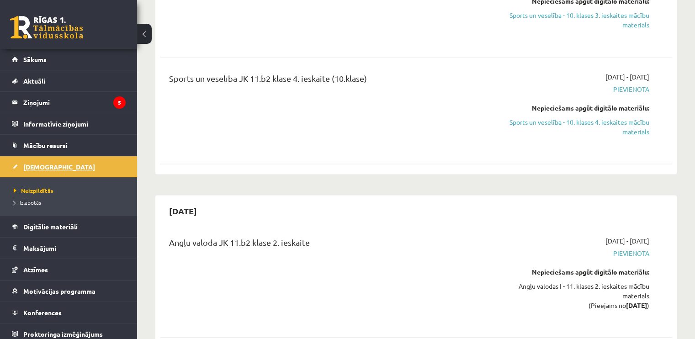
click at [41, 168] on span "[DEMOGRAPHIC_DATA]" at bounding box center [59, 167] width 72 height 8
click at [32, 198] on link "Izlabotās" at bounding box center [71, 202] width 114 height 8
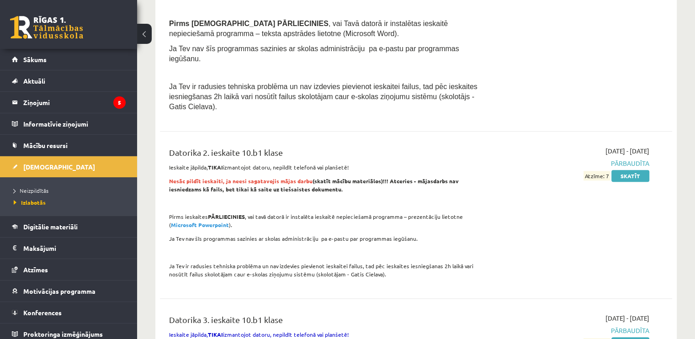
scroll to position [868, 0]
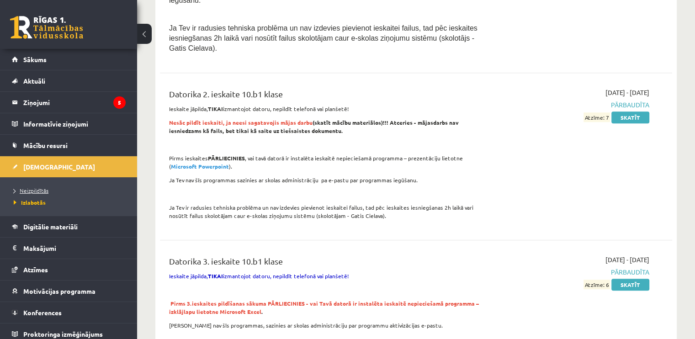
click at [27, 193] on link "Neizpildītās" at bounding box center [71, 190] width 114 height 8
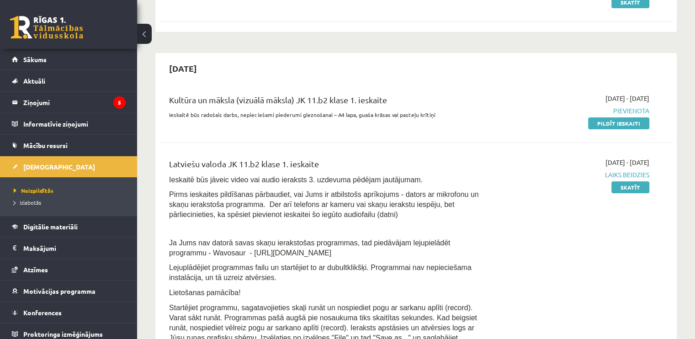
scroll to position [183, 0]
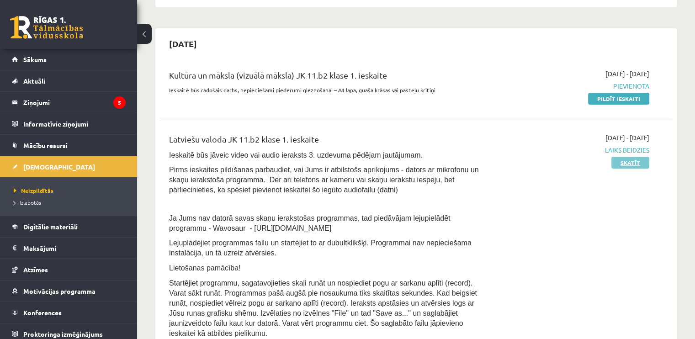
click at [629, 160] on link "Skatīt" at bounding box center [631, 163] width 38 height 12
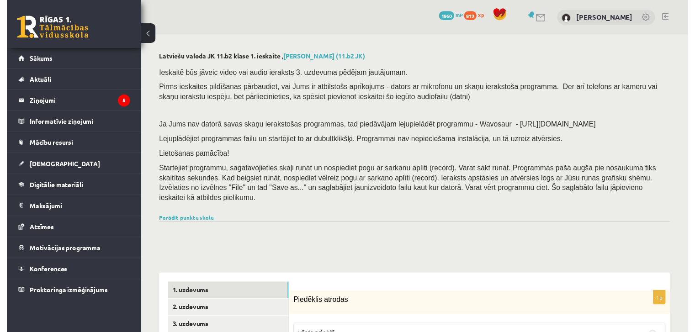
scroll to position [137, 0]
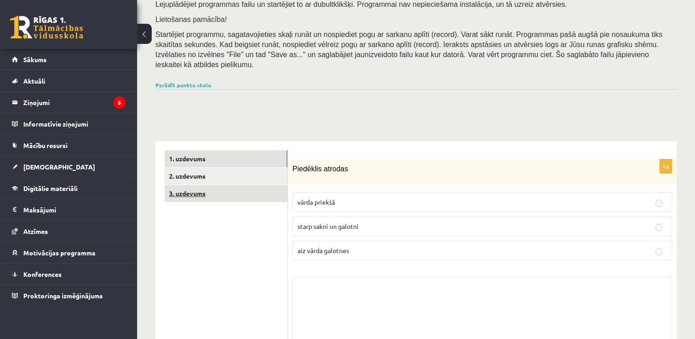
click at [187, 185] on link "3. uzdevums" at bounding box center [226, 193] width 123 height 17
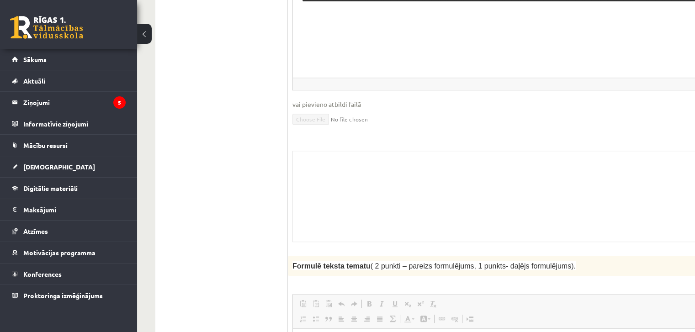
scroll to position [960, 0]
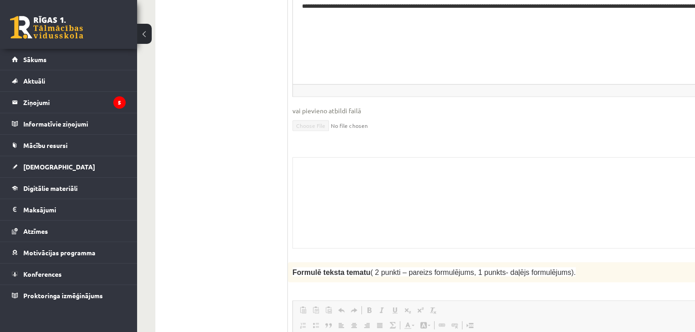
click at [341, 158] on div "Skolotāja pielikums" at bounding box center [533, 202] width 481 height 91
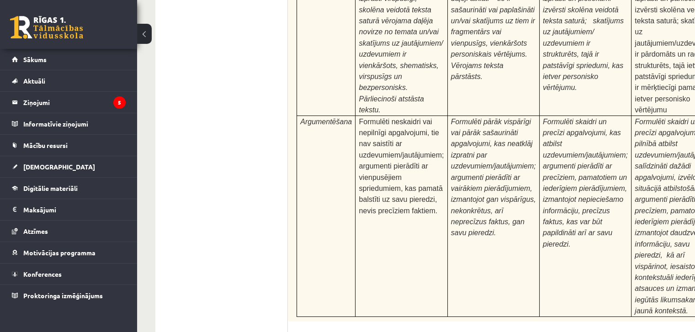
scroll to position [3565, 0]
